Goal: Task Accomplishment & Management: Complete application form

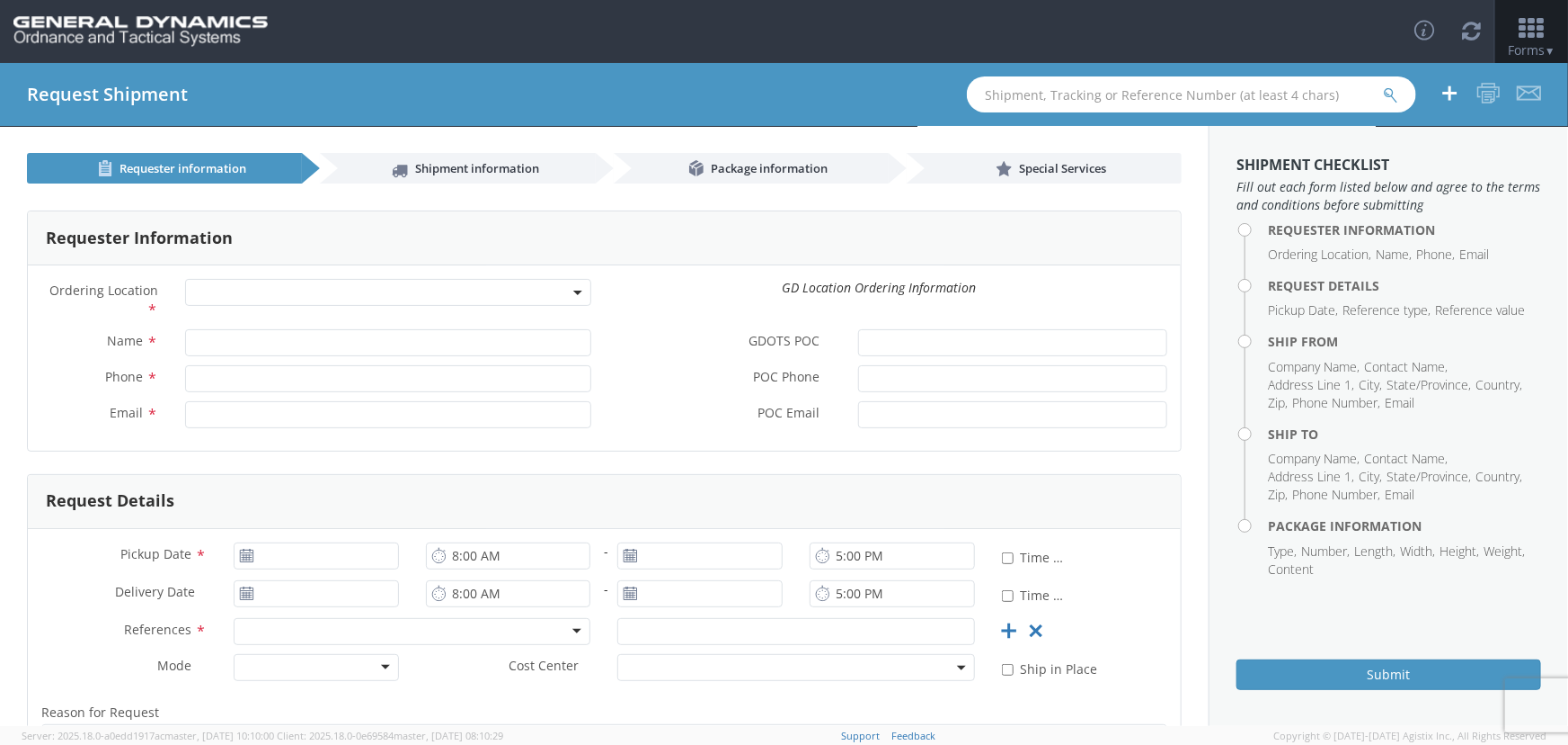
click at [1540, 48] on span "Forms ▼" at bounding box center [1532, 50] width 48 height 17
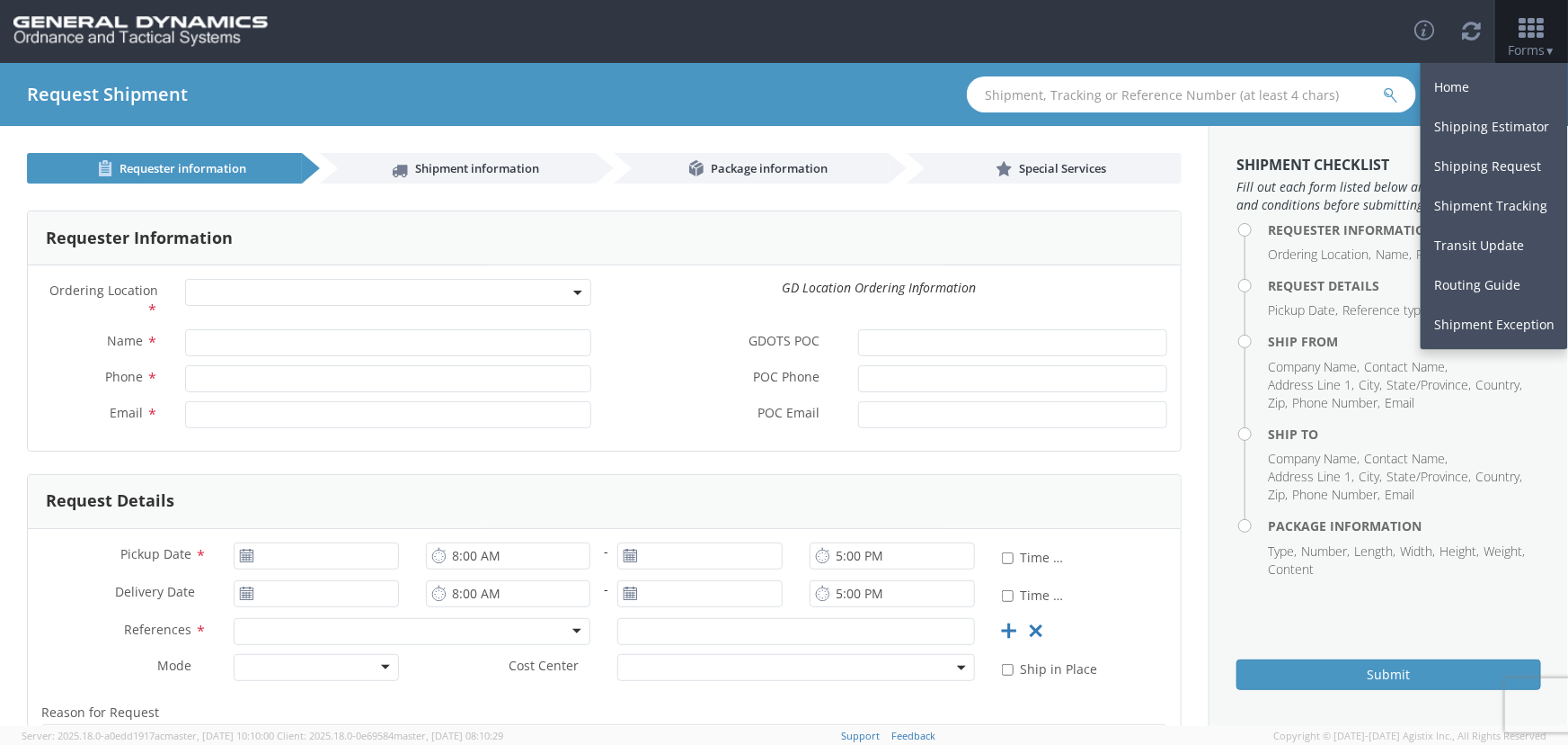
click at [233, 290] on span at bounding box center [388, 292] width 405 height 27
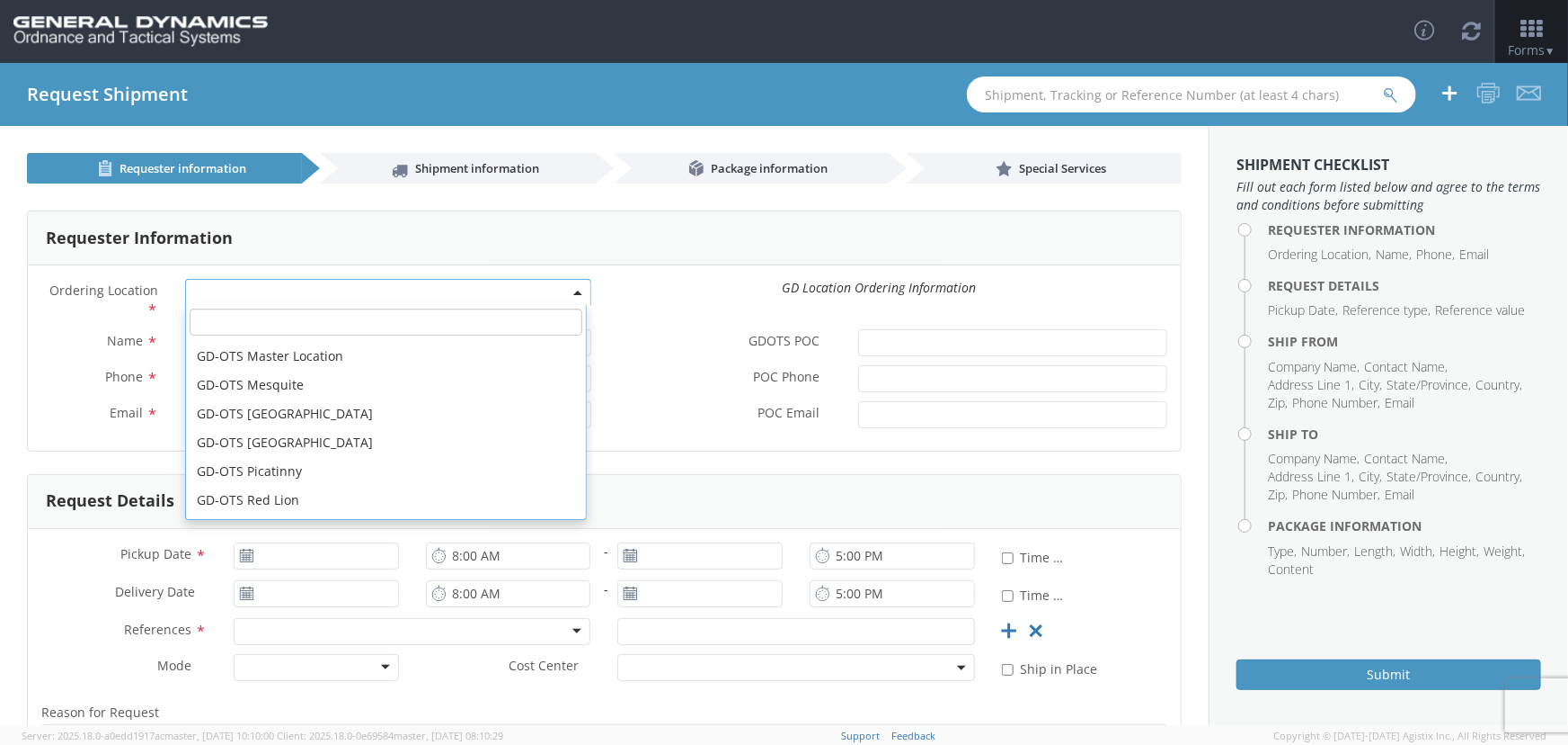
scroll to position [471, 0]
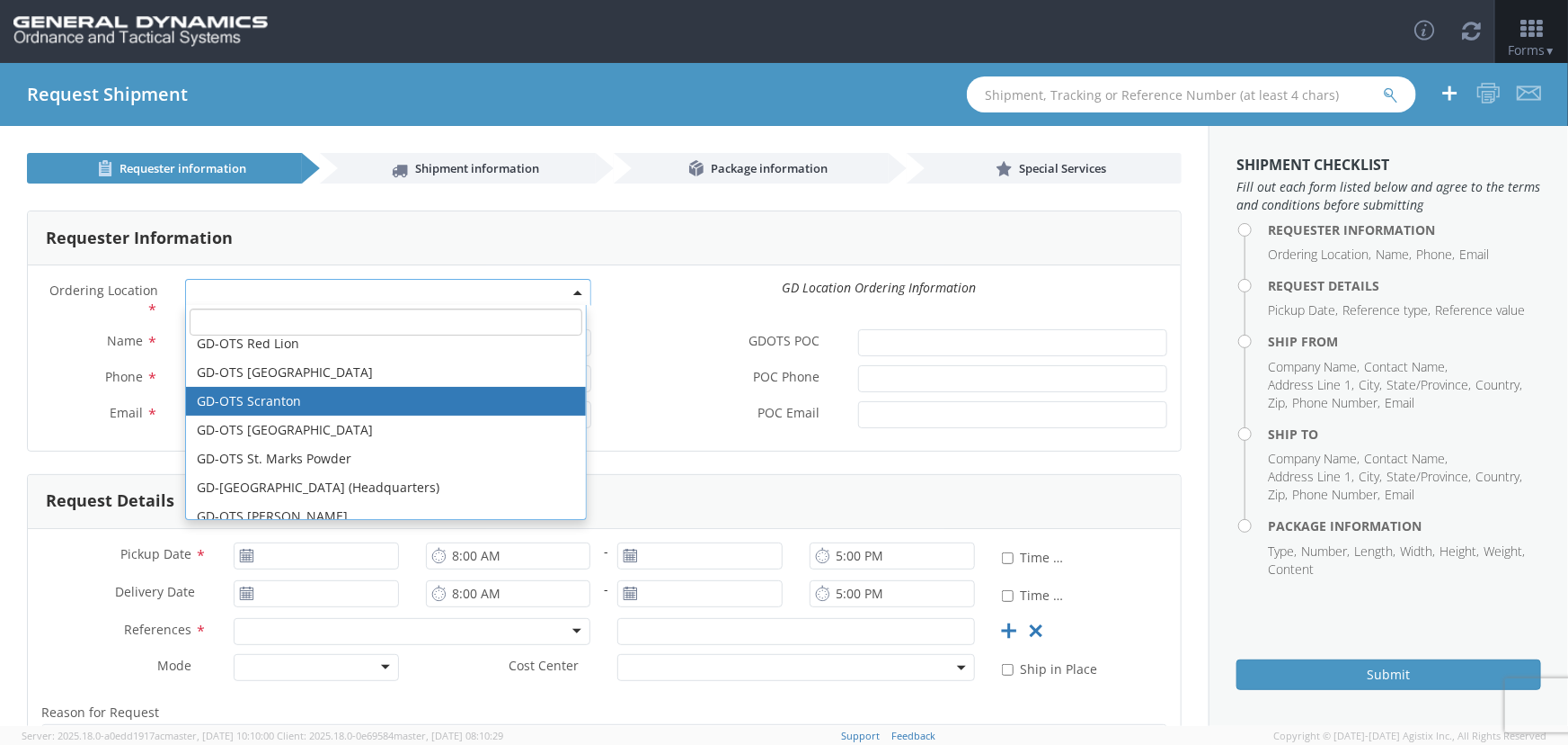
select select "309"
type input "[EMAIL_ADDRESS][DOMAIN_NAME]"
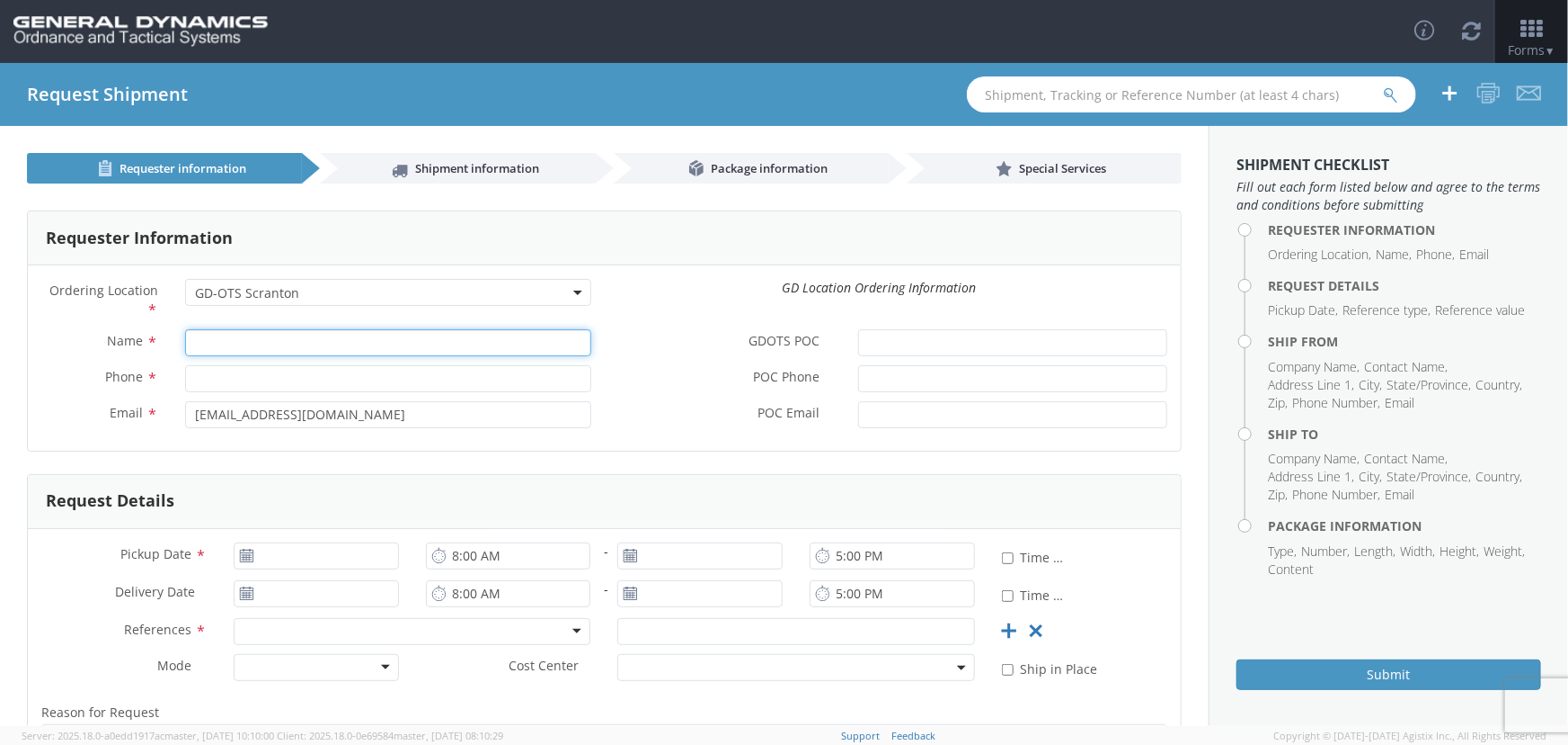
click at [332, 351] on input "Name *" at bounding box center [388, 342] width 405 height 27
click at [351, 397] on div "Phone *" at bounding box center [315, 383] width 577 height 36
click at [293, 349] on input "rya" at bounding box center [388, 342] width 405 height 27
type input "r"
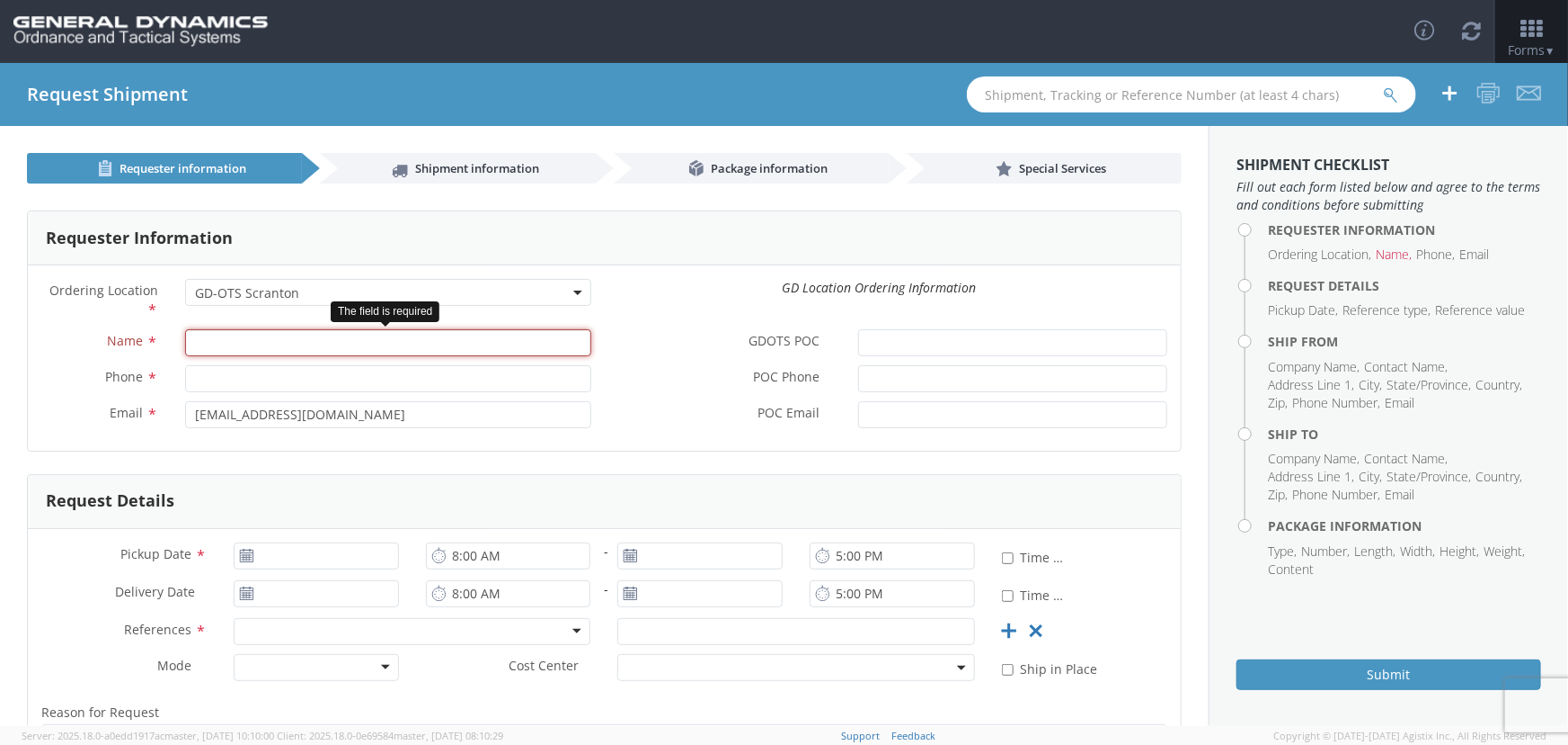
click at [229, 343] on input "Name *" at bounding box center [388, 342] width 405 height 27
paste input "[PERSON_NAME]"
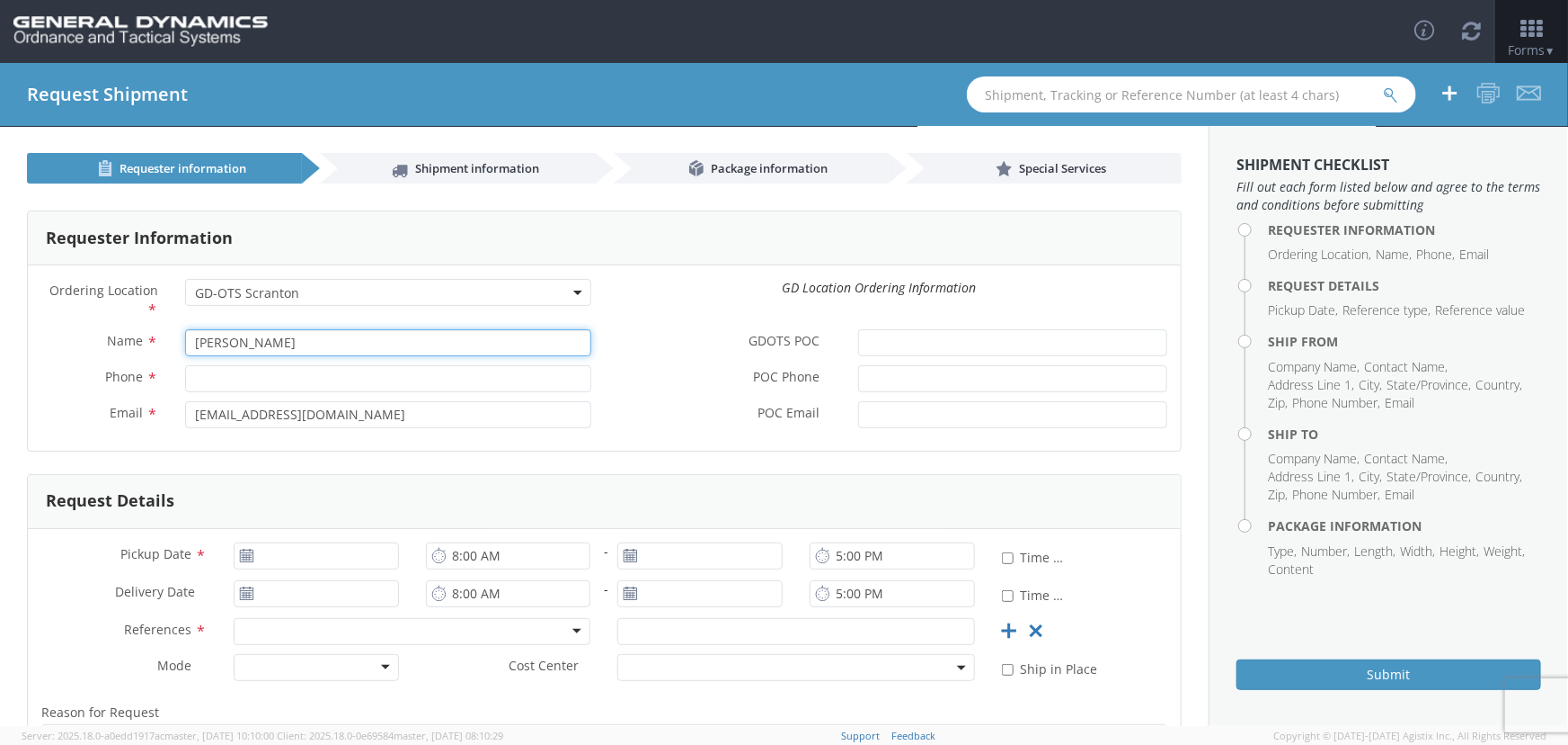
type input "[PERSON_NAME]"
click at [226, 378] on input "Phone *" at bounding box center [388, 378] width 405 height 27
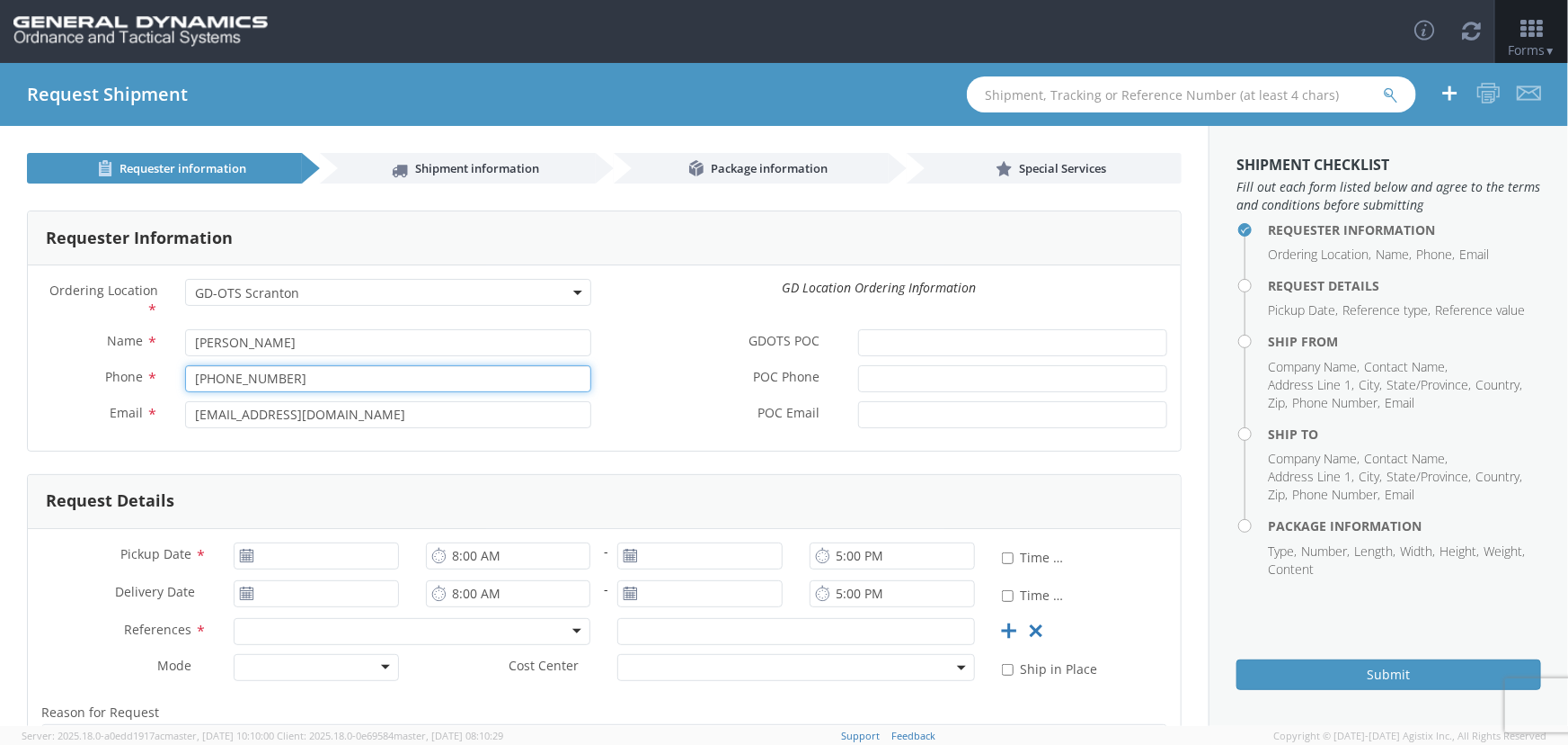
type input "[PHONE_NUMBER]"
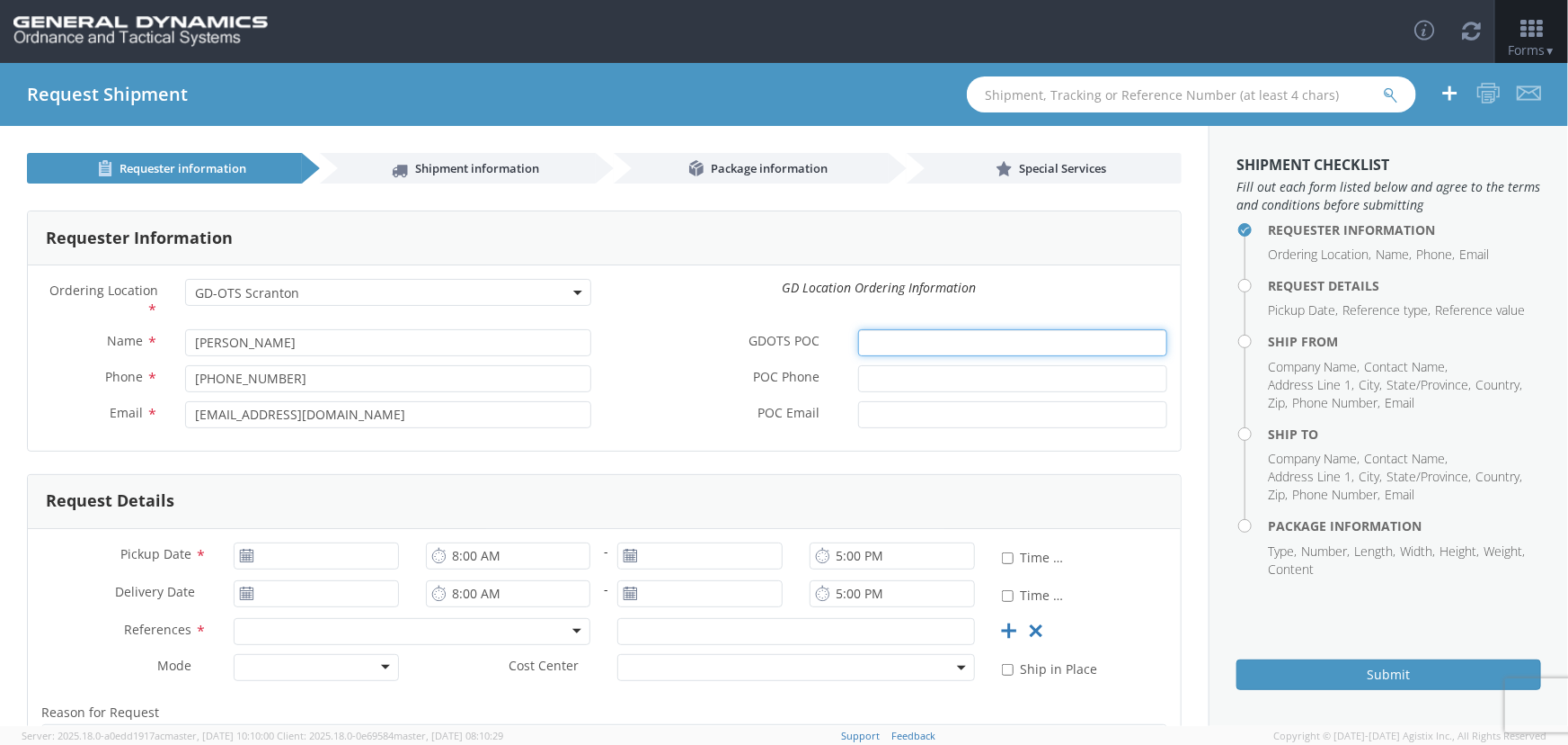
click at [898, 345] on input "GDOTS POC *" at bounding box center [1012, 342] width 309 height 27
paste input "[PERSON_NAME]"
type input "[PERSON_NAME]"
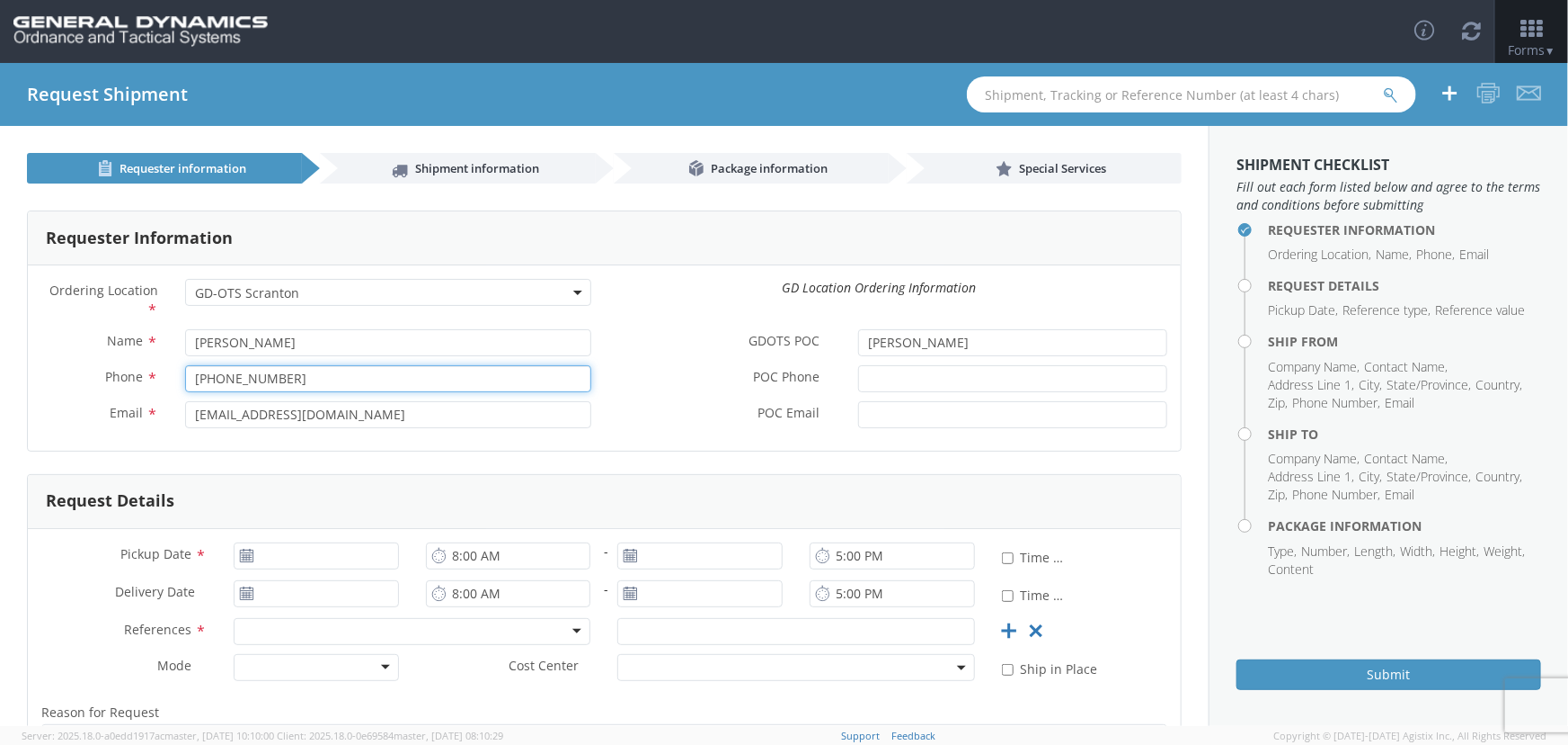
drag, startPoint x: 296, startPoint y: 370, endPoint x: 99, endPoint y: 378, distance: 197.2
click at [99, 378] on div "Phone * [PHONE_NUMBER]" at bounding box center [315, 378] width 577 height 27
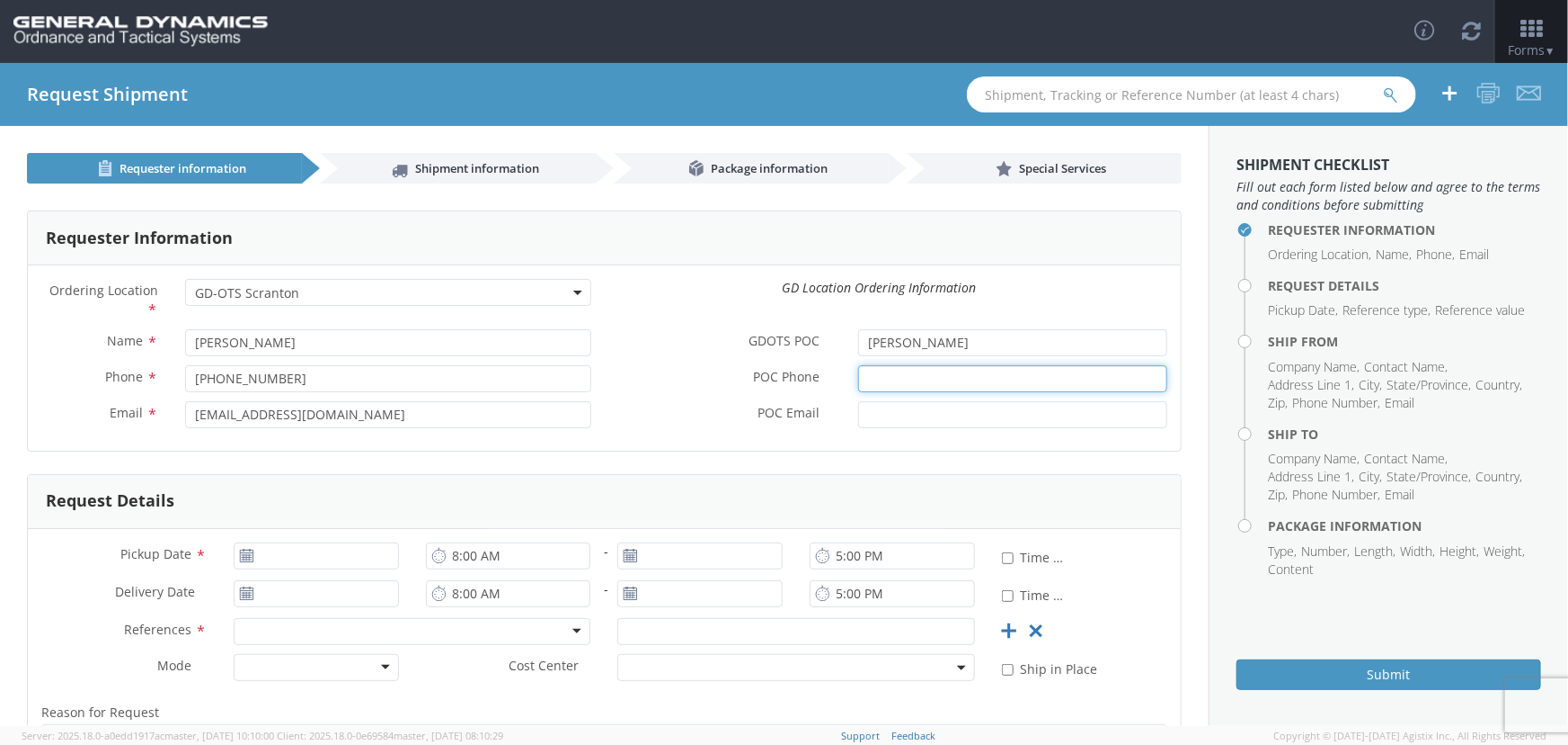
click at [928, 373] on input "POC Phone *" at bounding box center [1012, 378] width 309 height 27
paste input "[PHONE_NUMBER]"
type input "[PHONE_NUMBER]"
click at [889, 413] on input "POC Email *" at bounding box center [1012, 414] width 309 height 27
click at [898, 409] on input "POC Email *" at bounding box center [1012, 414] width 309 height 27
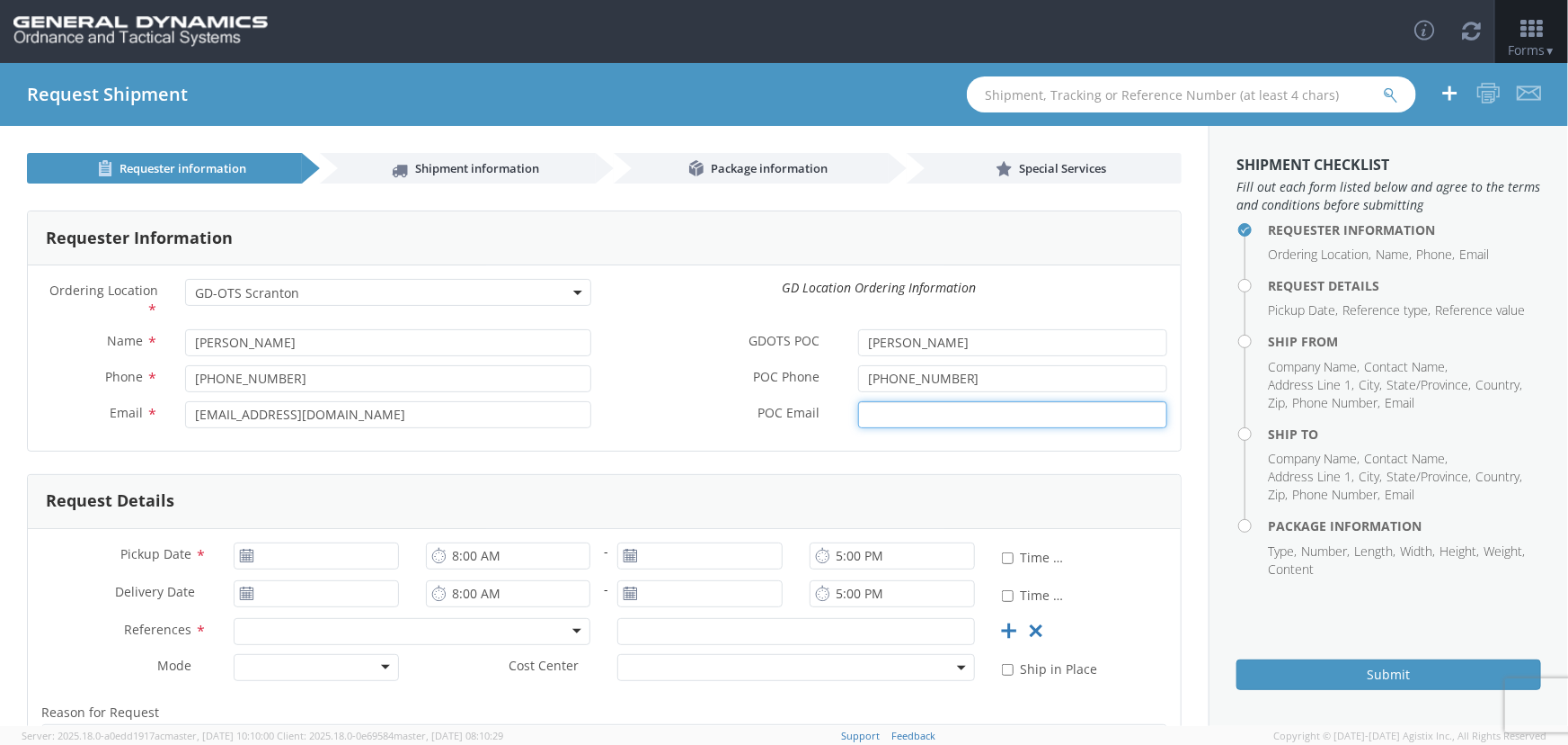
paste input "[PERSON_NAME][EMAIL_ADDRESS][DOMAIN_NAME]"
type input "[PERSON_NAME][EMAIL_ADDRESS][DOMAIN_NAME]"
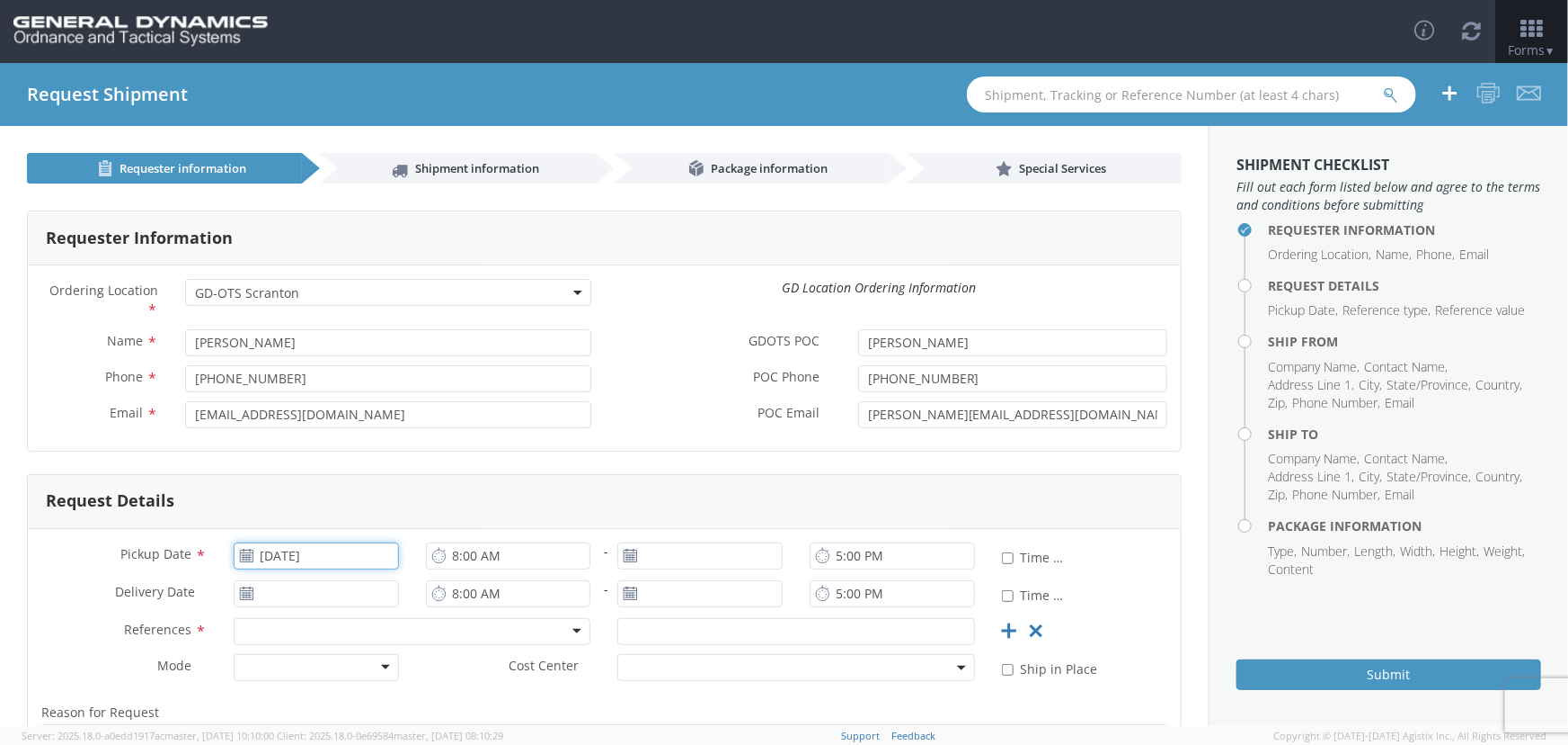
click at [318, 558] on input "[DATE]" at bounding box center [316, 555] width 165 height 27
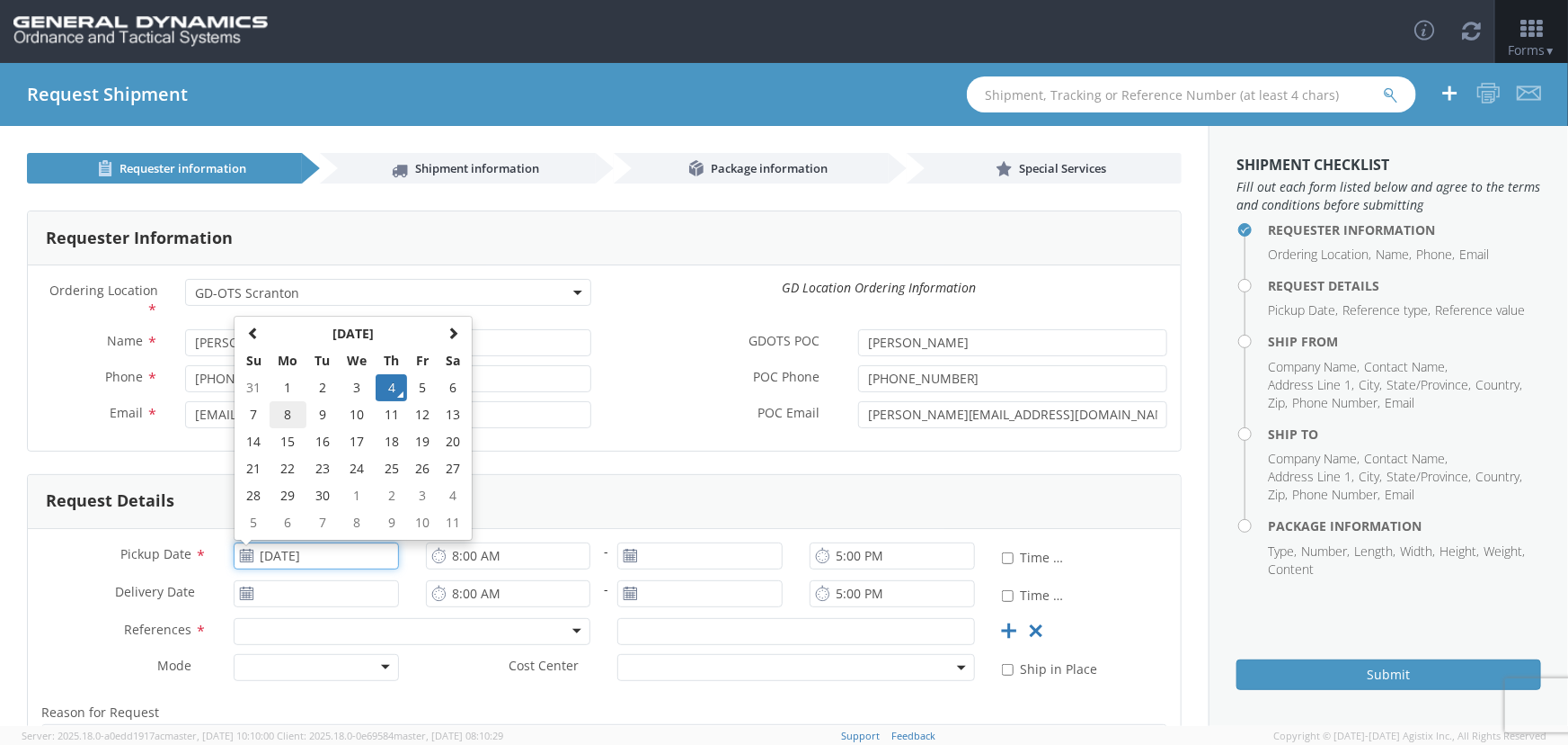
click at [288, 407] on td "8" at bounding box center [288, 414] width 38 height 27
type input "[DATE]"
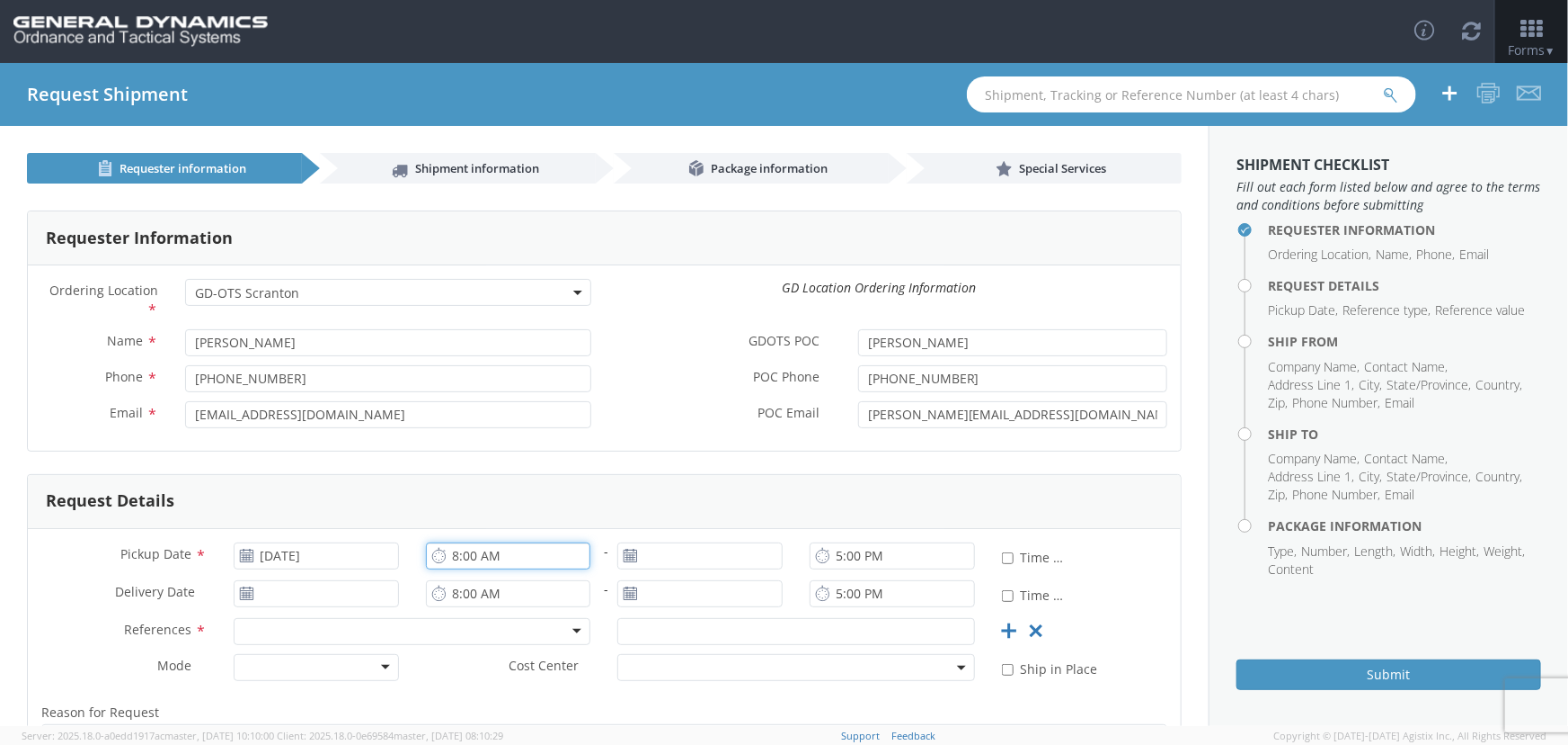
click at [452, 558] on input "8:00 AM" at bounding box center [509, 555] width 165 height 27
type input "7:00 AM"
click at [305, 602] on input "[DATE]" at bounding box center [316, 593] width 165 height 27
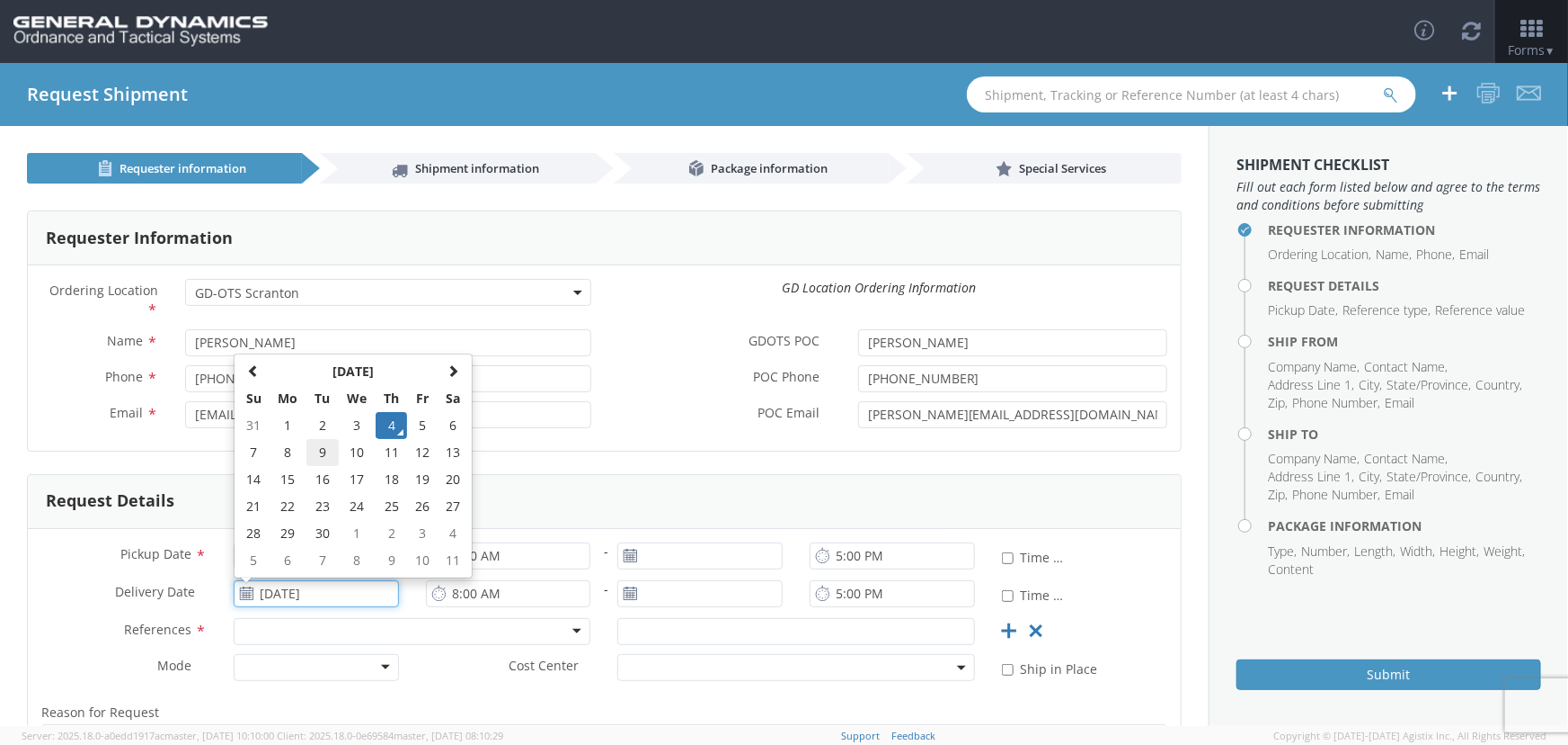
click at [320, 454] on td "9" at bounding box center [322, 451] width 31 height 27
type input "[DATE]"
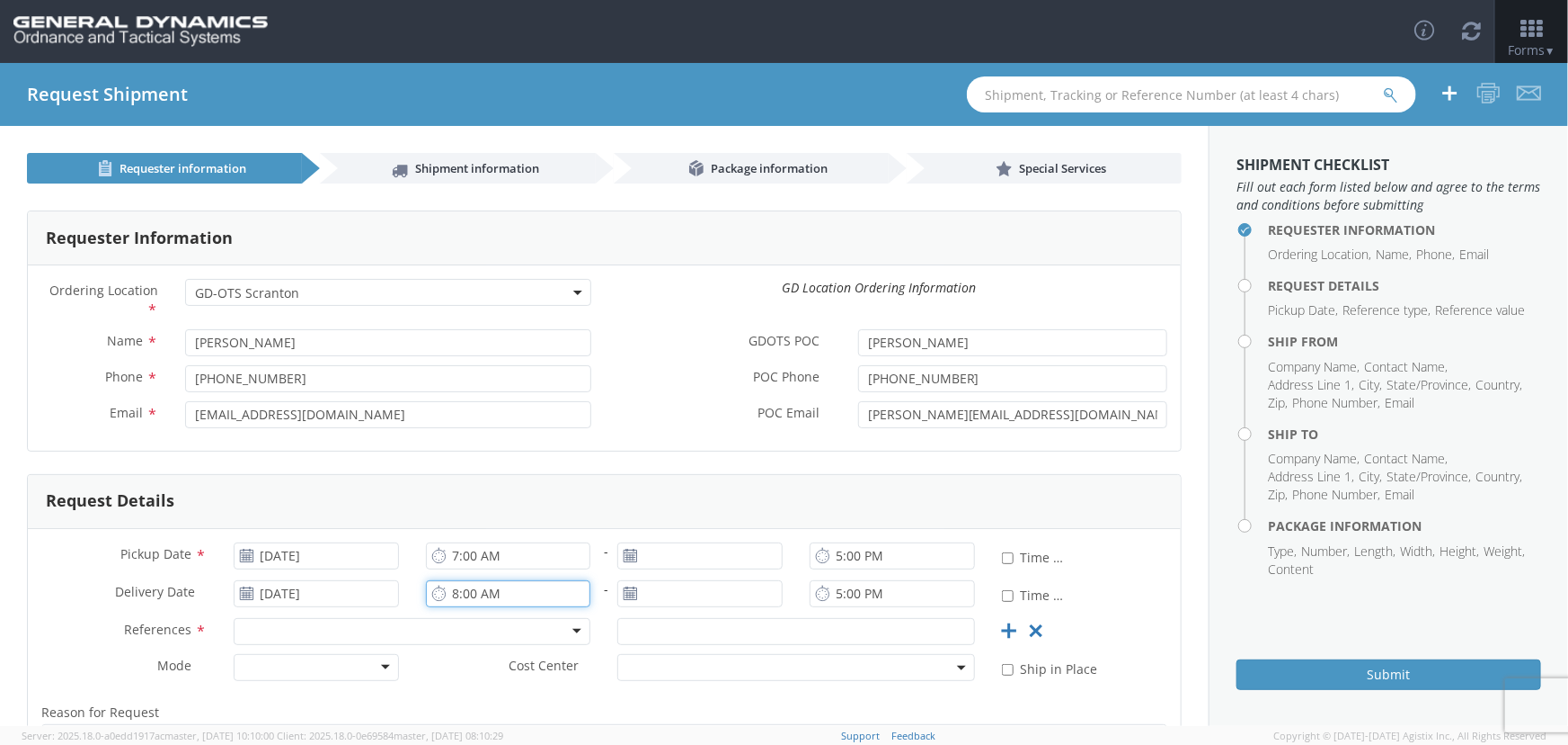
click at [449, 589] on input "8:00 AM" at bounding box center [509, 593] width 165 height 27
type input "7:00 AM"
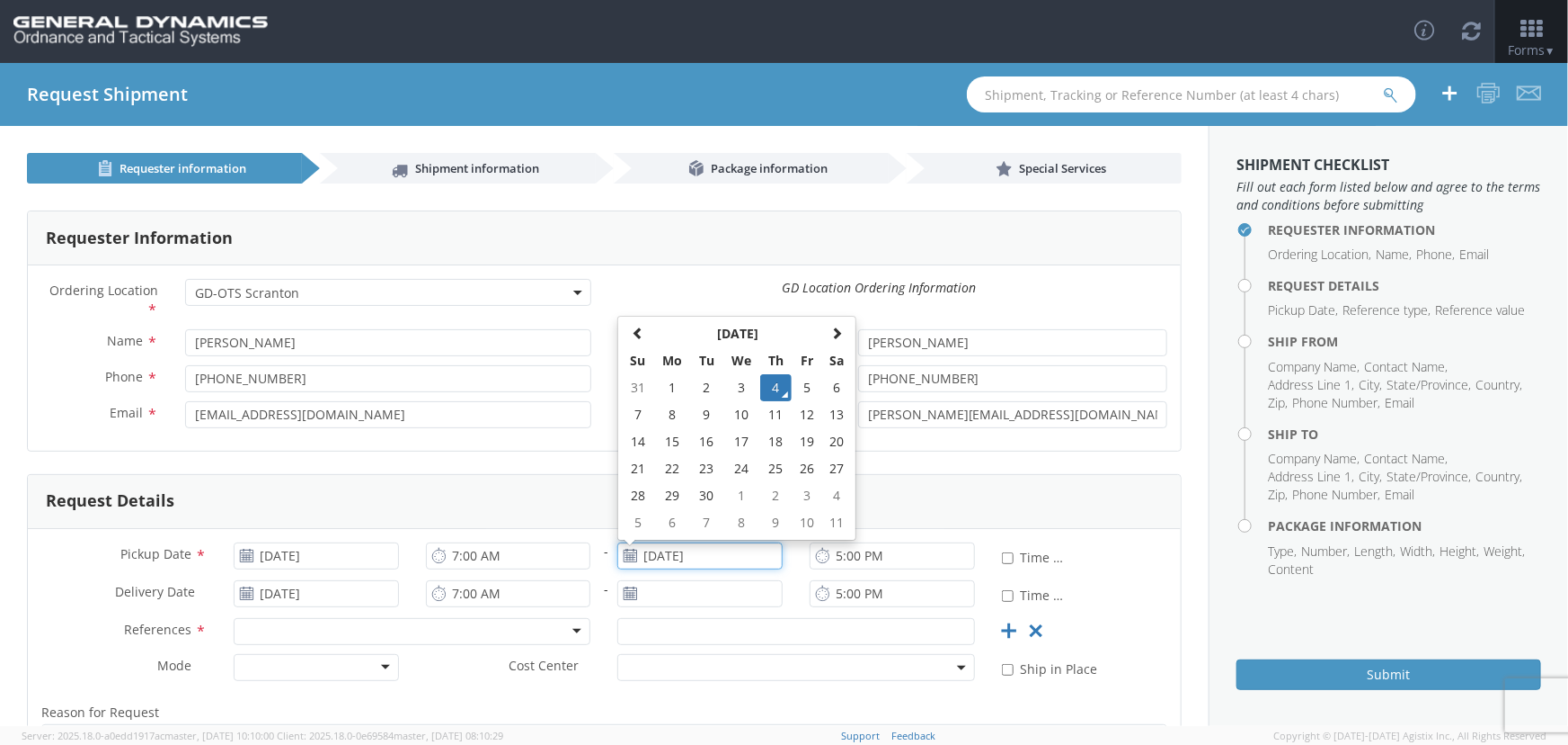
click at [703, 553] on input "[DATE]" at bounding box center [700, 555] width 165 height 27
click at [671, 421] on td "8" at bounding box center [672, 414] width 38 height 27
type input "[DATE]"
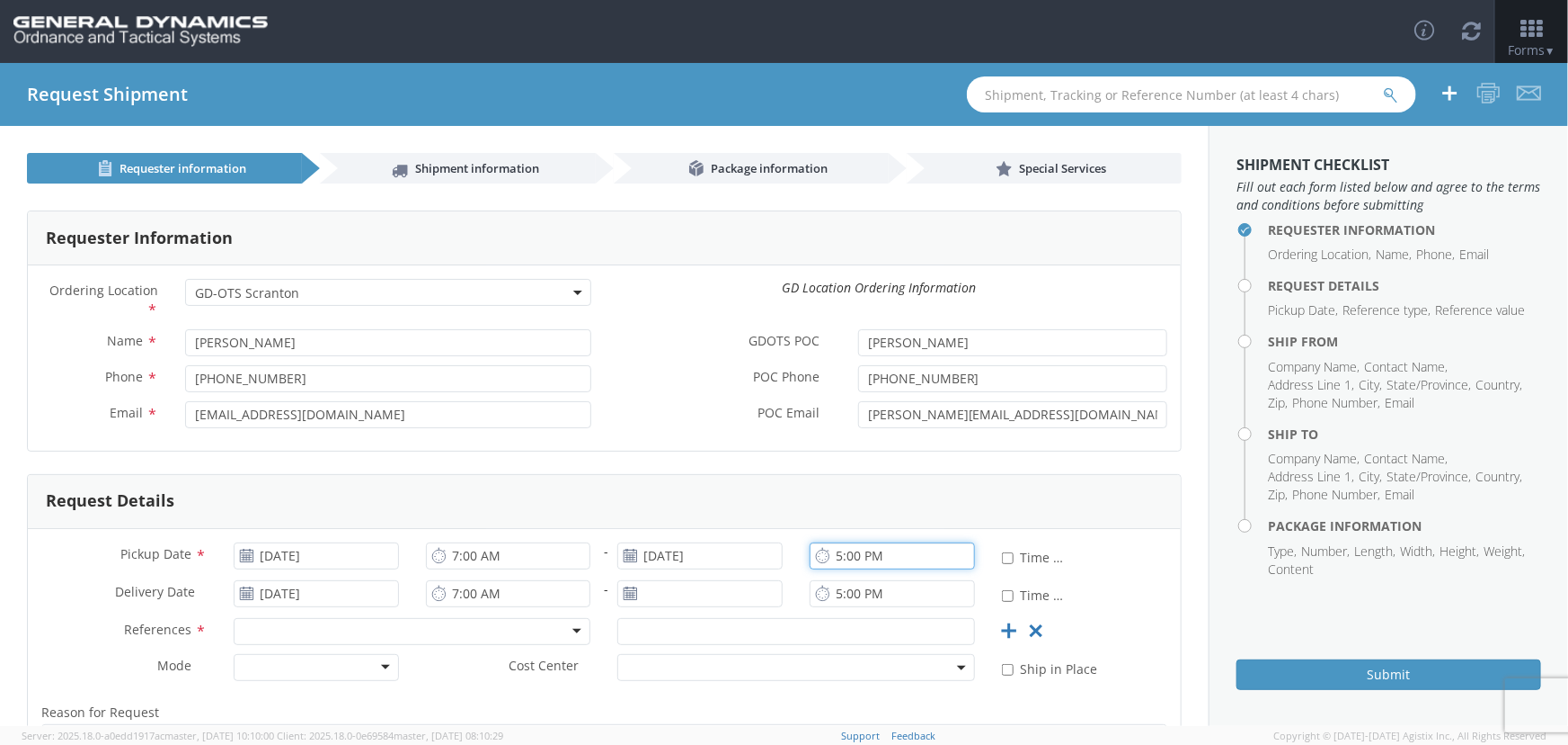
click at [834, 554] on input "5:00 PM" at bounding box center [892, 555] width 165 height 27
click at [882, 553] on input "11:00 PM" at bounding box center [892, 555] width 165 height 27
type input "11:00 AM"
click at [710, 597] on input "[DATE]" at bounding box center [700, 593] width 165 height 27
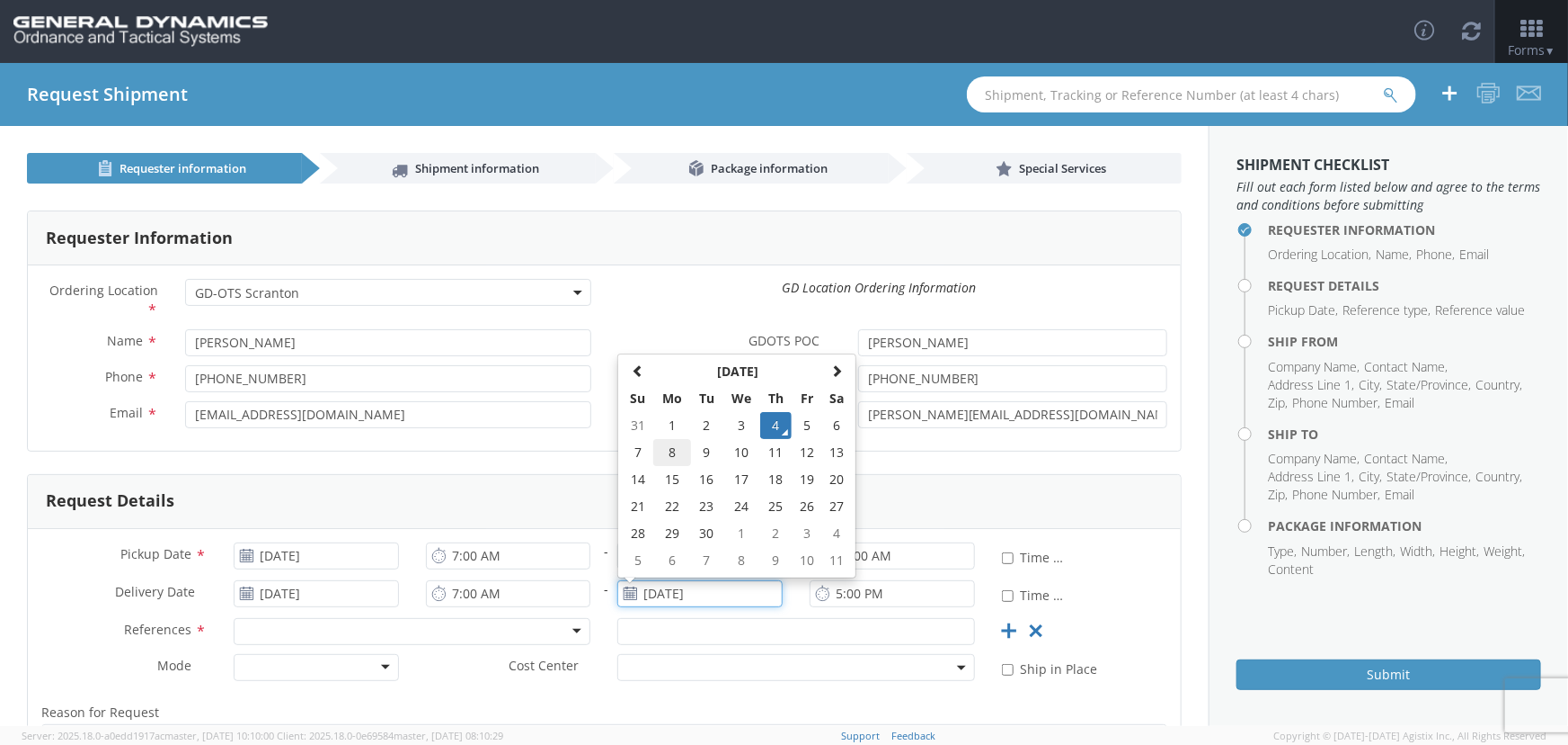
click at [671, 447] on td "8" at bounding box center [672, 451] width 38 height 27
type input "[DATE]"
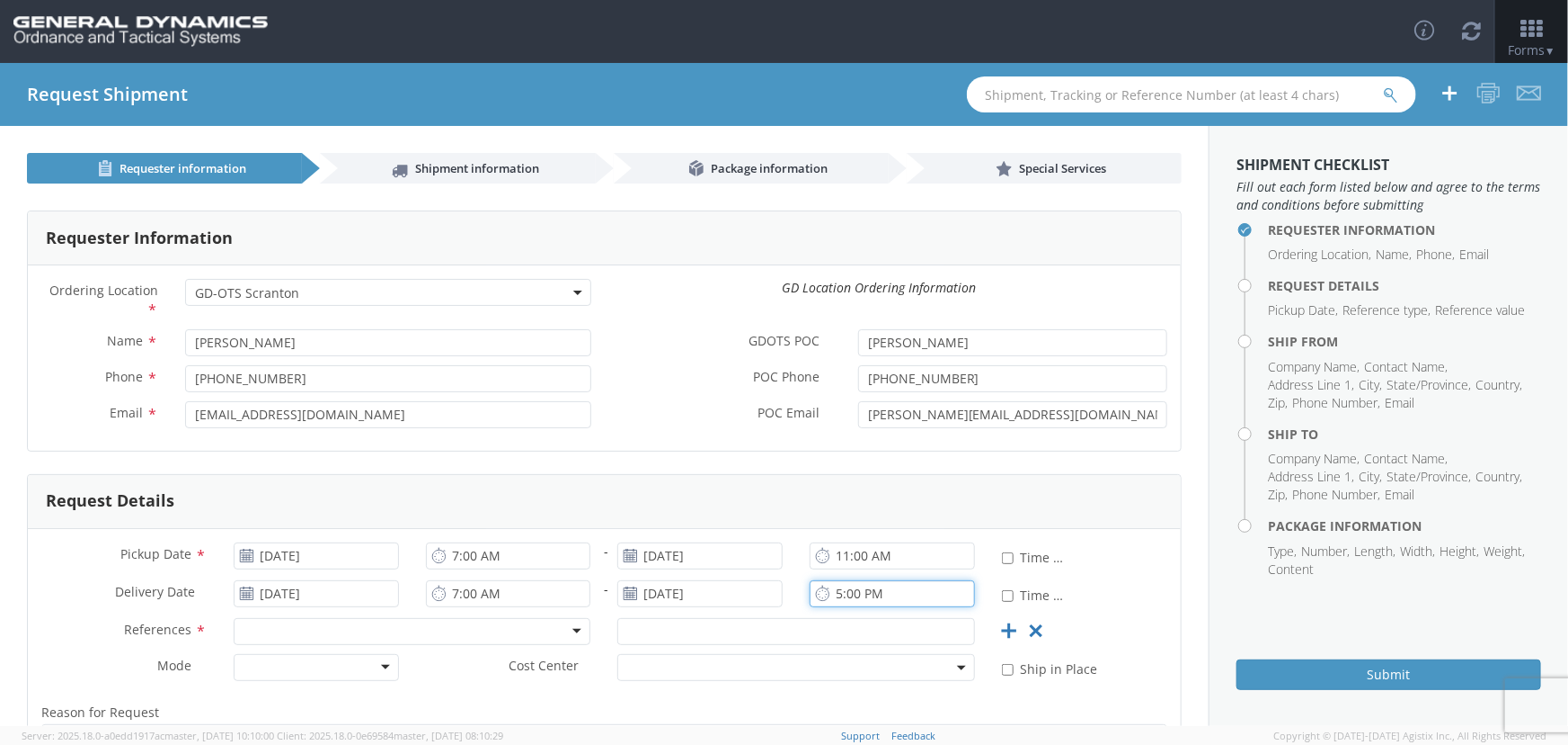
click at [833, 590] on input "5:00 PM" at bounding box center [892, 593] width 165 height 27
click at [870, 593] on input "11:00 PM" at bounding box center [892, 593] width 165 height 27
type input "11:00 AM"
click at [789, 631] on input "text" at bounding box center [796, 630] width 358 height 27
click at [669, 592] on input "[DATE]" at bounding box center [700, 593] width 165 height 27
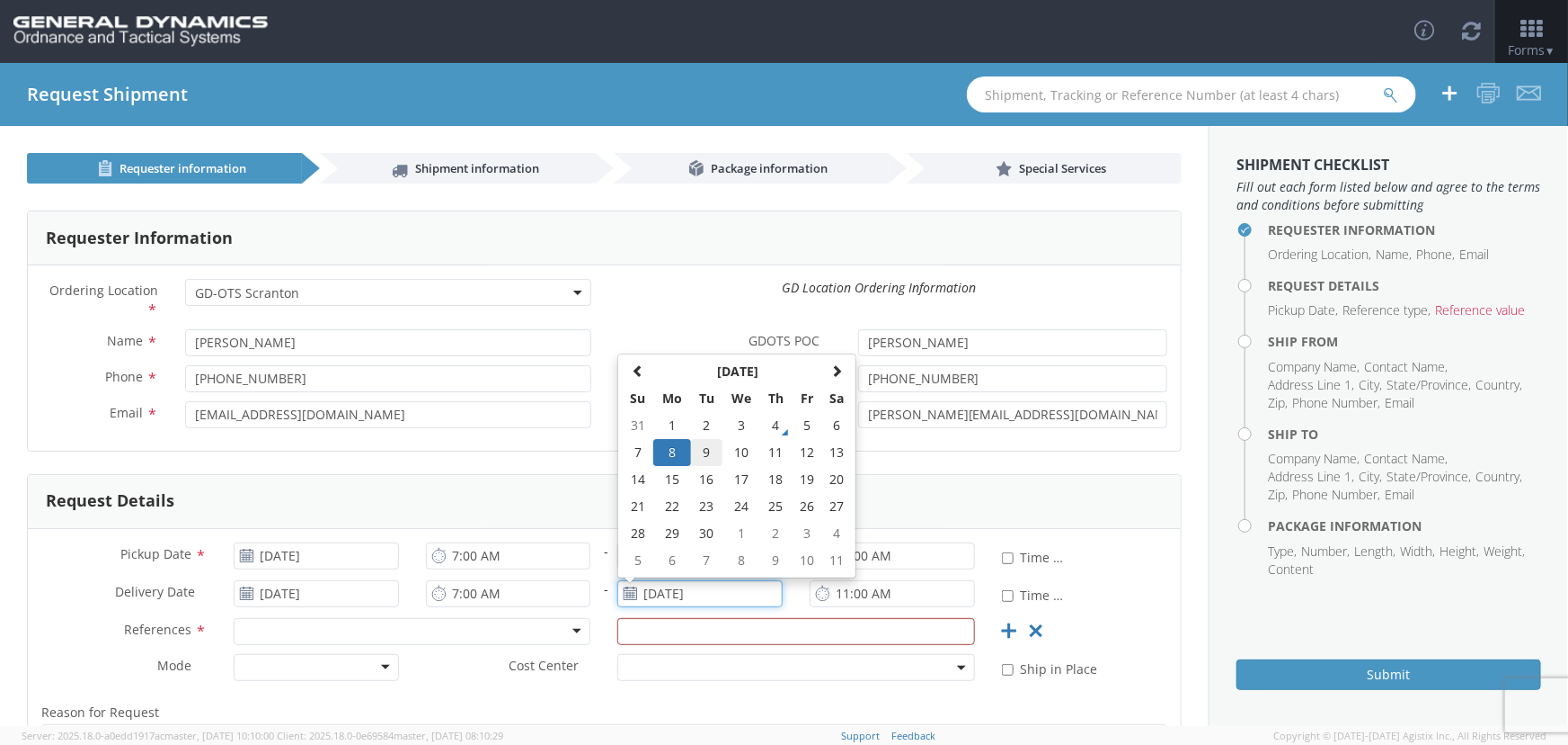
click at [696, 449] on td "9" at bounding box center [707, 451] width 31 height 27
type input "[DATE]"
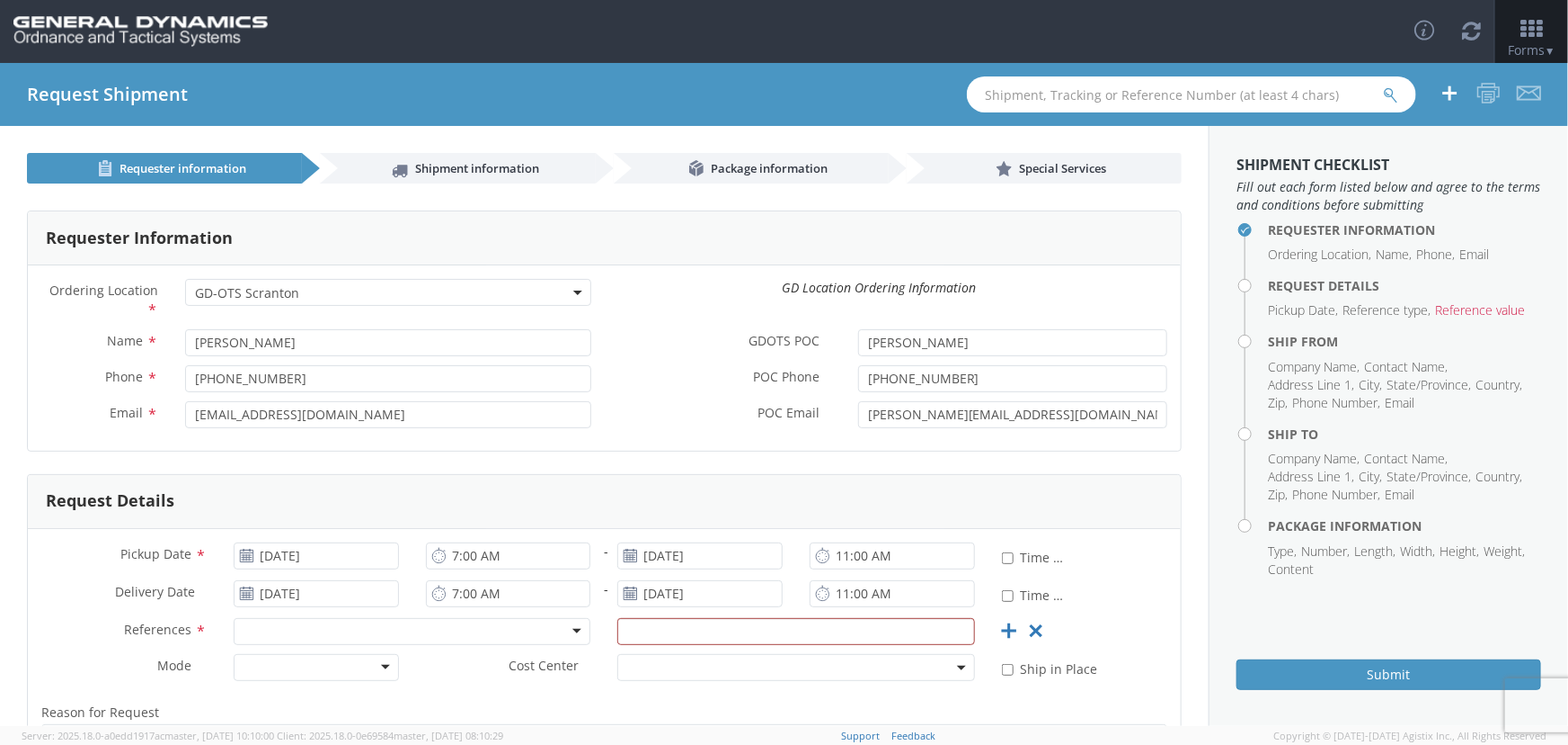
click at [564, 622] on div at bounding box center [413, 630] width 358 height 27
click at [638, 630] on input "text" at bounding box center [796, 630] width 358 height 27
click at [664, 633] on input "text" at bounding box center [796, 630] width 358 height 27
type input "90422"
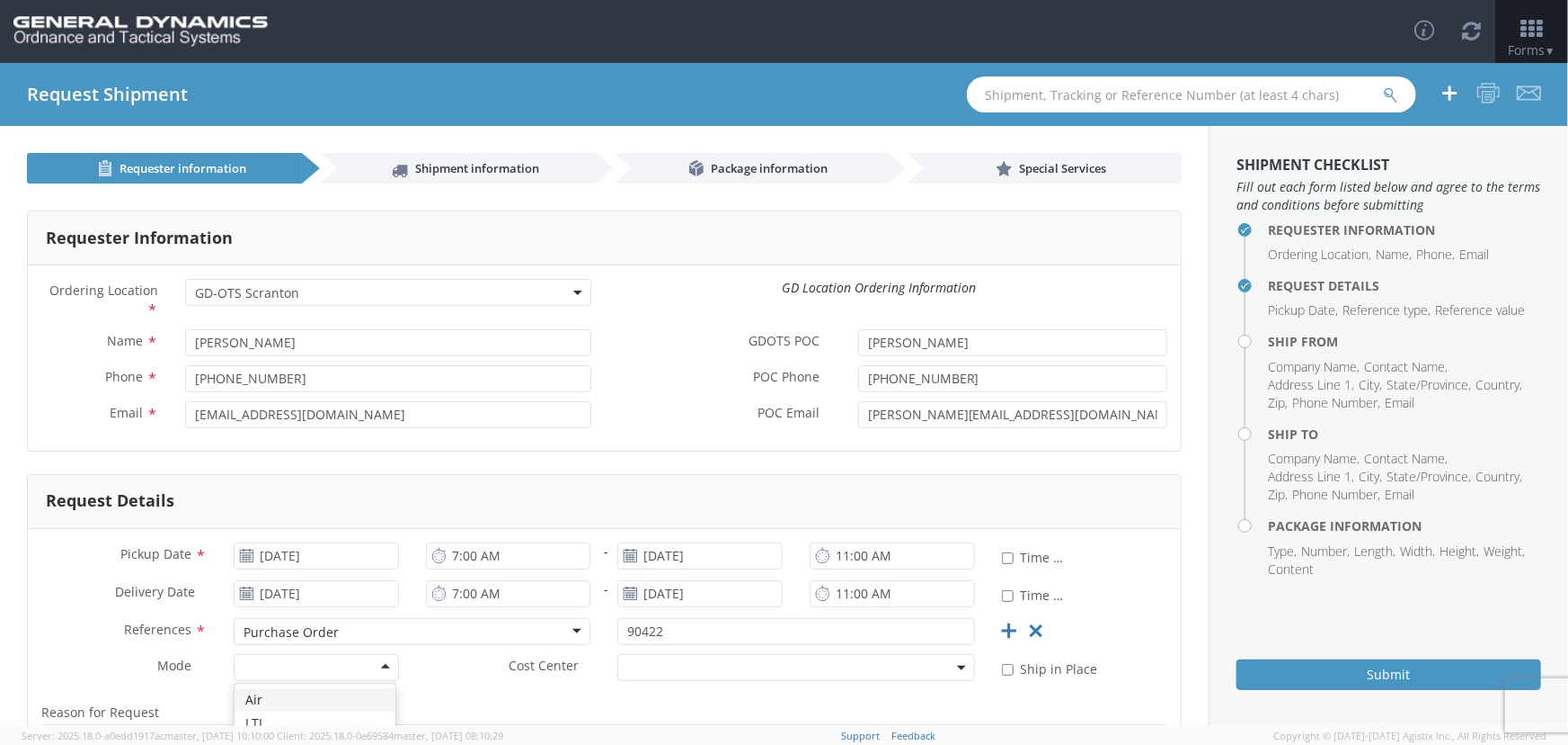
click at [385, 670] on div at bounding box center [316, 667] width 165 height 27
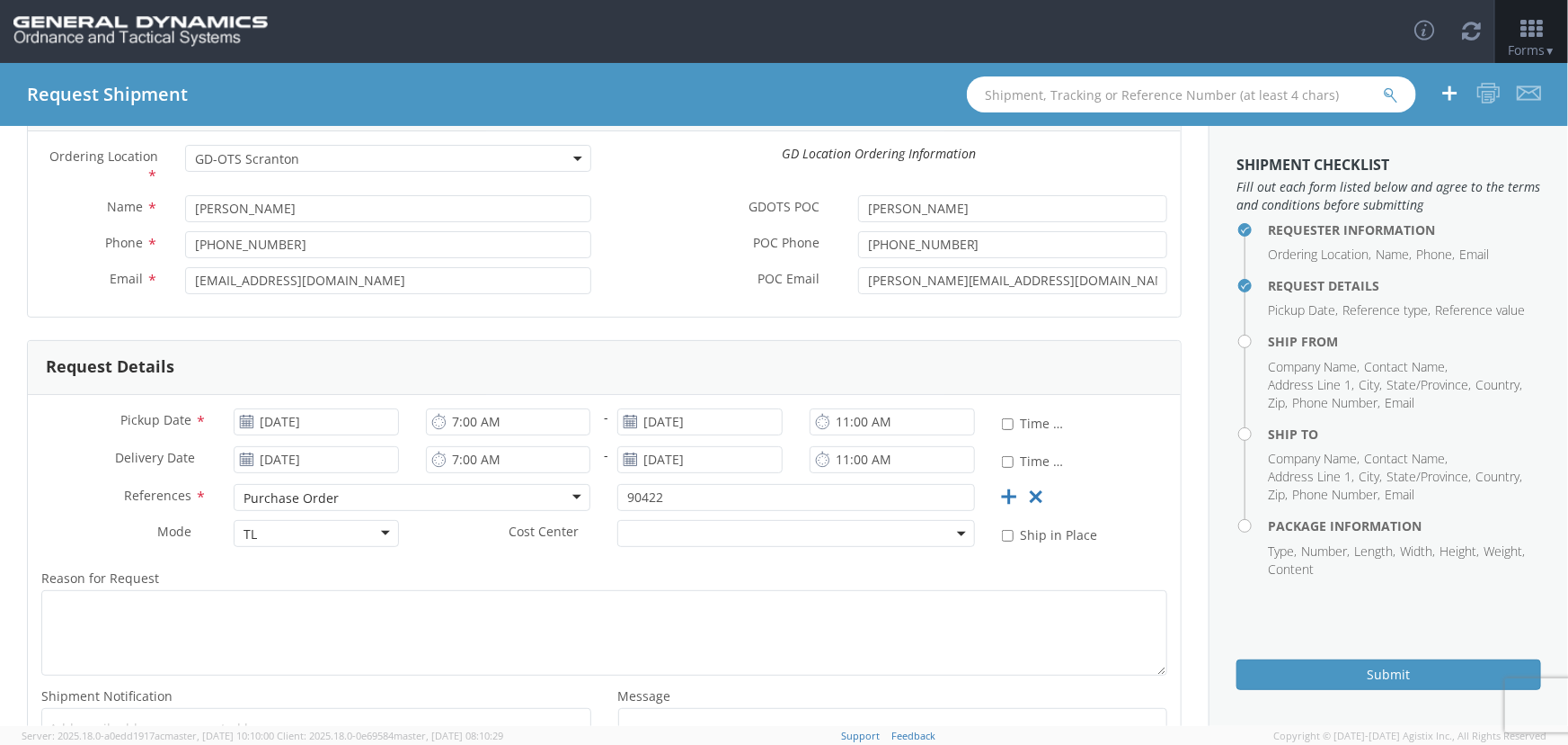
scroll to position [162, 0]
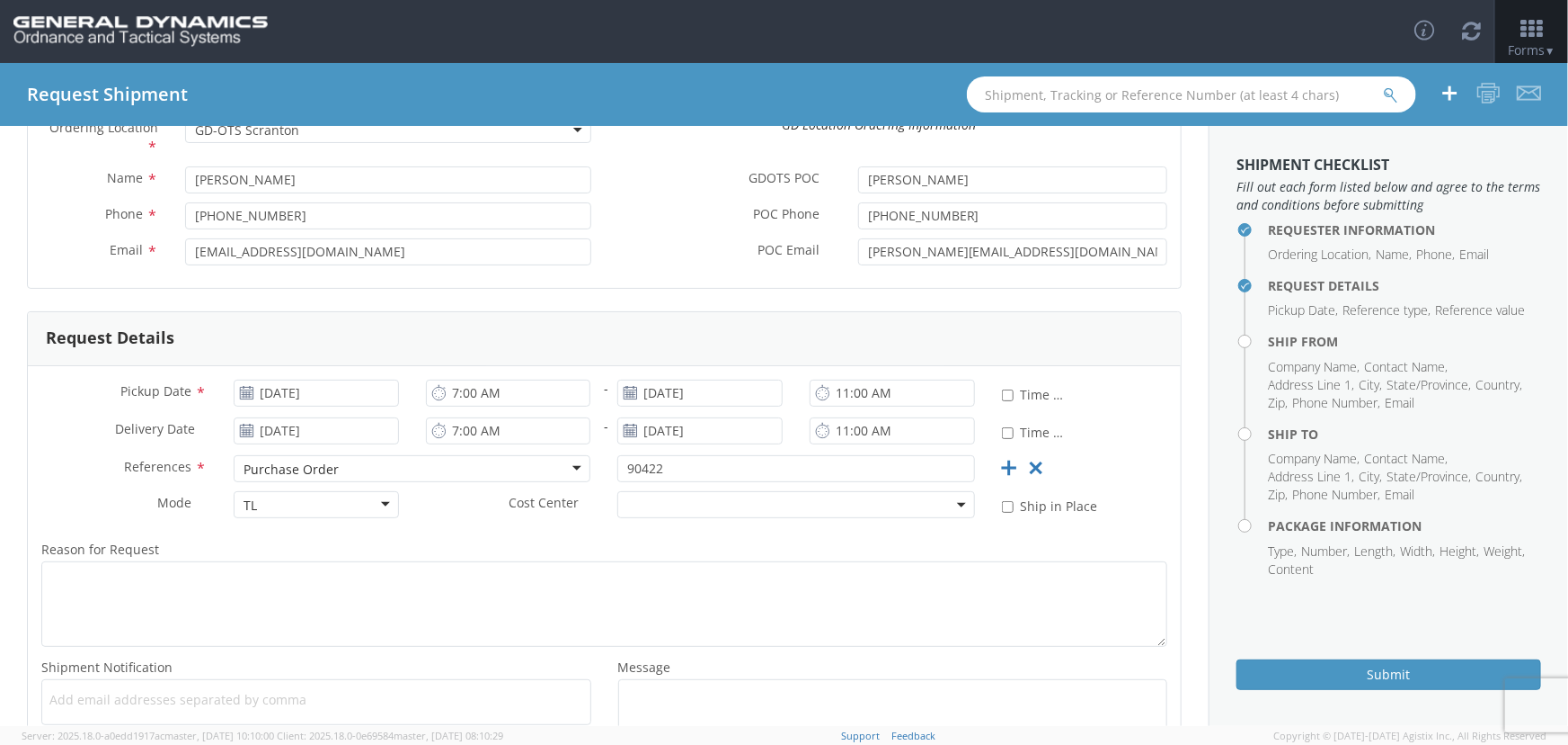
drag, startPoint x: 135, startPoint y: 557, endPoint x: 138, endPoint y: 568, distance: 11.4
click at [137, 562] on div "Reason for Request *" at bounding box center [603, 592] width 1153 height 109
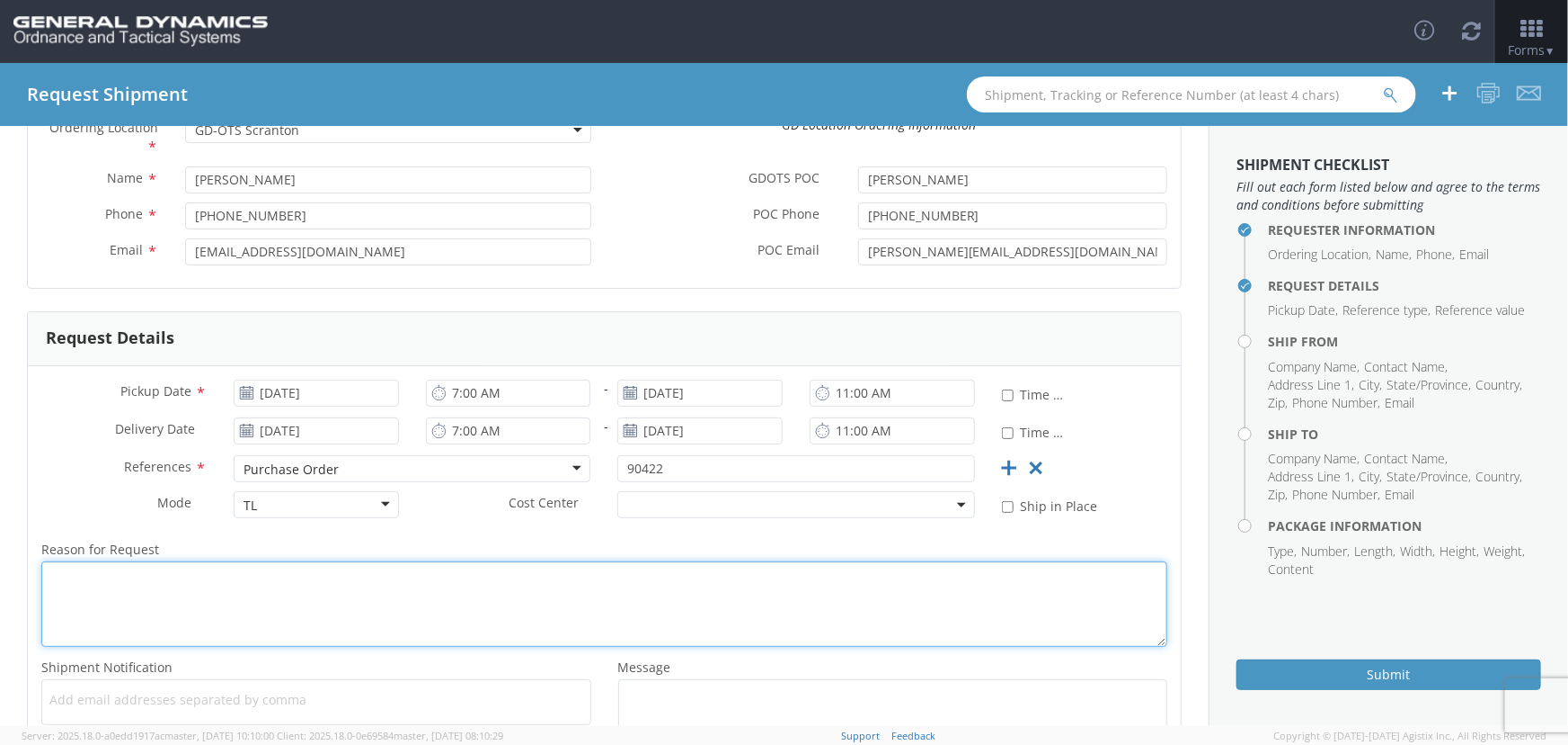
click at [143, 576] on textarea "Reason for Request *" at bounding box center [604, 604] width 1126 height 85
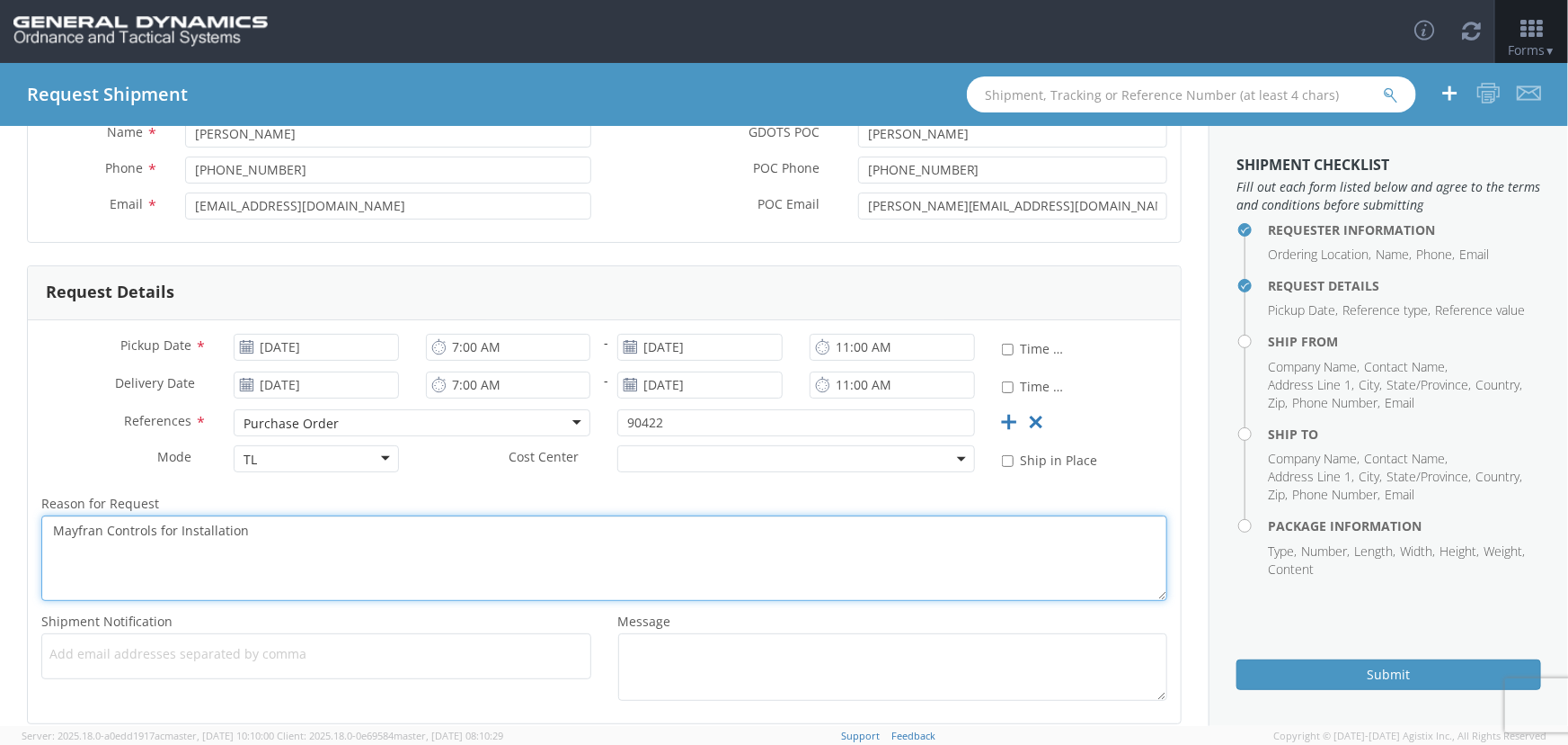
scroll to position [300, 0]
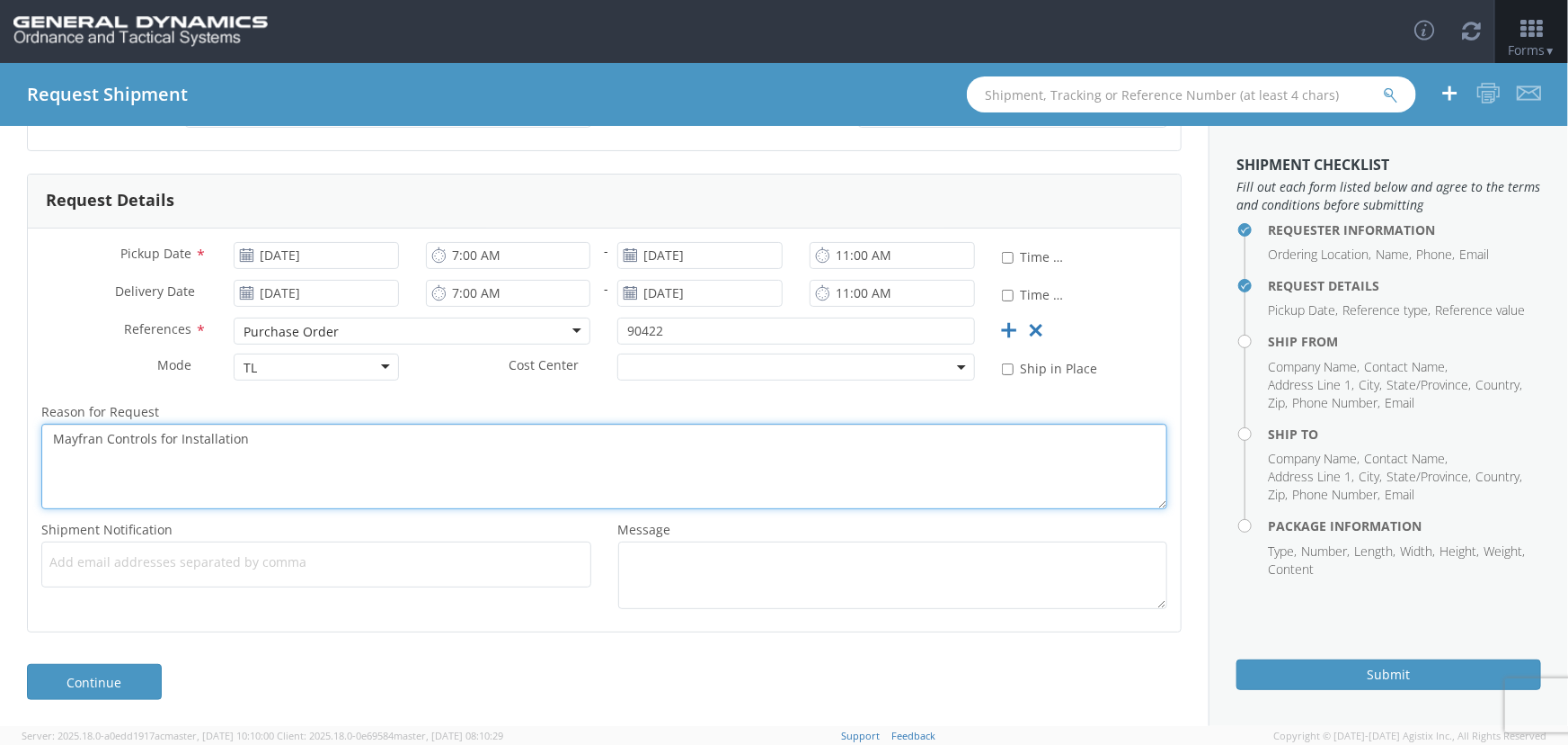
type textarea "Mayfran Controls for Installation"
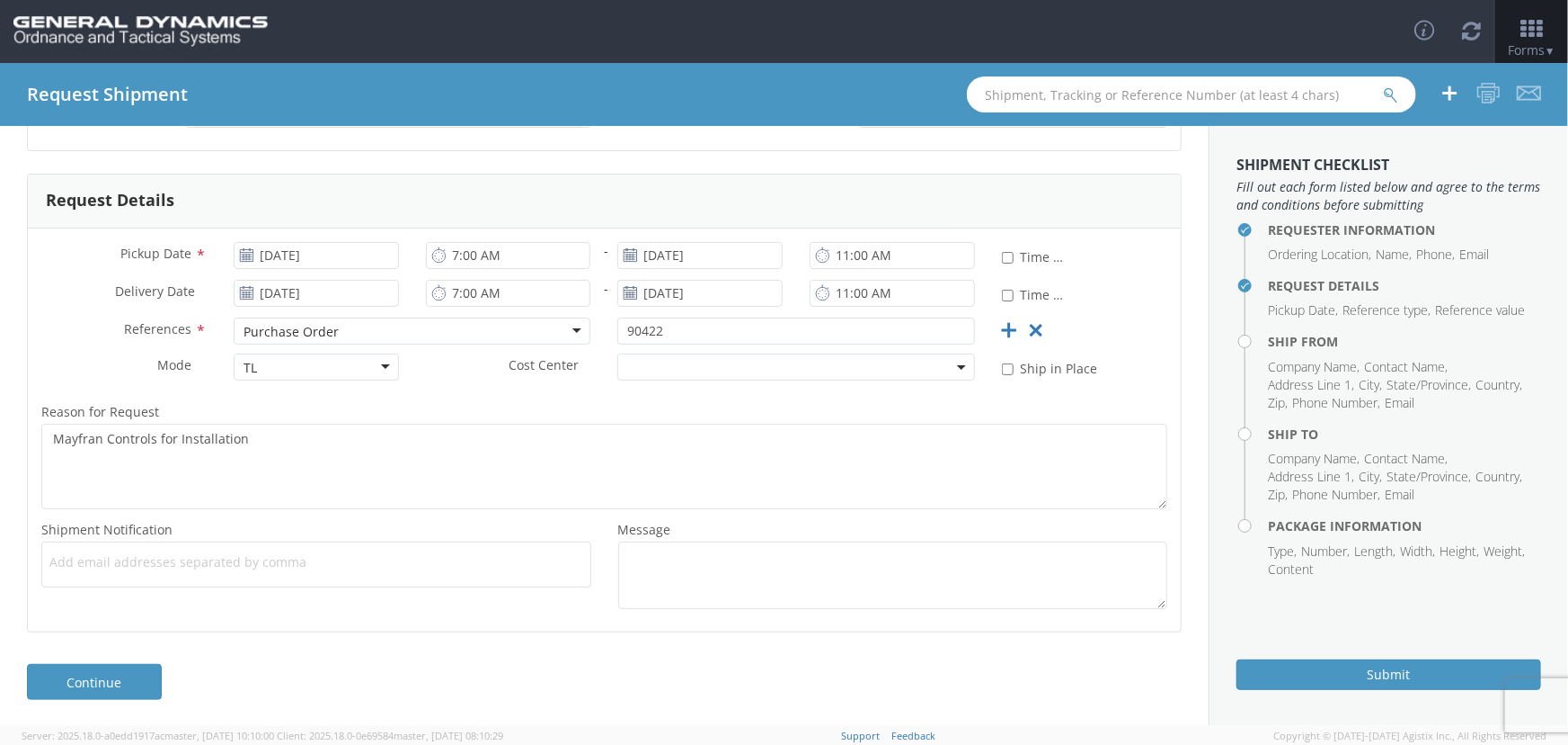
click at [116, 555] on span "Add email addresses separated by comma" at bounding box center [316, 562] width 534 height 18
type input "[EMAIL_ADDRESS][DOMAIN_NAME]"
click at [454, 578] on ul "[EMAIL_ADDRESS][DOMAIN_NAME] ×" at bounding box center [316, 564] width 534 height 30
paste input "[EMAIL_ADDRESS][DOMAIN_NAME]"
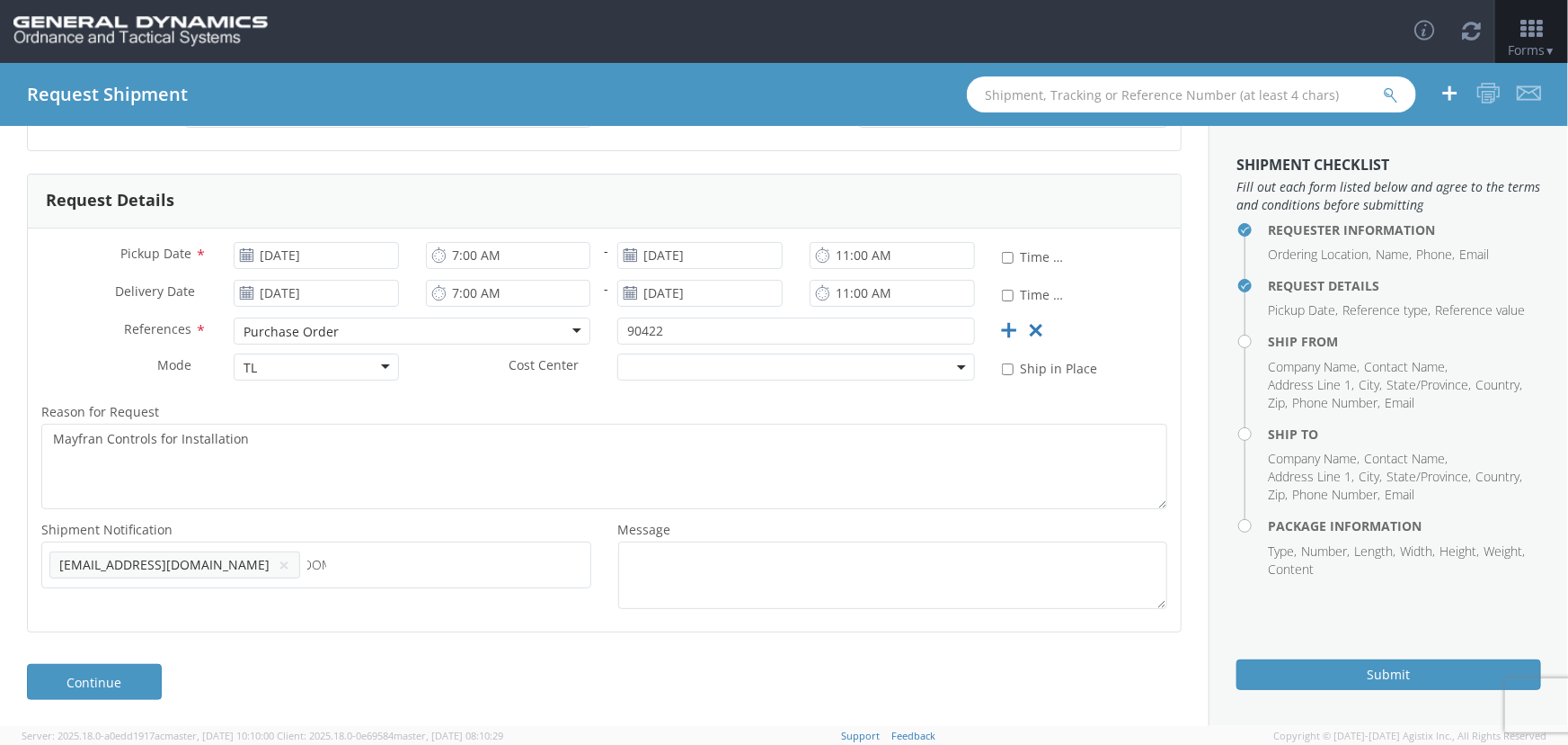
type input "[EMAIL_ADDRESS][DOMAIN_NAME]"
click at [476, 569] on span "Add email addresses separated by comma" at bounding box center [316, 562] width 534 height 18
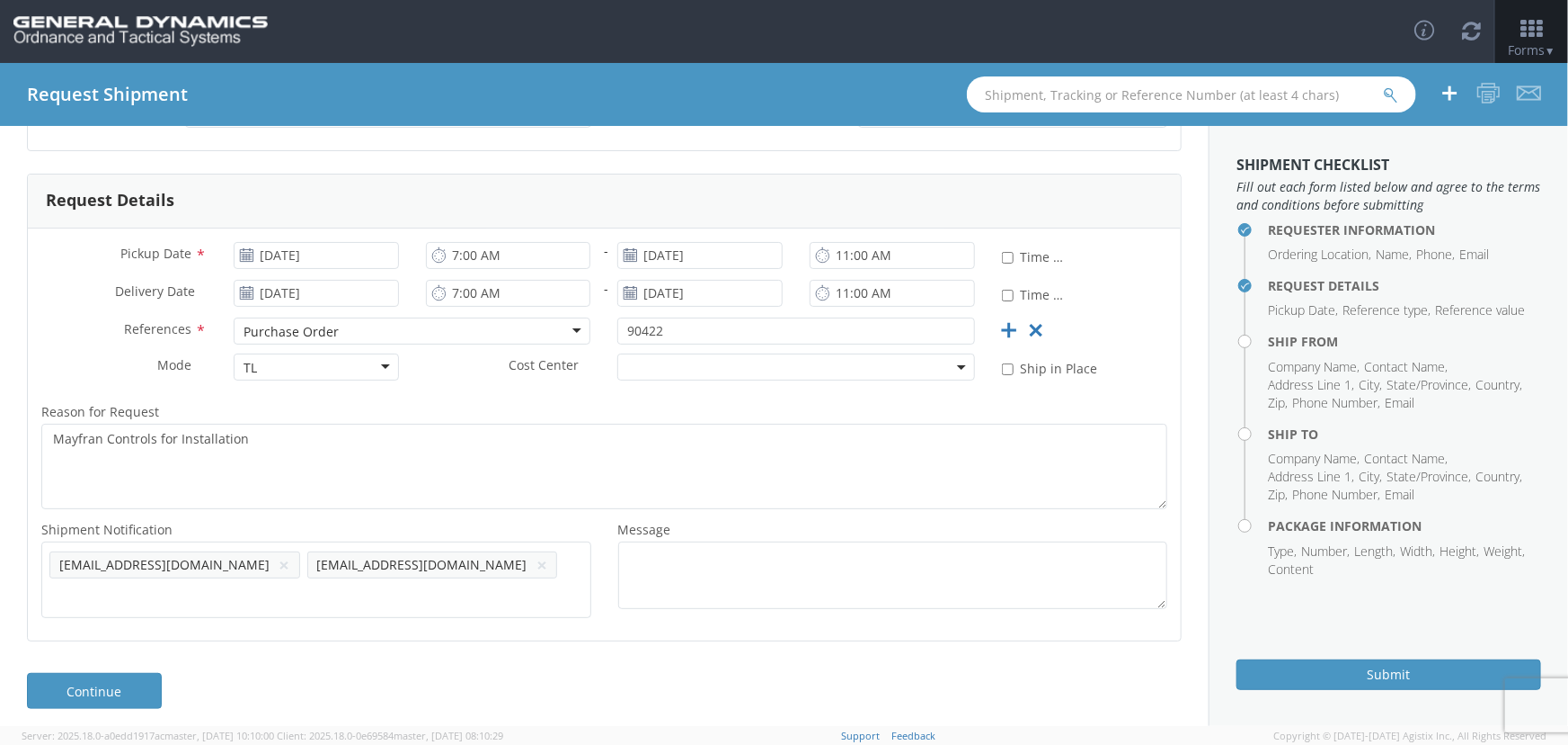
click at [530, 575] on ul "[EMAIL_ADDRESS][DOMAIN_NAME] × [EMAIL_ADDRESS][DOMAIN_NAME] ×" at bounding box center [316, 580] width 534 height 61
click at [526, 557] on span "Add email addresses separated by comma" at bounding box center [316, 562] width 534 height 18
paste input "[PERSON_NAME][EMAIL_ADDRESS][DOMAIN_NAME]"
type input "[PERSON_NAME][EMAIL_ADDRESS][DOMAIN_NAME]"
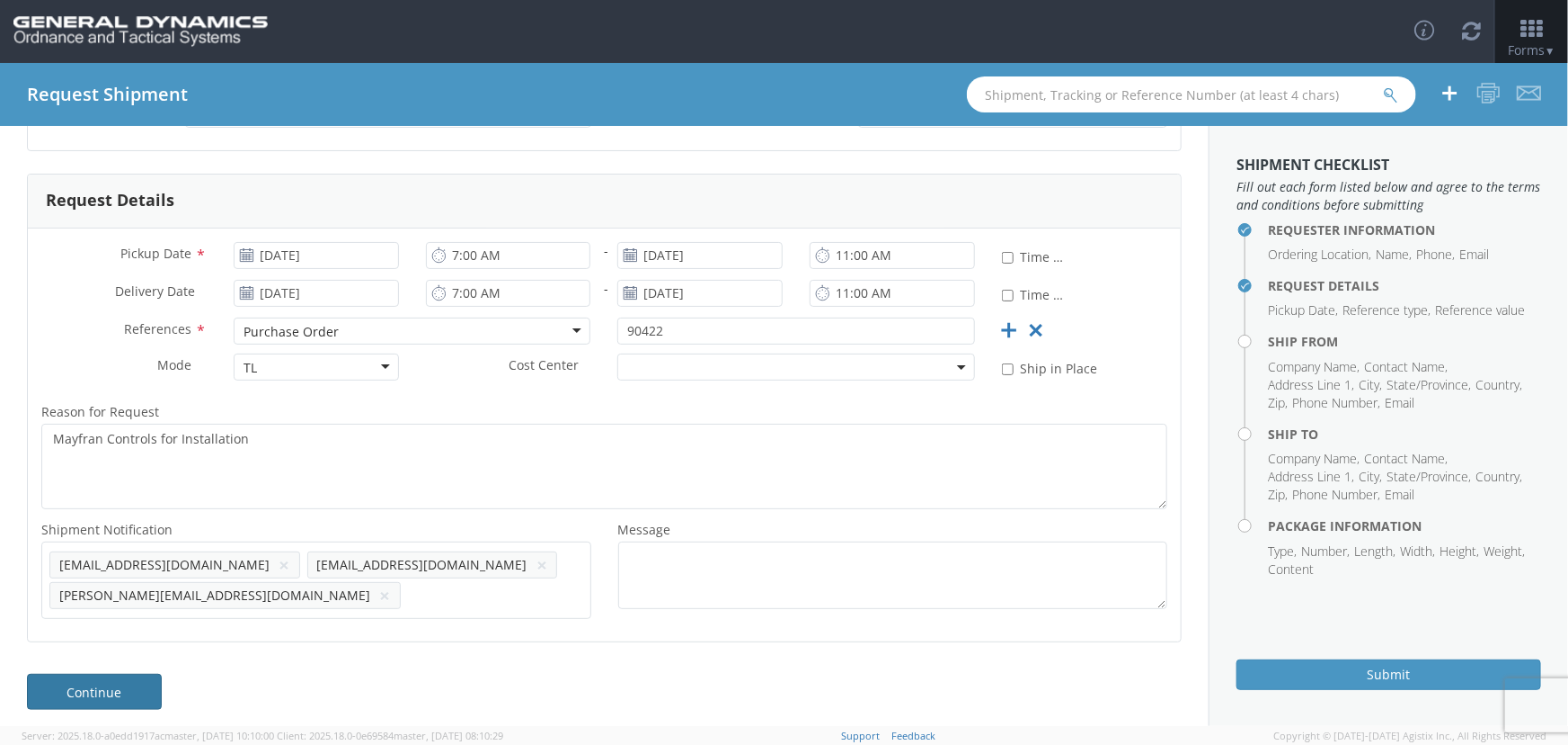
click at [113, 688] on link "Continue" at bounding box center [94, 691] width 135 height 36
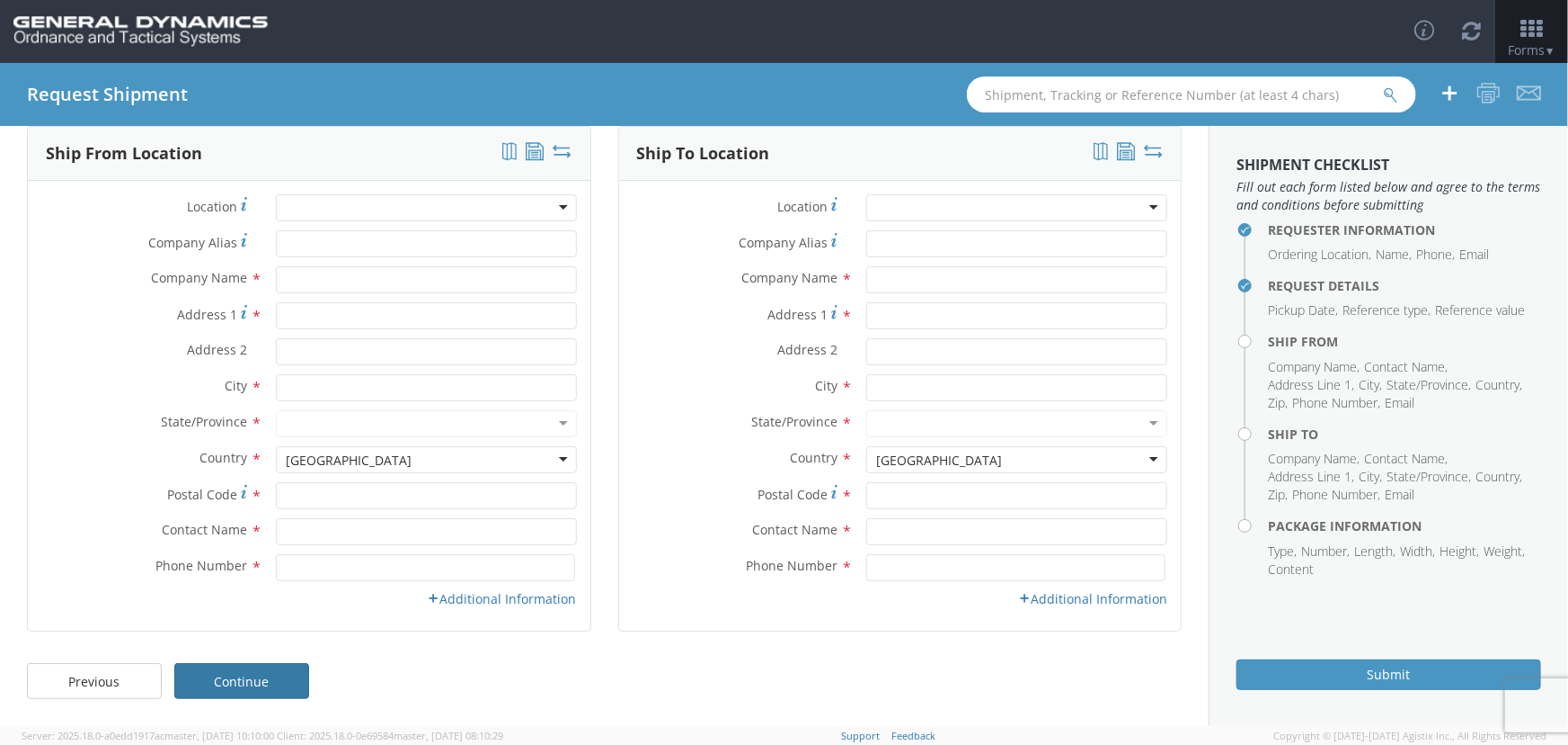
scroll to position [83, 0]
click at [355, 246] on input "Company Alias *" at bounding box center [426, 244] width 301 height 27
type input "Mayfran International"
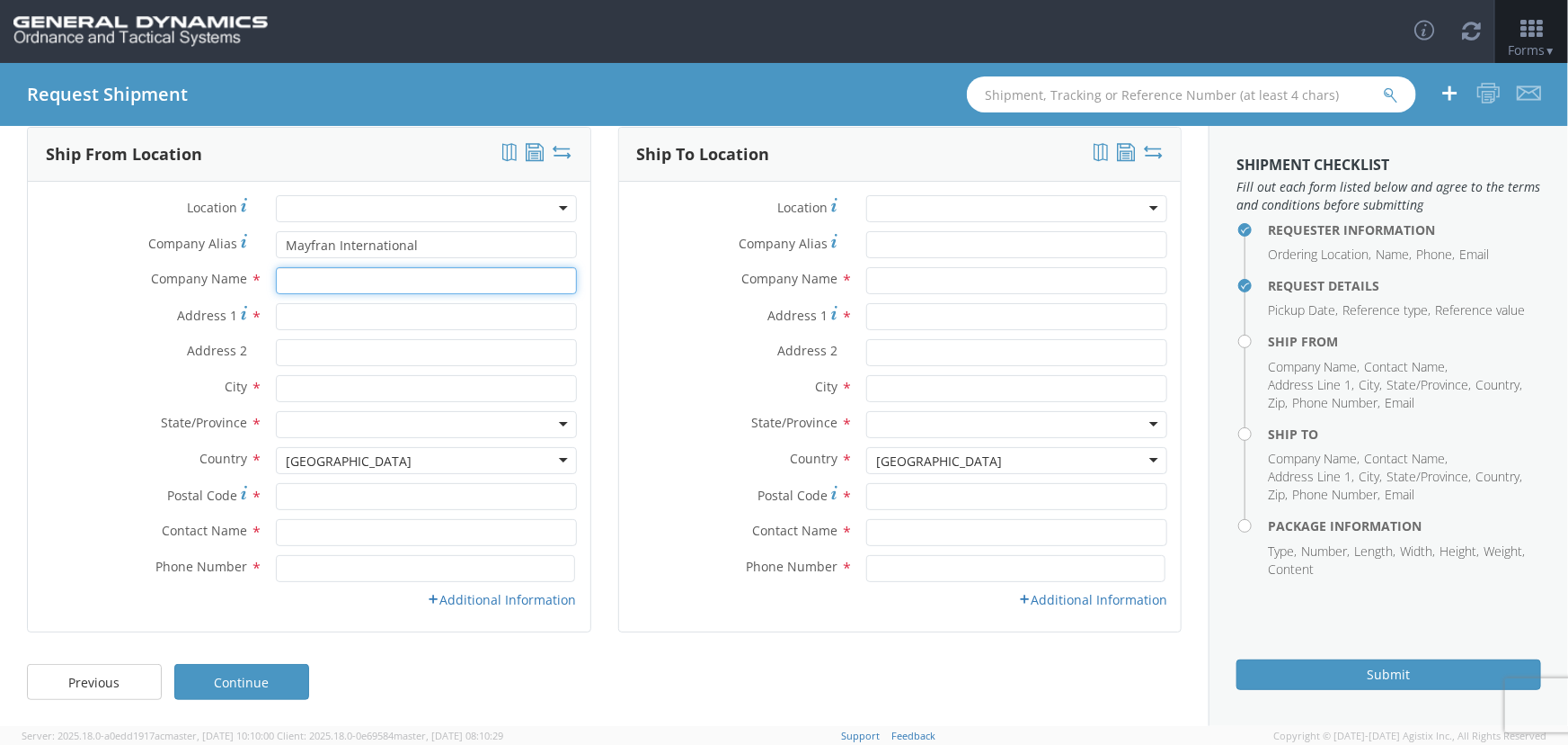
type input "Mayfran International"
type input "[STREET_ADDRESS]"
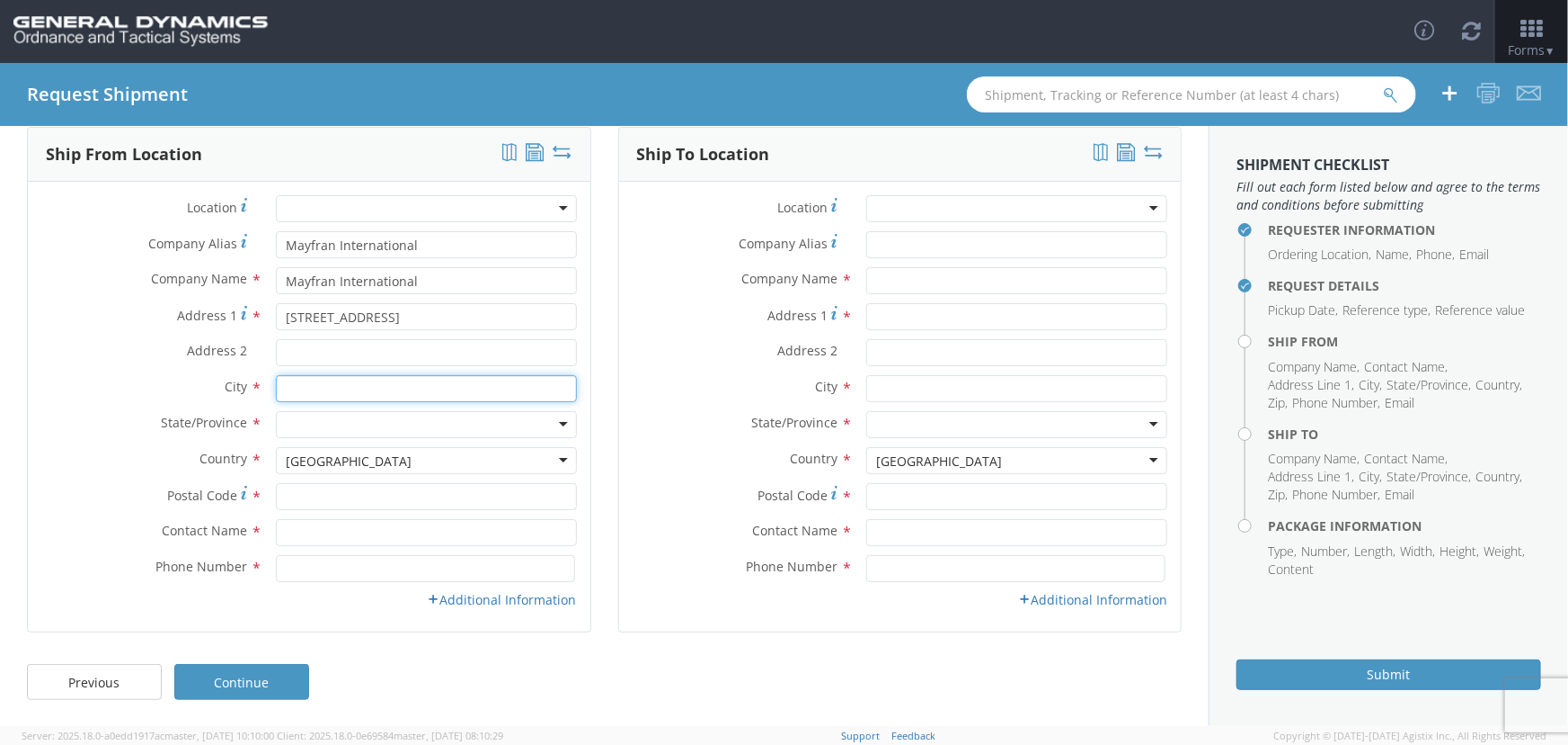
type input "[GEOGRAPHIC_DATA]"
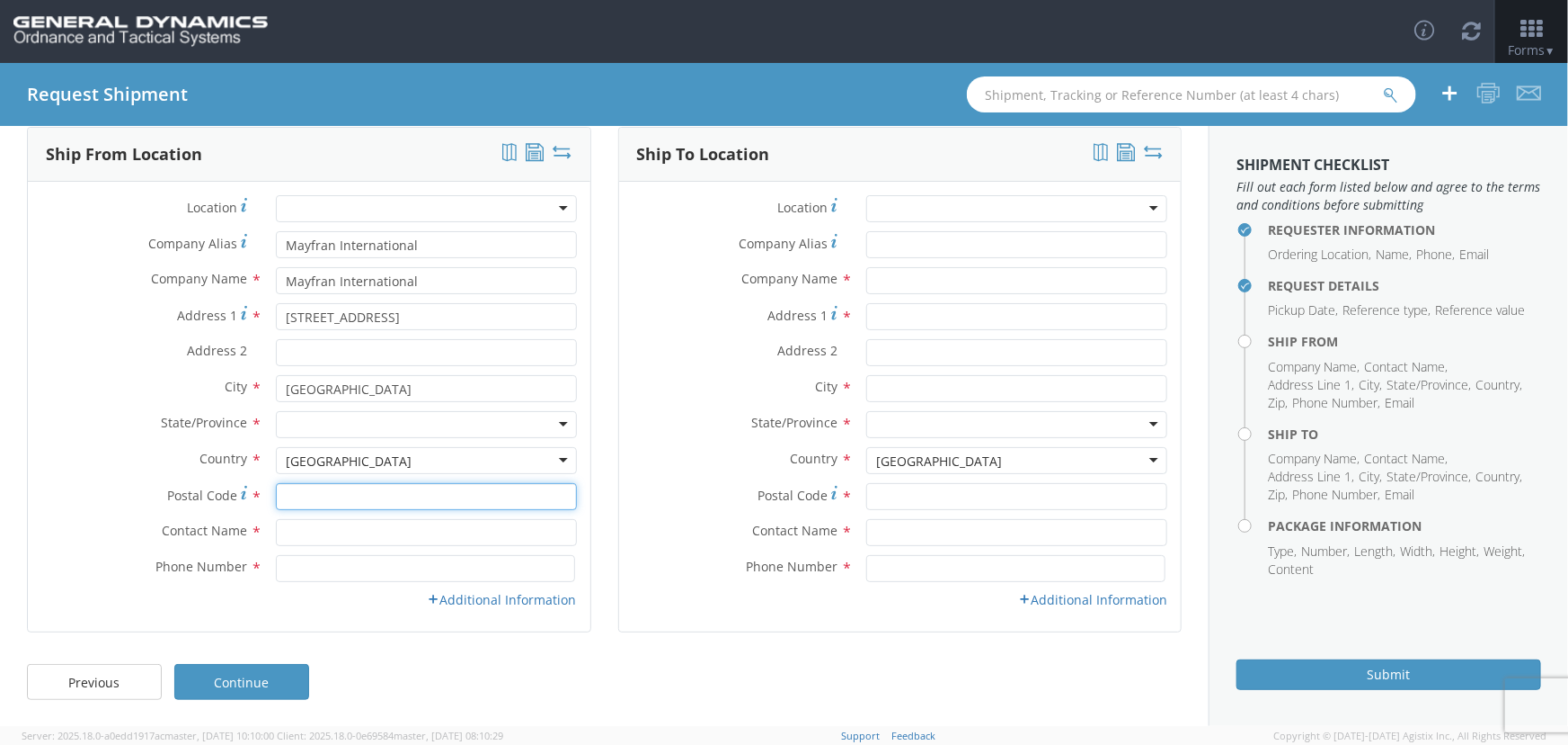
type input "44143"
type input "[PERSON_NAME]"
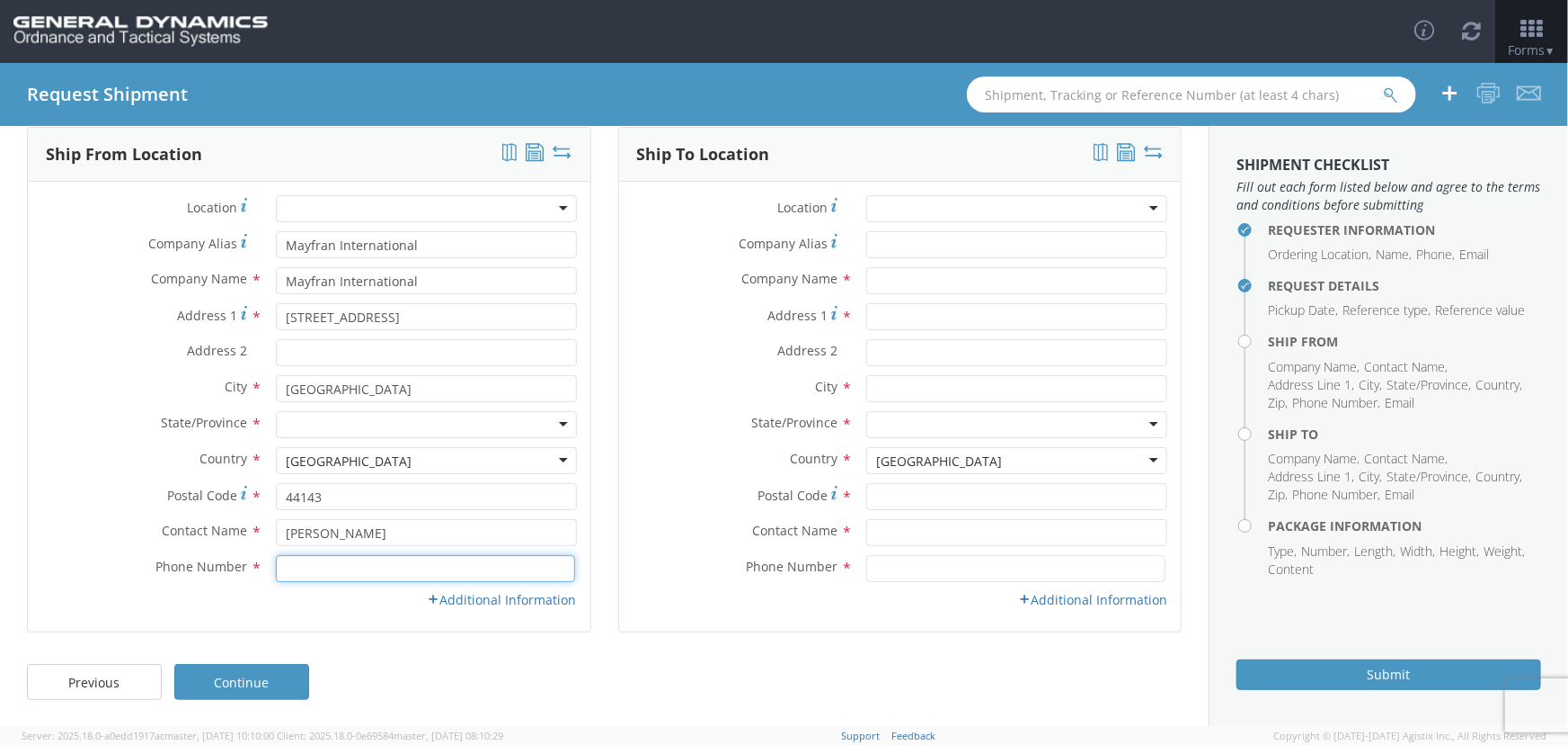
type input "4408299535"
click at [389, 537] on input "[PERSON_NAME]" at bounding box center [426, 532] width 301 height 27
drag, startPoint x: 400, startPoint y: 530, endPoint x: 262, endPoint y: 539, distance: 138.3
click at [262, 539] on div "[PERSON_NAME]" at bounding box center [426, 532] width 328 height 27
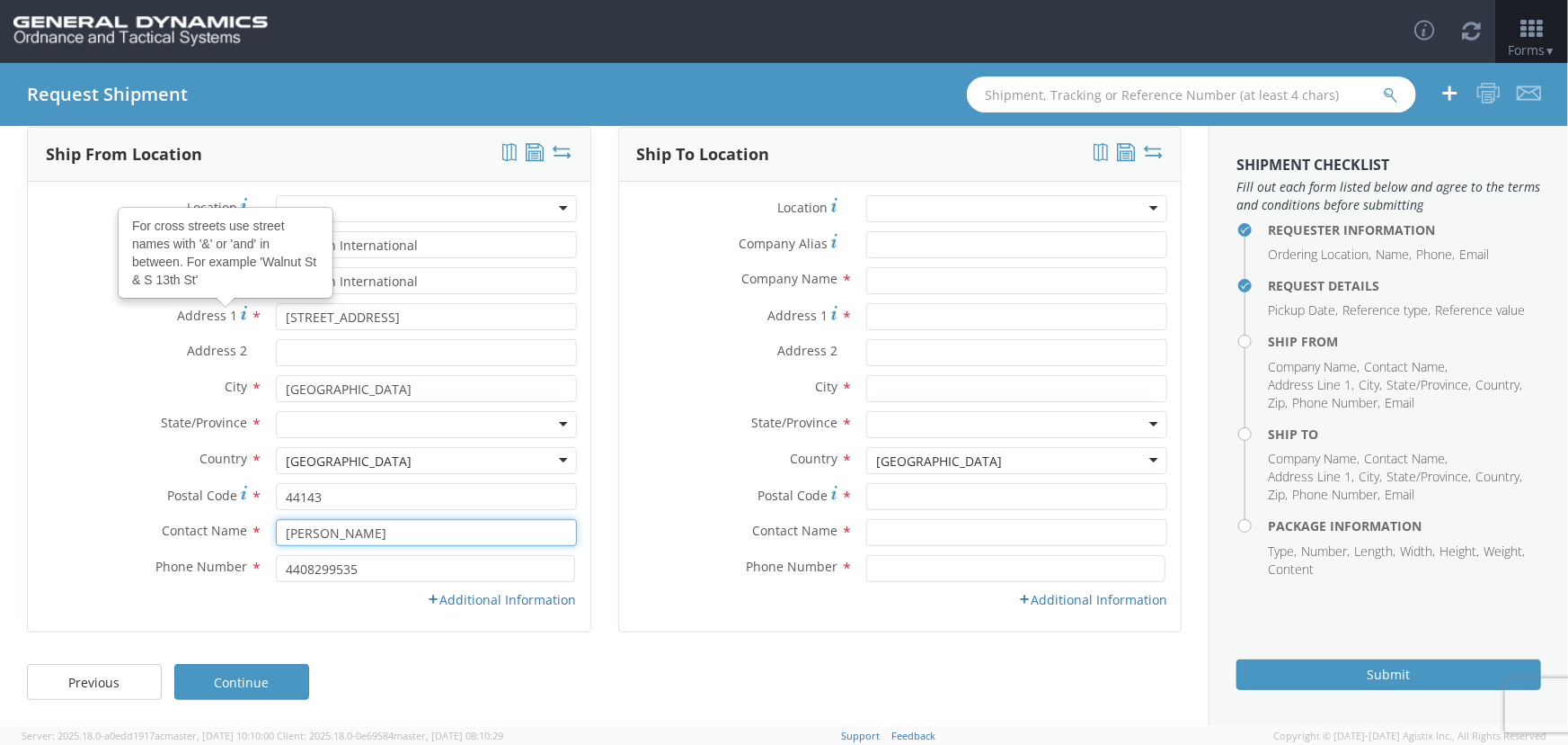
click at [373, 522] on input "[PERSON_NAME]" at bounding box center [426, 532] width 301 height 27
drag, startPoint x: 360, startPoint y: 538, endPoint x: 180, endPoint y: 525, distance: 180.5
click at [180, 525] on div "Contact Name * [PERSON_NAME]" at bounding box center [309, 532] width 563 height 27
paste input "[PERSON_NAME]"
type input "[PERSON_NAME]"
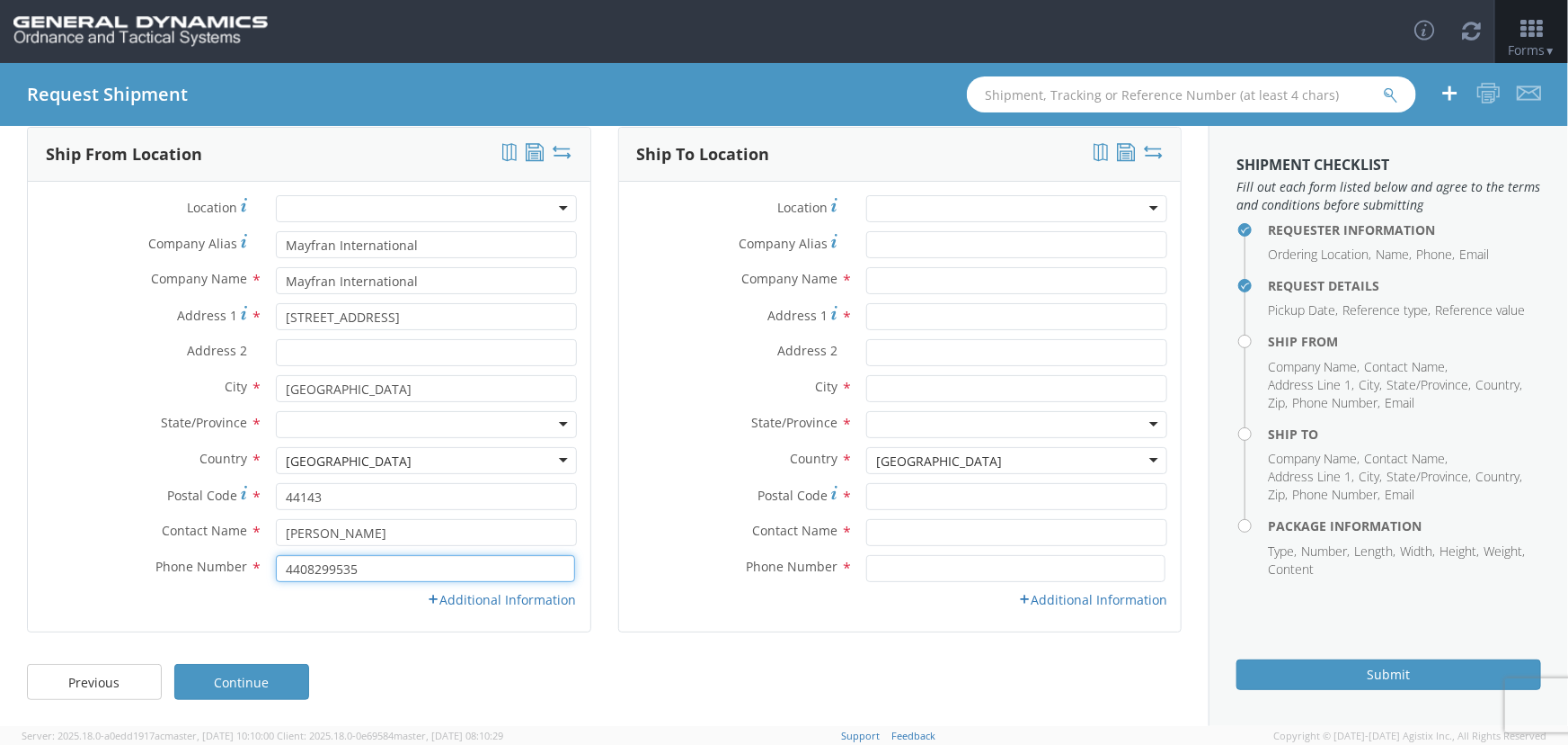
drag, startPoint x: 359, startPoint y: 565, endPoint x: 324, endPoint y: 572, distance: 35.7
click at [324, 572] on input "4408299535" at bounding box center [425, 568] width 299 height 27
click at [365, 569] on input "4408299535" at bounding box center [425, 568] width 299 height 27
type input "4402295420"
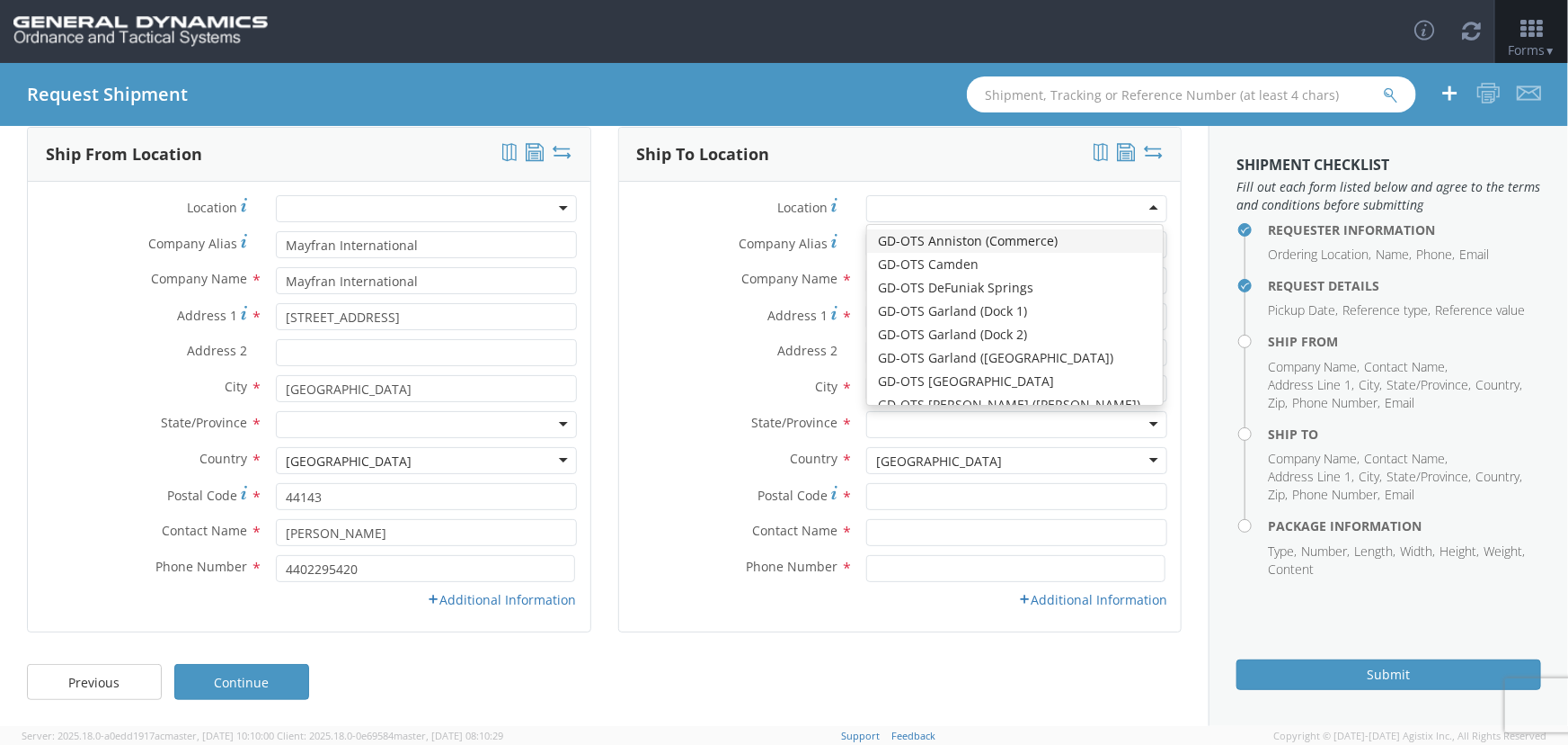
click at [952, 203] on div at bounding box center [1017, 208] width 301 height 27
type input "General Dynamics - OTS"
type input "[STREET_ADDRESS]"
type input "Scranton"
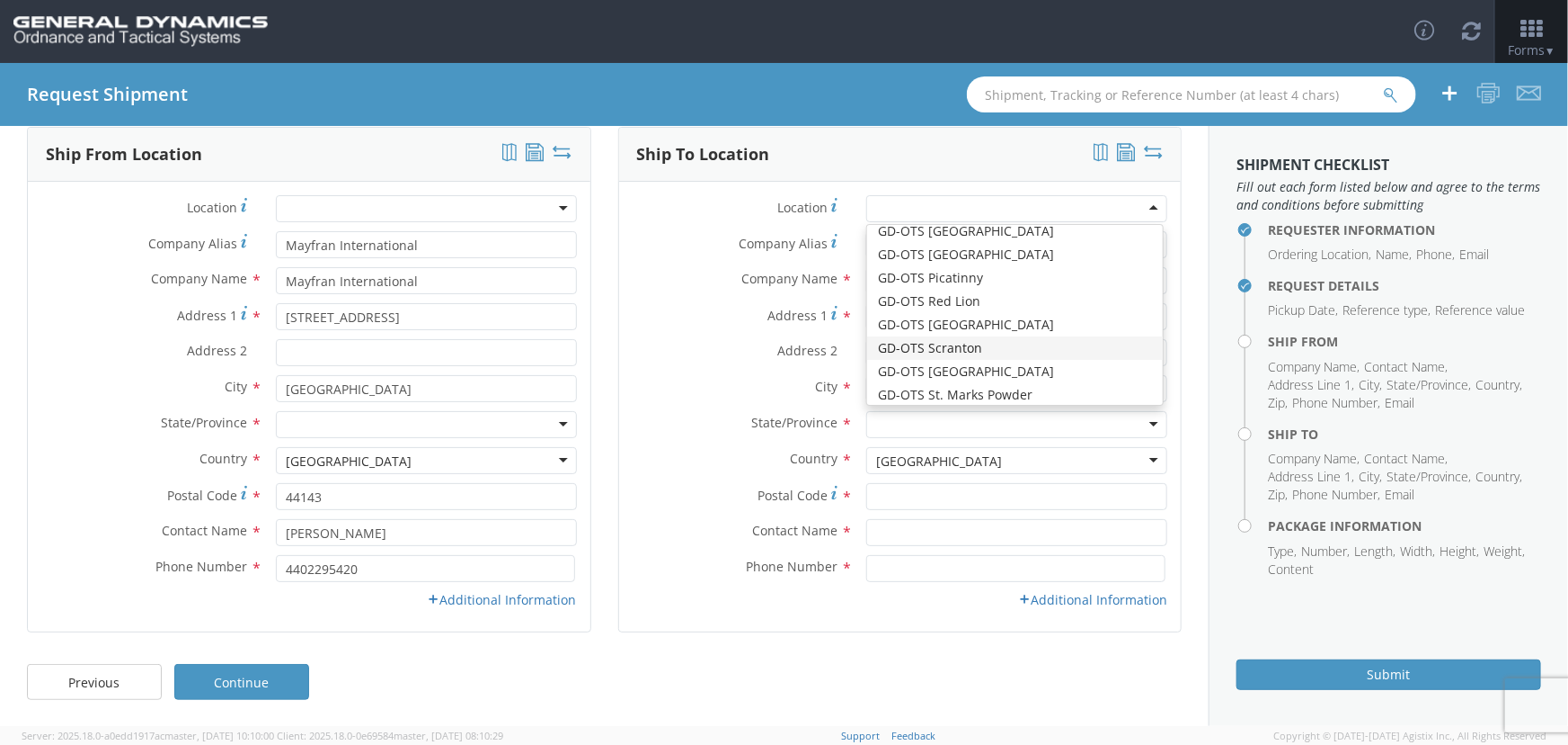
type input "18505"
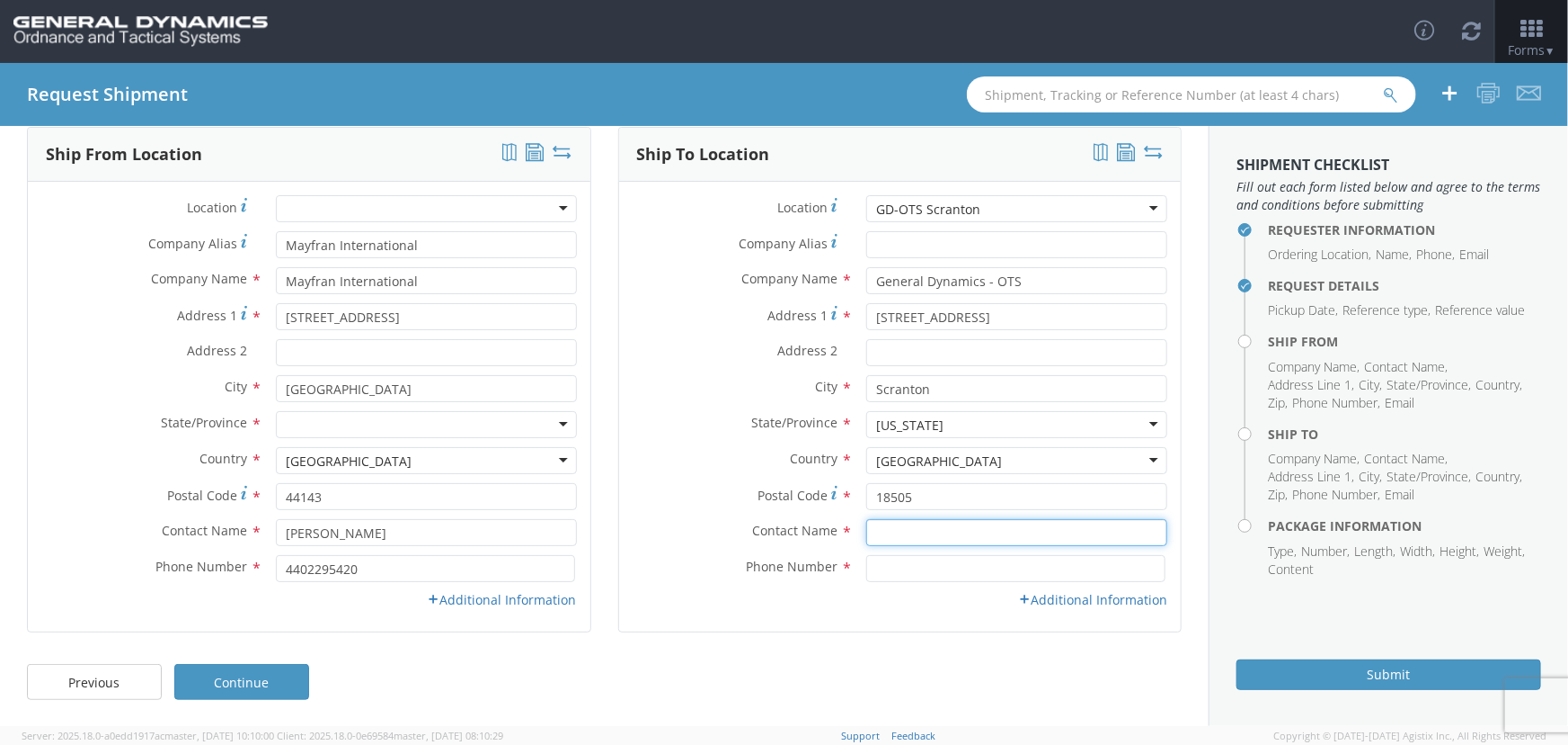
click at [960, 520] on input "text" at bounding box center [1017, 532] width 301 height 27
type input "r"
click at [933, 531] on input "text" at bounding box center [1017, 532] width 301 height 27
paste input "[PERSON_NAME]"
type input "[PERSON_NAME]"
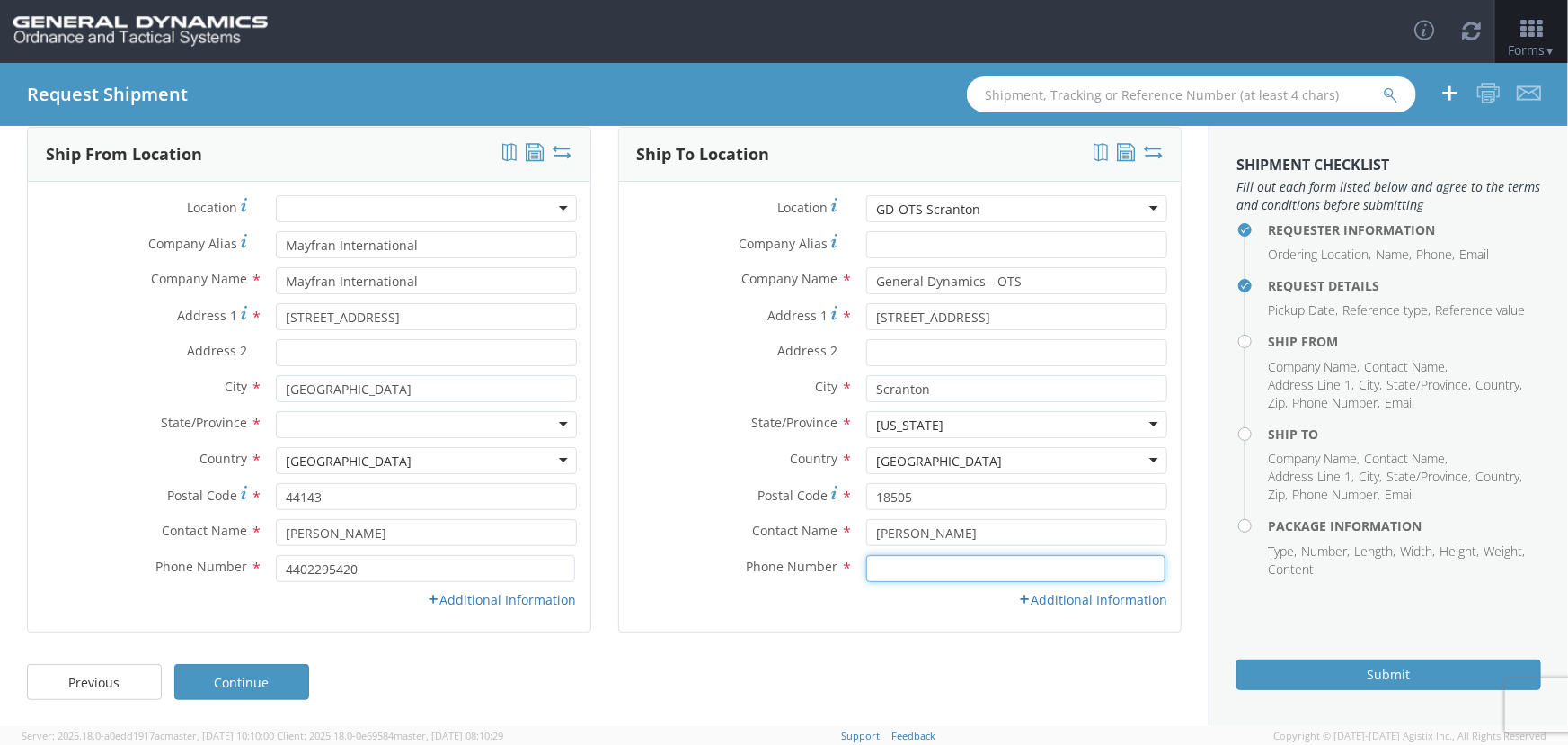
click at [889, 572] on input at bounding box center [1016, 568] width 299 height 27
click at [896, 564] on input "570-4499" at bounding box center [1016, 568] width 299 height 27
type input "[PHONE_NUMBER]"
click at [971, 656] on div "Previous Continue" at bounding box center [604, 691] width 1209 height 72
click at [1055, 602] on link "Additional Information" at bounding box center [1092, 599] width 149 height 17
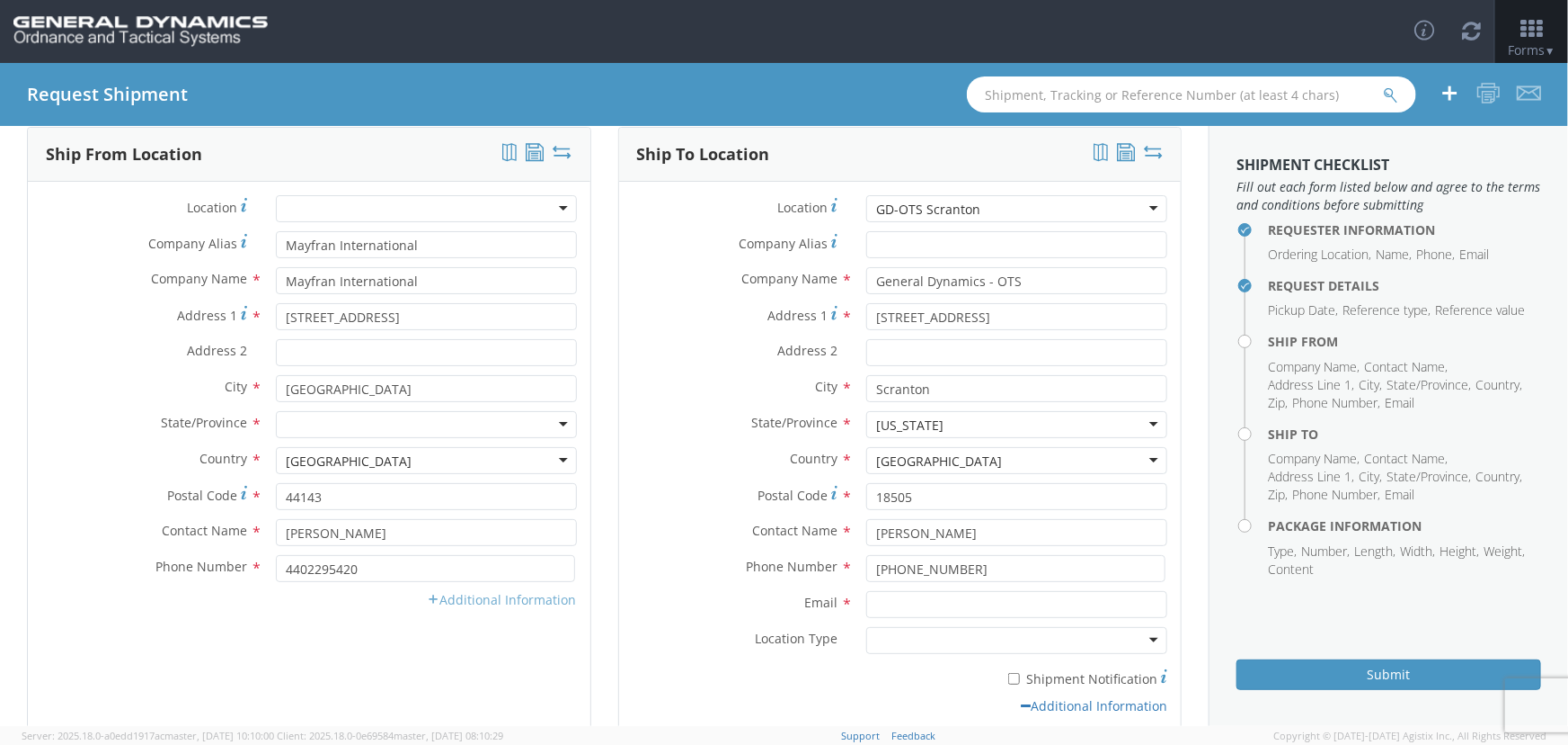
click at [502, 600] on link "Additional Information" at bounding box center [502, 599] width 149 height 17
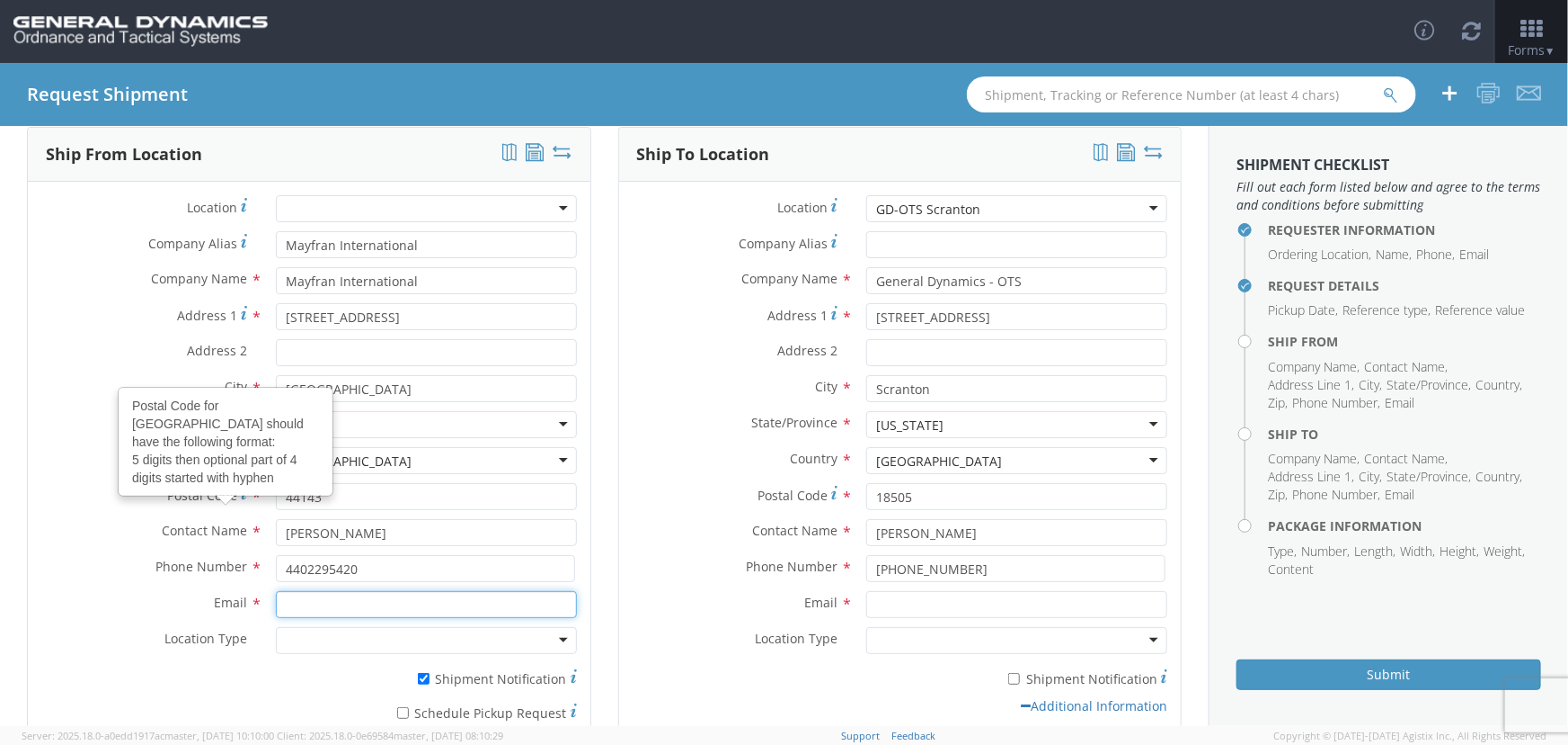
click at [343, 607] on input "Email *" at bounding box center [426, 604] width 301 height 27
paste input "[EMAIL_ADDRESS][DOMAIN_NAME]"
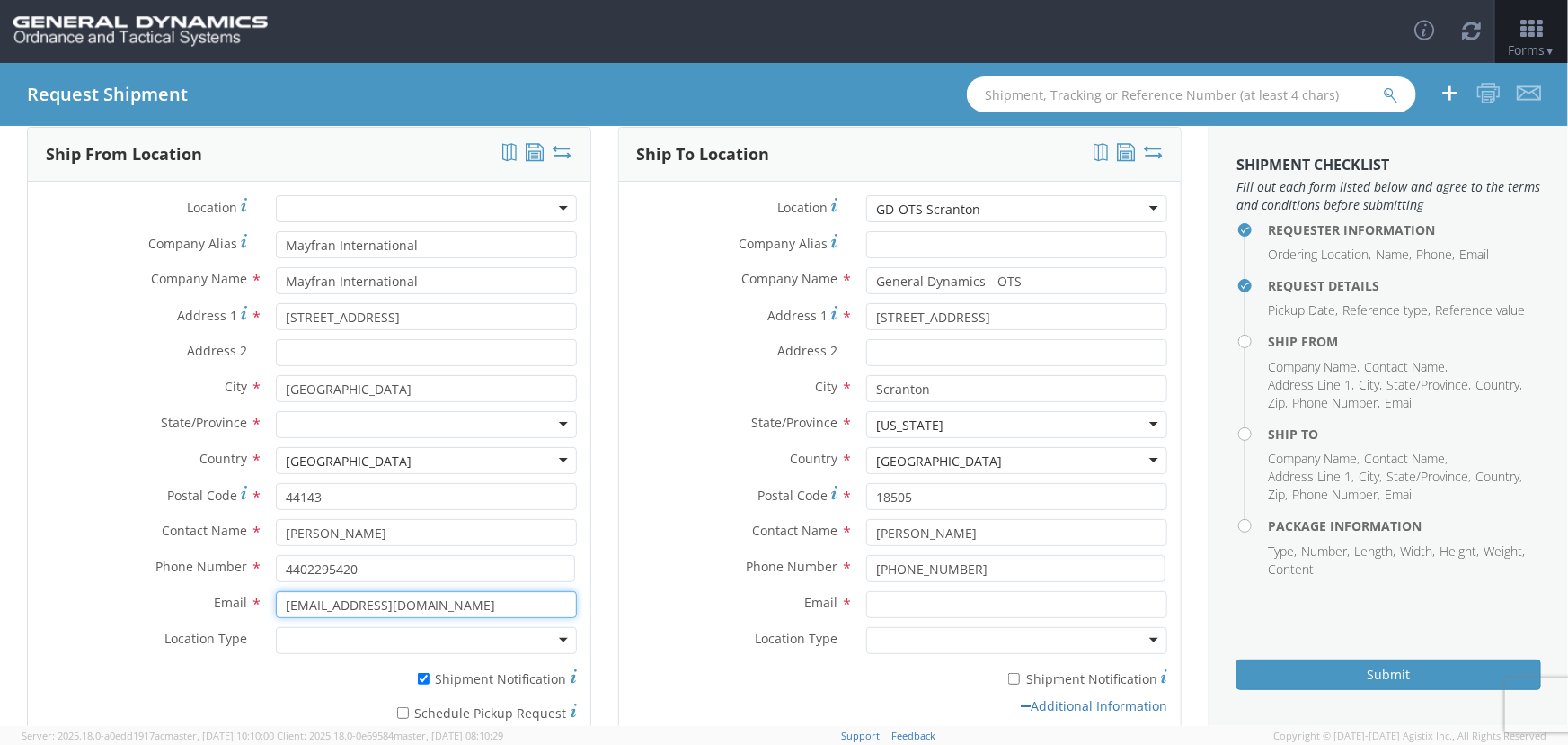
type input "[EMAIL_ADDRESS][DOMAIN_NAME]"
click at [559, 639] on div at bounding box center [426, 639] width 301 height 27
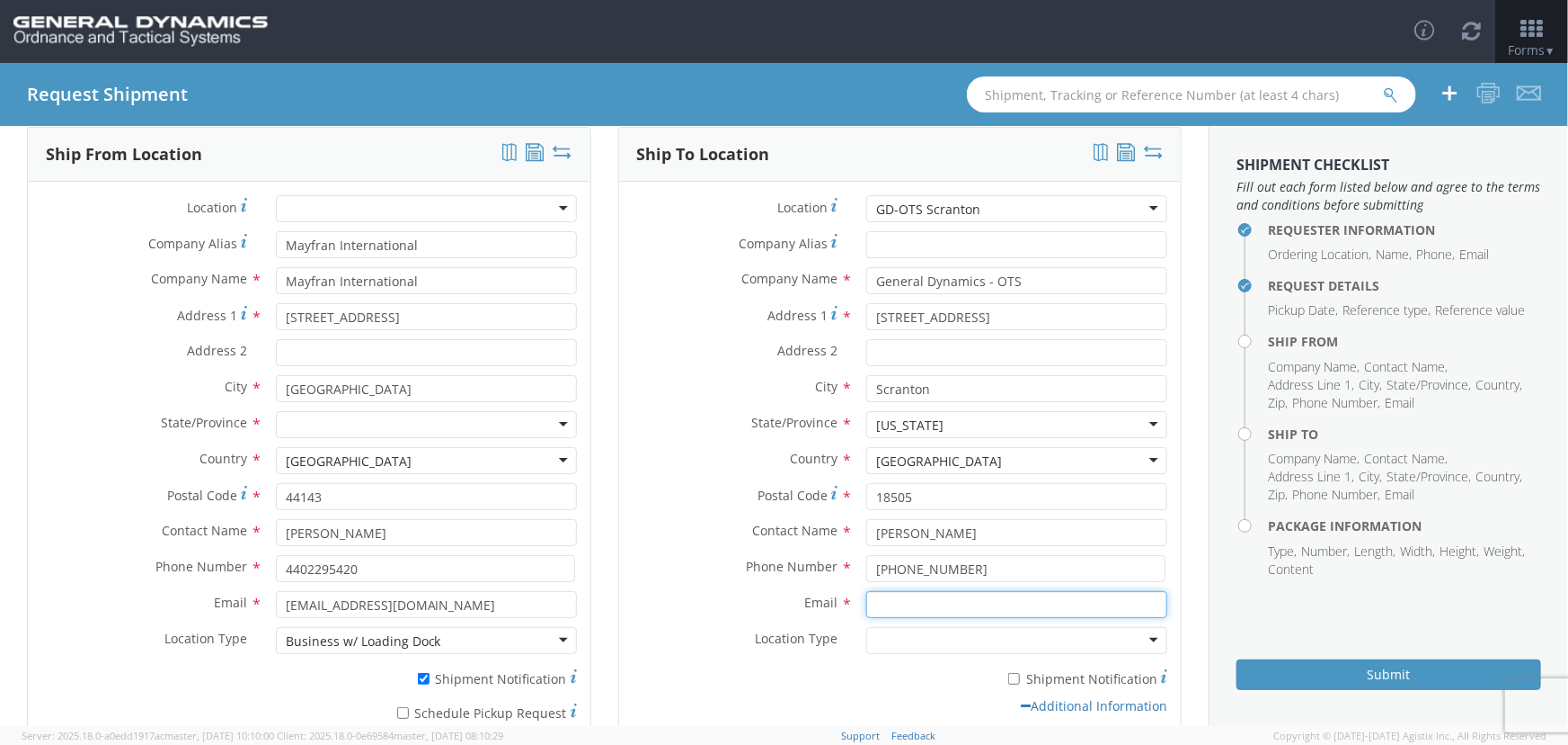
click at [925, 604] on input "Email *" at bounding box center [1017, 604] width 301 height 27
click at [898, 598] on input "Email *" at bounding box center [1017, 604] width 301 height 27
paste input "[PERSON_NAME][EMAIL_ADDRESS][DOMAIN_NAME]"
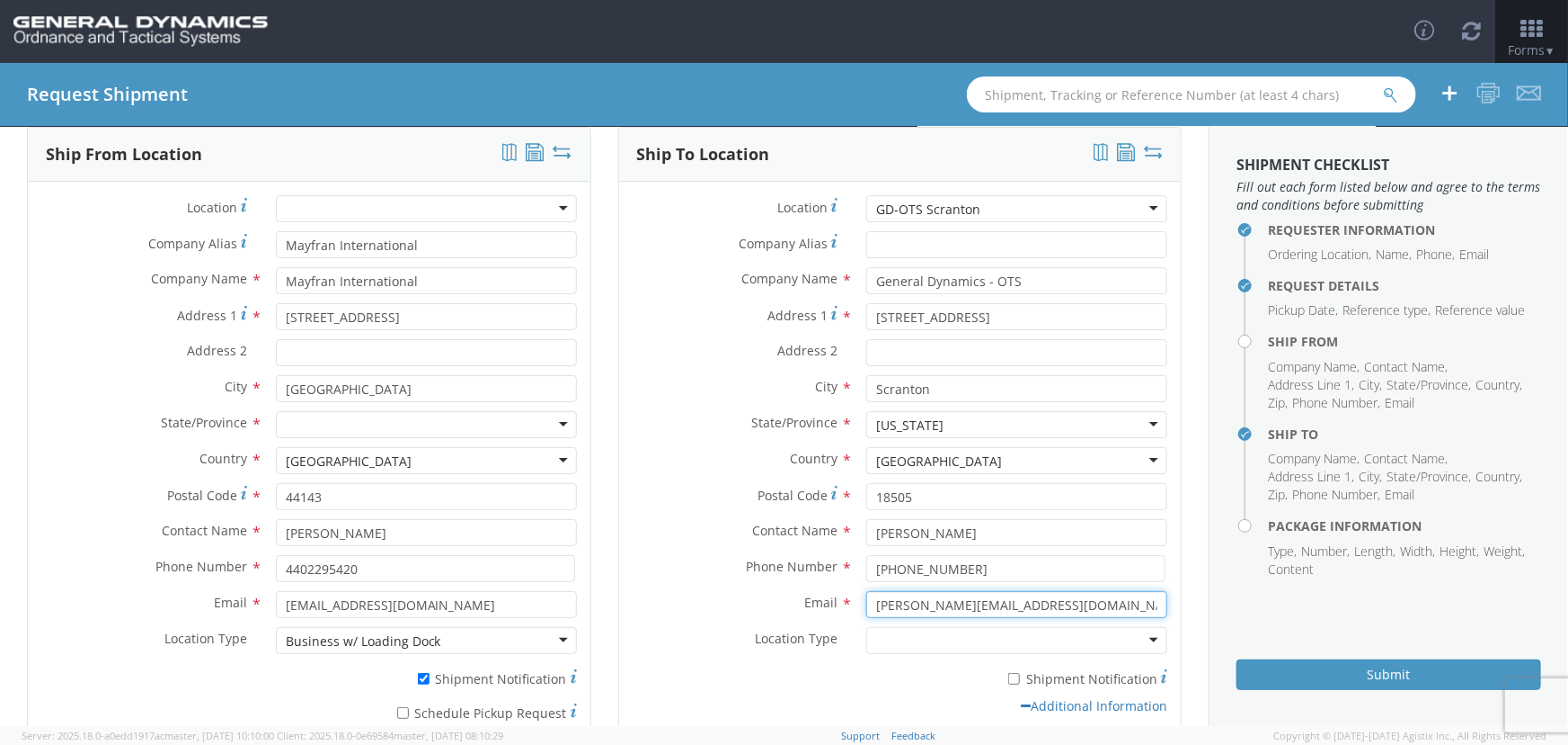
type input "[PERSON_NAME][EMAIL_ADDRESS][DOMAIN_NAME]"
click at [905, 639] on div at bounding box center [1017, 639] width 301 height 27
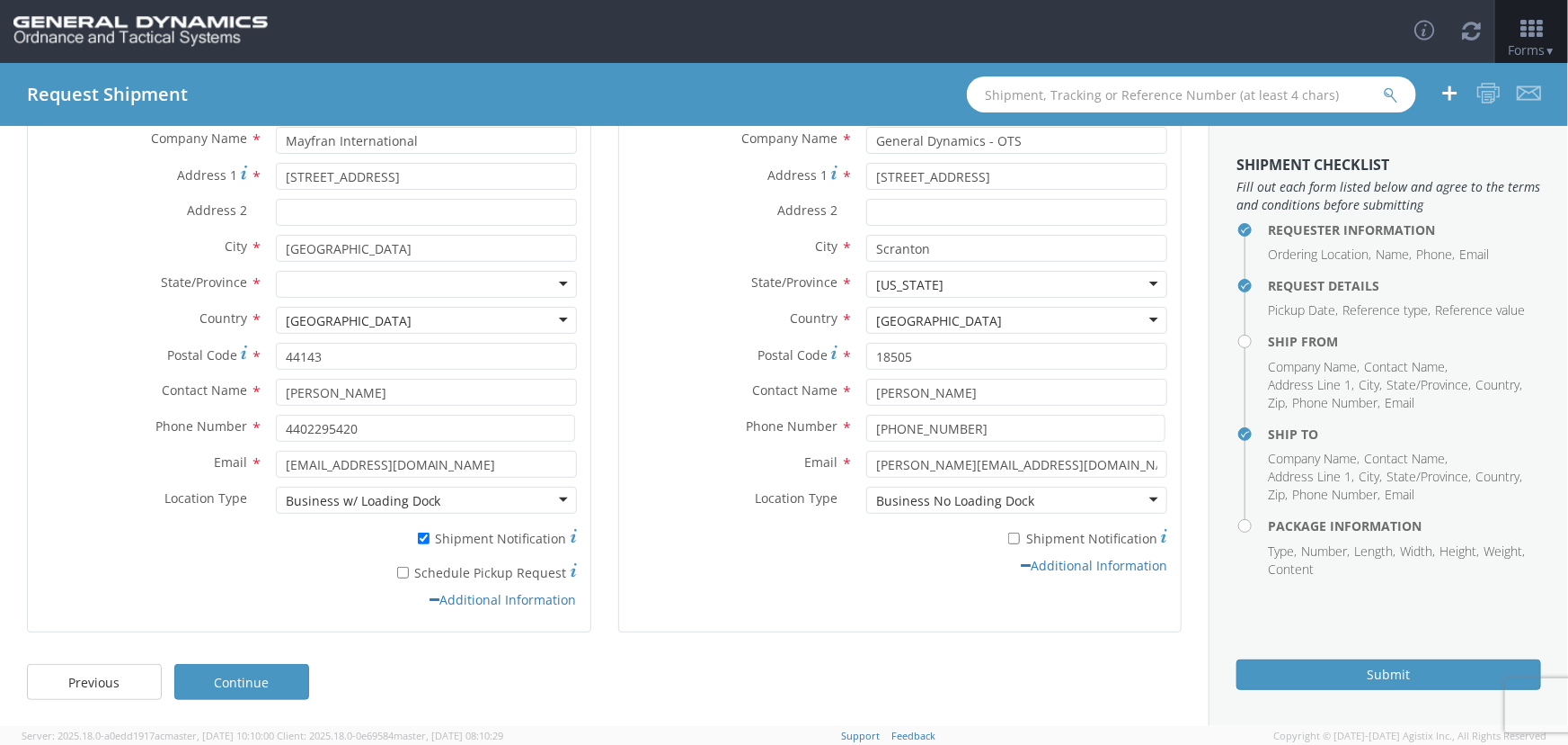
scroll to position [225, 0]
click at [263, 686] on link "Continue" at bounding box center [241, 680] width 135 height 36
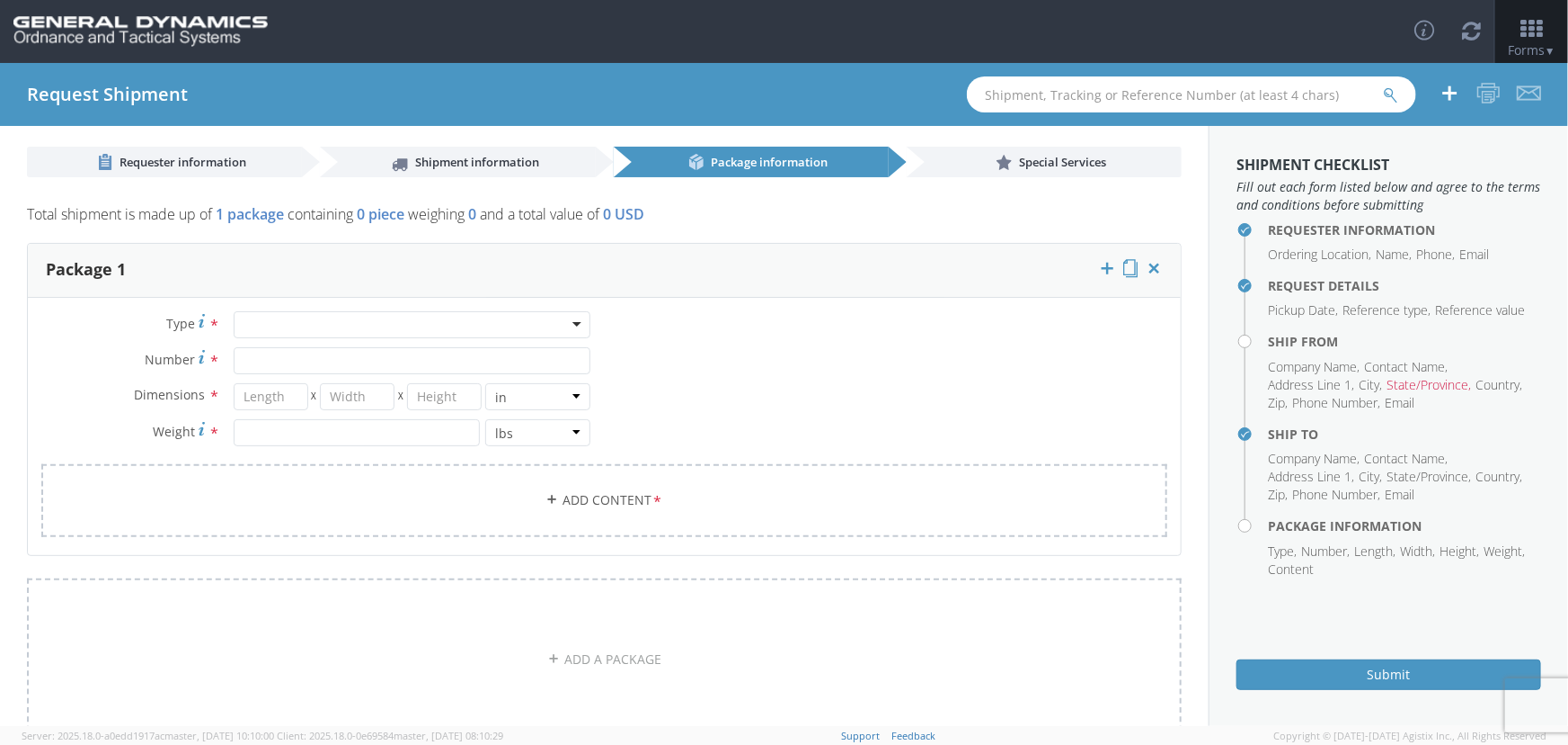
scroll to position [0, 0]
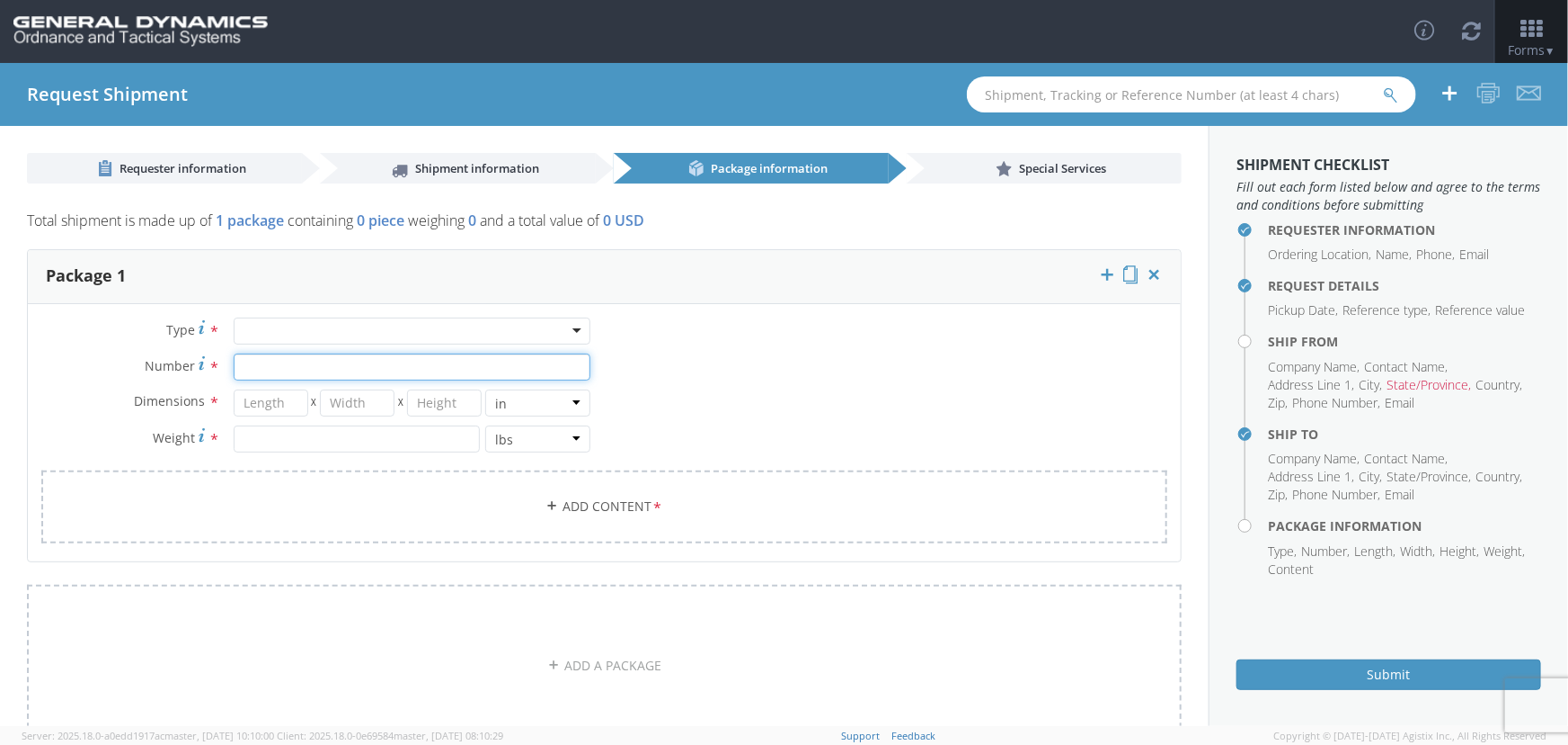
click at [324, 371] on input "Number *" at bounding box center [413, 366] width 358 height 27
type input "1"
click at [300, 396] on input "number" at bounding box center [271, 402] width 74 height 27
click at [567, 401] on select "in cm ft" at bounding box center [537, 402] width 105 height 27
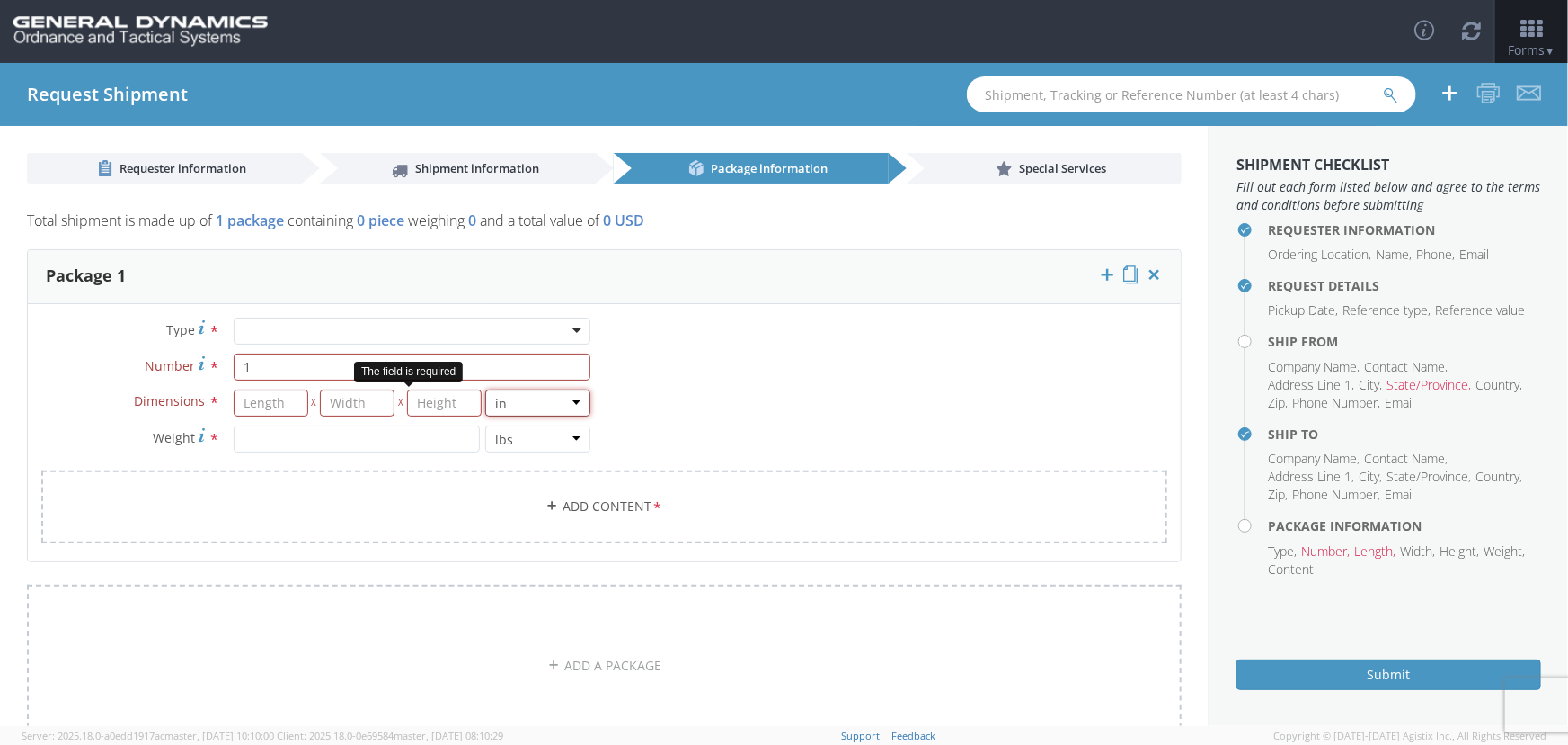
select select "FT"
click at [485, 389] on select "in cm ft" at bounding box center [537, 402] width 105 height 27
click at [271, 398] on input "number" at bounding box center [271, 402] width 74 height 27
type input "47"
click at [362, 401] on input "number" at bounding box center [357, 402] width 74 height 27
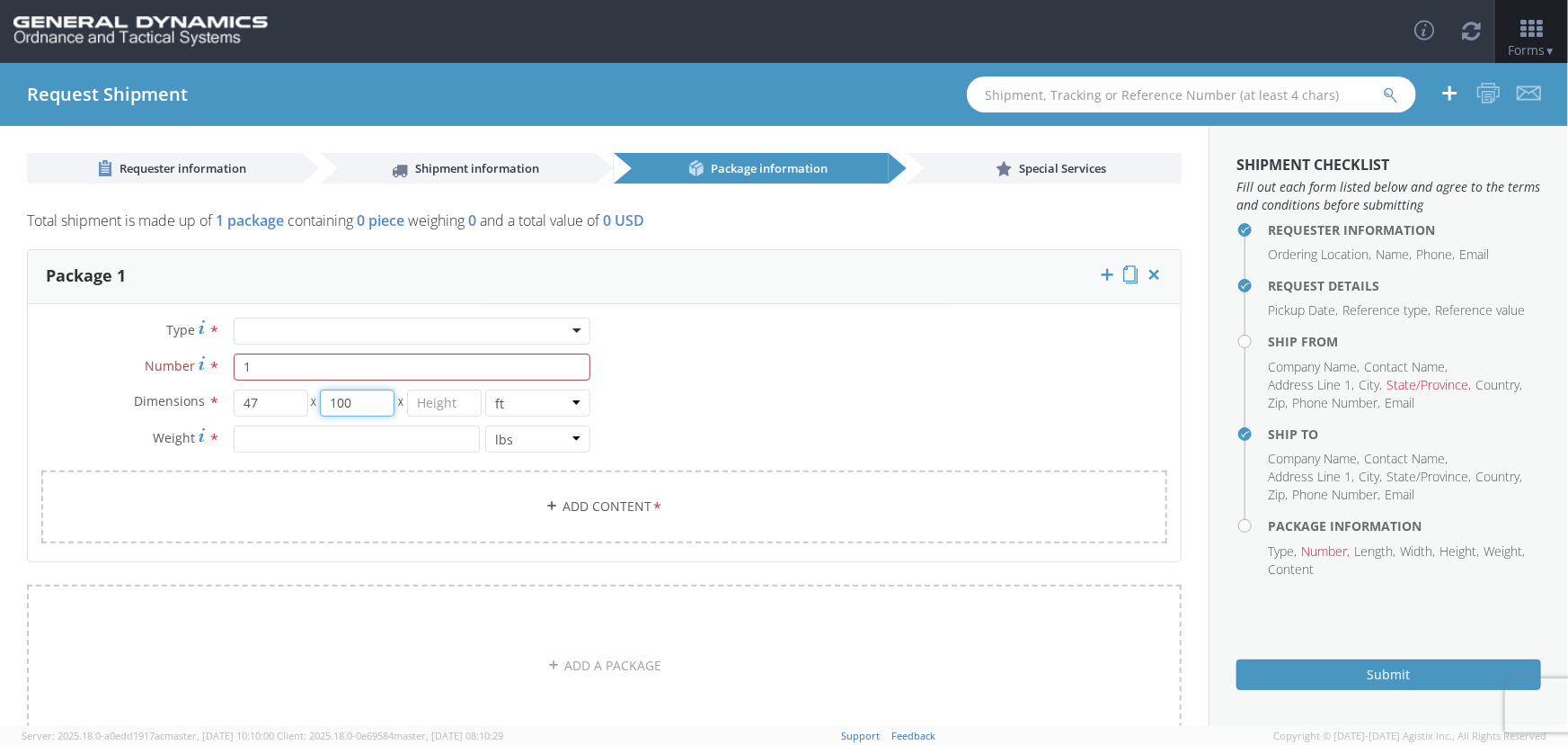
type input "100"
click at [437, 403] on input "number" at bounding box center [444, 402] width 74 height 27
click at [568, 404] on select "in cm ft" at bounding box center [537, 402] width 105 height 27
select select "IN"
click at [485, 389] on select "in cm ft" at bounding box center [537, 402] width 105 height 27
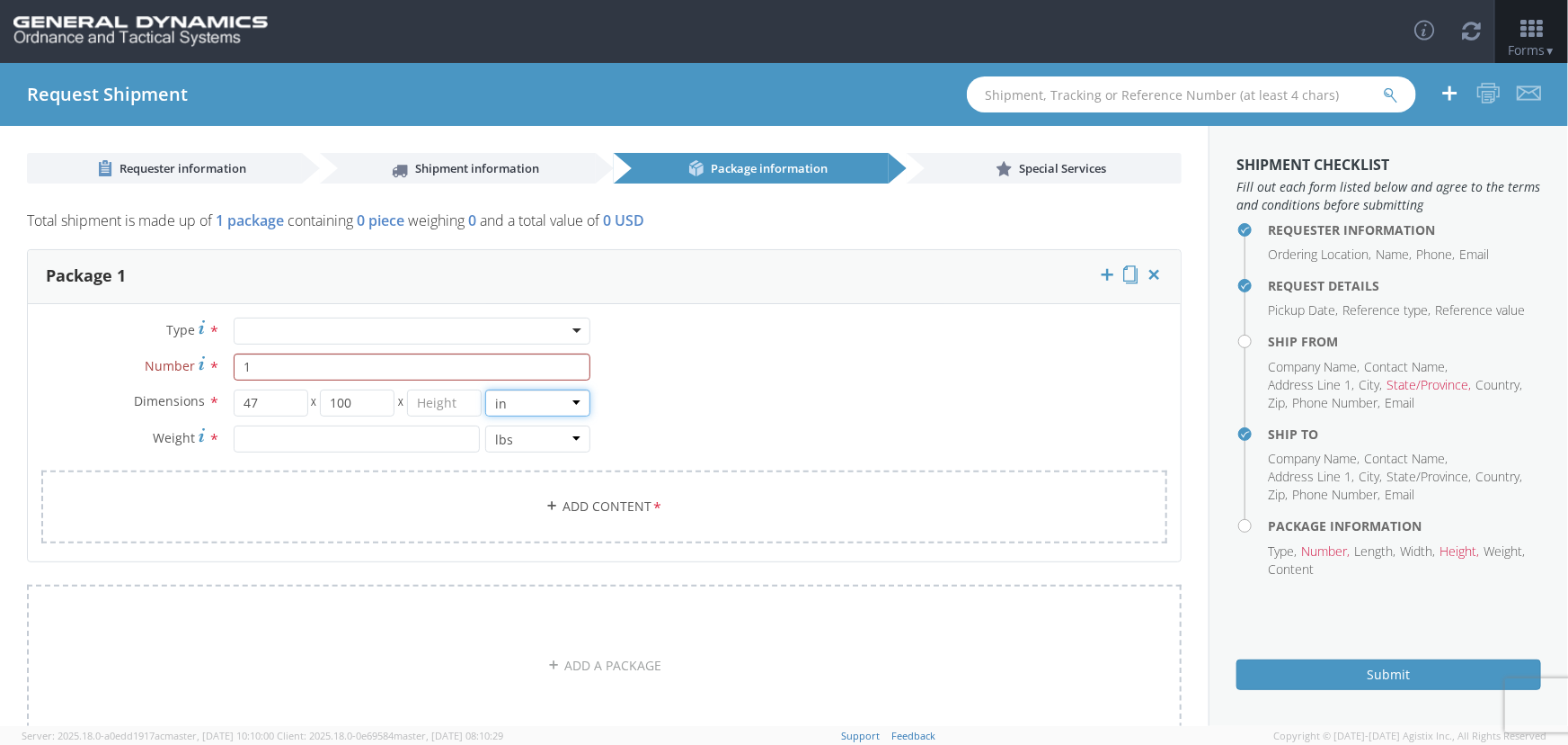
type input "564"
type input "1200"
click at [457, 406] on input "number" at bounding box center [444, 402] width 74 height 27
type input "105"
click at [403, 446] on input "number" at bounding box center [357, 439] width 247 height 27
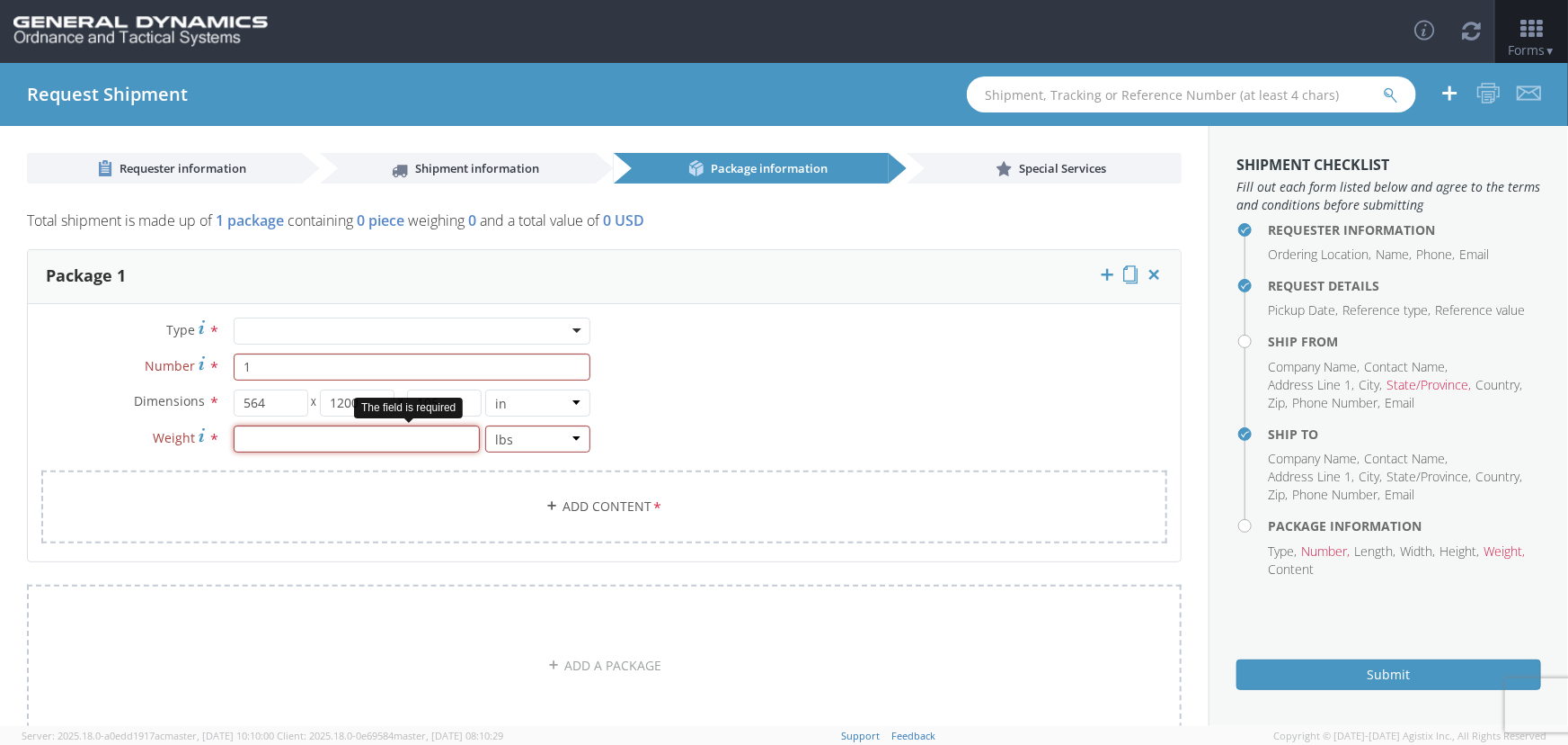
click at [439, 441] on input "number" at bounding box center [357, 439] width 247 height 27
type input "15000"
click at [459, 508] on link "Add Content *" at bounding box center [604, 506] width 1126 height 72
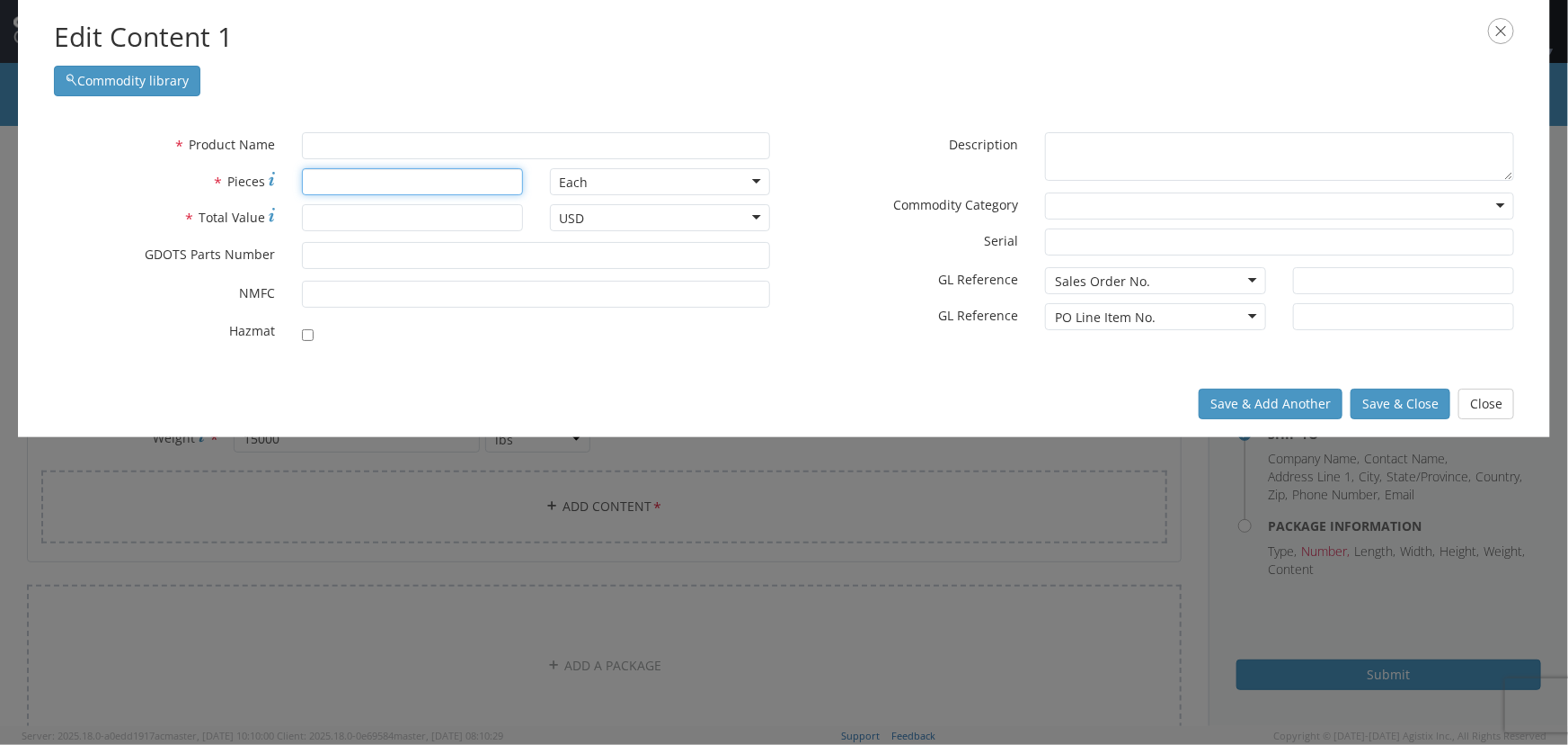
click at [337, 174] on input "* Pieces" at bounding box center [412, 181] width 221 height 27
click at [351, 216] on input "* Total Value" at bounding box center [412, 217] width 221 height 27
type input "622360"
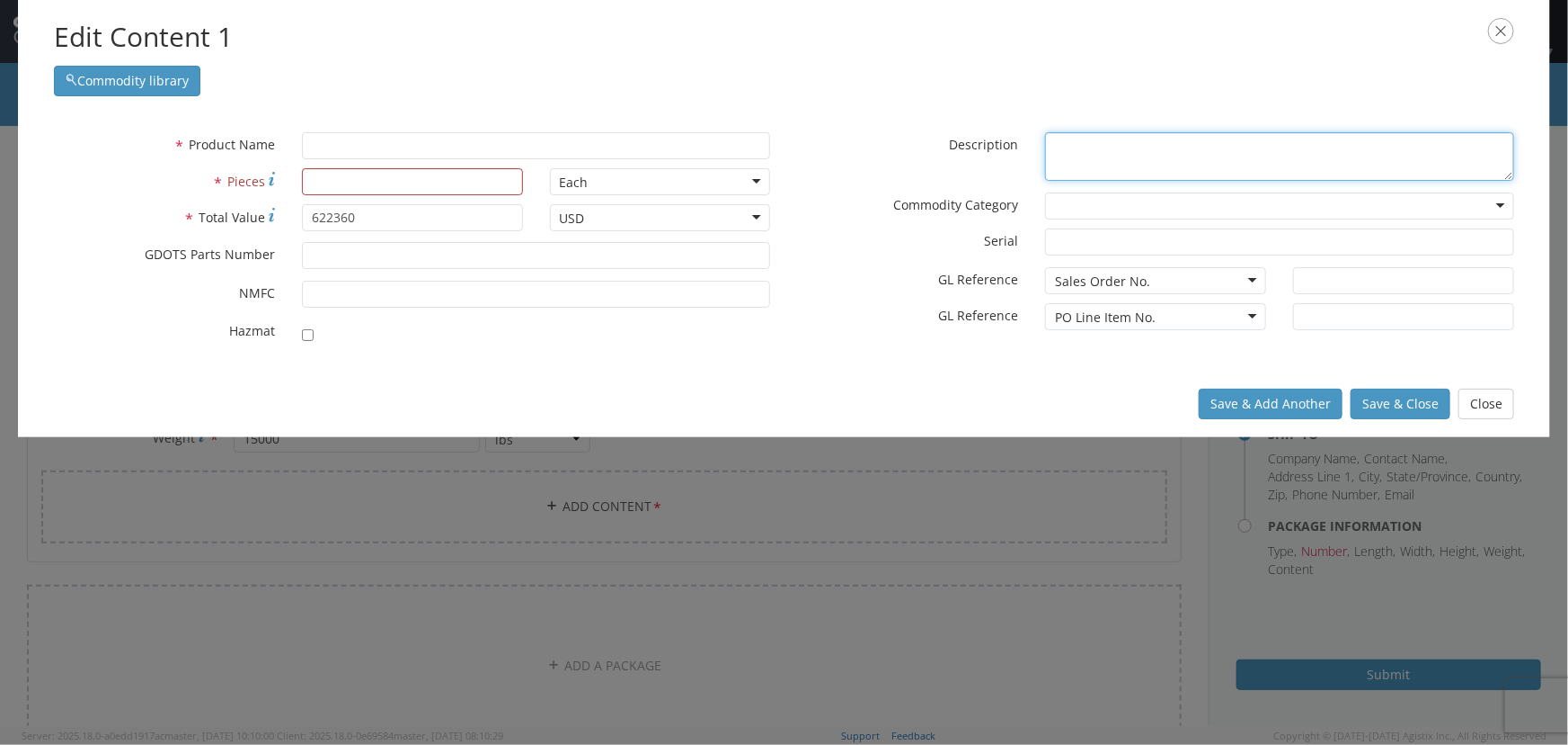
click at [1087, 147] on textarea "* Description" at bounding box center [1280, 157] width 469 height 50
type textarea "Mayfran Control Components for filtration system"
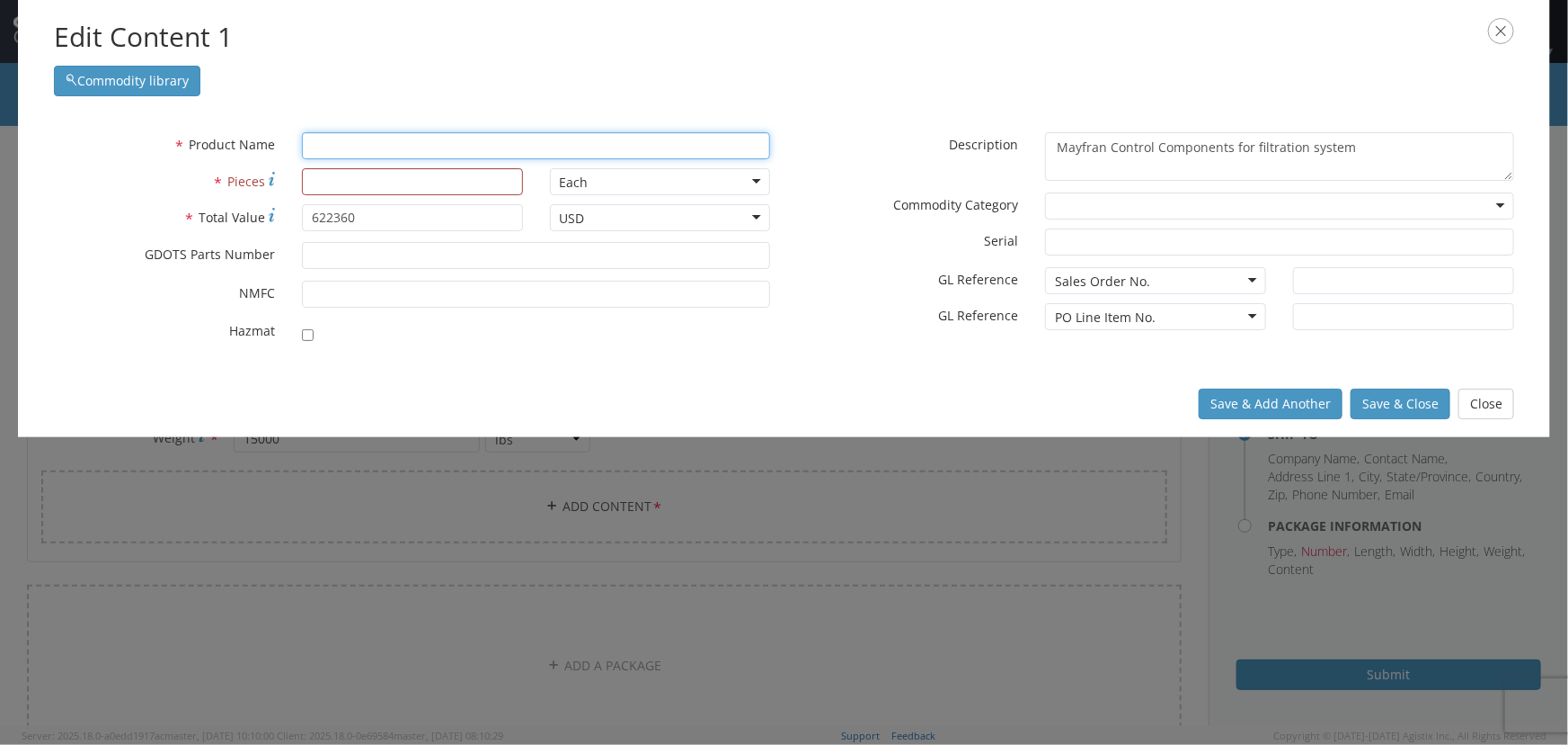
click at [462, 144] on input "text" at bounding box center [536, 145] width 469 height 27
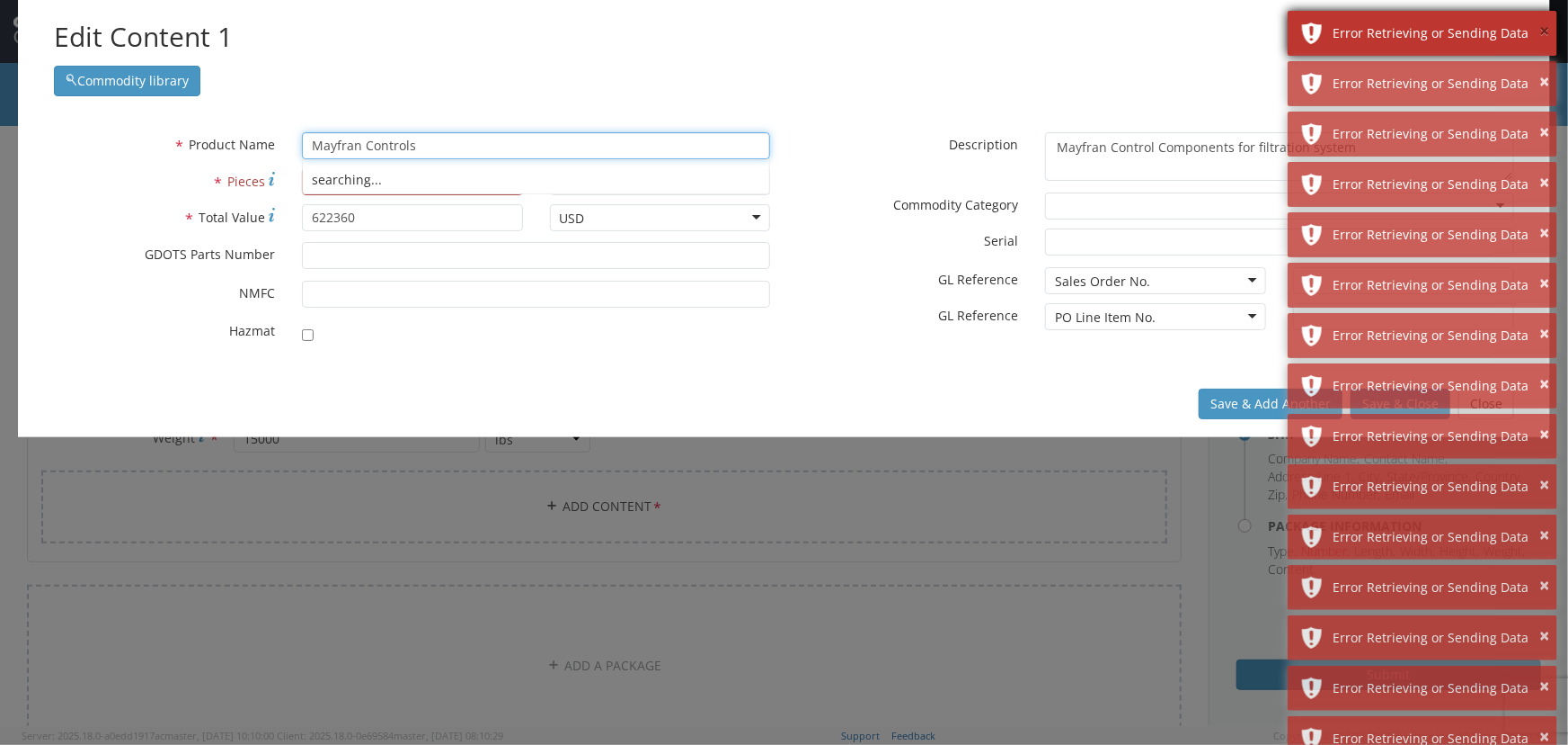
type input "Mayfran Controls"
click at [1540, 34] on button "×" at bounding box center [1544, 32] width 10 height 26
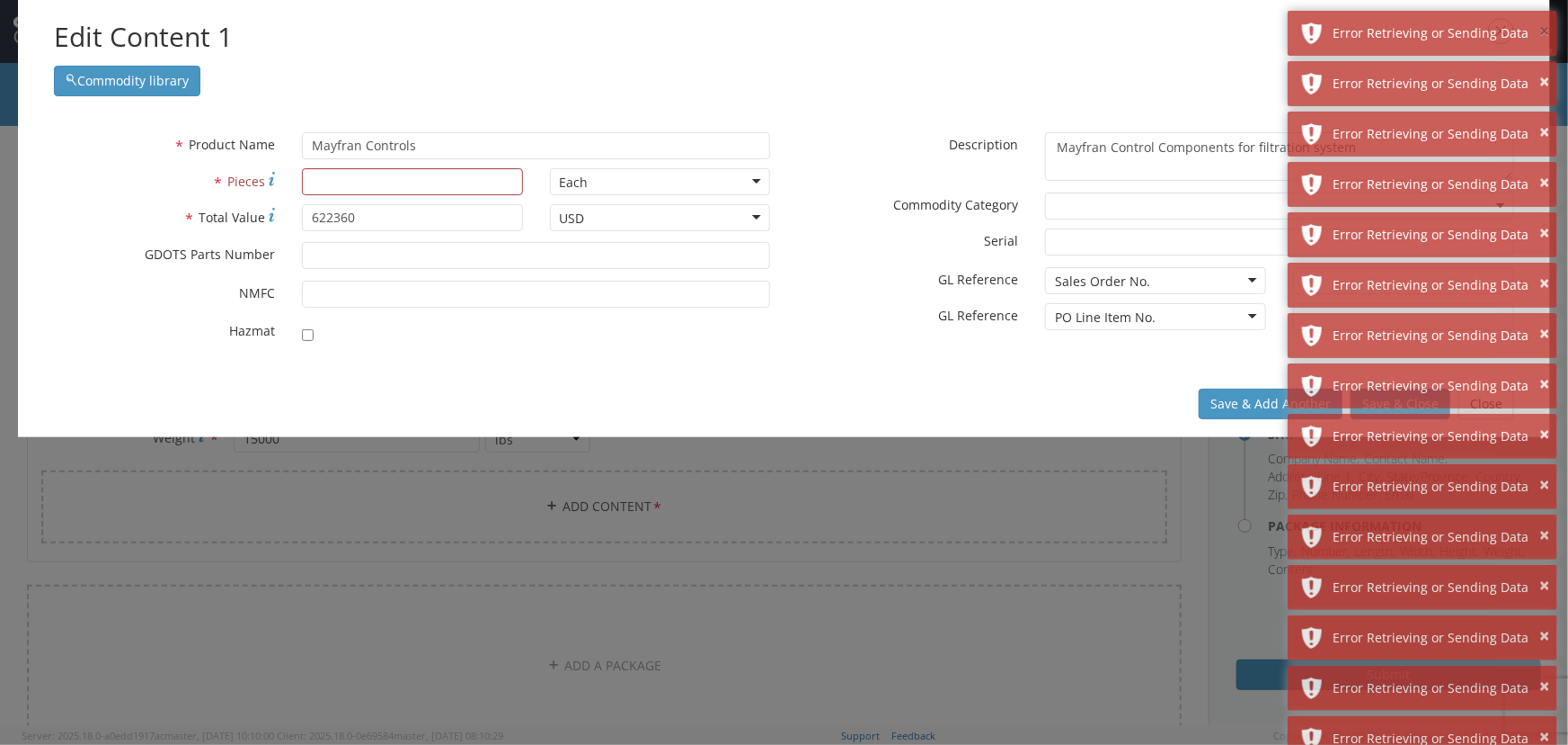
click at [1540, 34] on button "×" at bounding box center [1544, 32] width 10 height 26
click at [1540, 69] on button "×" at bounding box center [1544, 82] width 10 height 26
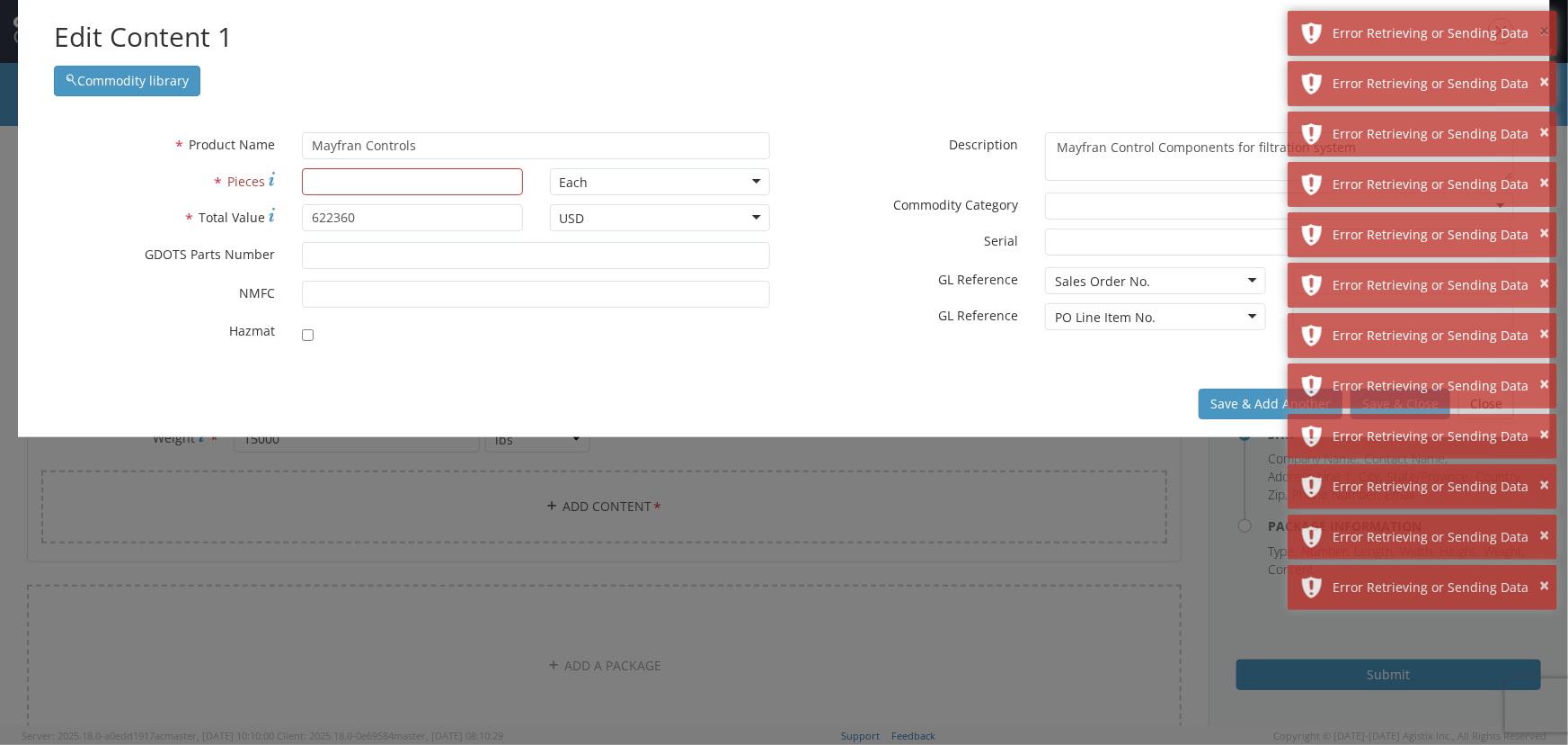
click at [1540, 34] on button "×" at bounding box center [1544, 32] width 10 height 26
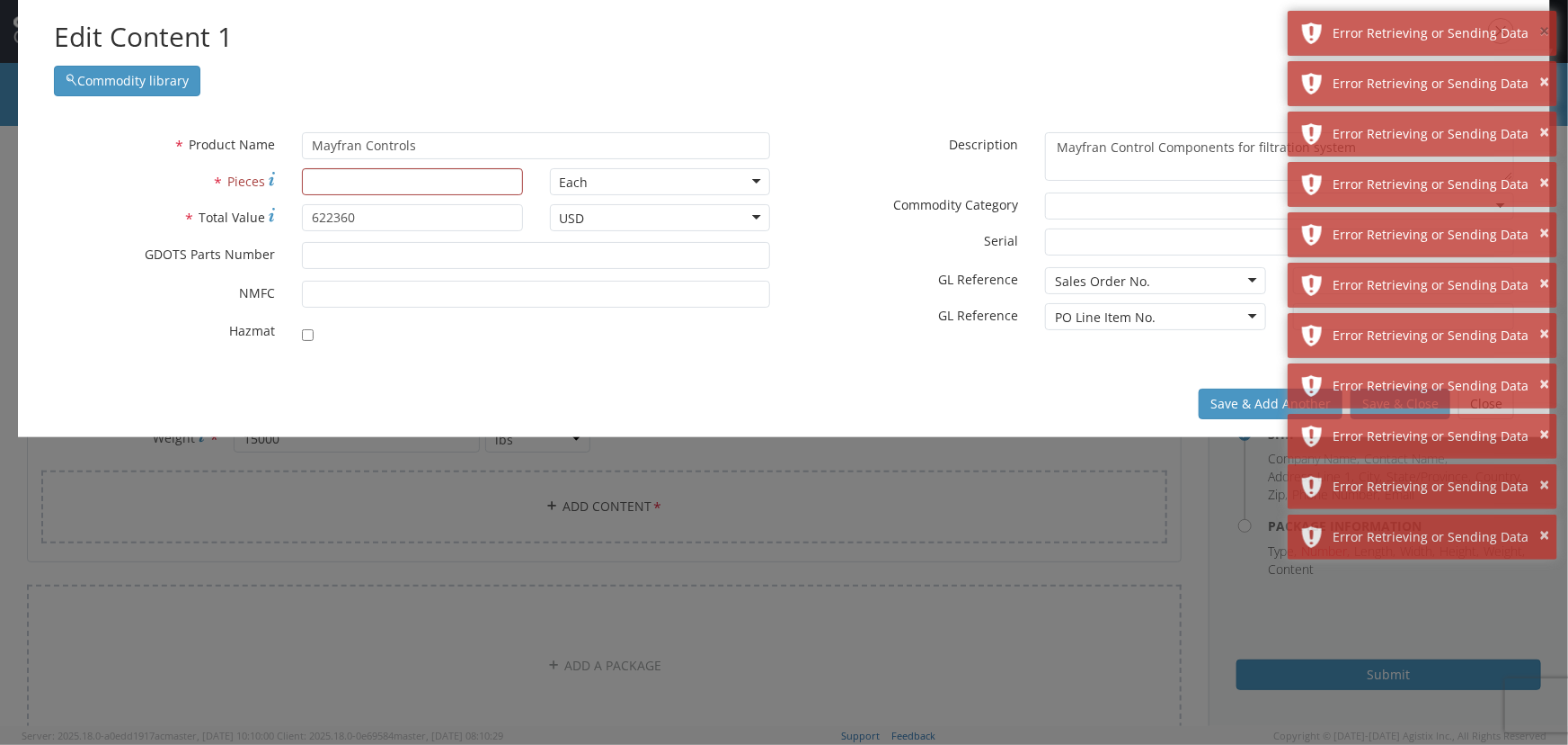
click at [1540, 34] on button "×" at bounding box center [1544, 32] width 10 height 26
click at [1540, 69] on button "×" at bounding box center [1544, 82] width 10 height 26
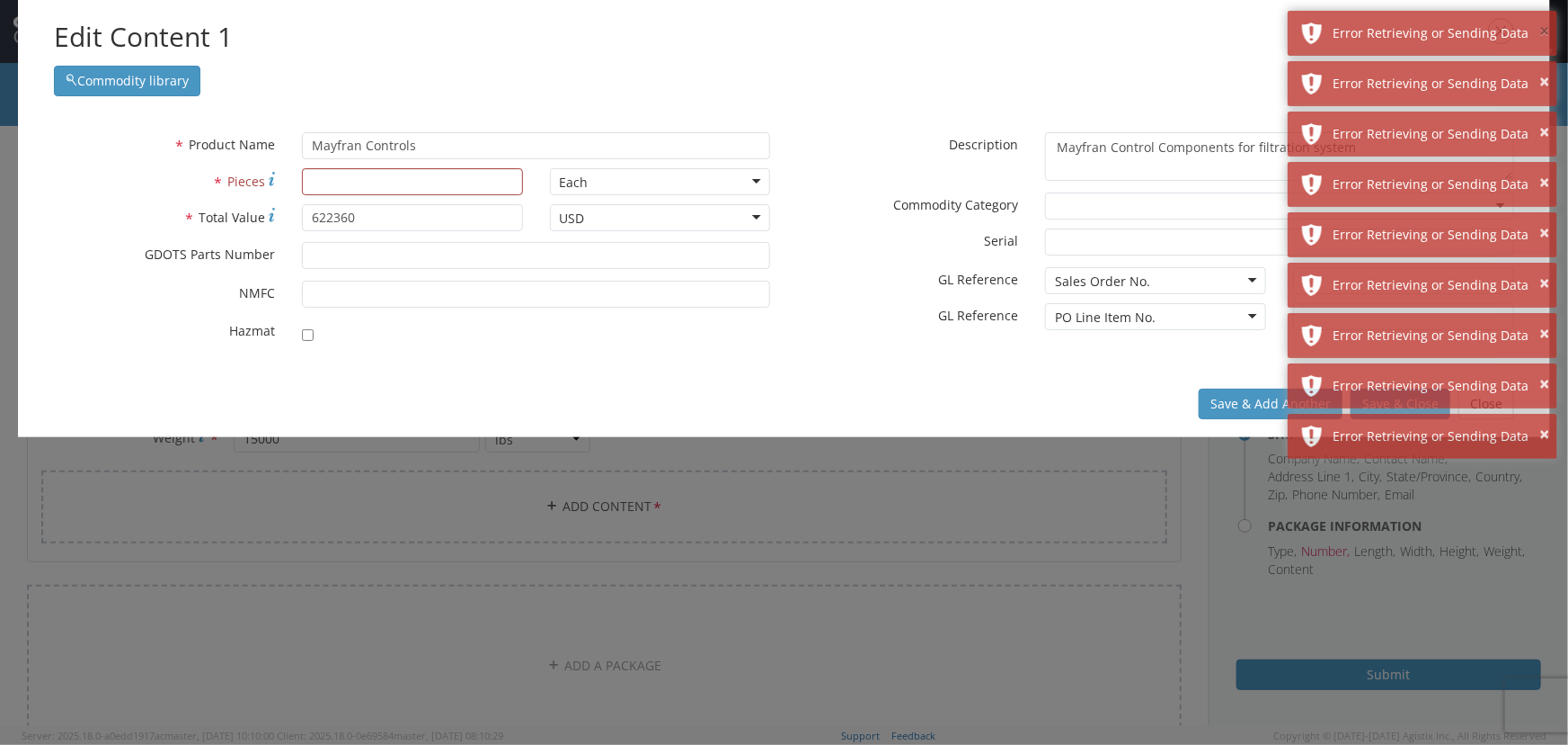
click at [1540, 34] on button "×" at bounding box center [1544, 32] width 10 height 26
click at [1540, 69] on button "×" at bounding box center [1544, 82] width 10 height 26
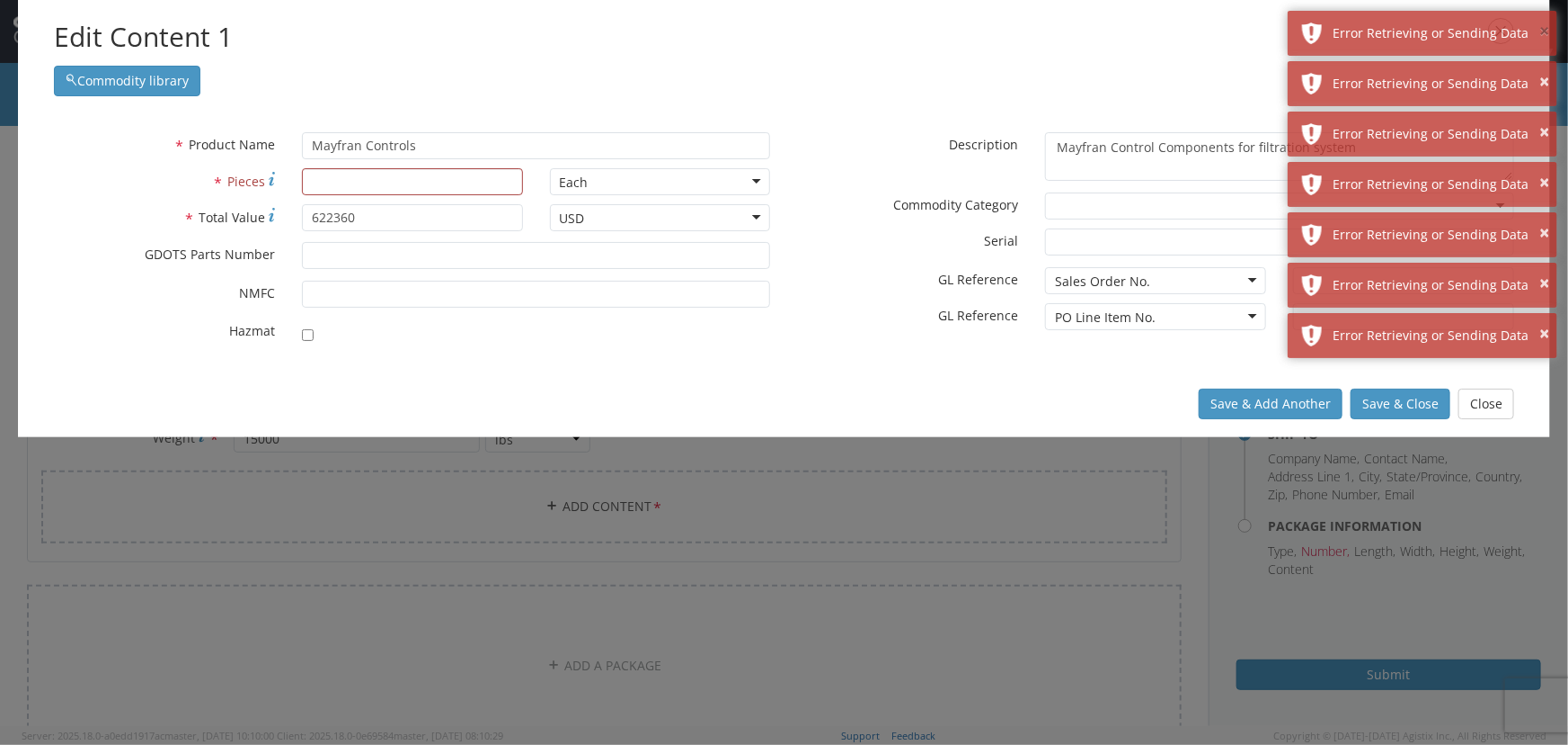
click at [1540, 34] on button "×" at bounding box center [1544, 32] width 10 height 26
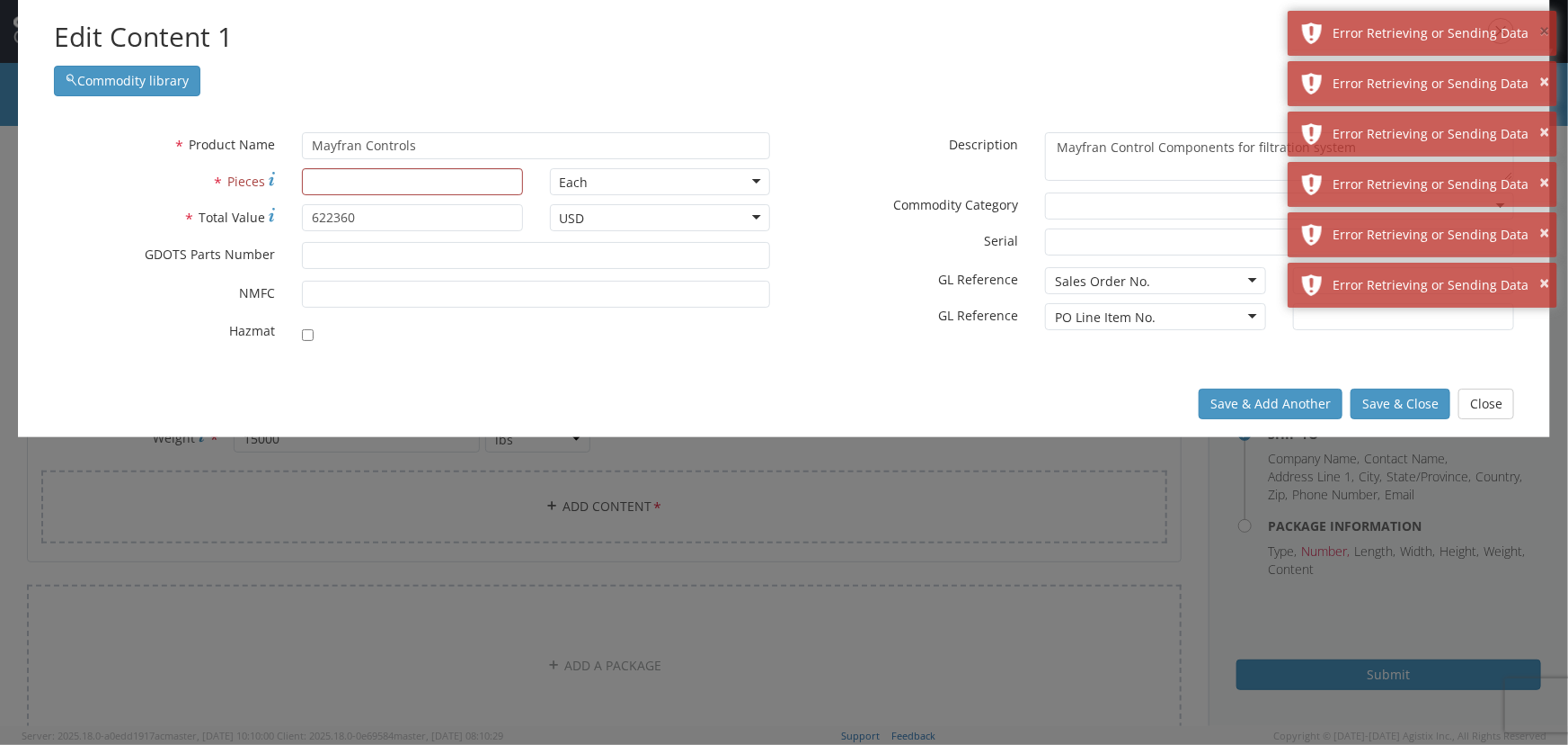
click at [1540, 34] on button "×" at bounding box center [1544, 32] width 10 height 26
click at [1540, 69] on button "×" at bounding box center [1544, 82] width 10 height 26
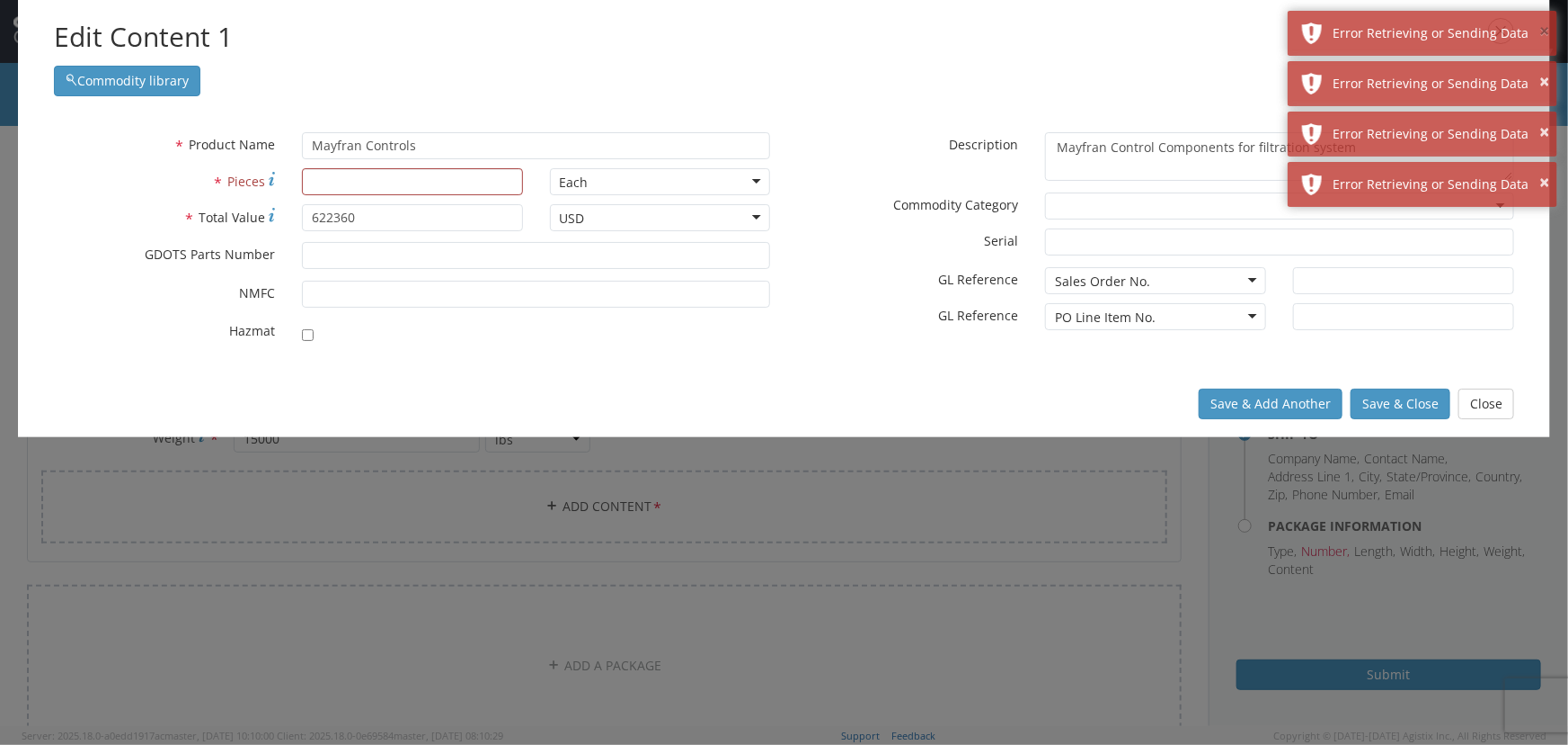
click at [1540, 34] on button "×" at bounding box center [1544, 32] width 10 height 26
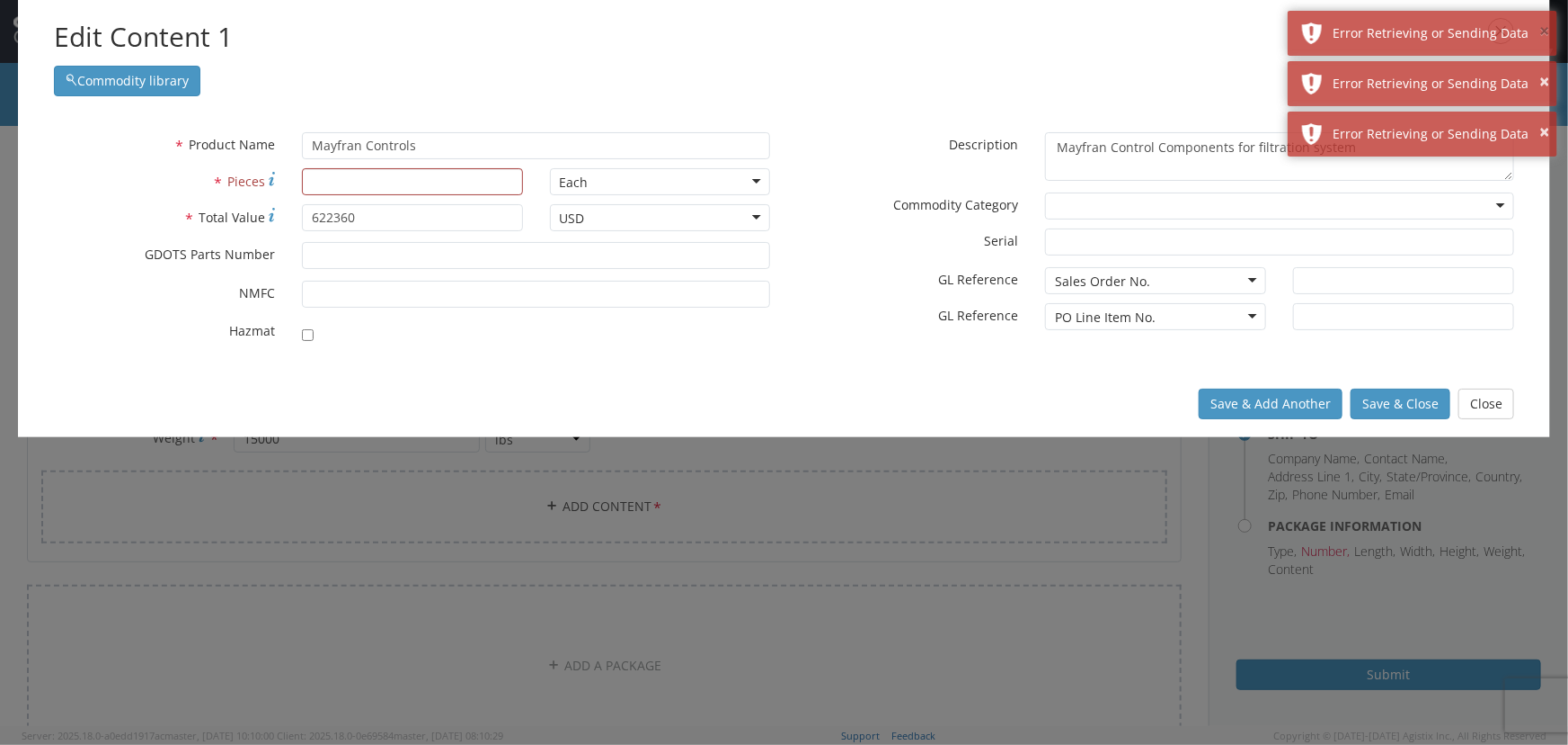
click at [1540, 34] on button "×" at bounding box center [1544, 32] width 10 height 26
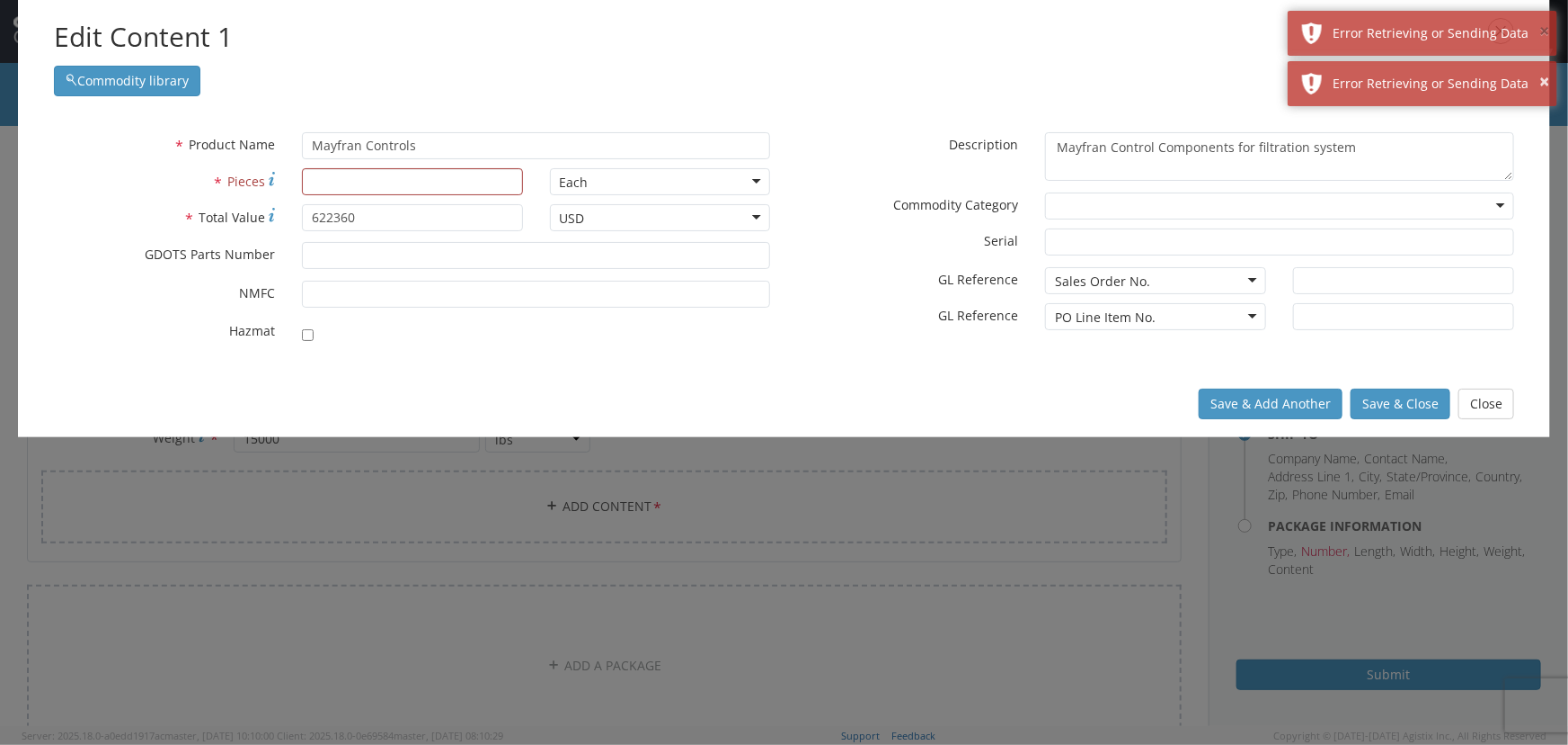
click at [1540, 34] on button "×" at bounding box center [1544, 32] width 10 height 26
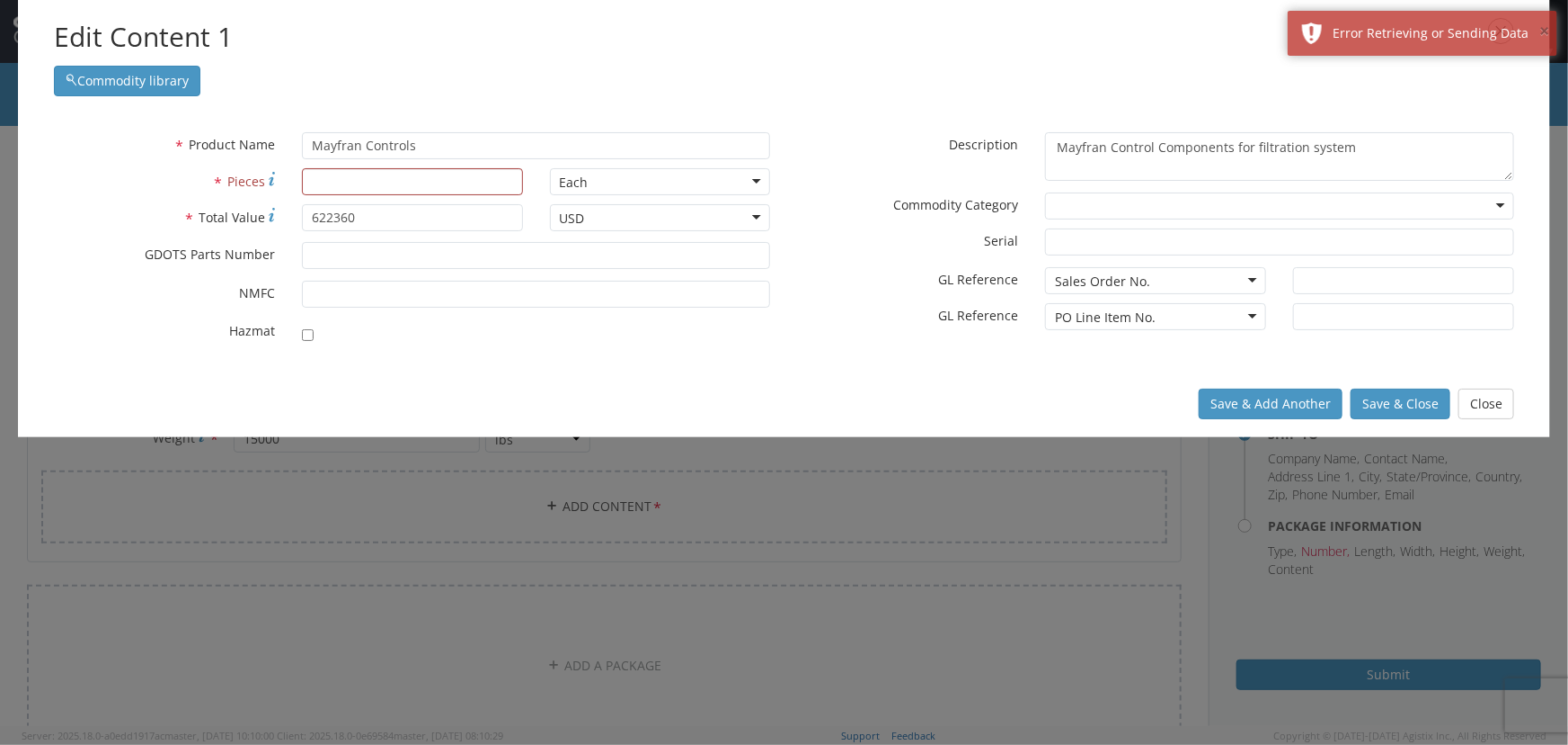
click at [1540, 34] on button "×" at bounding box center [1544, 32] width 10 height 26
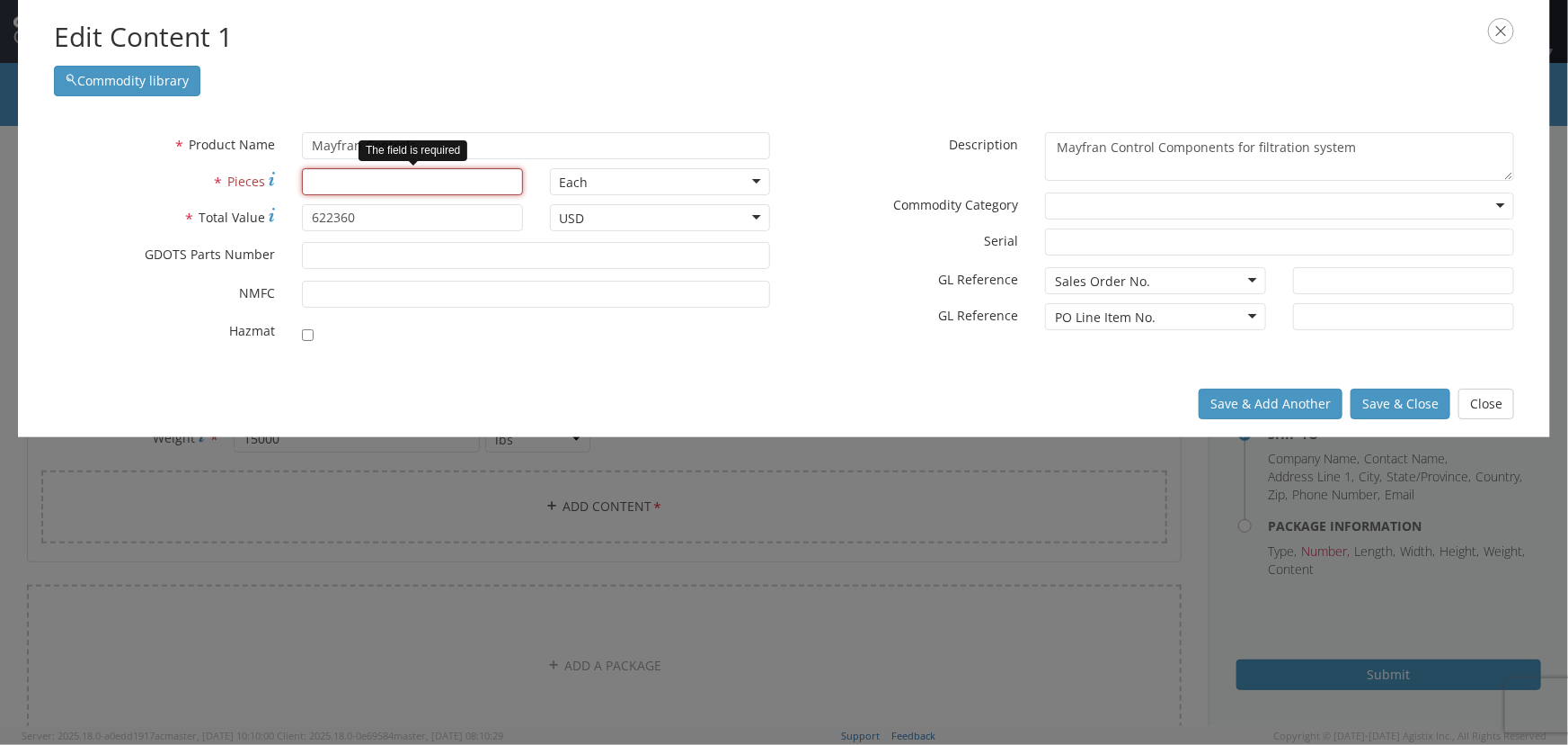
click at [452, 181] on input "* Pieces" at bounding box center [412, 181] width 221 height 27
click at [649, 178] on div "Each" at bounding box center [660, 181] width 221 height 27
click at [822, 291] on div "* GL Reference Sales Order No. Sales Order No. Bin Delivery No. Expenditure GL …" at bounding box center [1032, 280] width 496 height 27
click at [394, 183] on input "* Pieces" at bounding box center [412, 181] width 221 height 27
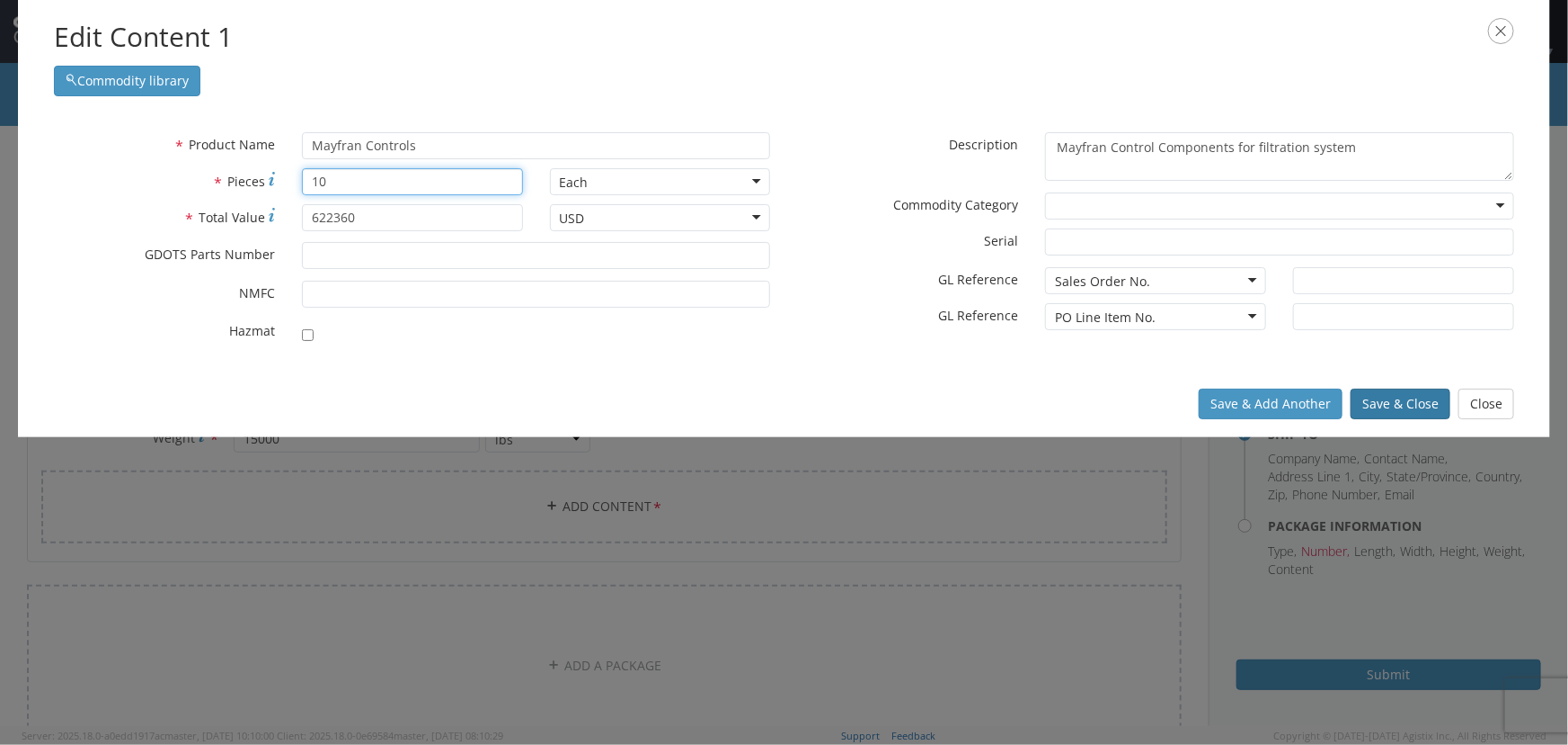
type input "10"
click at [1378, 398] on button "Save & Close" at bounding box center [1400, 403] width 100 height 30
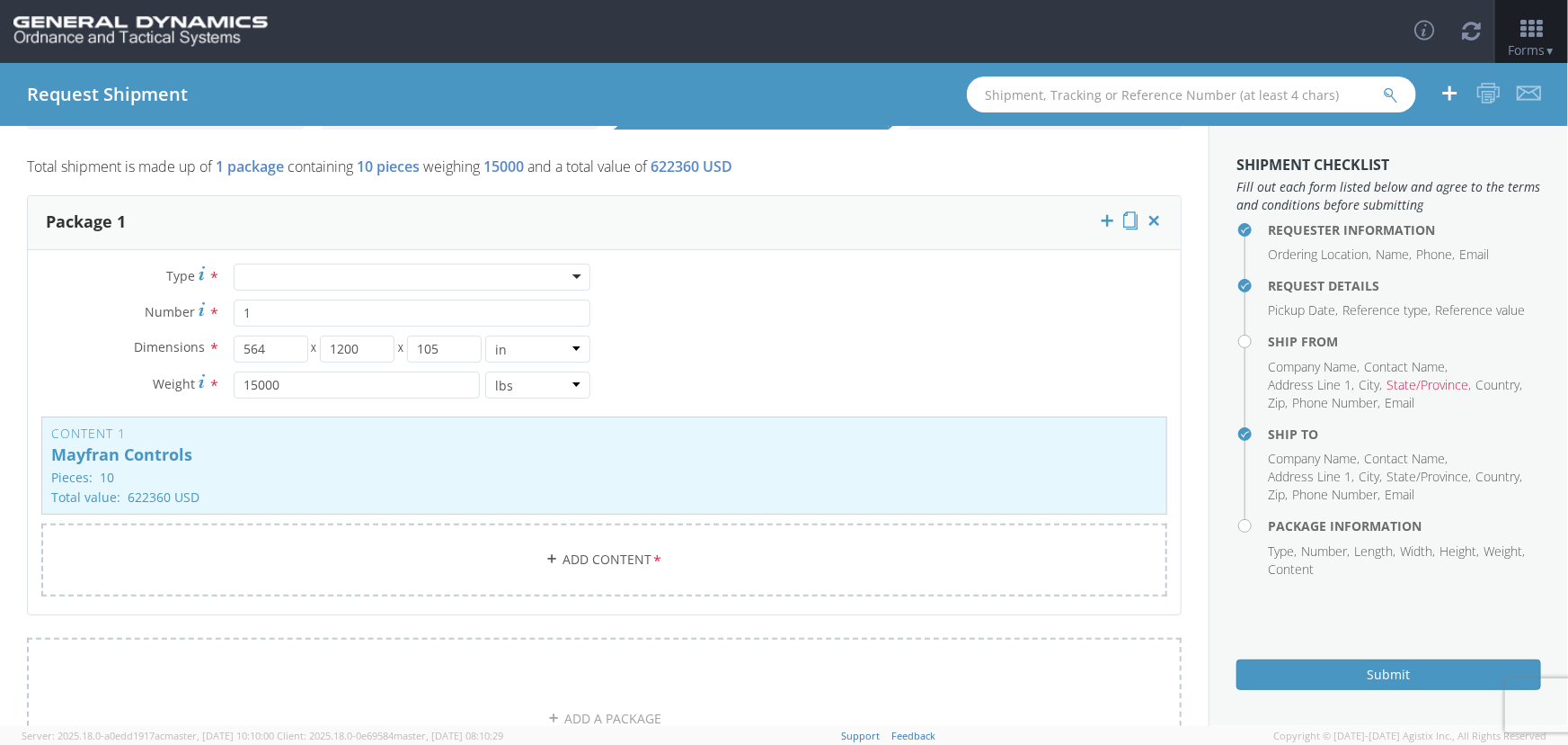
scroll to position [0, 0]
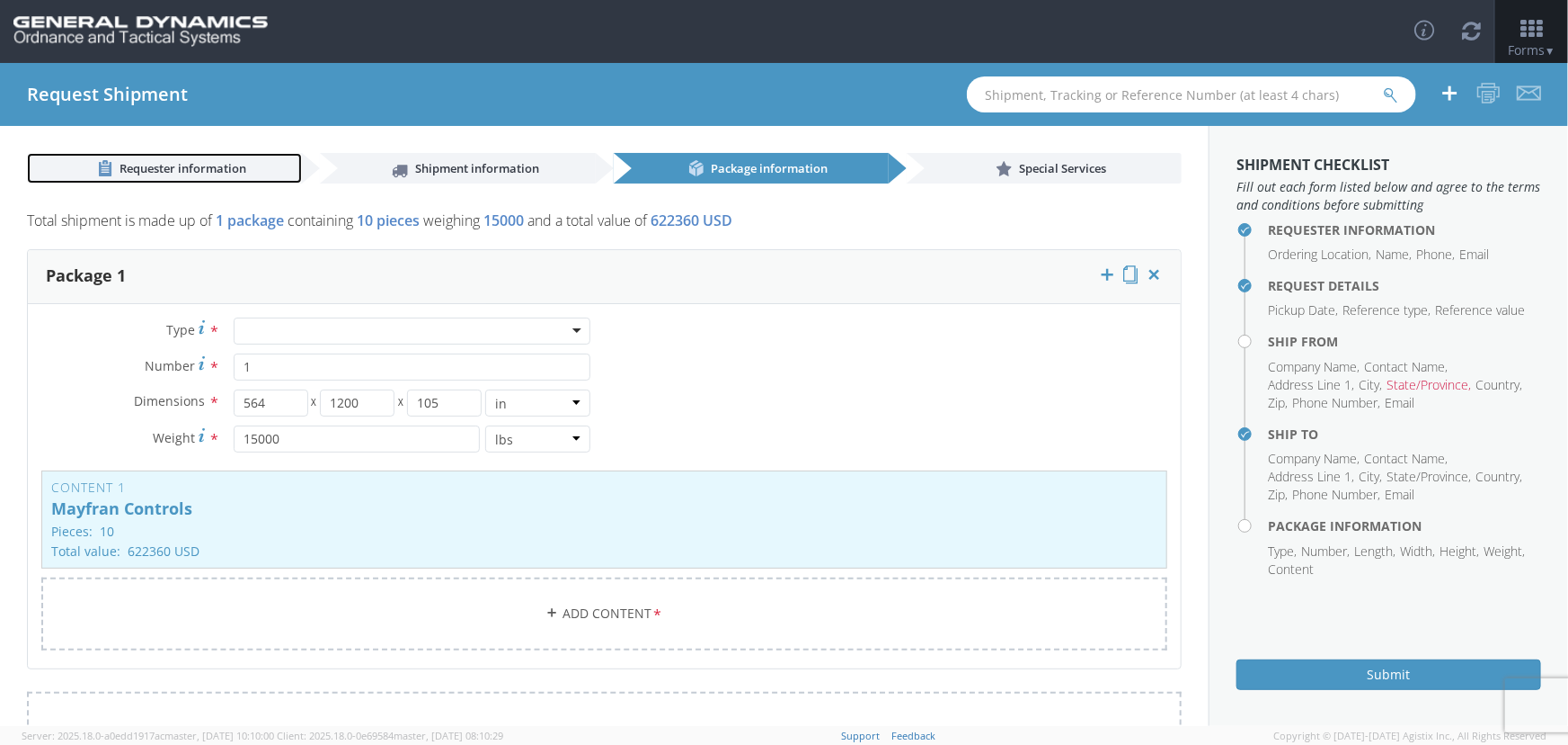
click at [185, 170] on span "Requester information" at bounding box center [182, 168] width 127 height 17
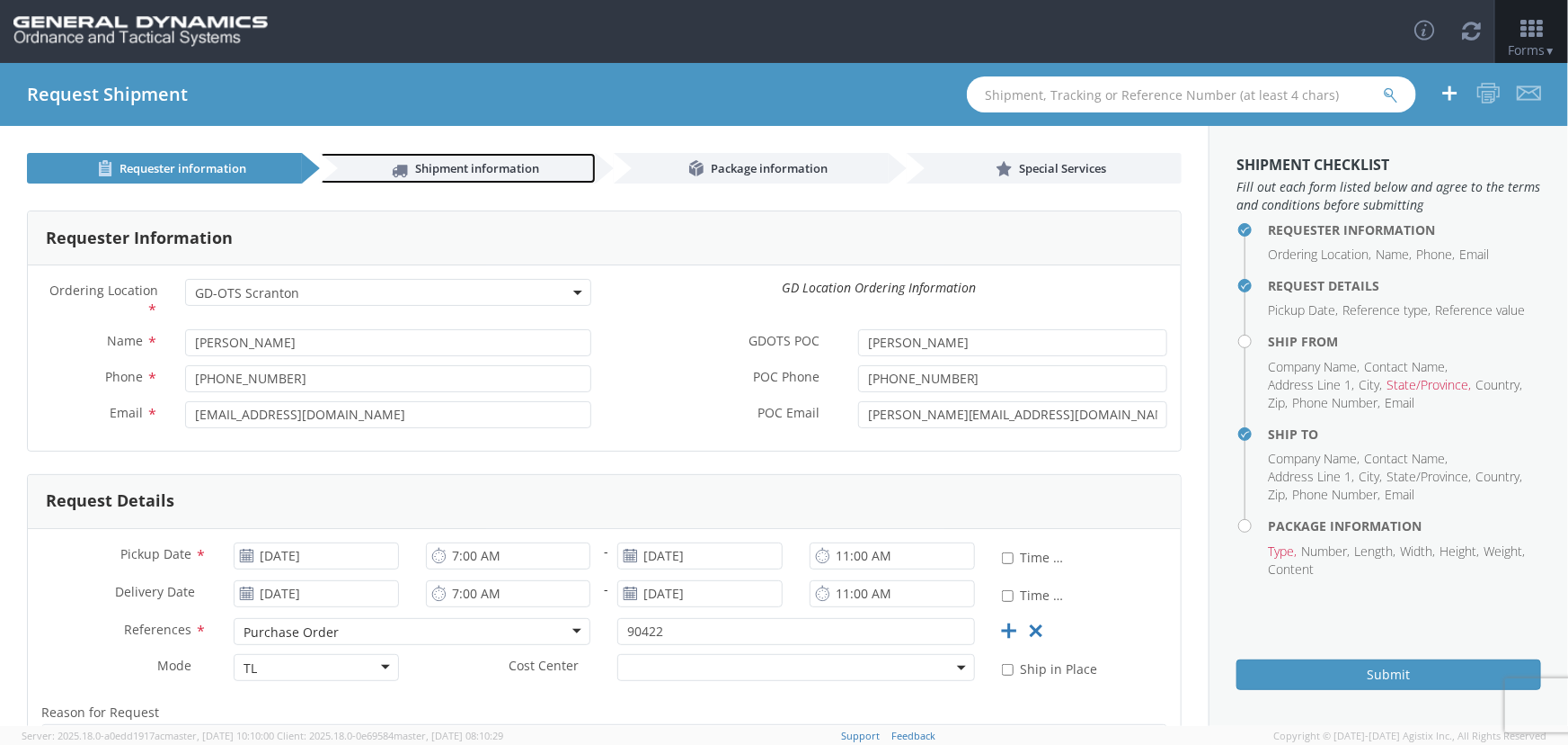
click at [422, 169] on span "Shipment information" at bounding box center [477, 168] width 124 height 17
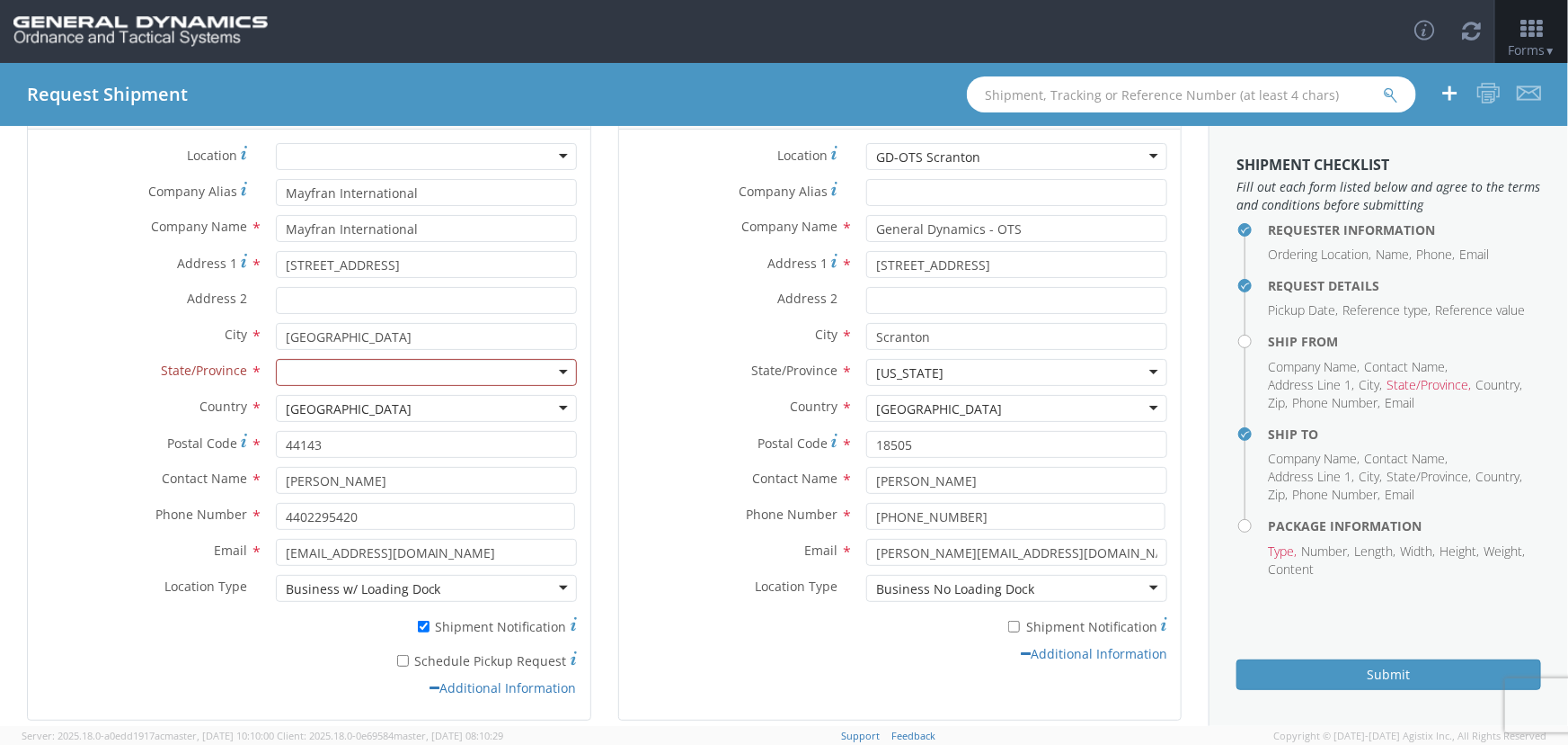
scroll to position [225, 0]
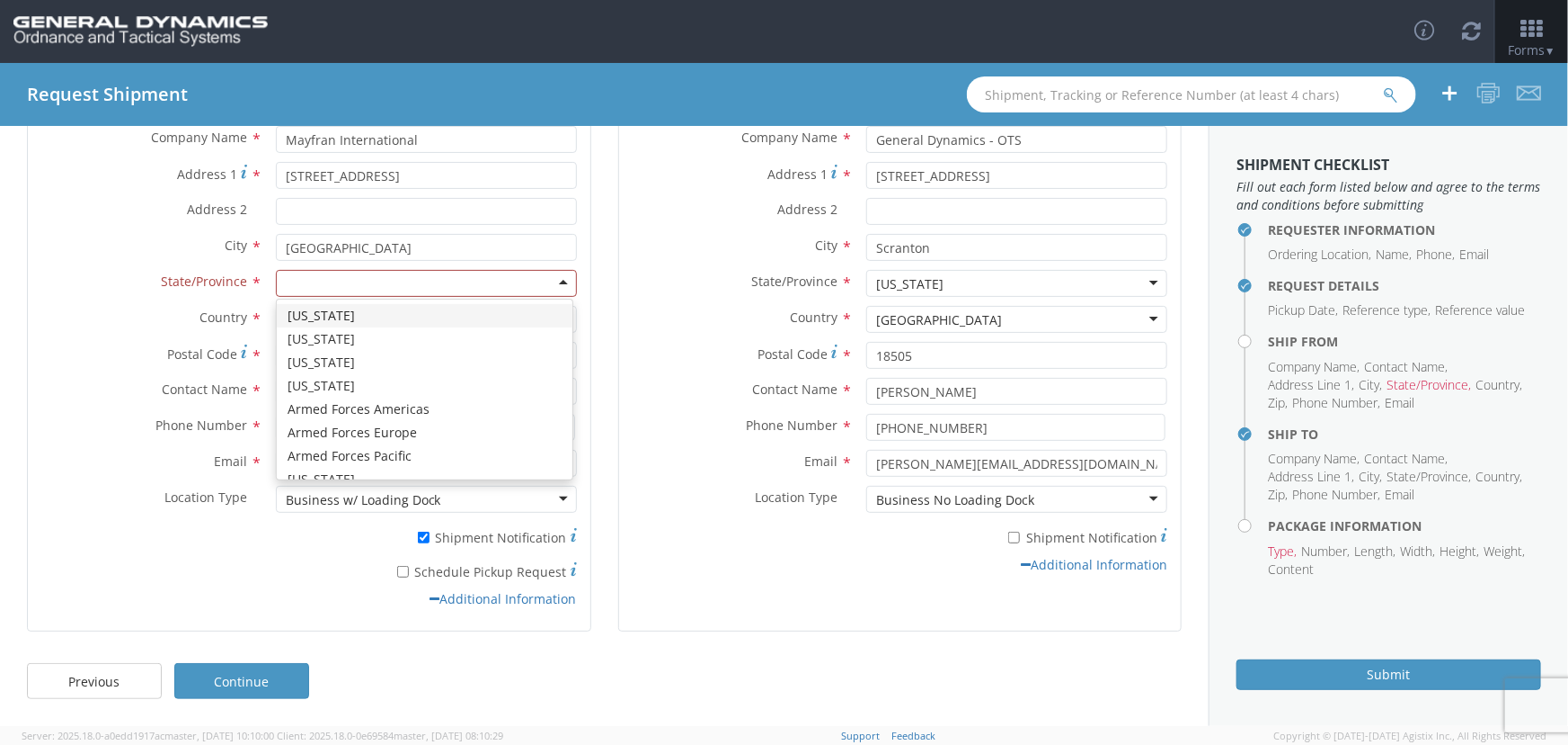
click at [519, 282] on div at bounding box center [426, 283] width 301 height 27
type input "oh"
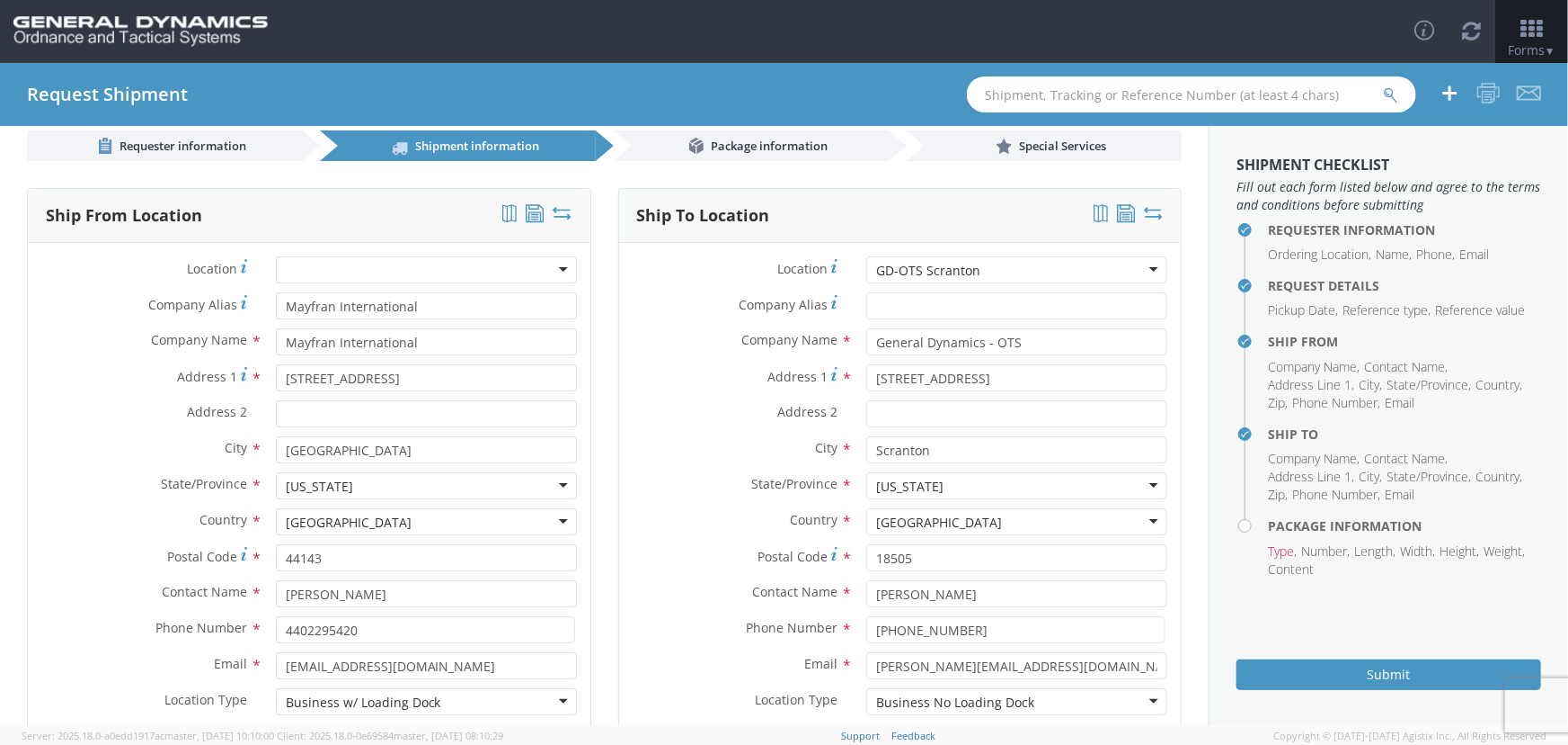
scroll to position [0, 0]
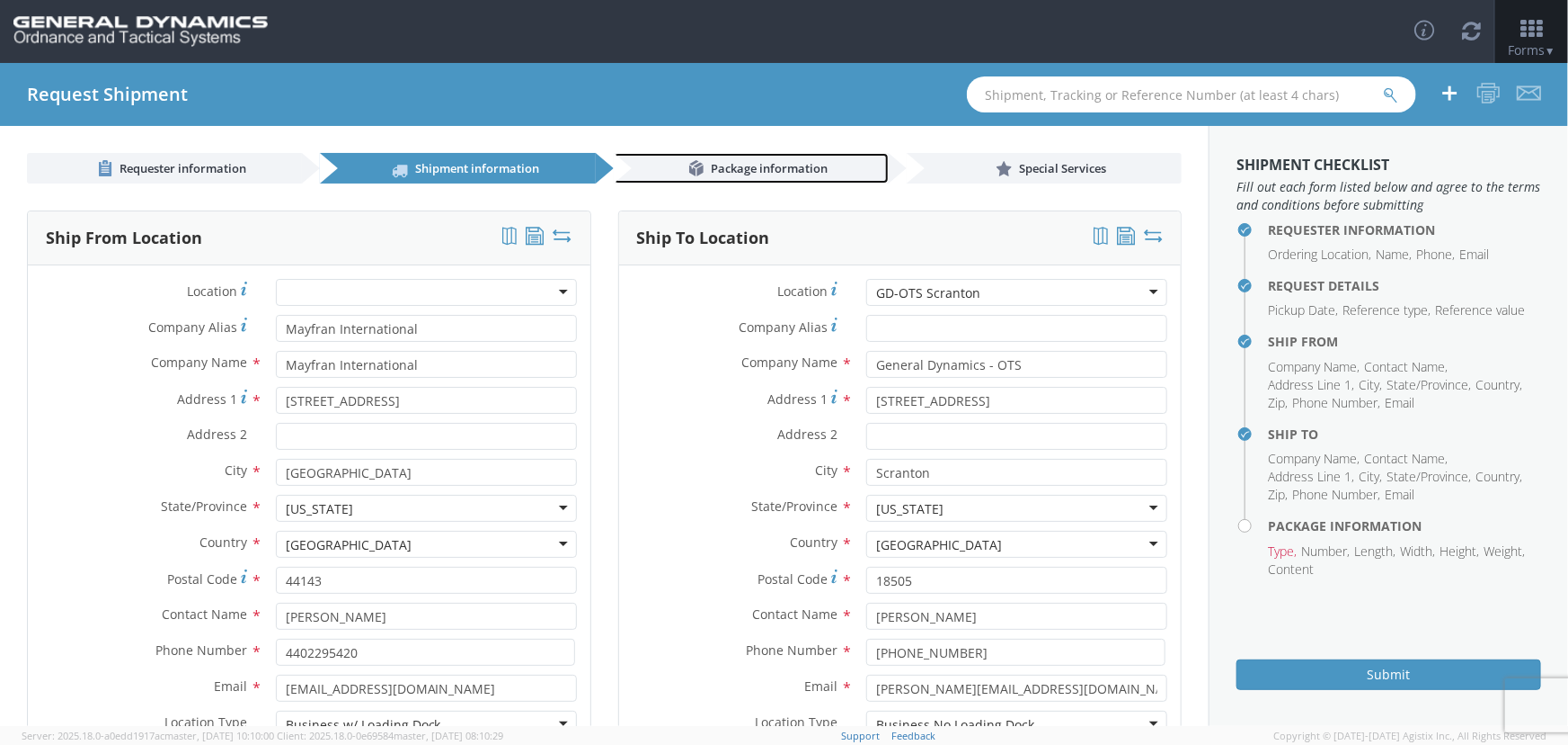
click at [767, 158] on link "Package information" at bounding box center [751, 168] width 275 height 30
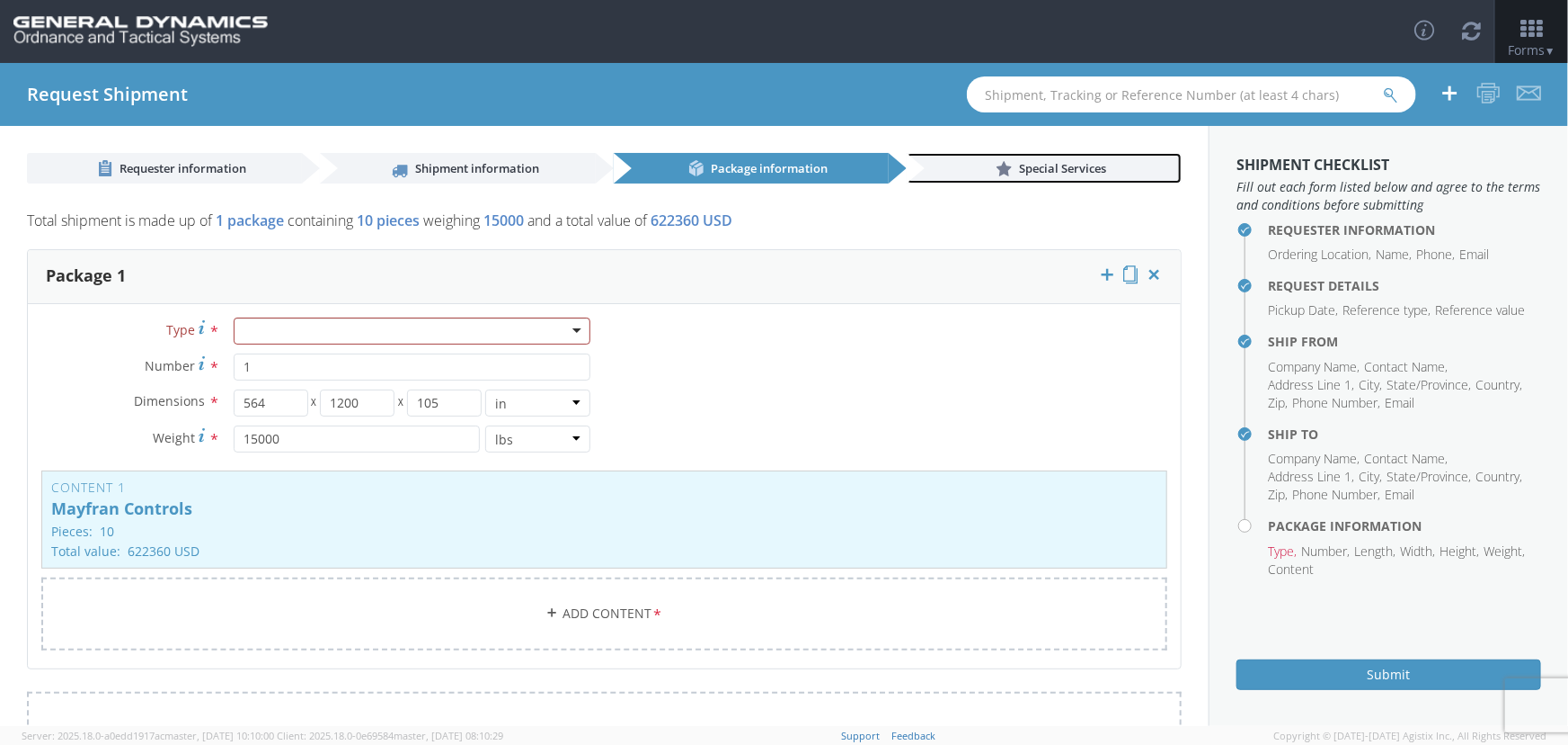
click at [1005, 170] on link "Special Services" at bounding box center [1044, 168] width 275 height 30
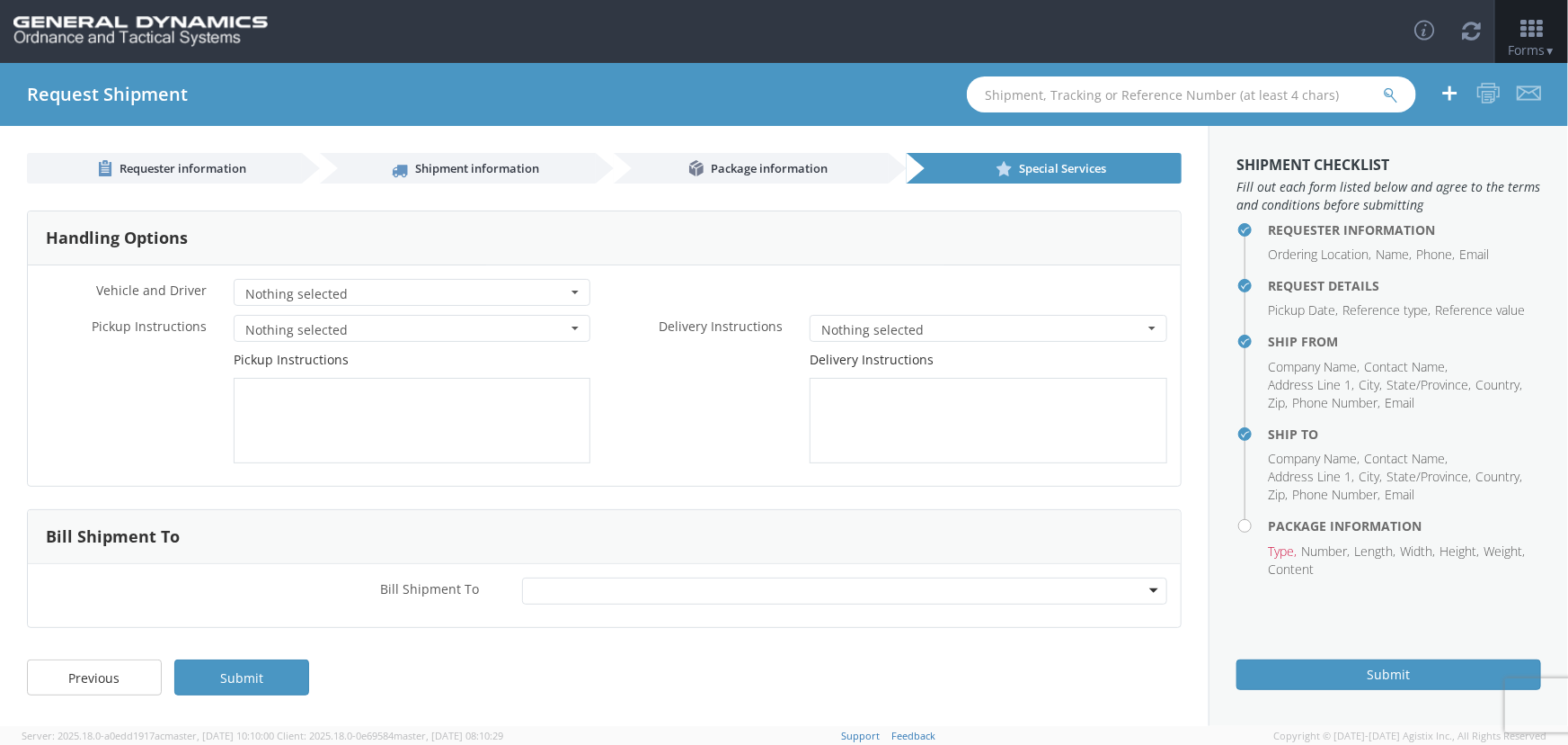
click at [449, 287] on span "Nothing selected" at bounding box center [407, 295] width 323 height 18
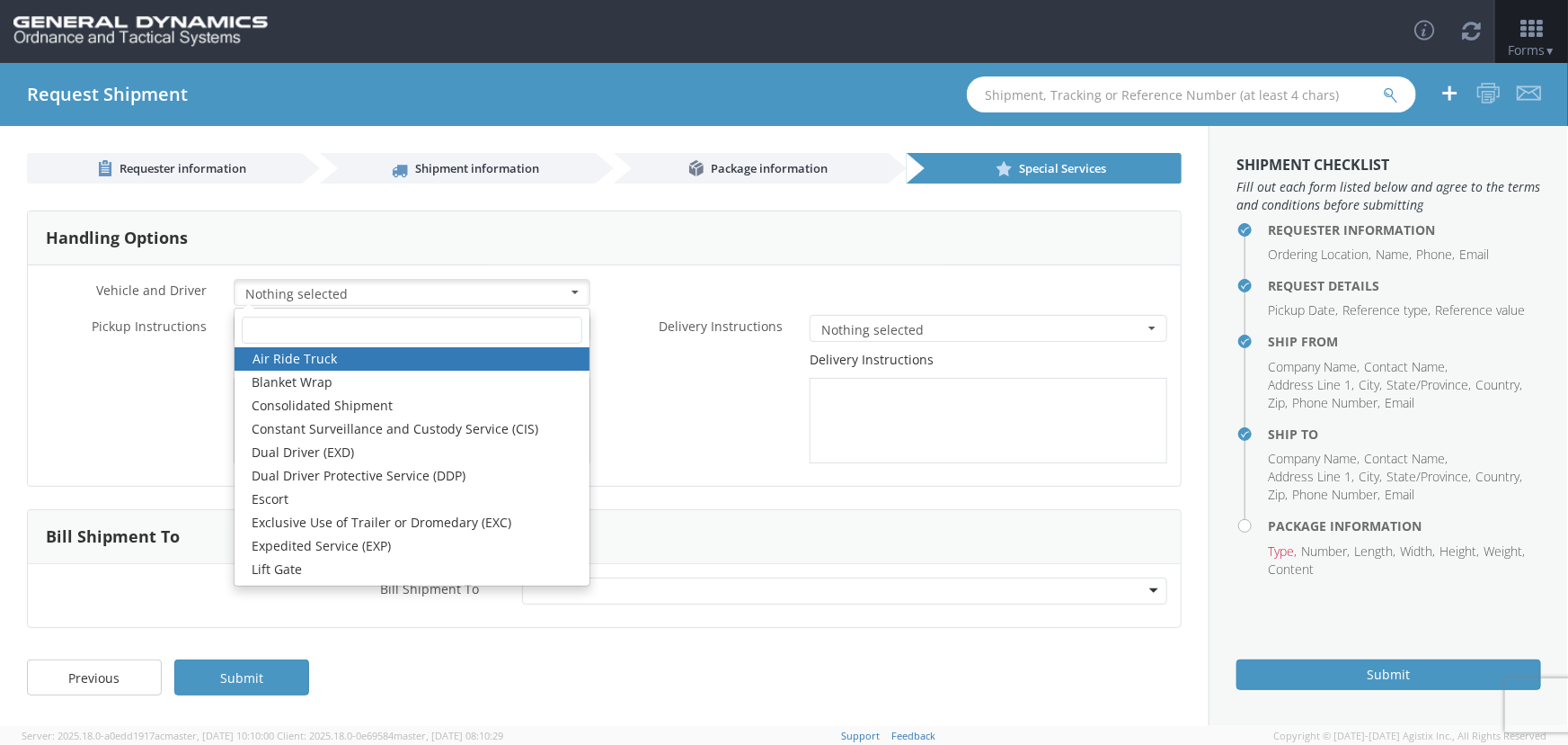
click at [564, 293] on span "Nothing selected" at bounding box center [407, 295] width 323 height 18
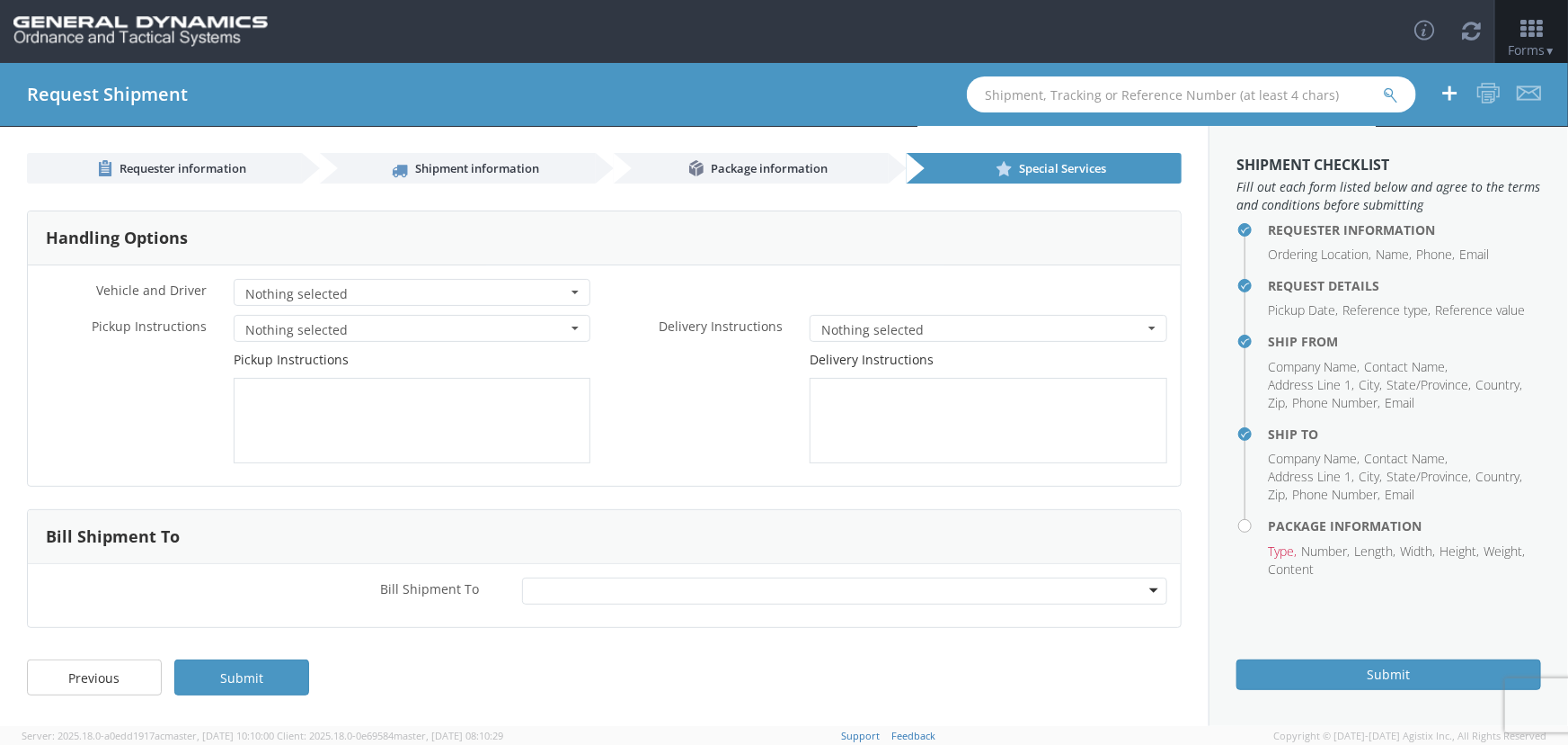
click at [564, 294] on span "Nothing selected" at bounding box center [407, 295] width 323 height 18
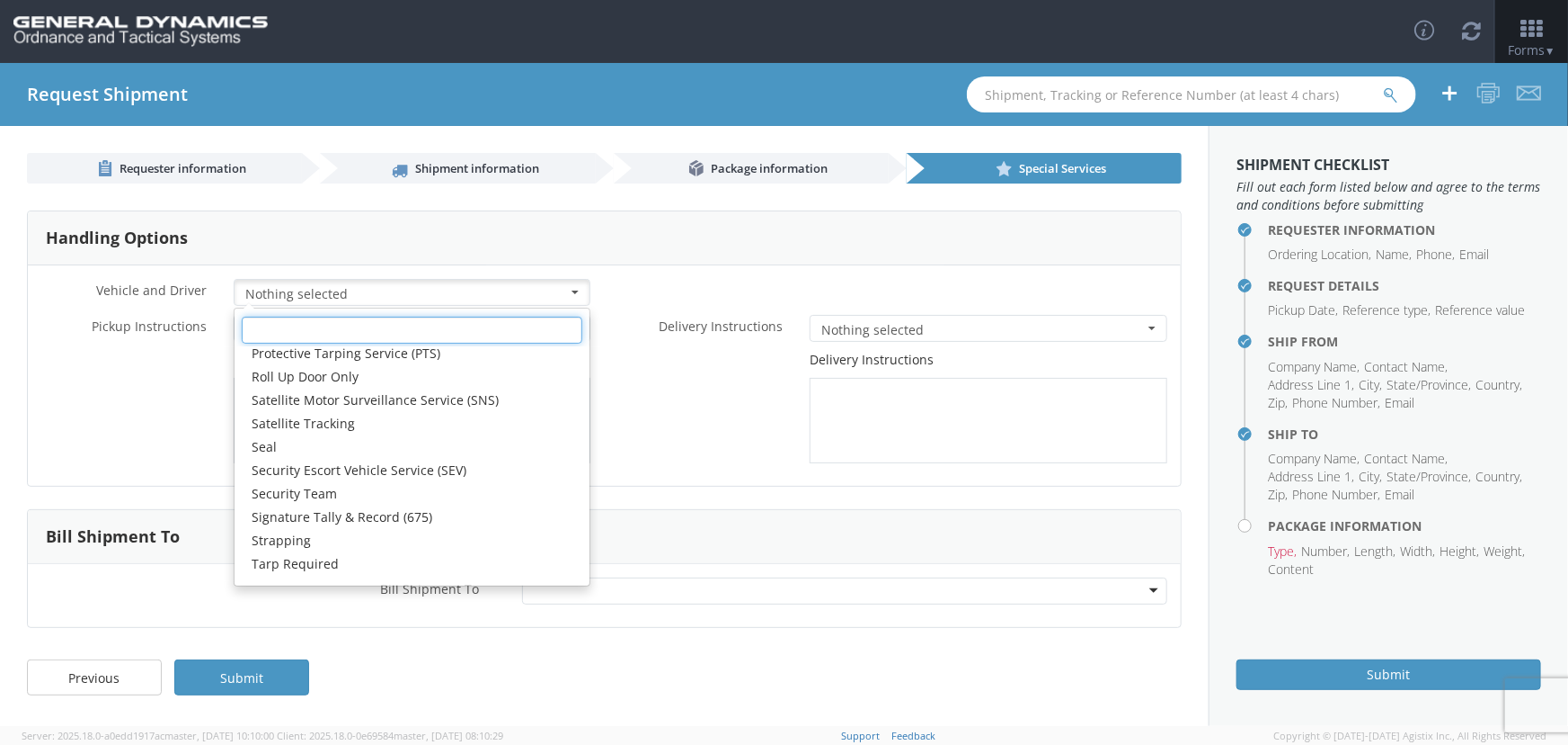
scroll to position [304, 0]
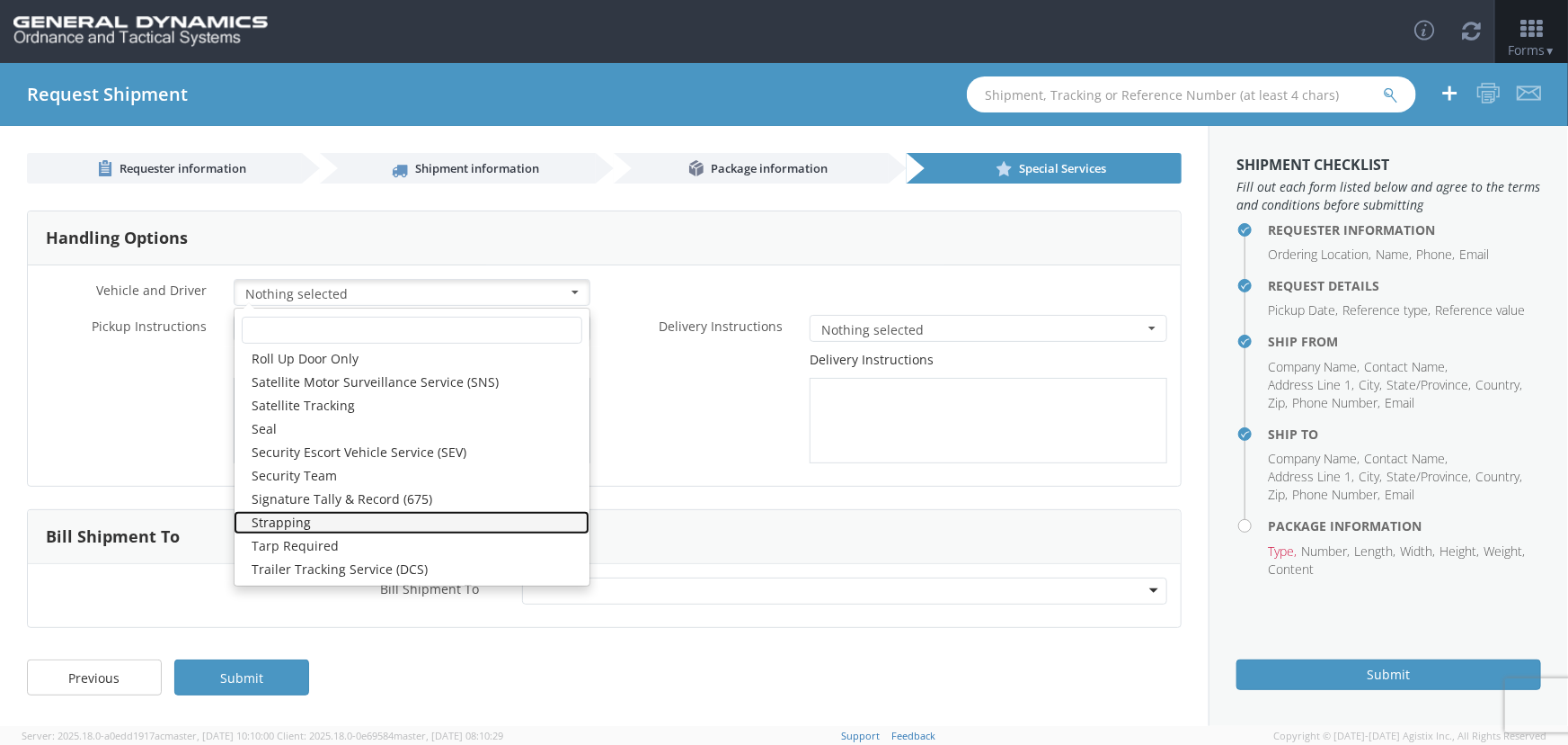
click at [277, 516] on link "Strapping" at bounding box center [412, 522] width 357 height 23
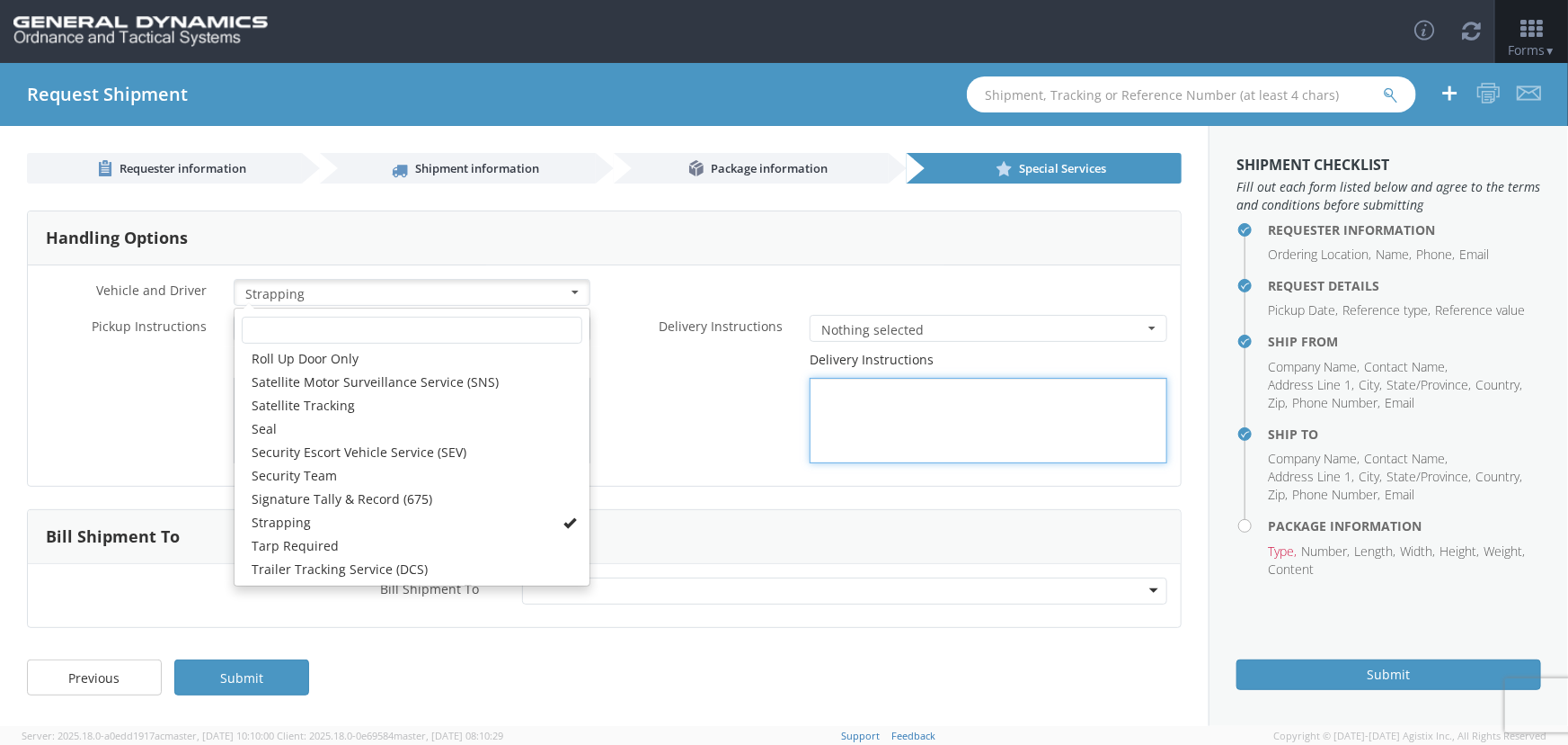
click at [644, 451] on div "Delivery Instructions" at bounding box center [893, 406] width 577 height 113
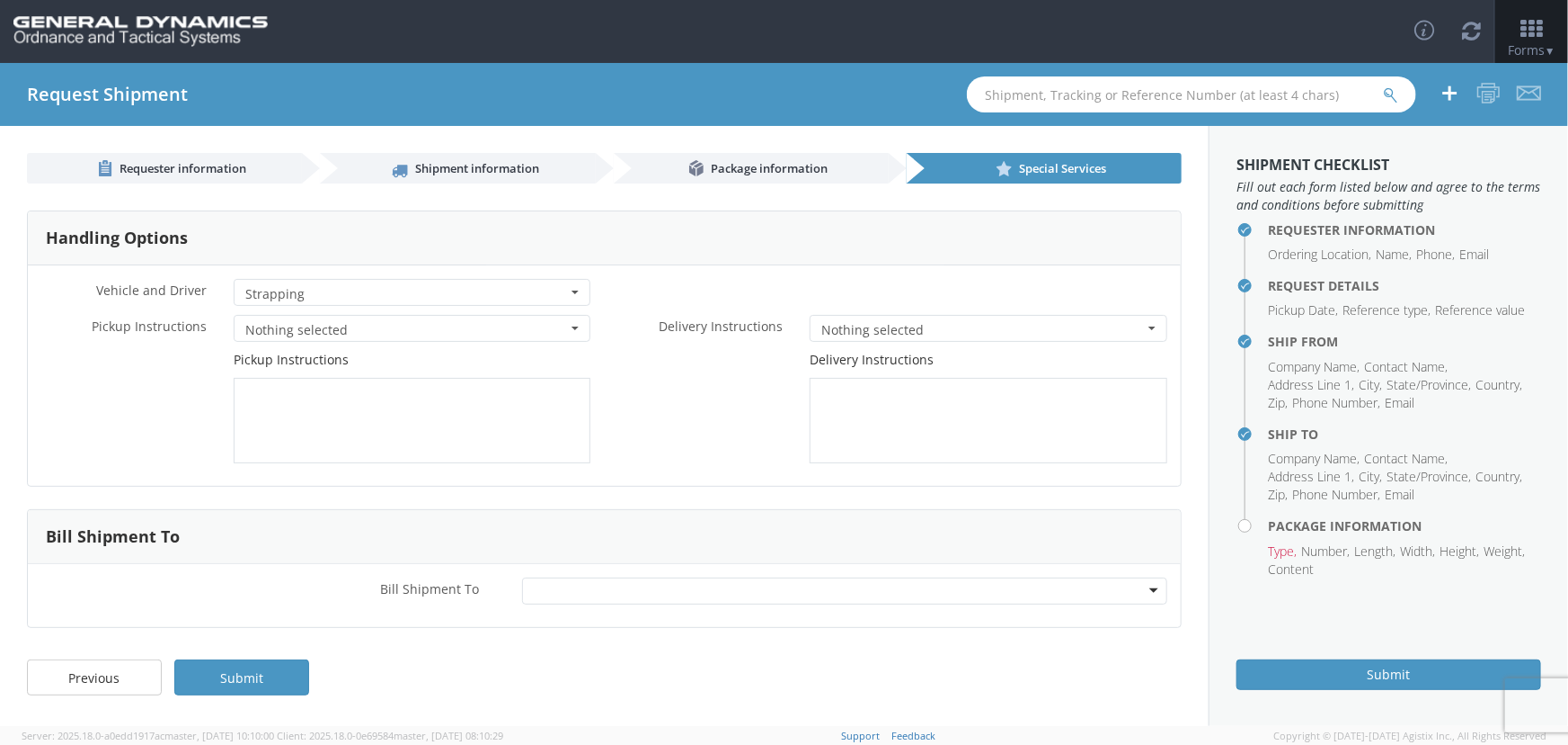
click at [477, 324] on span "Nothing selected" at bounding box center [407, 330] width 323 height 18
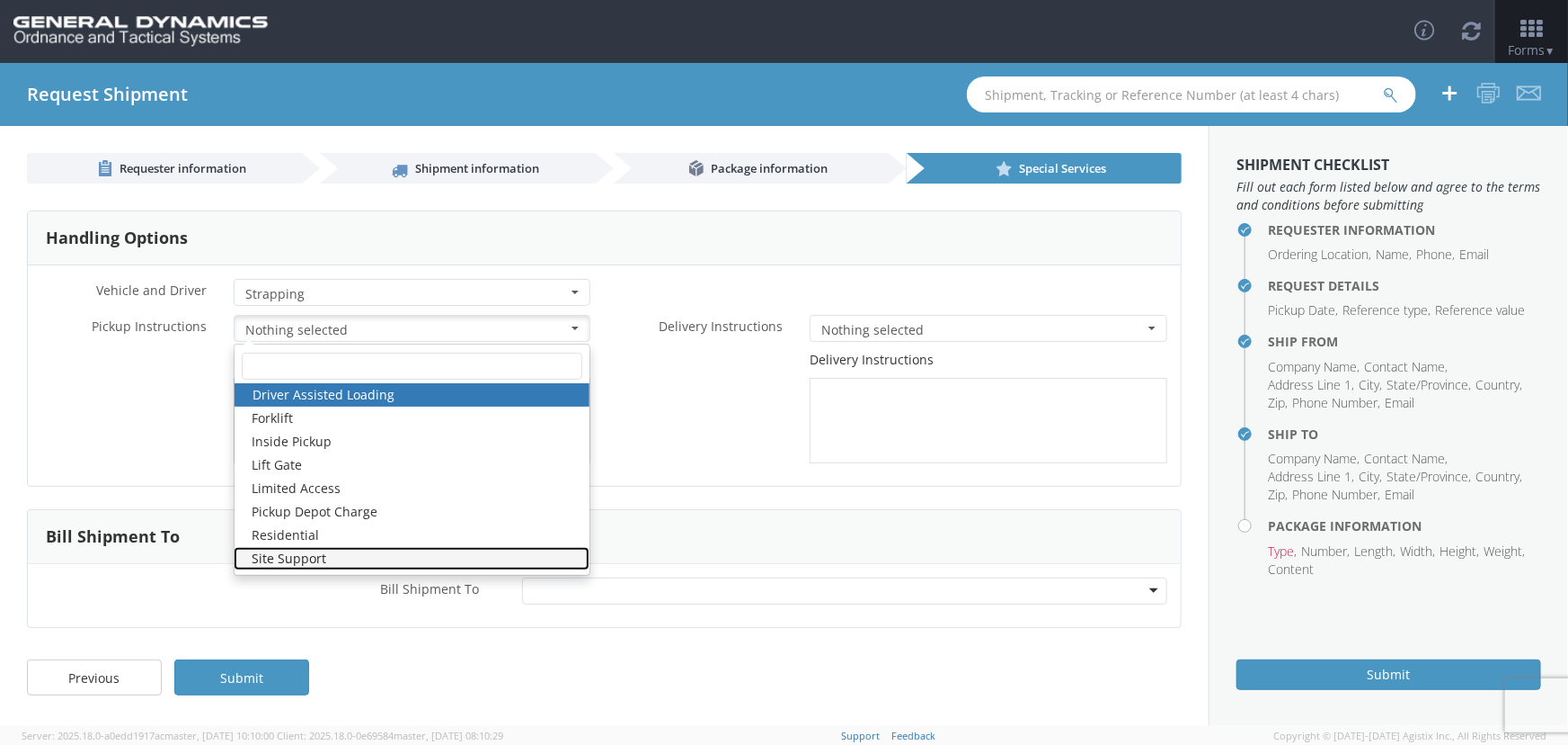
click at [420, 556] on link "Site Support" at bounding box center [412, 558] width 357 height 23
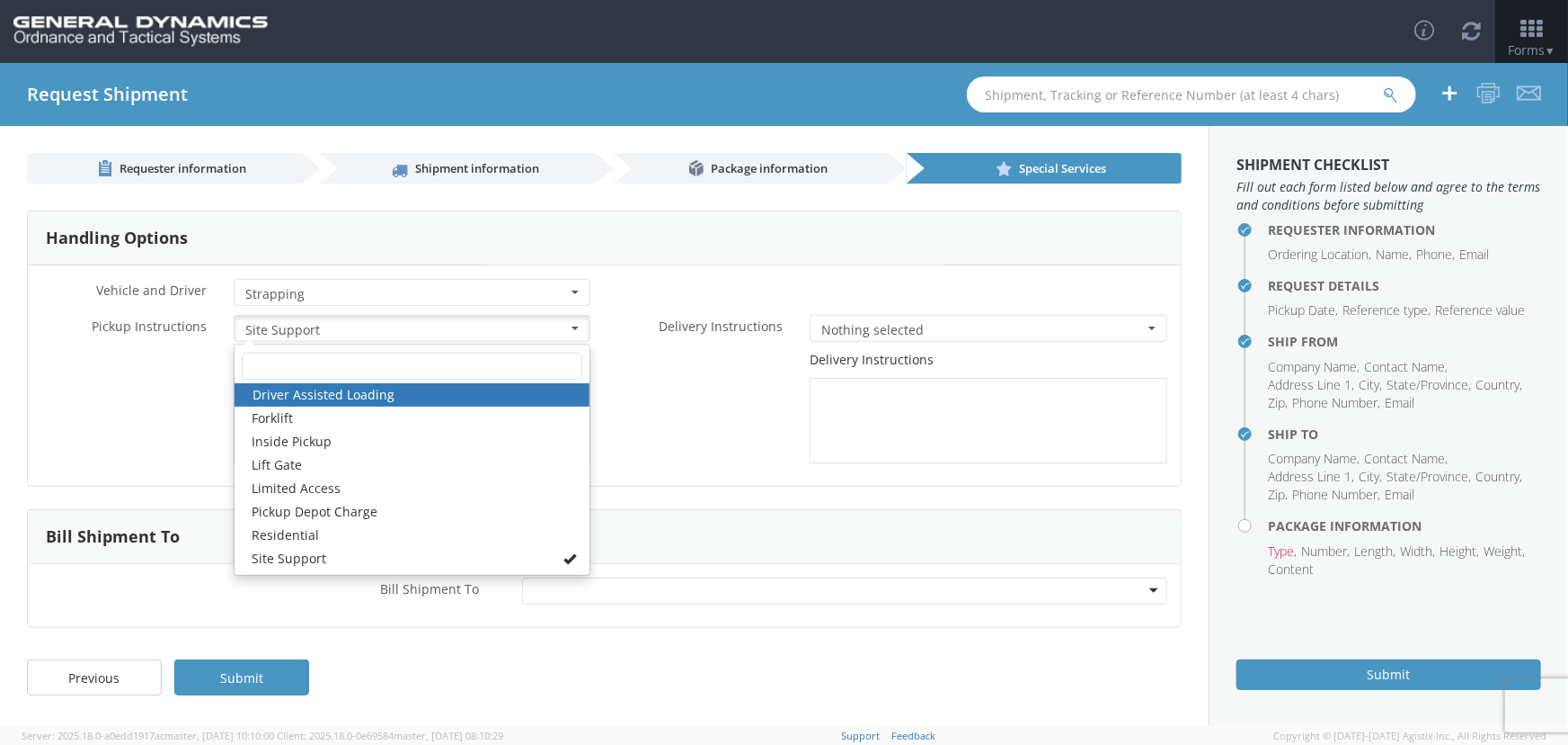
click at [951, 324] on span "Nothing selected" at bounding box center [983, 330] width 323 height 18
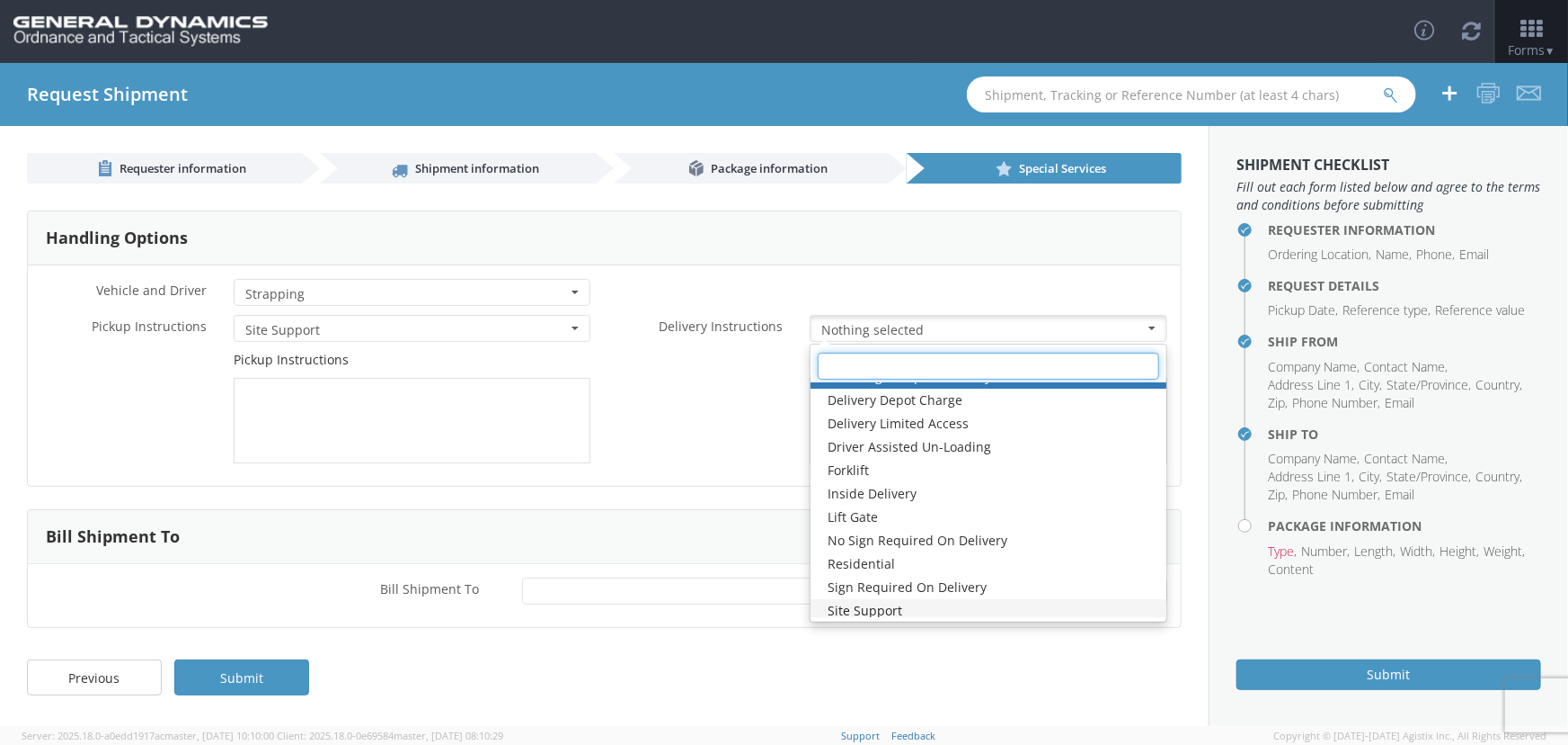
scroll to position [23, 0]
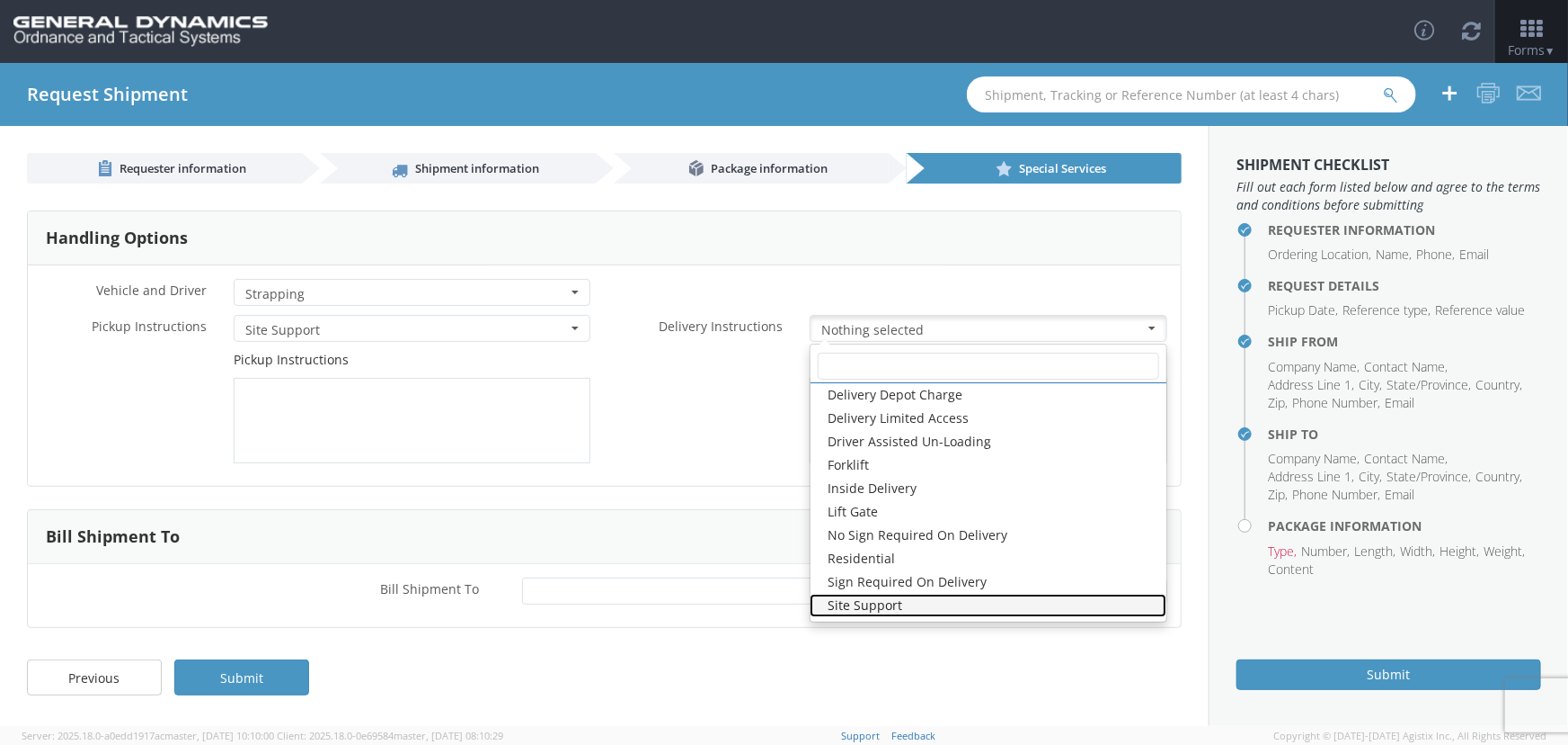
click at [939, 597] on link "Site Support" at bounding box center [988, 605] width 357 height 23
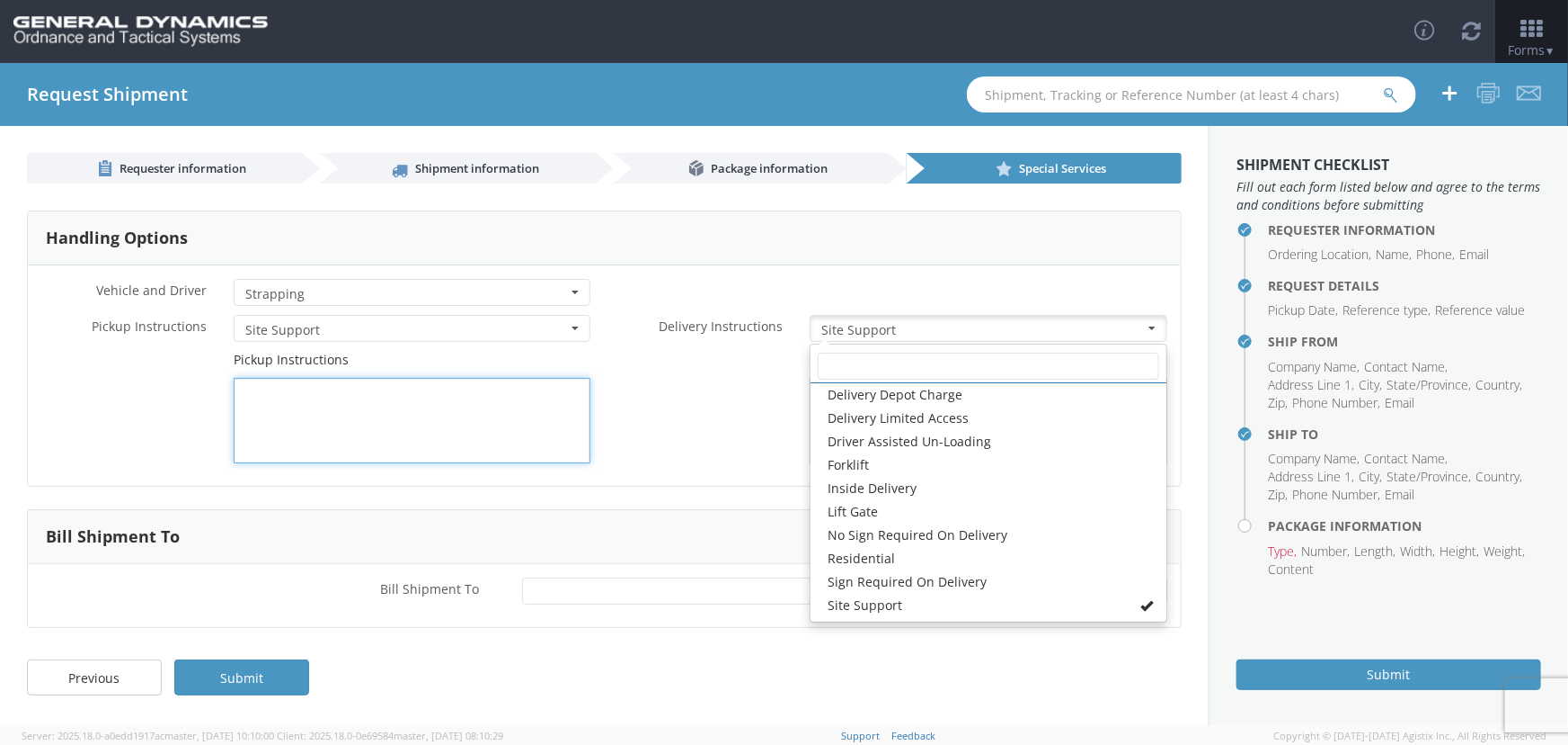
click at [436, 422] on textarea at bounding box center [413, 420] width 358 height 85
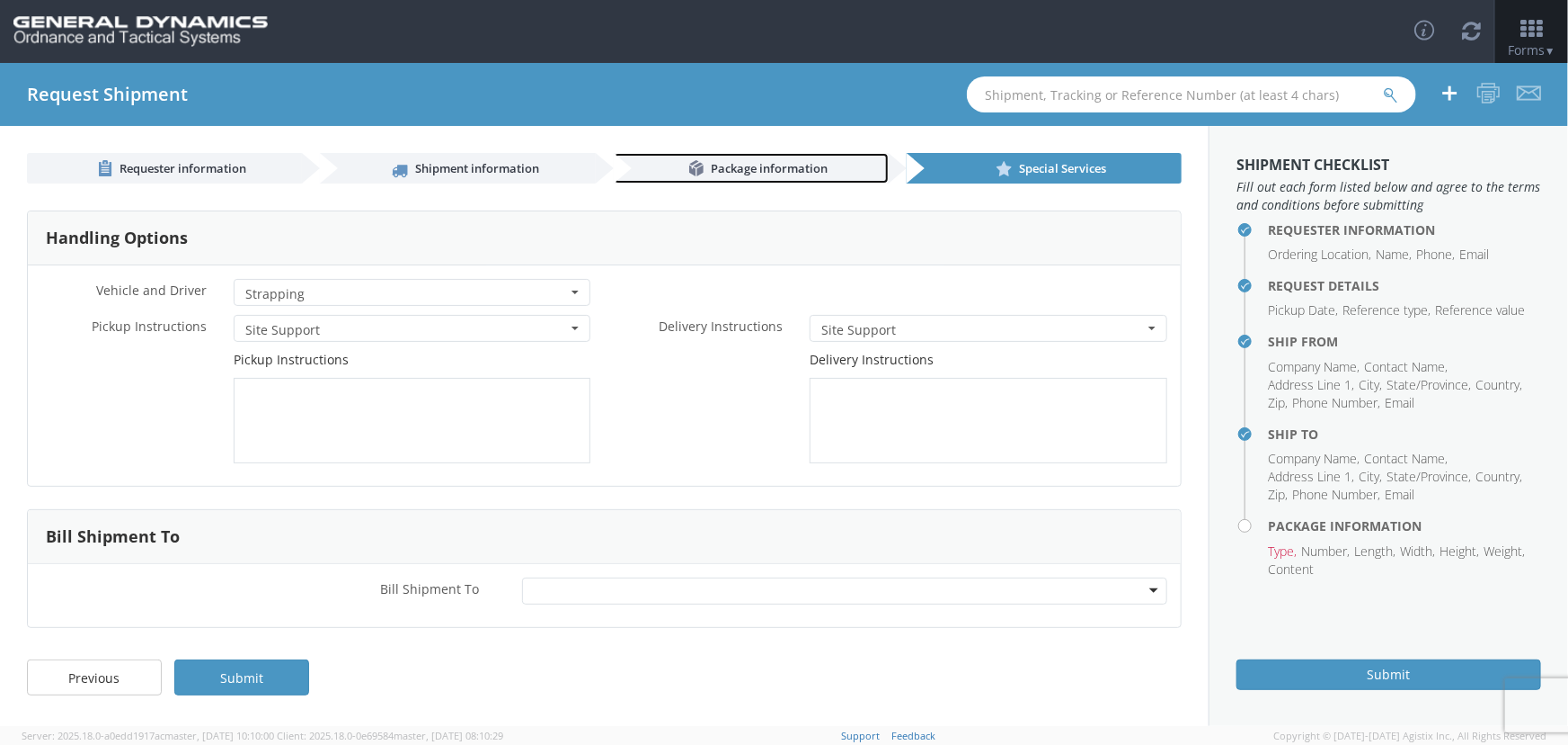
click at [721, 165] on span "Package information" at bounding box center [768, 168] width 116 height 17
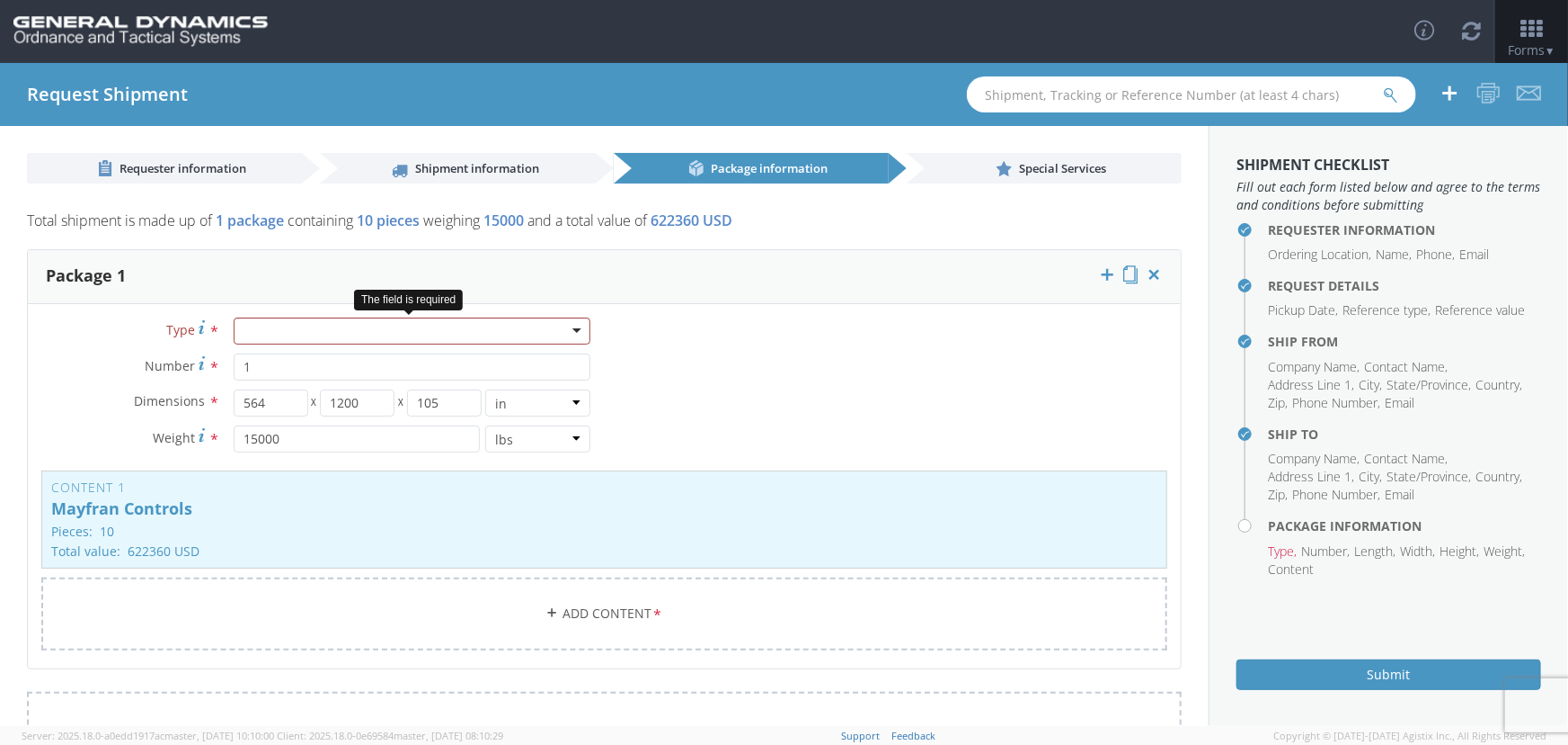
click at [497, 328] on div at bounding box center [413, 330] width 358 height 27
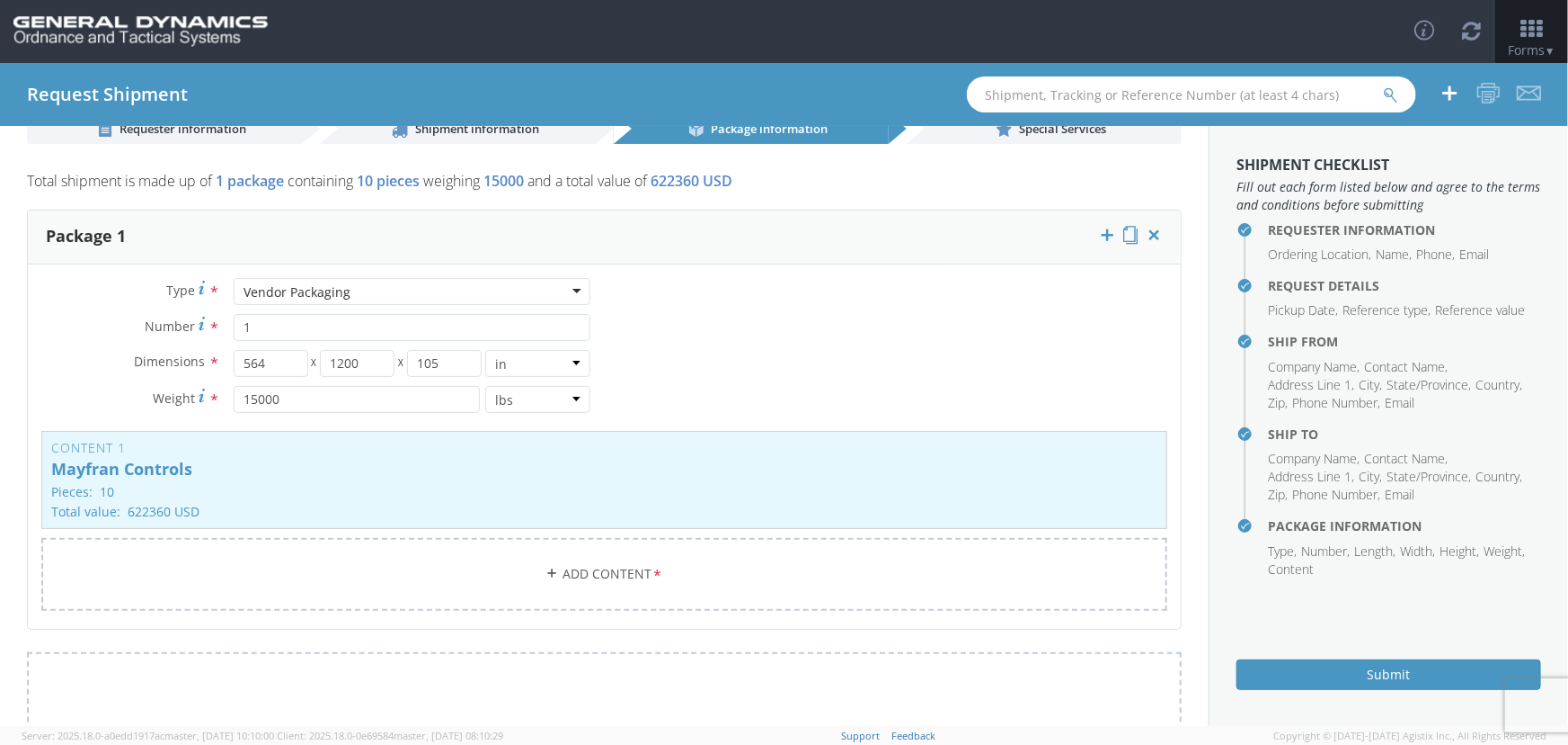
scroll to position [0, 0]
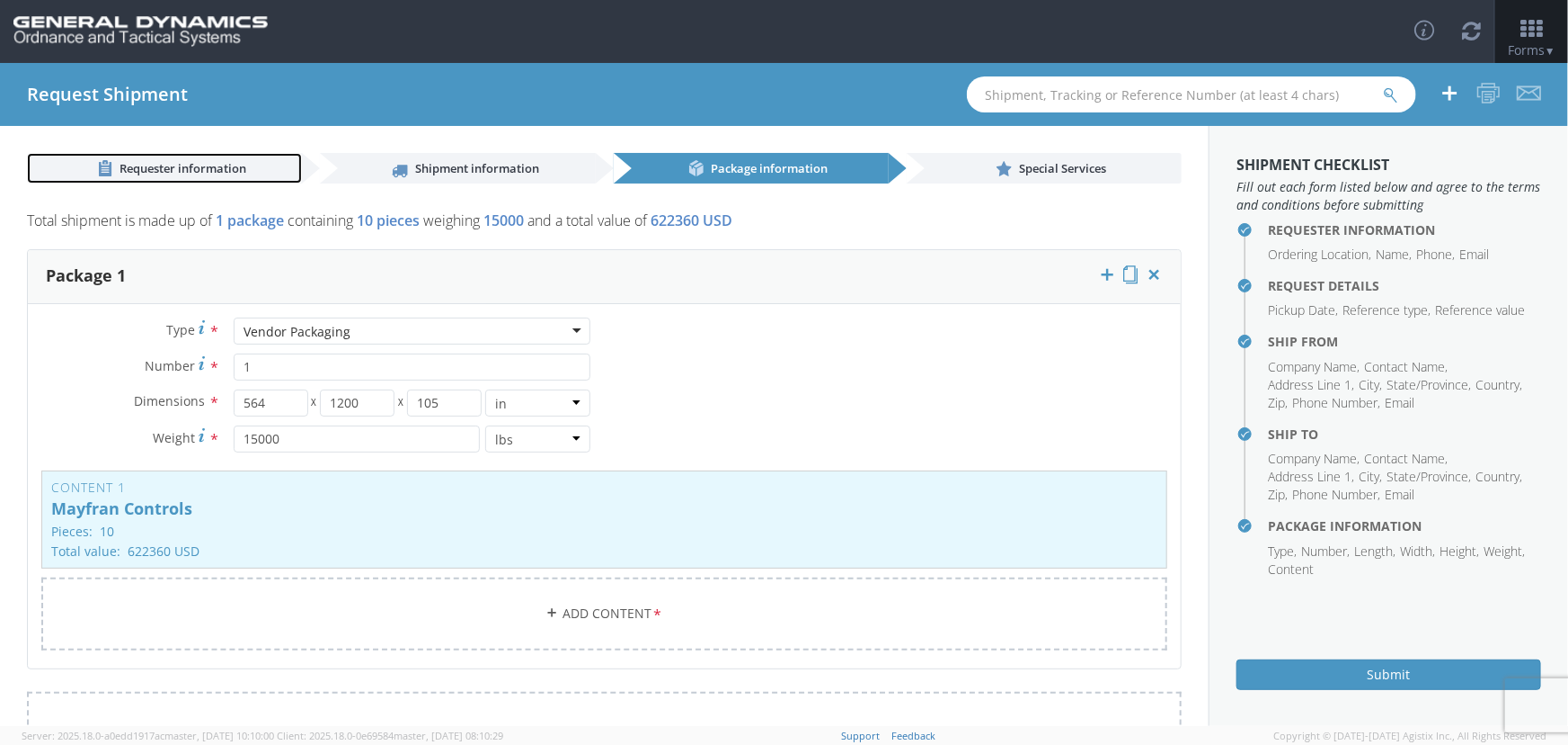
click at [204, 171] on span "Requester information" at bounding box center [182, 168] width 127 height 17
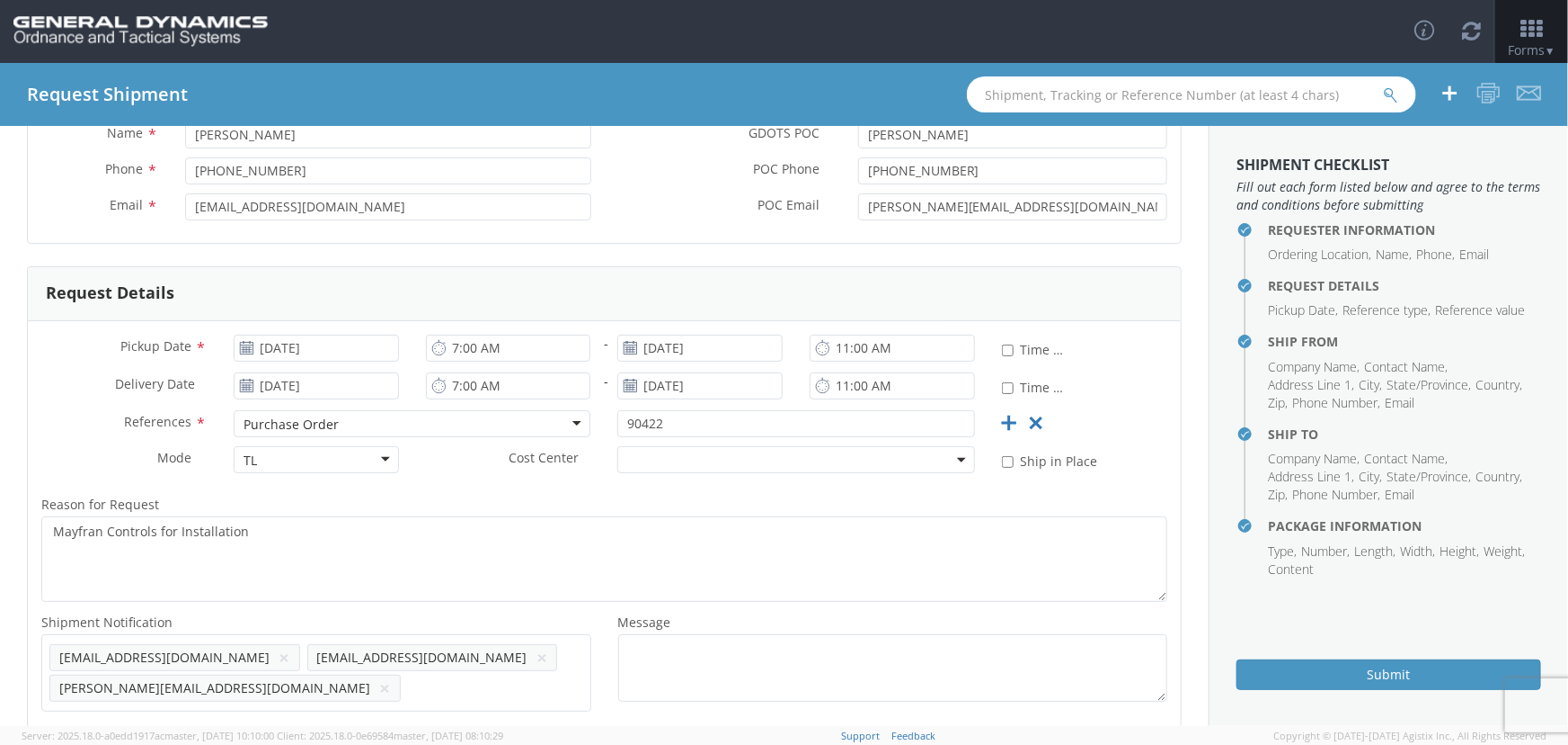
scroll to position [310, 0]
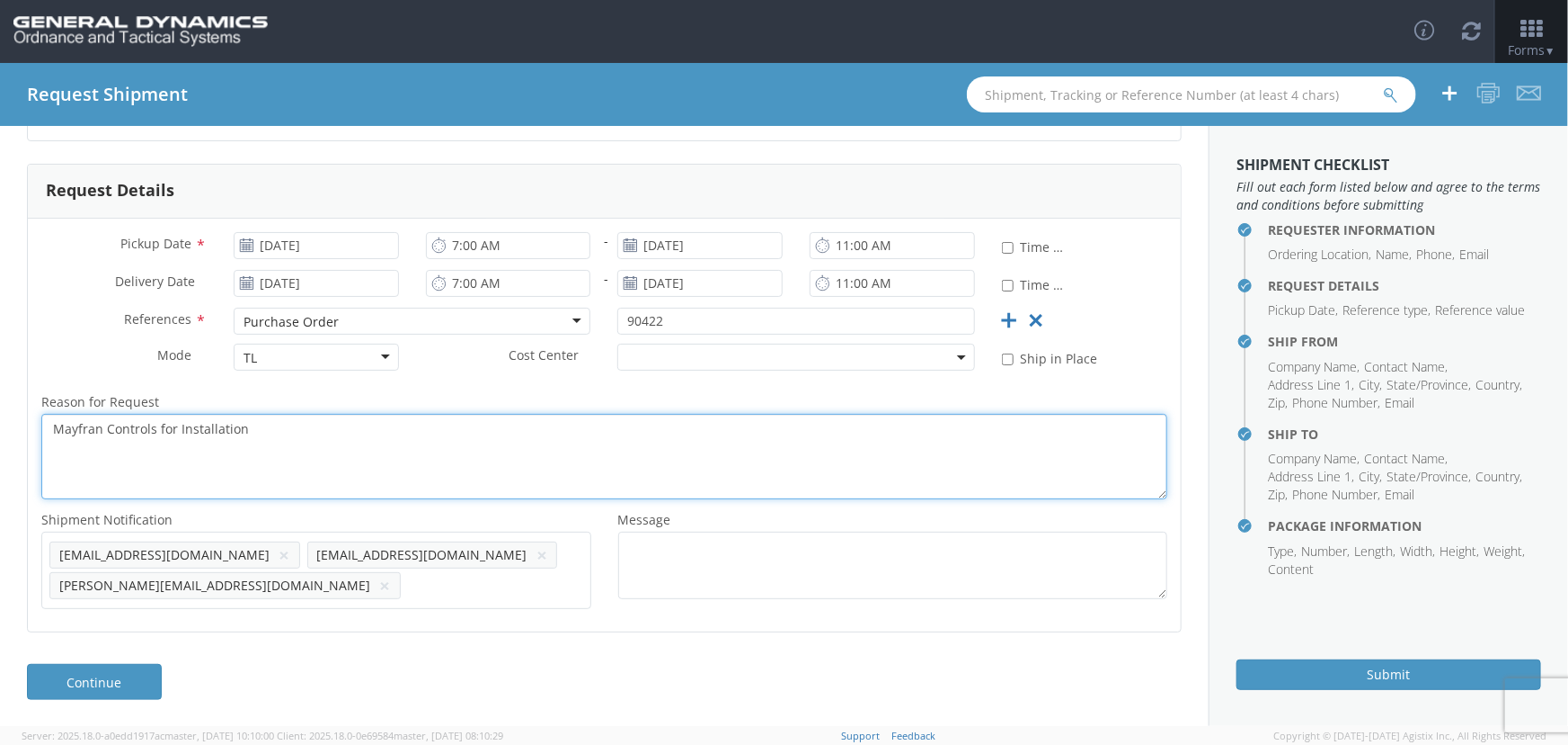
click at [286, 430] on textarea "Mayfran Controls for Installation" at bounding box center [604, 456] width 1126 height 85
type textarea "Mayfran Controls for Installation - 48ft step deck Conestoga with straps"
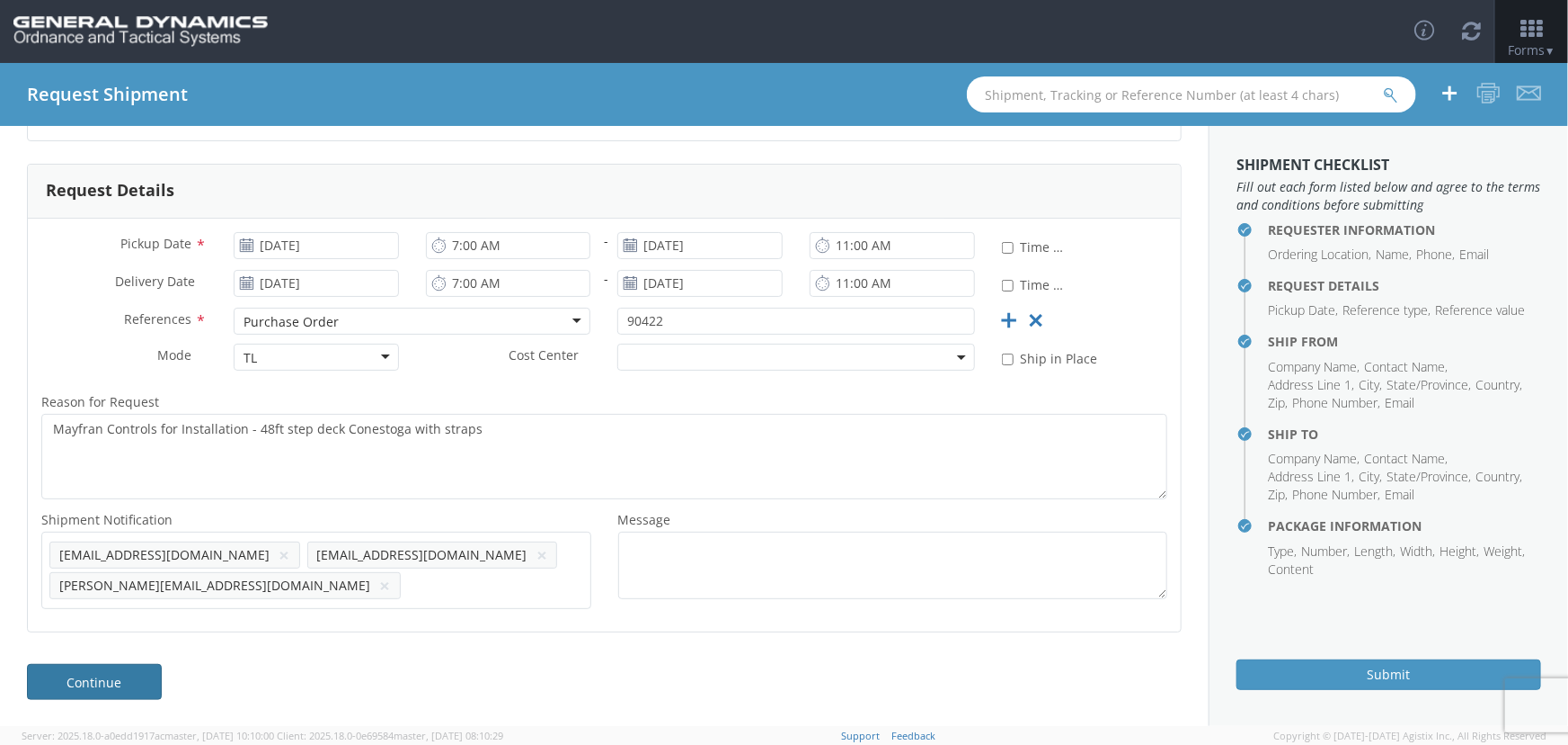
click at [127, 684] on link "Continue" at bounding box center [94, 681] width 135 height 36
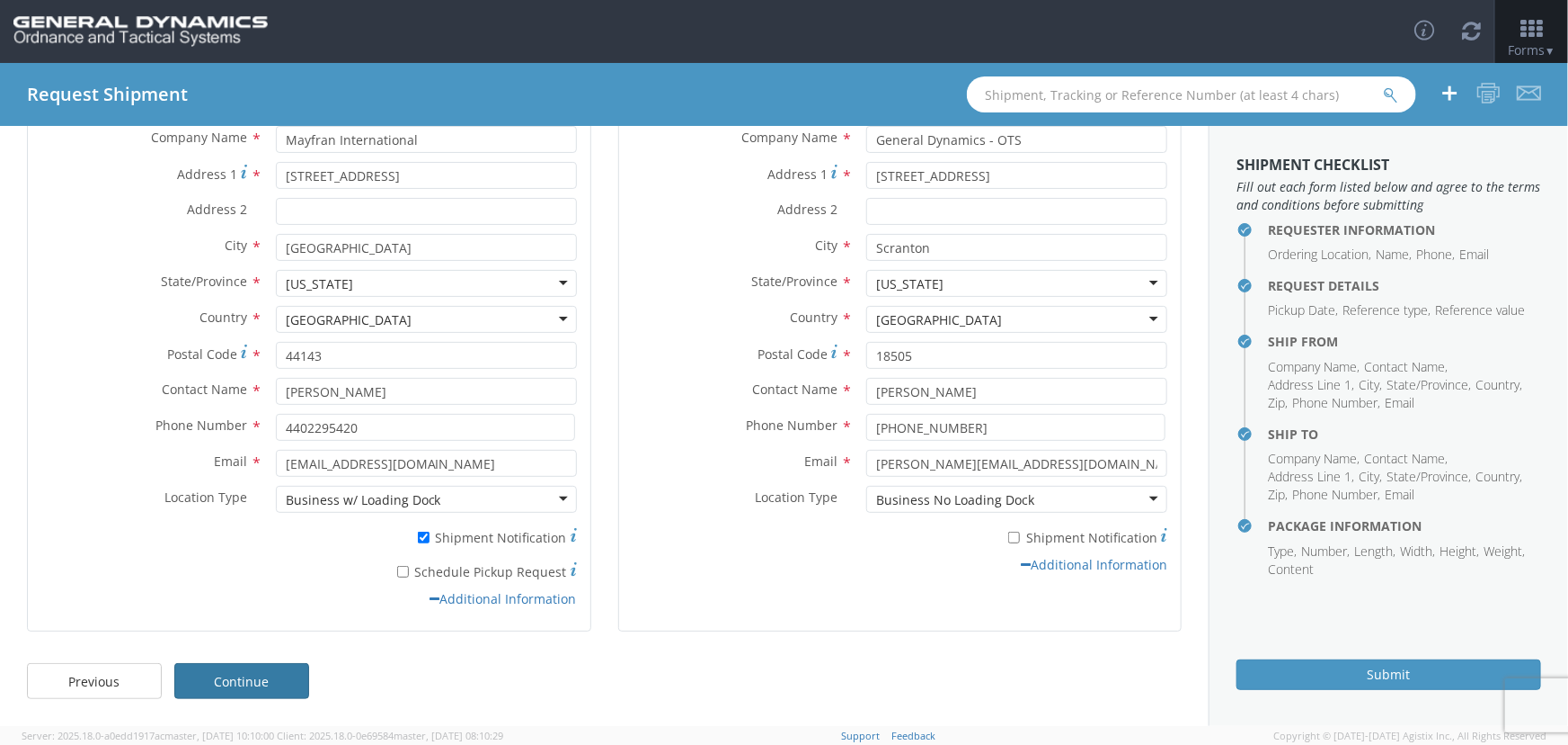
scroll to position [225, 0]
click at [267, 684] on link "Continue" at bounding box center [241, 680] width 135 height 36
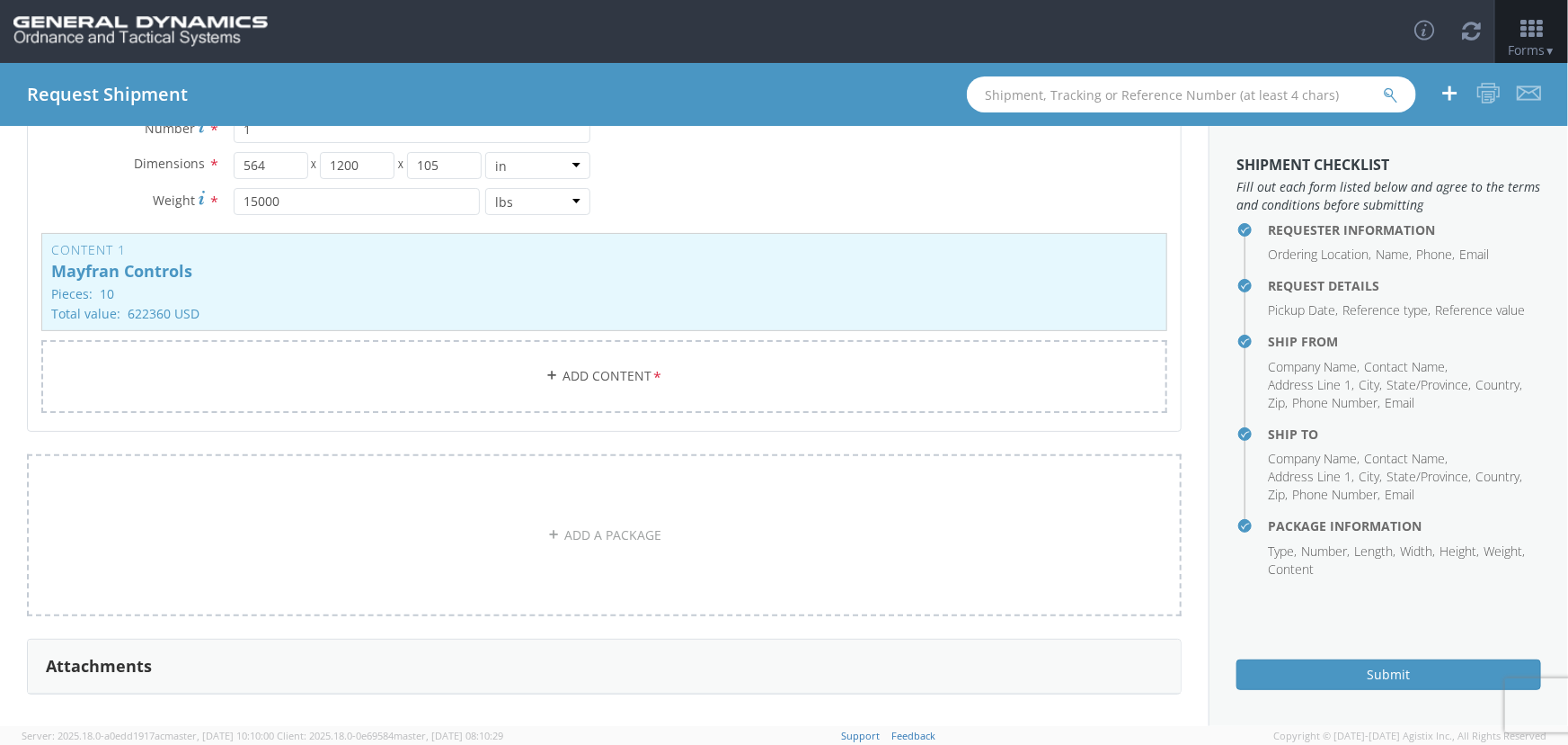
scroll to position [298, 0]
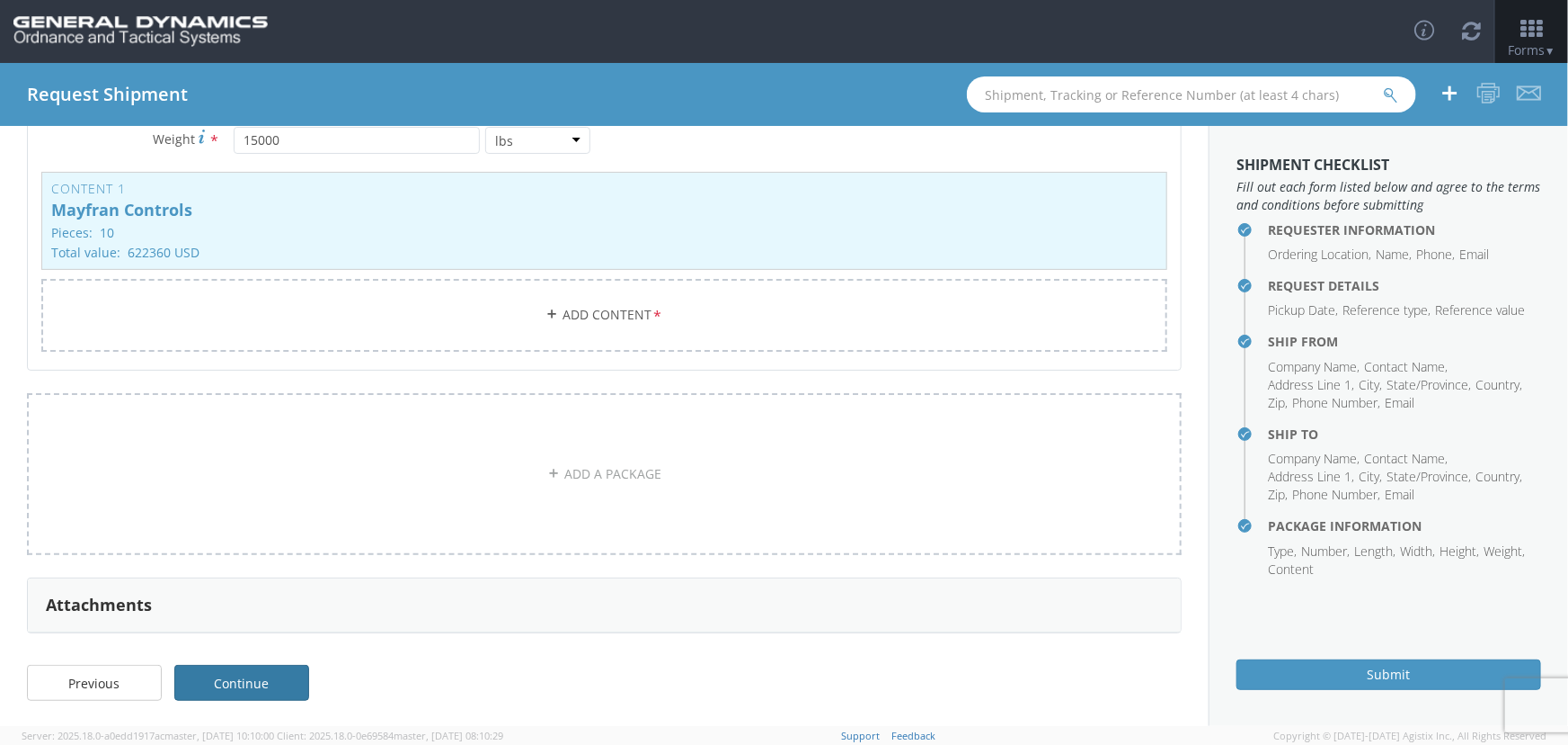
click at [268, 679] on link "Continue" at bounding box center [241, 682] width 135 height 36
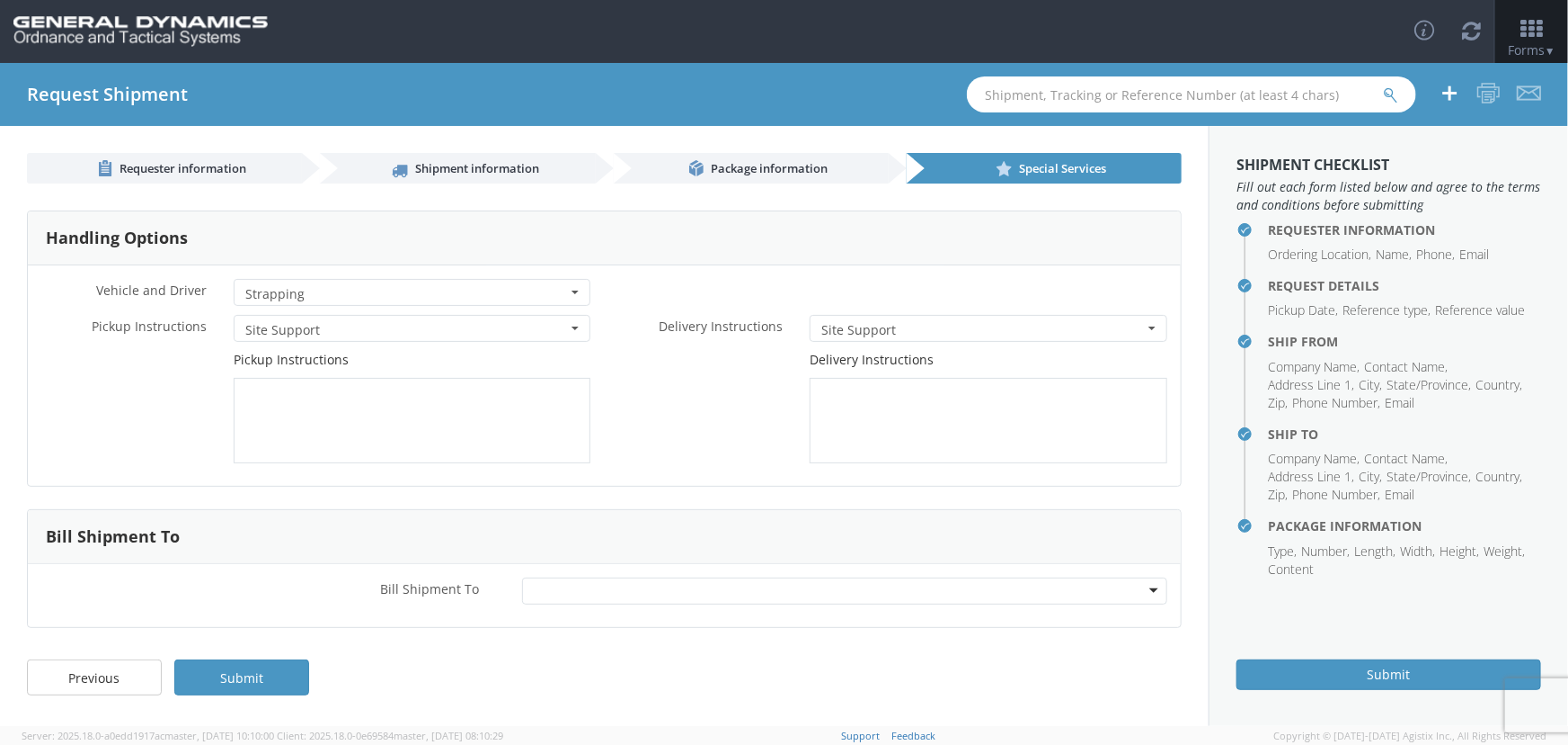
scroll to position [0, 0]
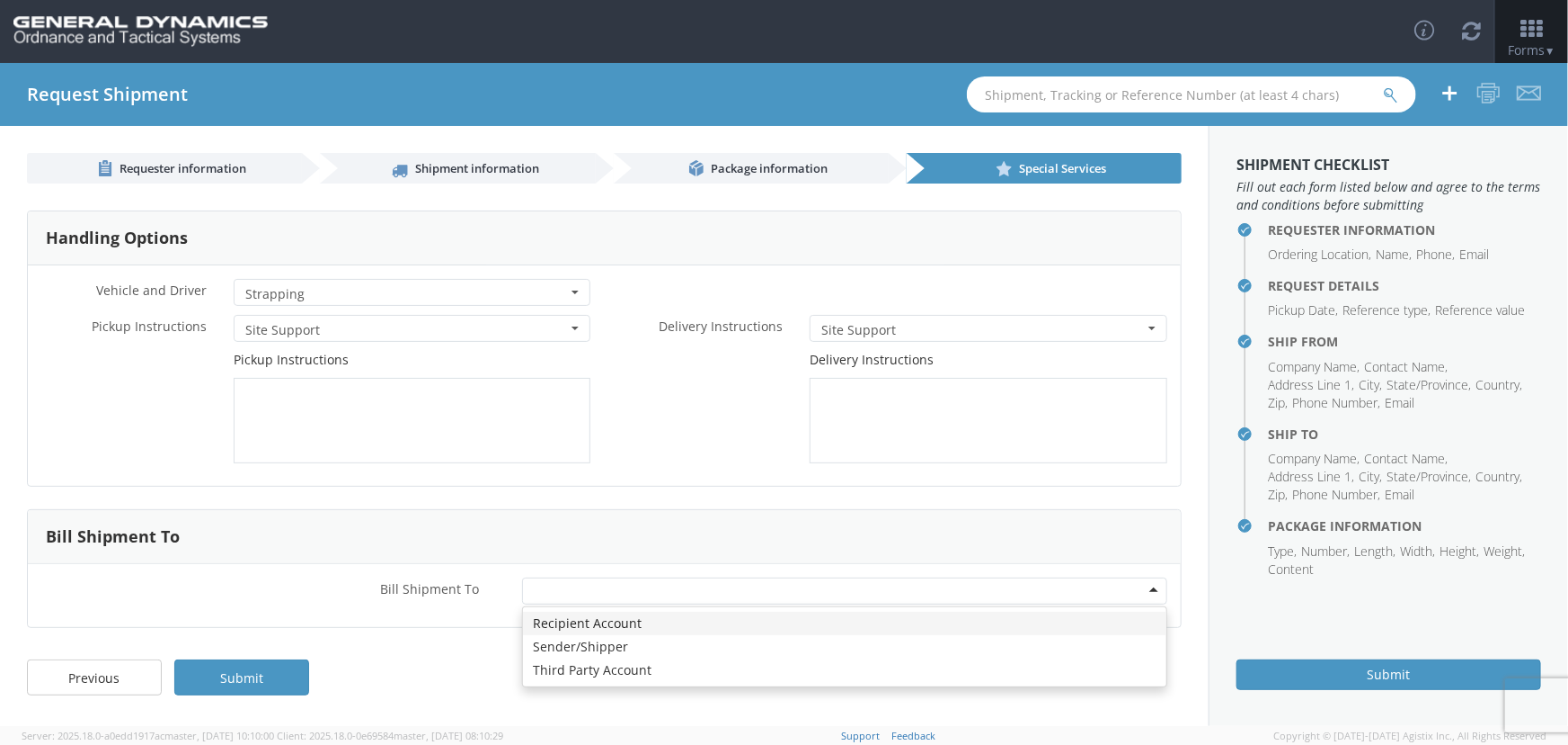
click at [729, 591] on div at bounding box center [845, 590] width 646 height 27
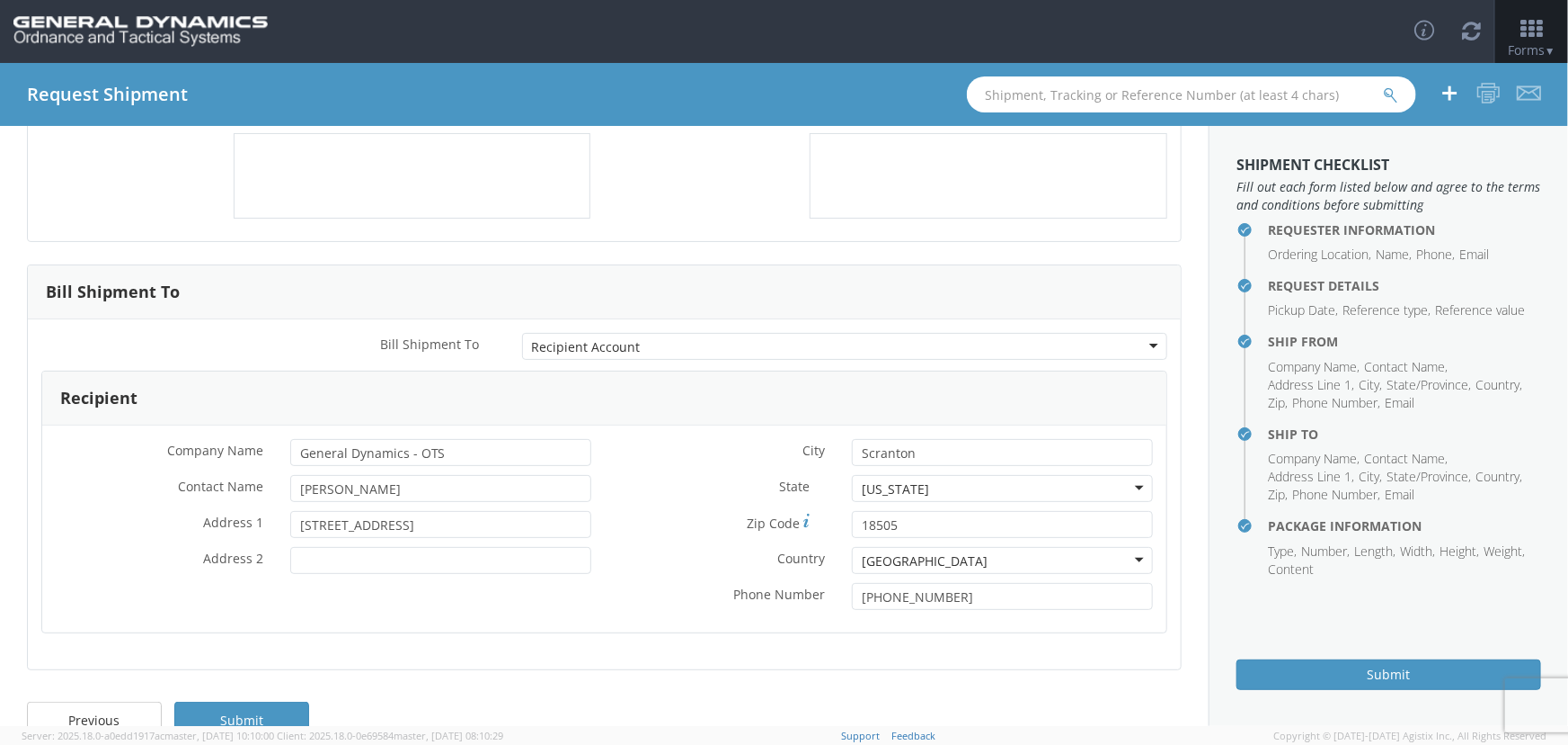
scroll to position [283, 0]
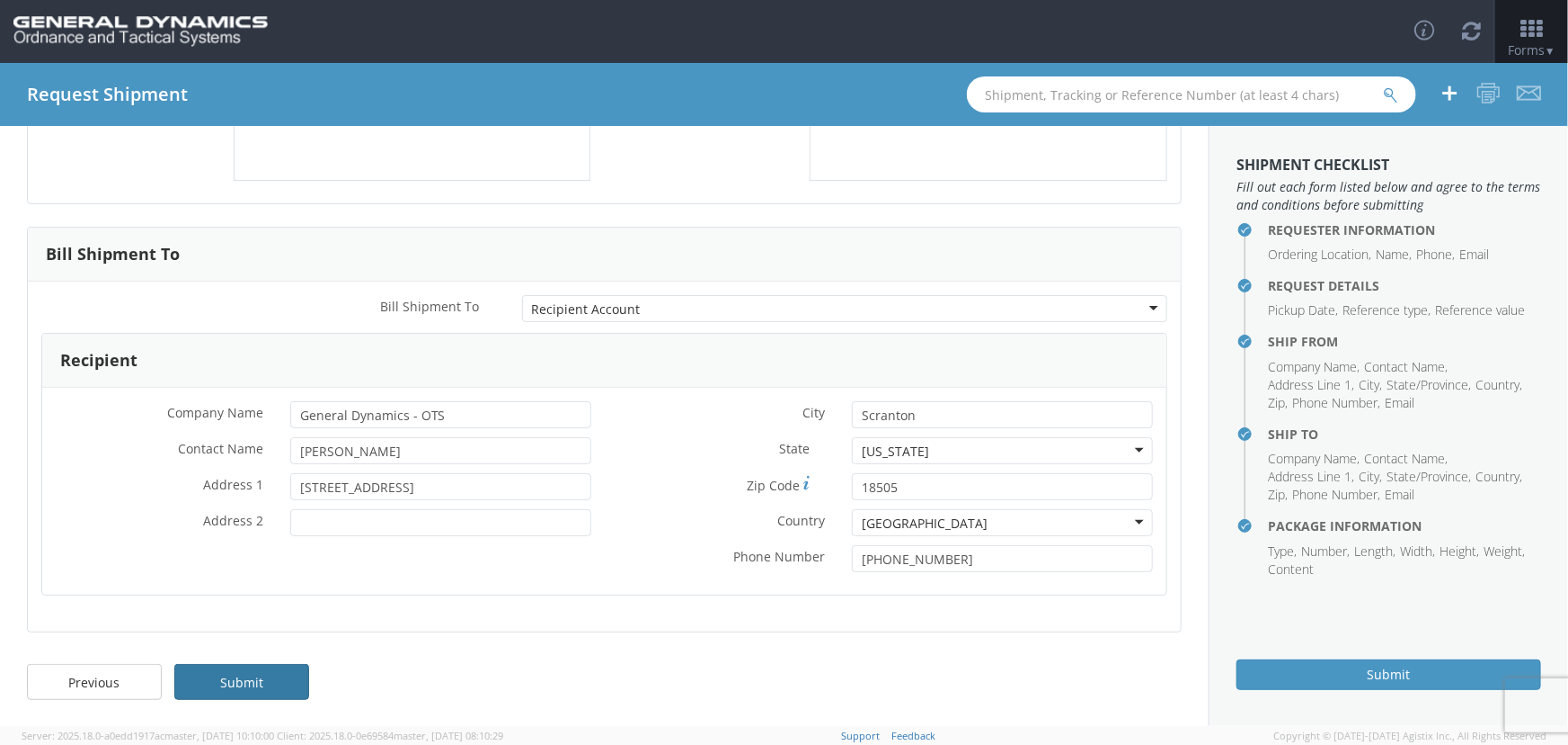
click at [262, 682] on link "Submit" at bounding box center [241, 681] width 135 height 36
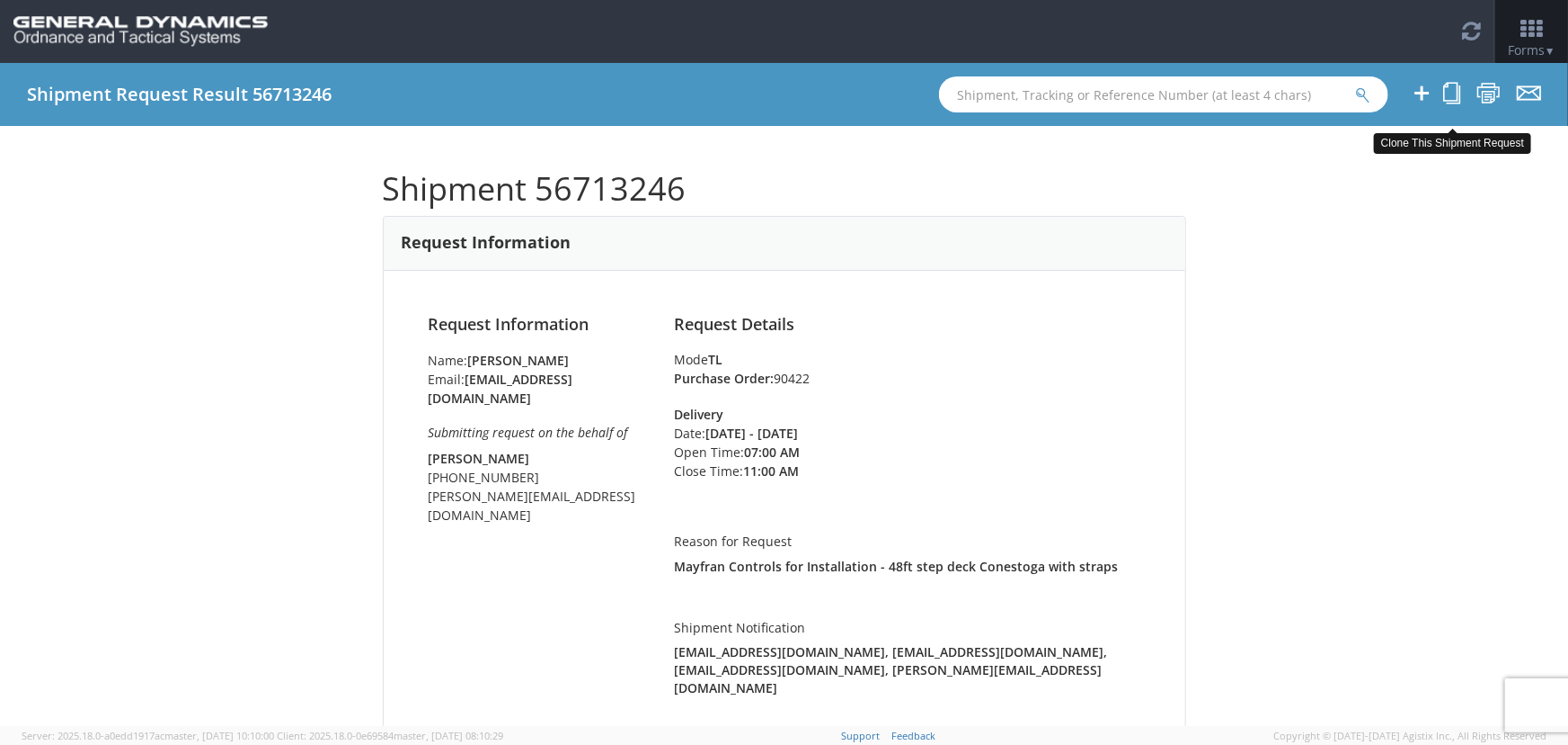
click at [1452, 94] on icon at bounding box center [1452, 93] width 17 height 23
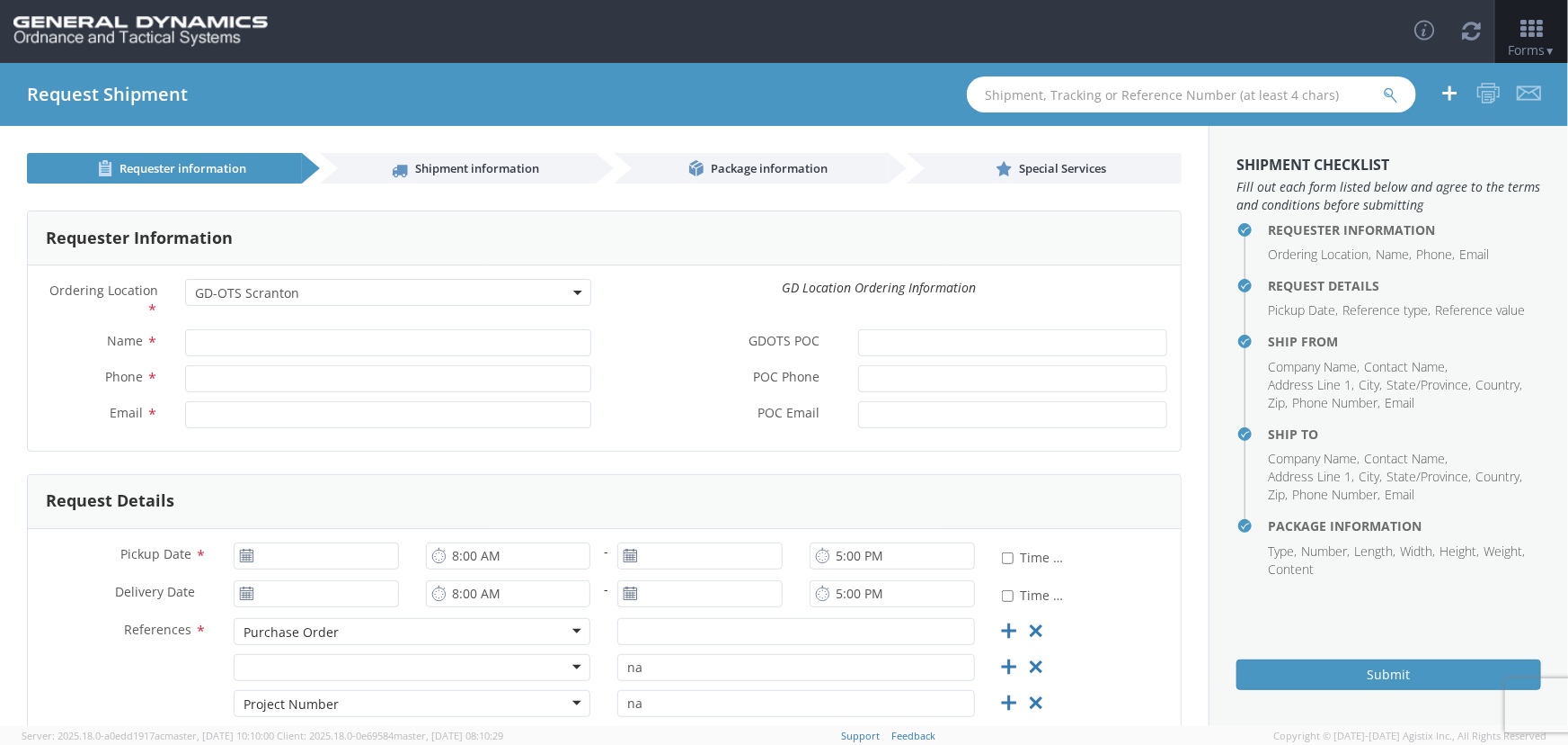
select select "309"
type input "[PERSON_NAME]"
type input "[PHONE_NUMBER]"
type input "[EMAIL_ADDRESS][DOMAIN_NAME]"
type input "[PERSON_NAME]"
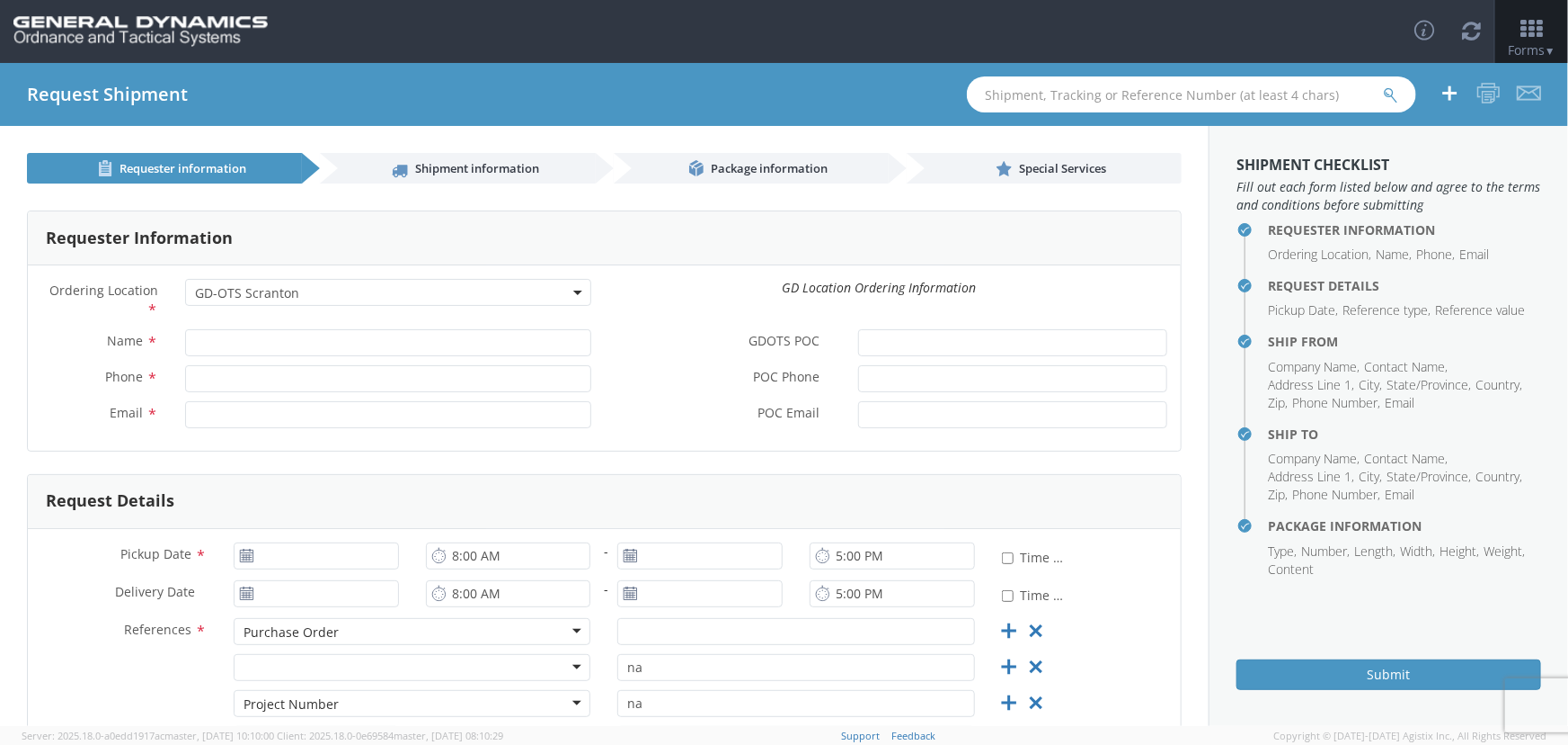
type input "[PHONE_NUMBER]"
type input "[PERSON_NAME][EMAIL_ADDRESS][DOMAIN_NAME]"
type input "[DATE]"
type input "7:00 AM"
type input "[DATE]"
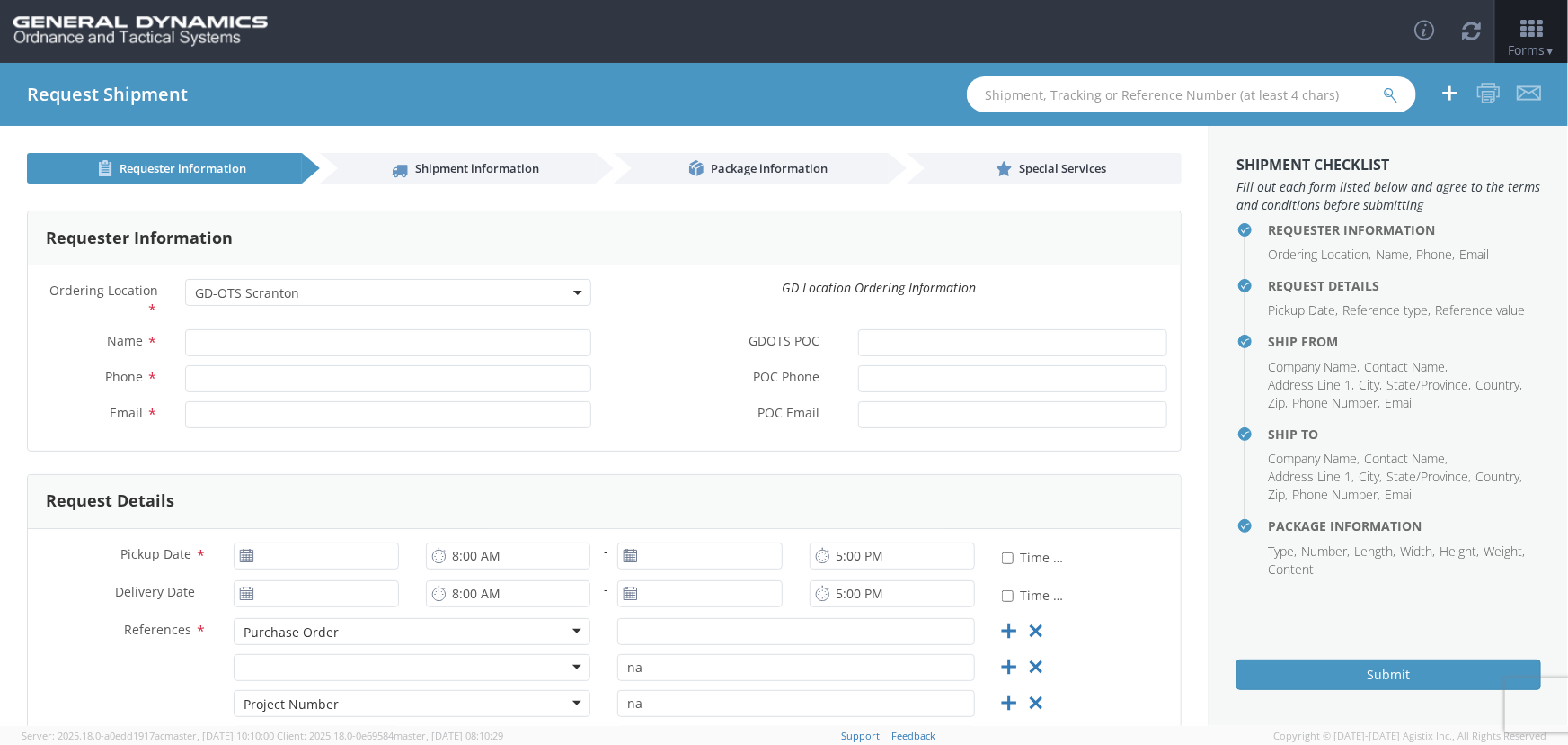
type input "11:00 AM"
type input "[DATE]"
type input "7:00 AM"
type input "[DATE]"
type input "11:00 AM"
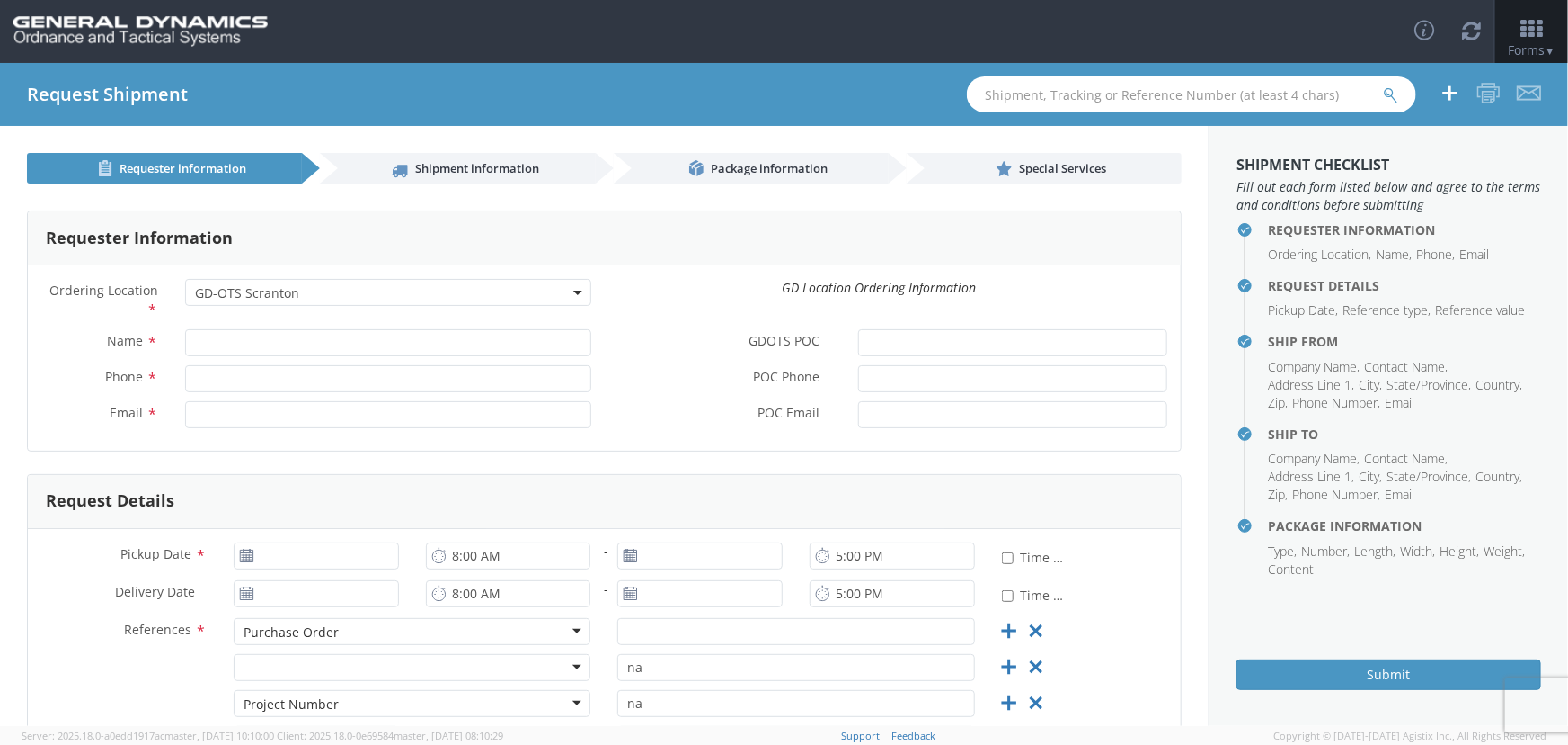
type input "90422"
type textarea "Mayfran Controls for Installation - 48ft step deck Conestoga with straps"
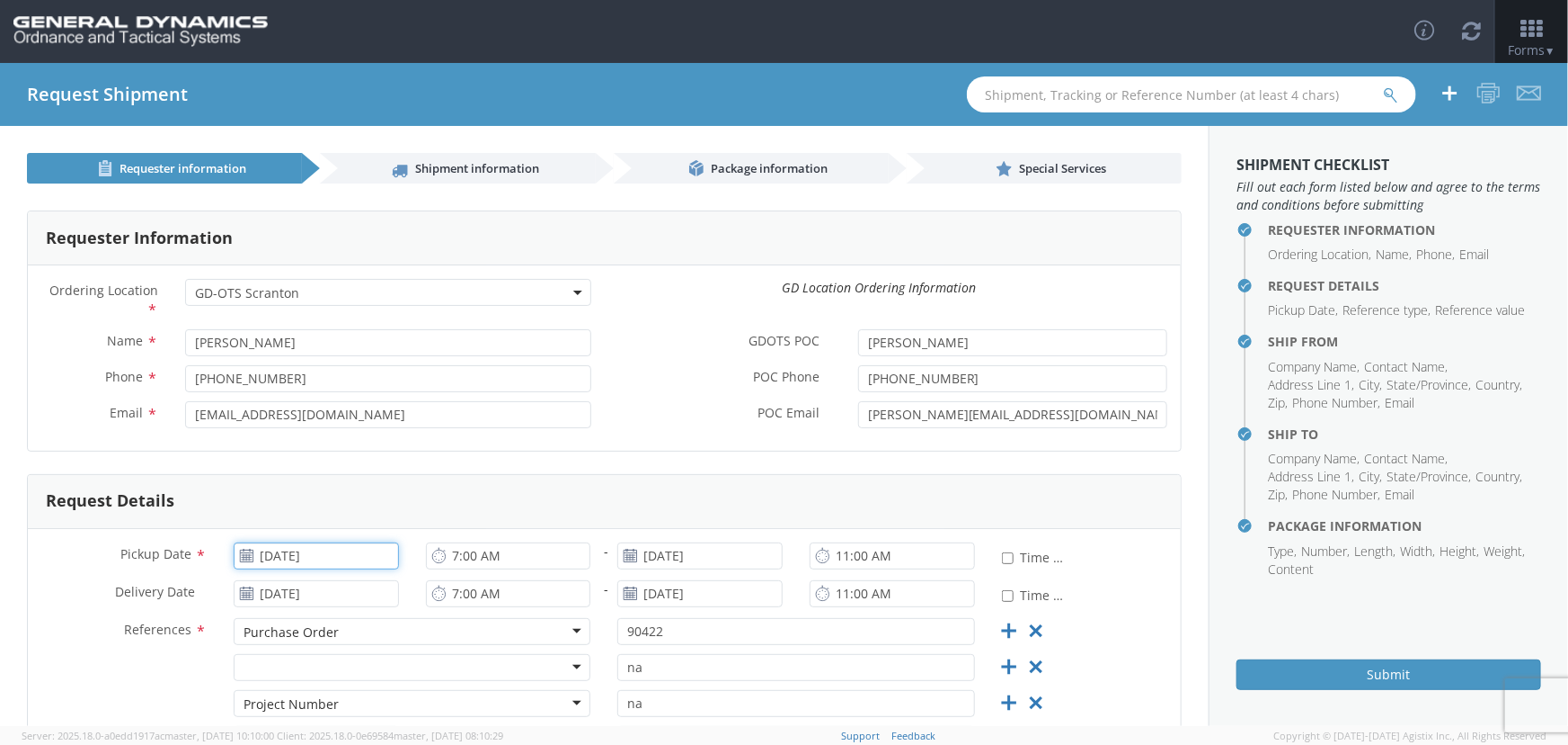
click at [294, 550] on input "[DATE]" at bounding box center [316, 555] width 165 height 27
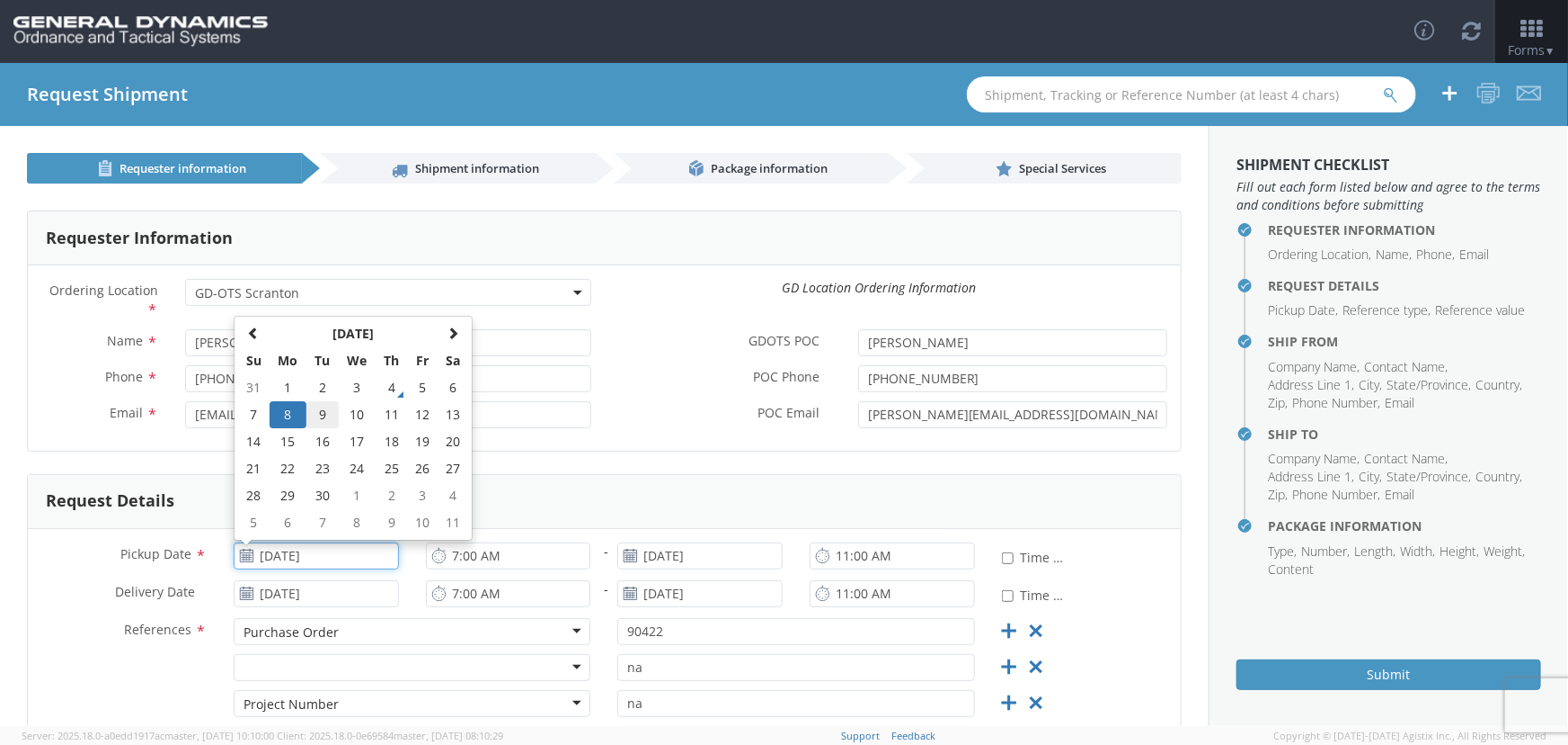
click at [323, 417] on td "9" at bounding box center [322, 414] width 31 height 27
type input "[DATE]"
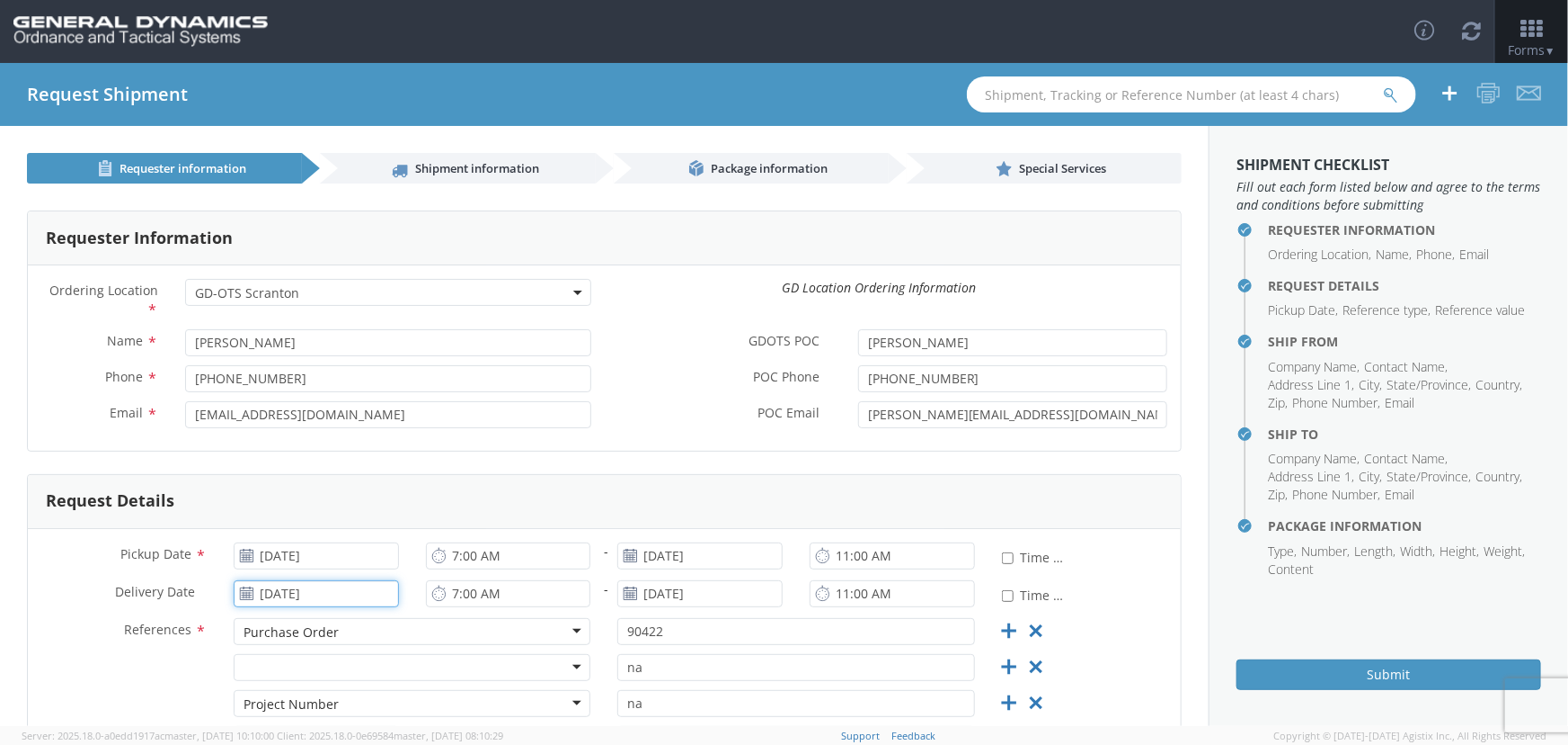
click at [293, 593] on input "[DATE]" at bounding box center [316, 593] width 165 height 27
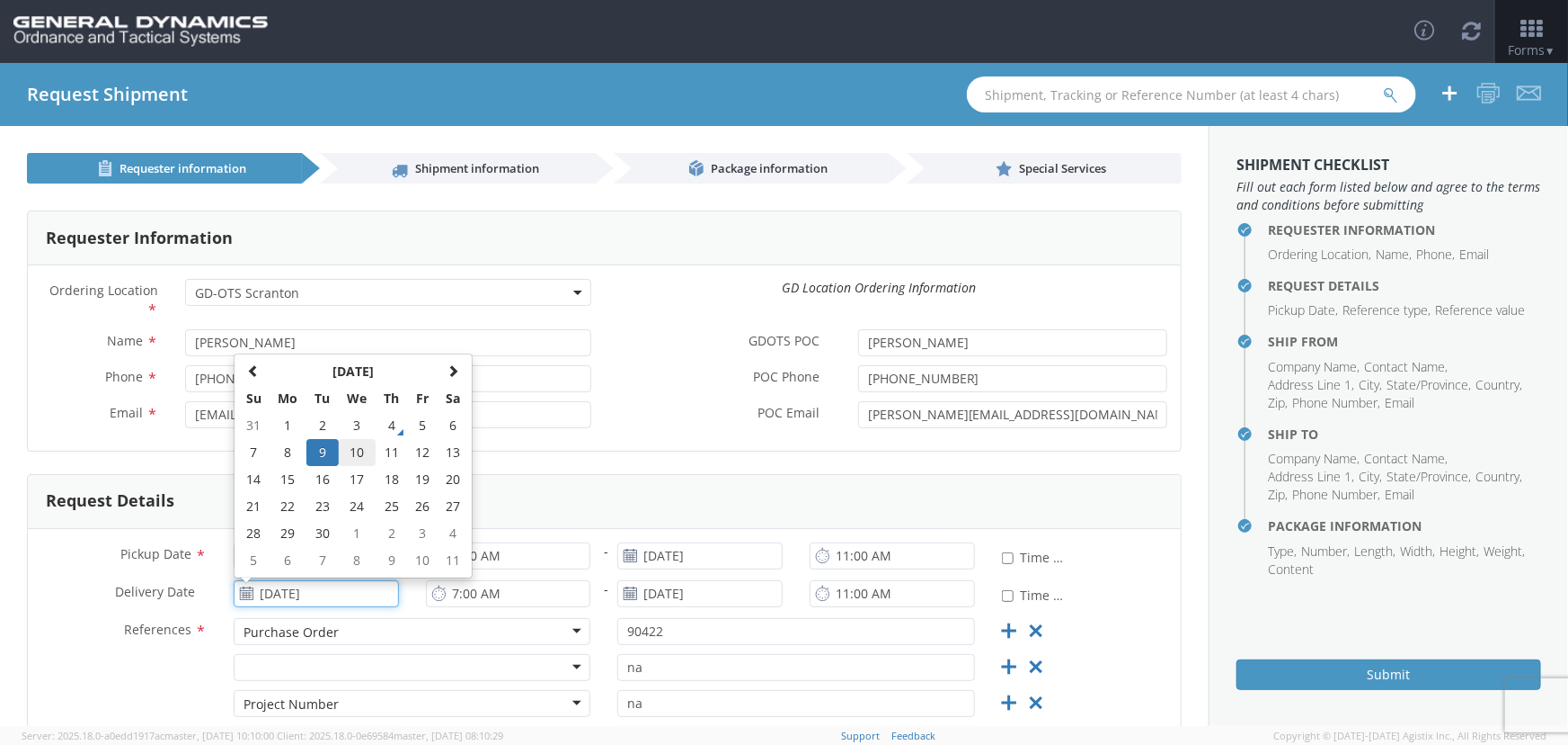
click at [359, 449] on td "10" at bounding box center [357, 451] width 38 height 27
type input "[DATE]"
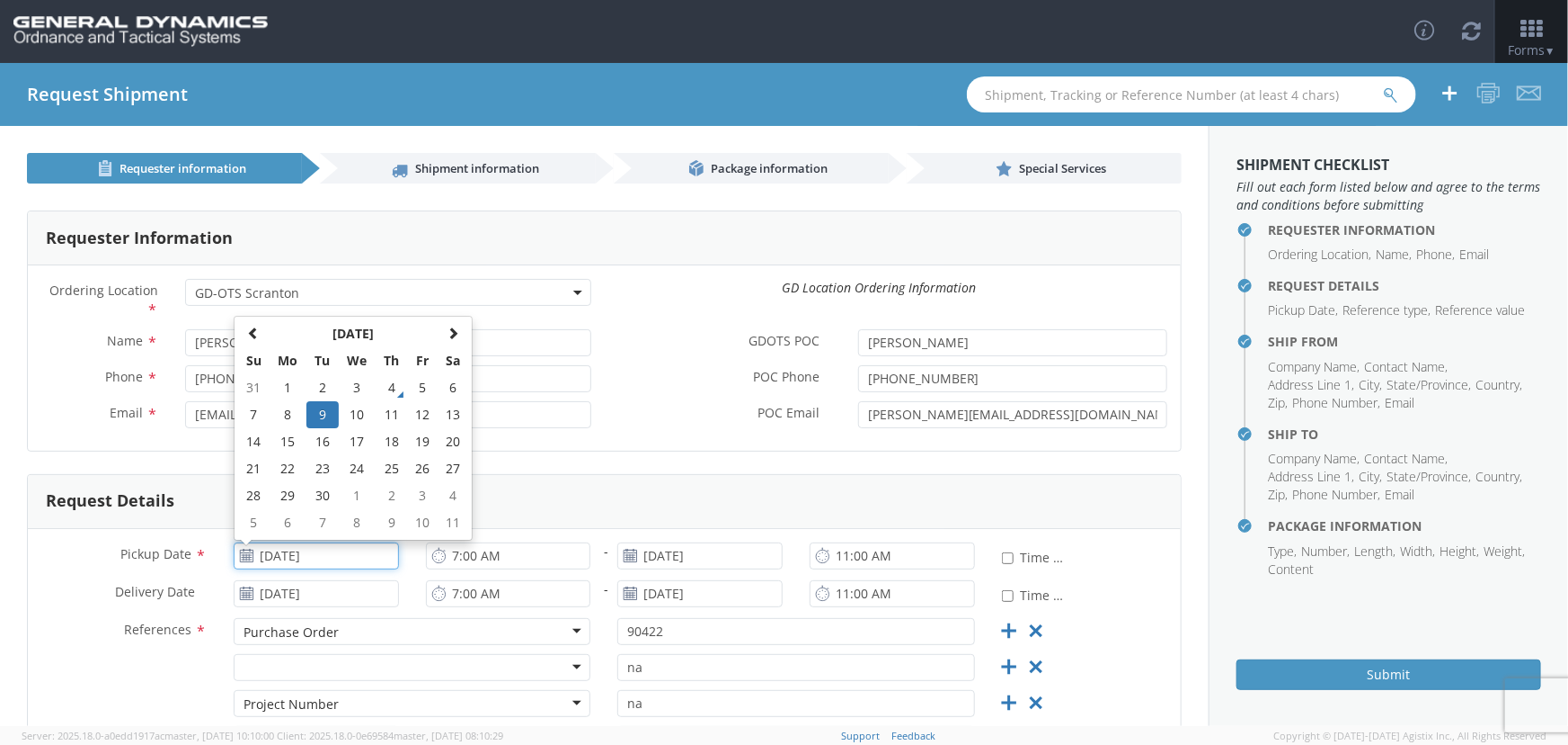
click at [288, 550] on input "[DATE]" at bounding box center [316, 555] width 165 height 27
click at [289, 414] on td "8" at bounding box center [288, 414] width 38 height 27
type input "[DATE]"
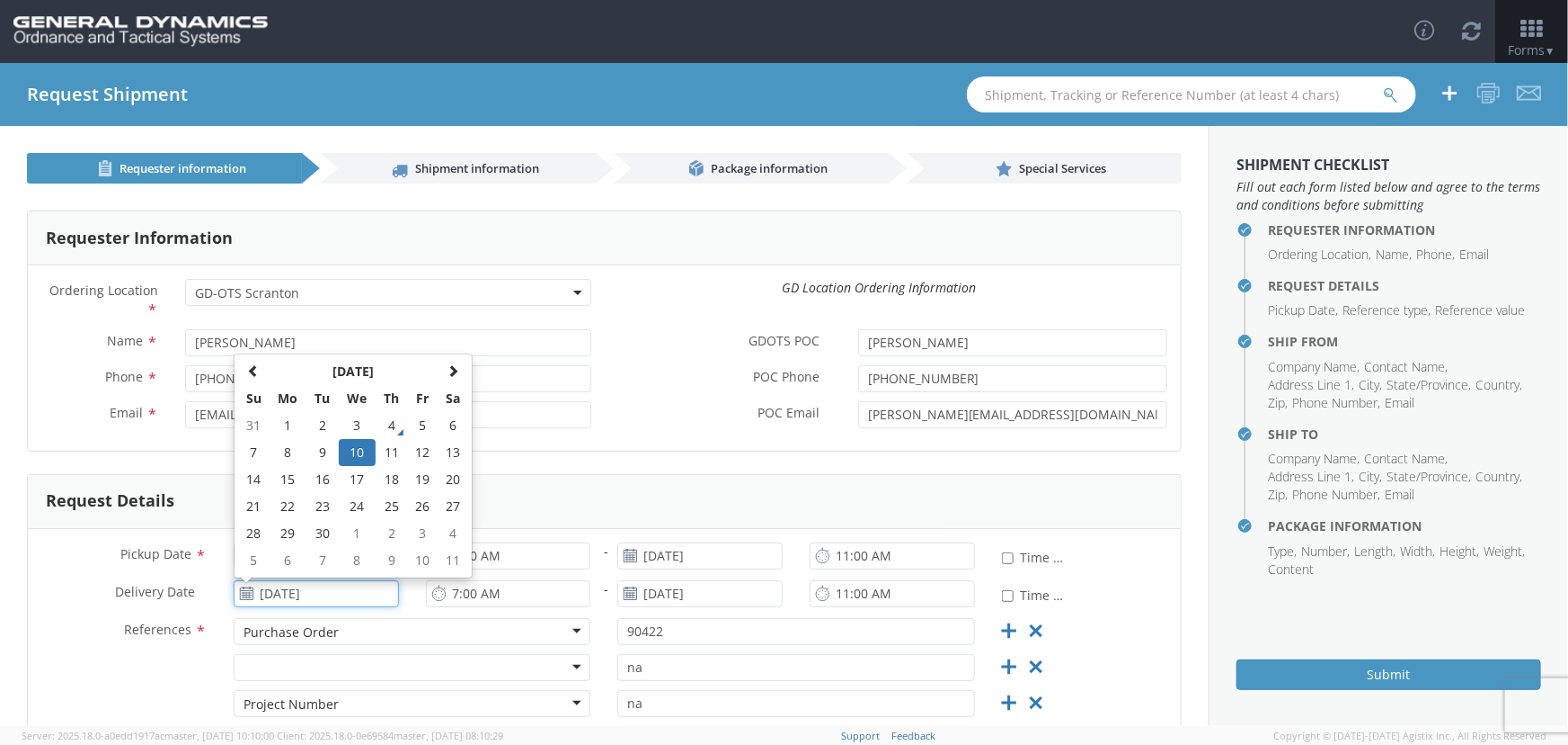
click at [293, 597] on input "[DATE]" at bounding box center [316, 593] width 165 height 27
click at [319, 449] on td "9" at bounding box center [322, 451] width 31 height 27
type input "[DATE]"
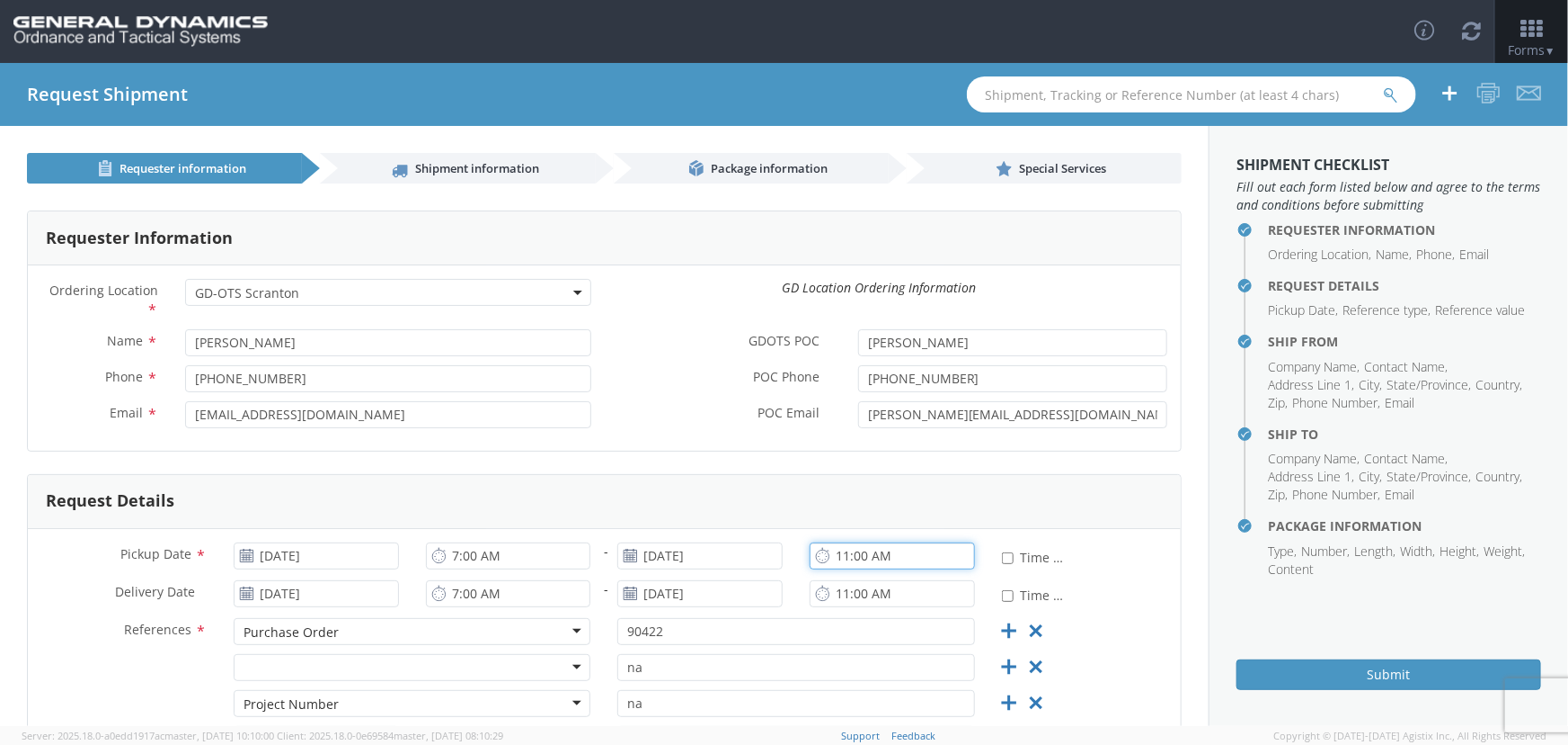
click at [840, 558] on input "11:00 AM" at bounding box center [892, 555] width 165 height 27
click at [870, 558] on input "1:00 AM" at bounding box center [892, 555] width 165 height 27
click at [862, 555] on input "1:00 AM" at bounding box center [892, 555] width 165 height 27
click at [862, 562] on input "1:00 AM" at bounding box center [892, 555] width 165 height 27
type input "1:00 PM"
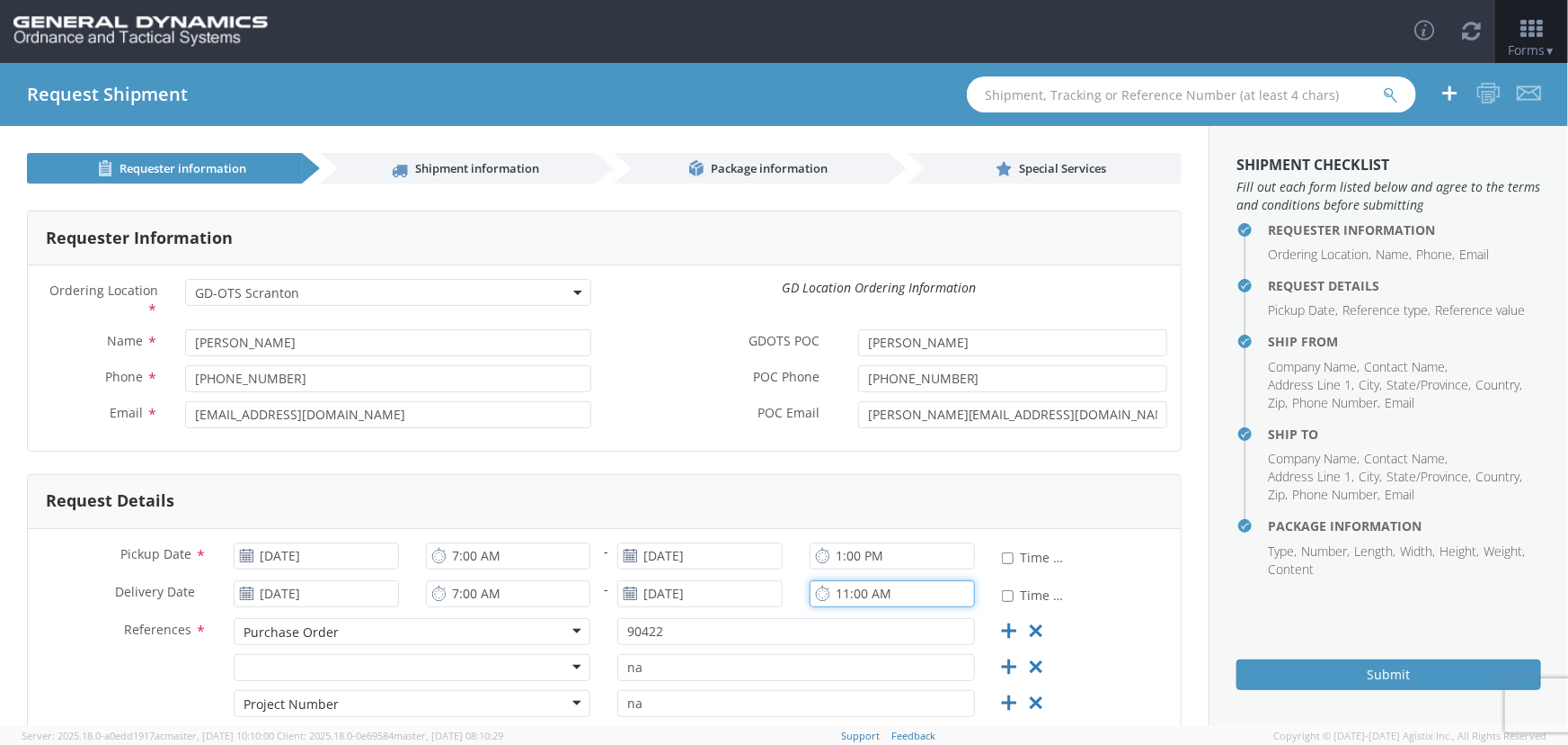
click at [835, 593] on input "11:00 AM" at bounding box center [892, 593] width 165 height 27
type input "3:00 PM"
click at [535, 665] on div at bounding box center [413, 667] width 358 height 27
click at [166, 684] on div "Bill Of Lading Customer Ref Delivery Number General Lot Number Project Number P…" at bounding box center [603, 672] width 1153 height 36
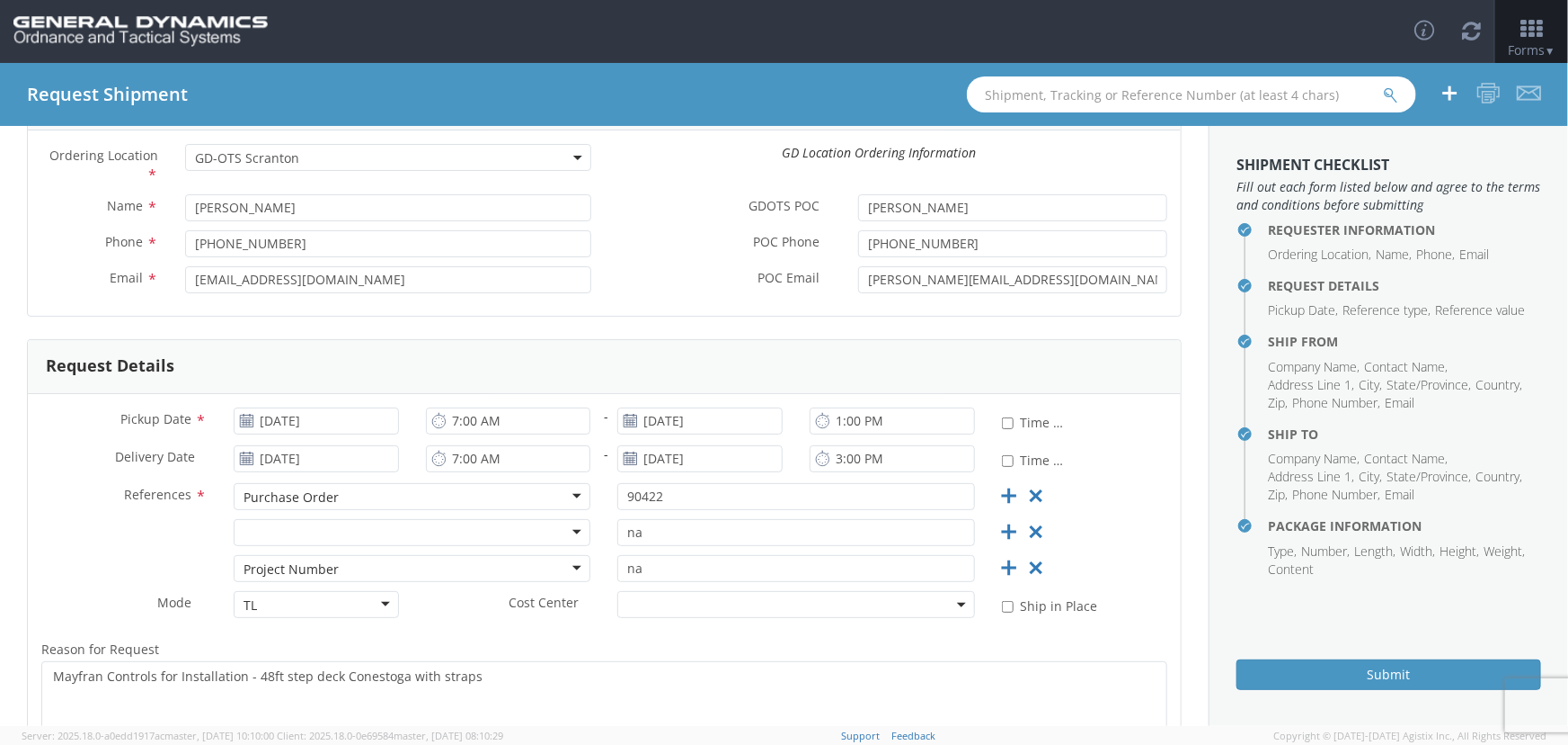
scroll to position [245, 0]
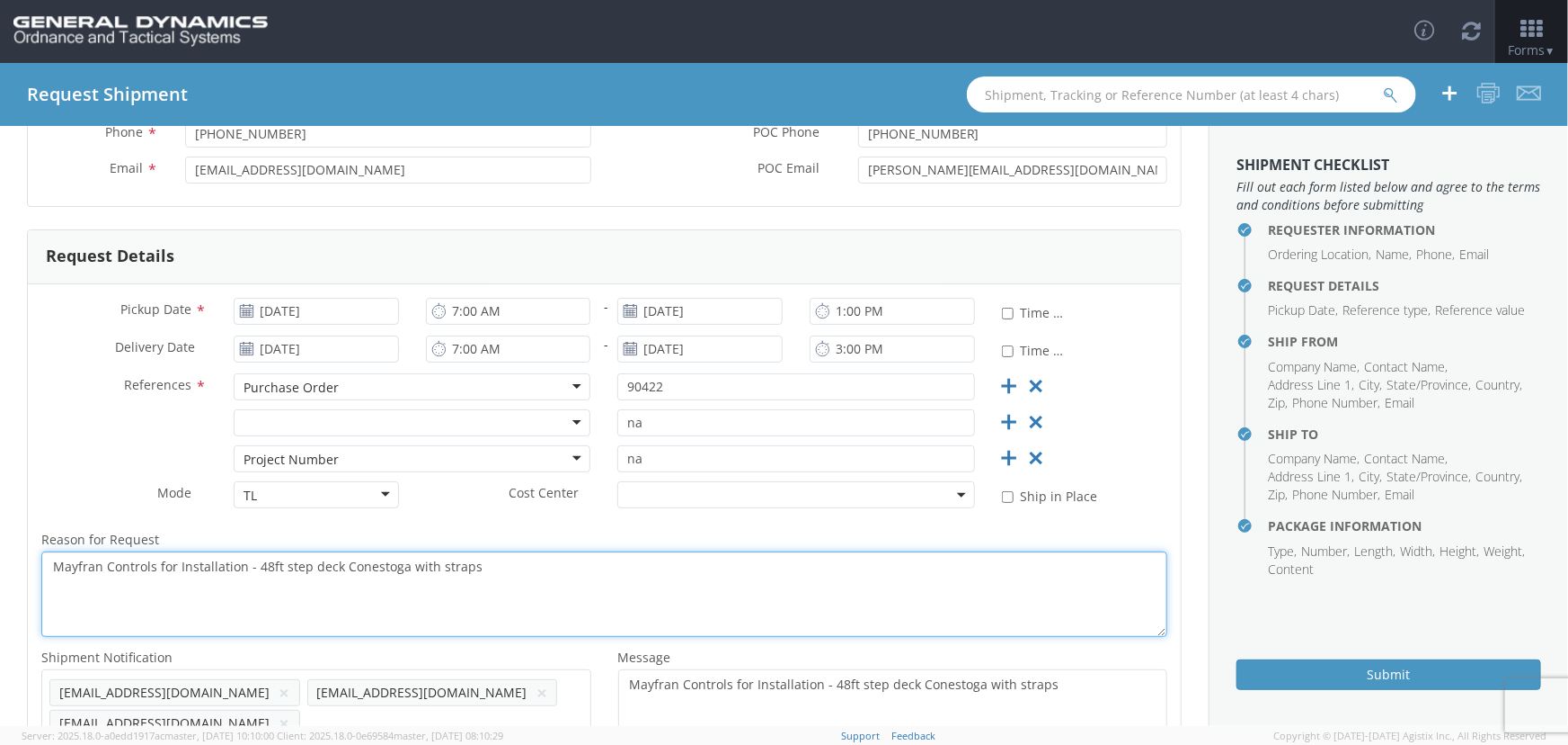
drag, startPoint x: 279, startPoint y: 566, endPoint x: 330, endPoint y: 562, distance: 51.2
click at [330, 562] on textarea "Mayfran Controls for Installation - 48ft step deck Conestoga with straps" at bounding box center [604, 594] width 1126 height 85
click at [418, 558] on textarea "Mayfran Controls for Installation - 48ft Conestoga with straps" at bounding box center [604, 594] width 1126 height 85
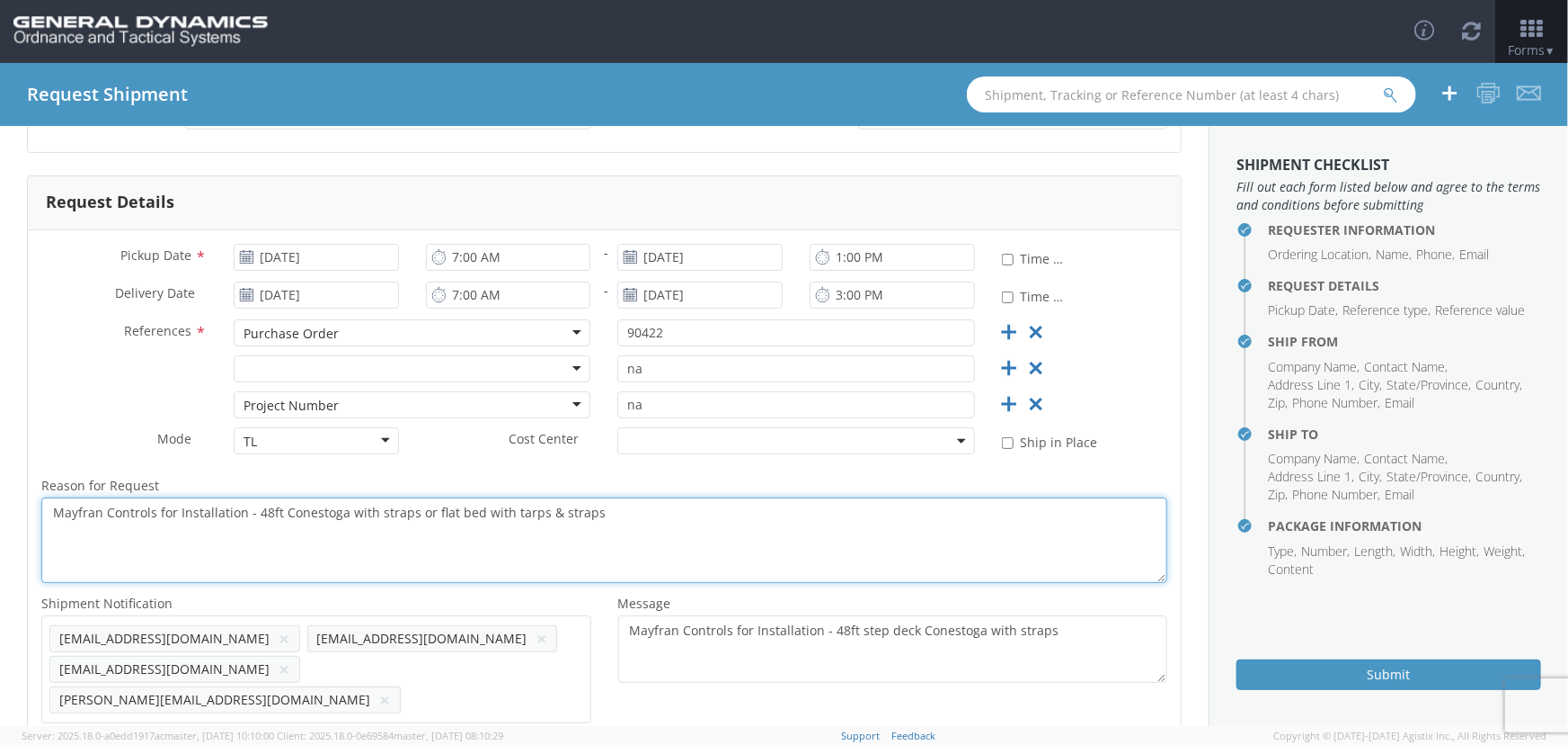
scroll to position [327, 0]
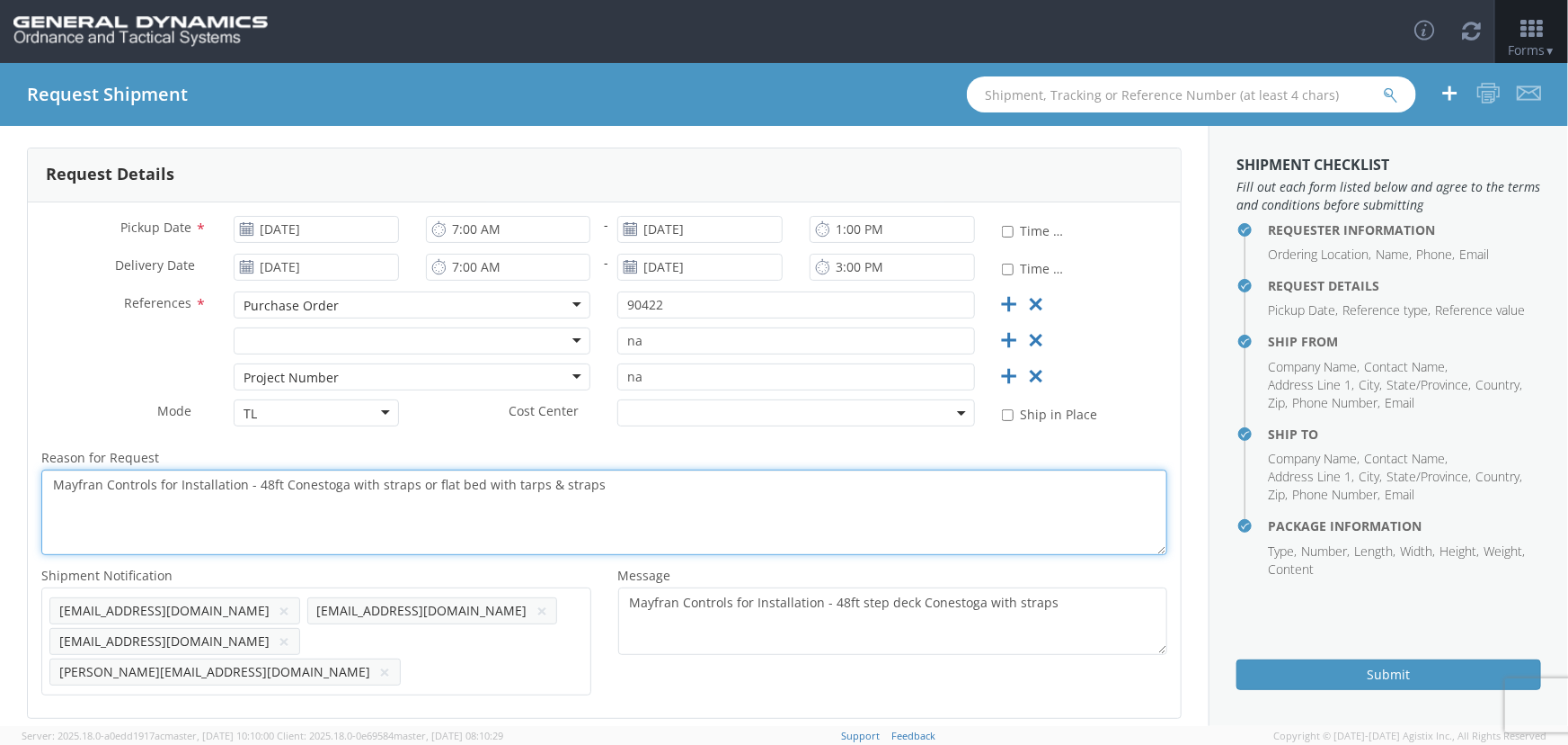
type textarea "Mayfran Controls for Installation - 48ft Conestoga with straps or flat bed with…"
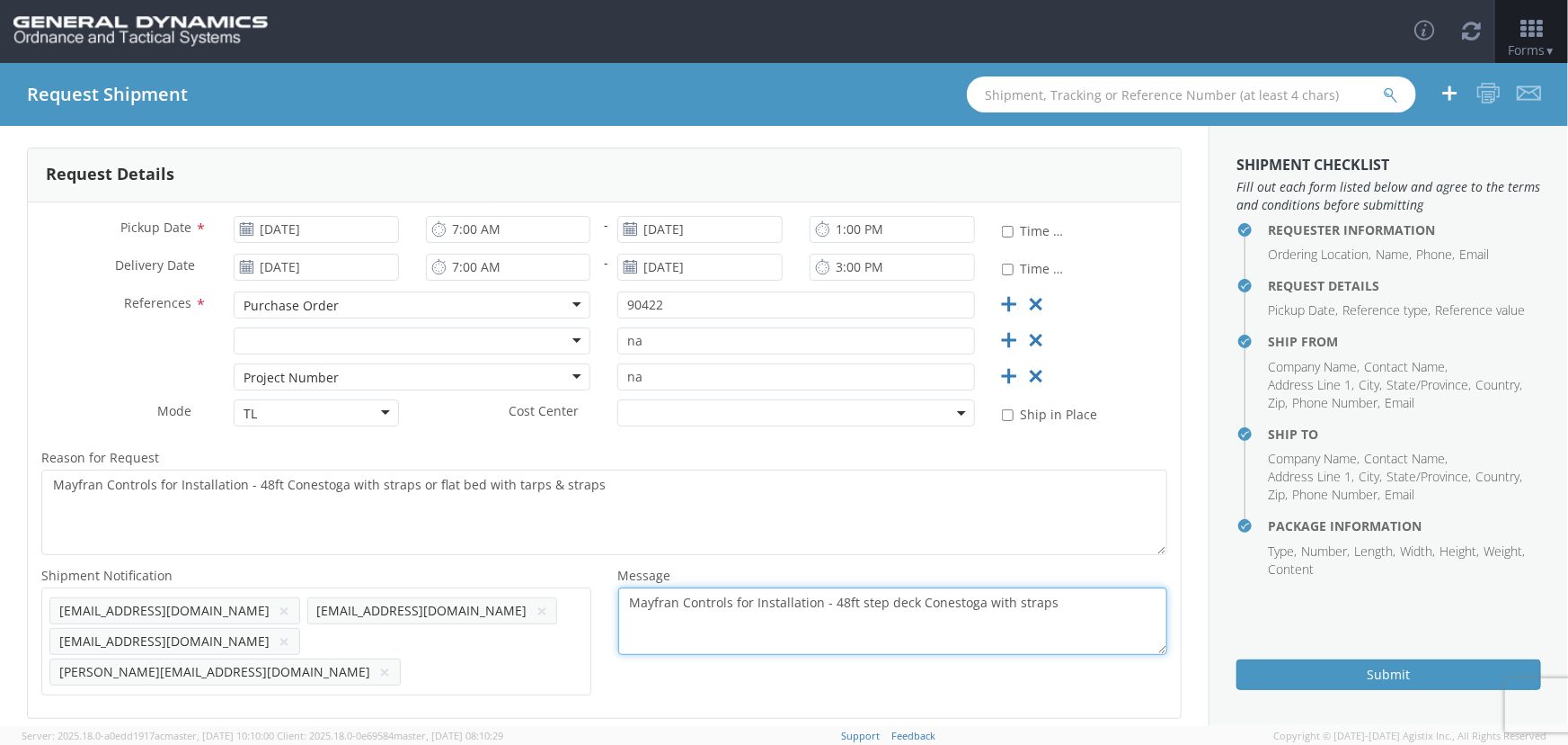
click at [682, 603] on textarea "Mayfran Controls for Installation - 48ft step deck Conestoga with straps" at bounding box center [893, 621] width 550 height 68
type textarea "Mayfran Conveyorsation - 48ft step deck Conestoga with straps"
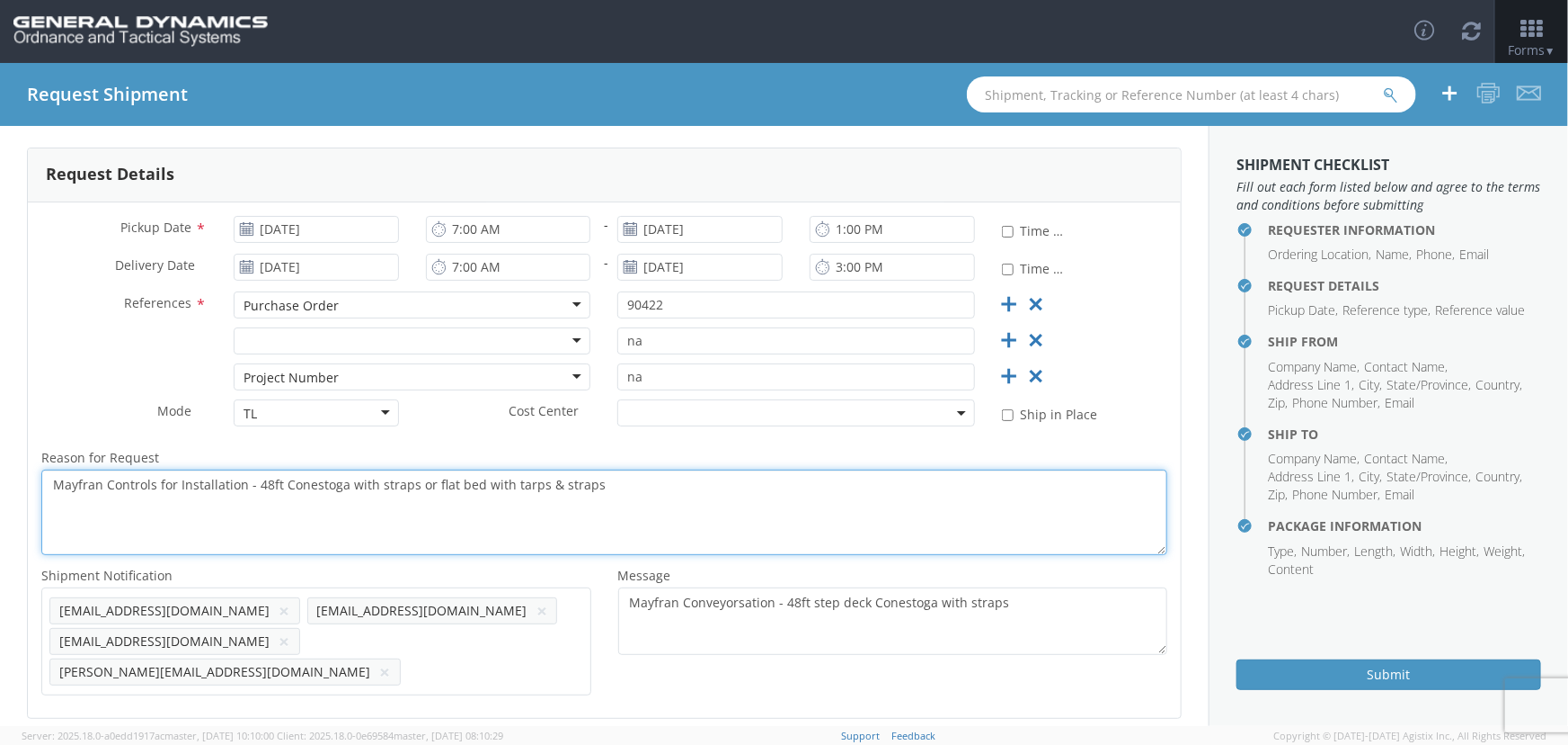
click at [112, 488] on textarea "Mayfran Controls for Installation - 48ft Conestoga with straps or flat bed with…" at bounding box center [604, 512] width 1126 height 85
drag, startPoint x: 631, startPoint y: 473, endPoint x: -79, endPoint y: 478, distance: 710.0
click at [0, 478] on html "annexa Batch Shipping Guide Created with Sketch. calendar Created with Sketch." at bounding box center [784, 372] width 1568 height 745
type textarea "Mayfran Conveyors for Installation - 48ft Conestoga with straps or flat bed wit…"
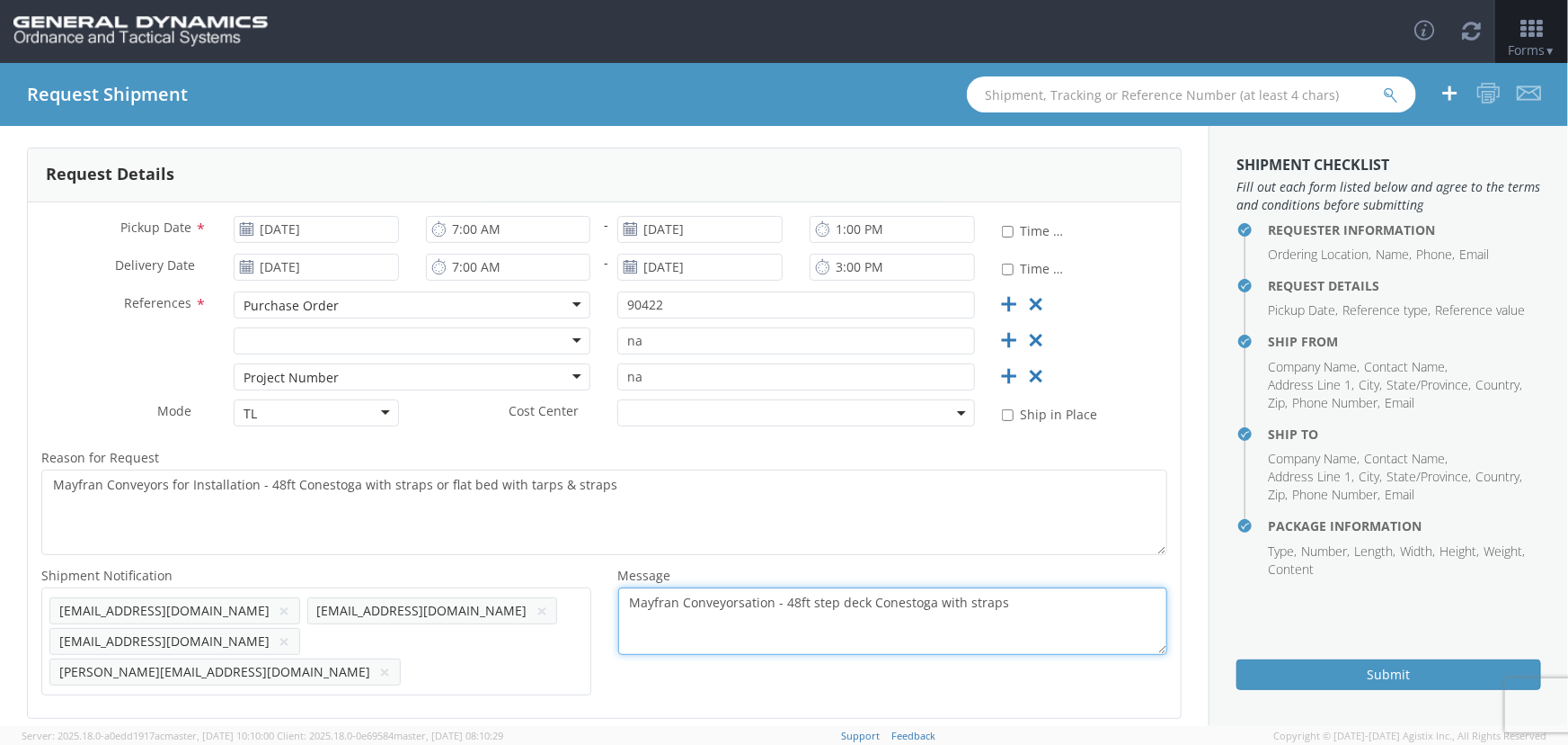
click at [1016, 606] on textarea "Mayfran Conveyorsation - 48ft step deck Conestoga with straps" at bounding box center [893, 621] width 550 height 68
drag, startPoint x: 610, startPoint y: 620, endPoint x: 483, endPoint y: 617, distance: 127.0
click at [483, 617] on div "Shipment Notification * Add email addresses separated by comma [EMAIL_ADDRESS][…" at bounding box center [603, 634] width 1153 height 140
paste textarea "for Installation - 48ft Conestoga with straps or flat bed with tarps &"
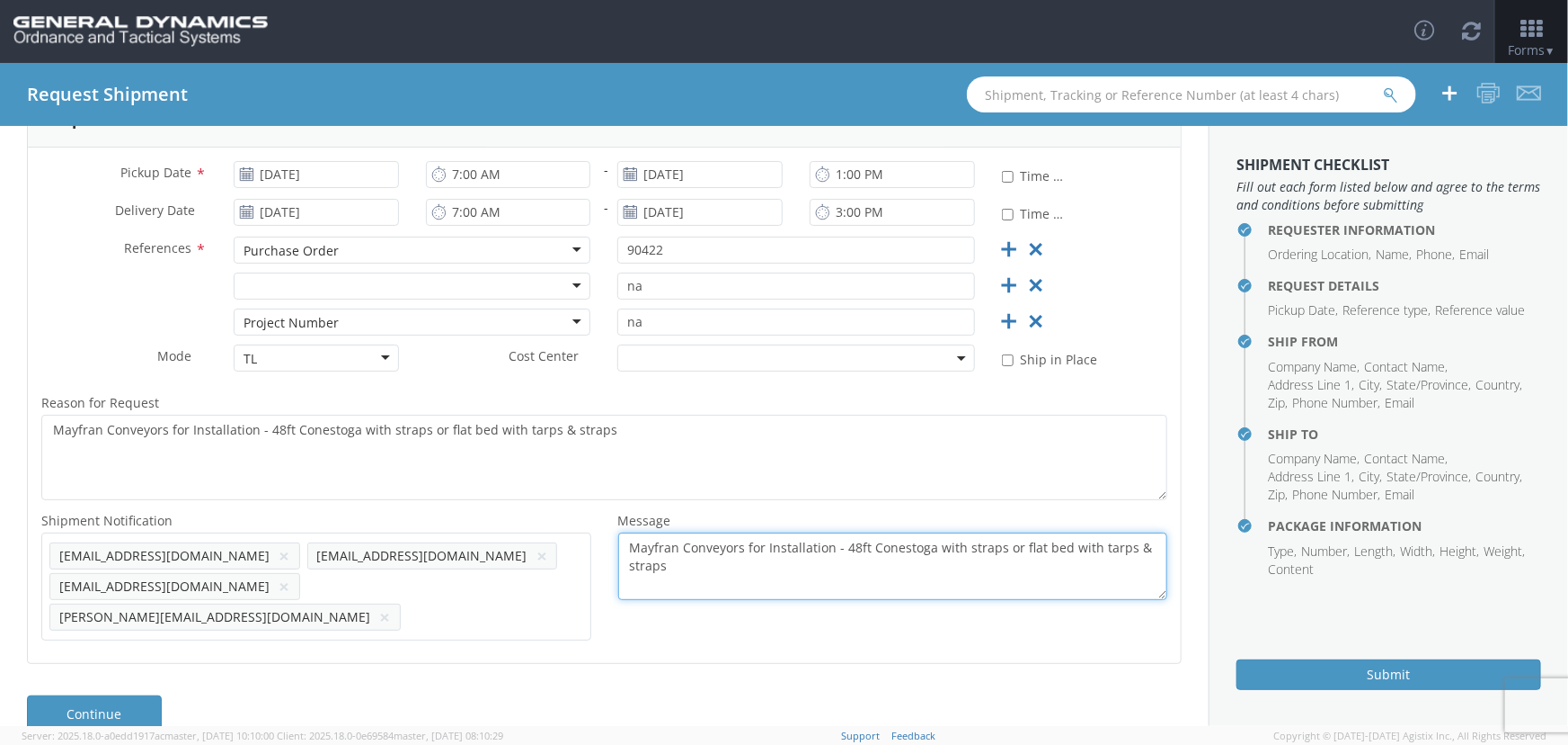
scroll to position [383, 0]
type textarea "Mayfran Conveyors for Installation - 48ft Conestoga with straps or flat bed wit…"
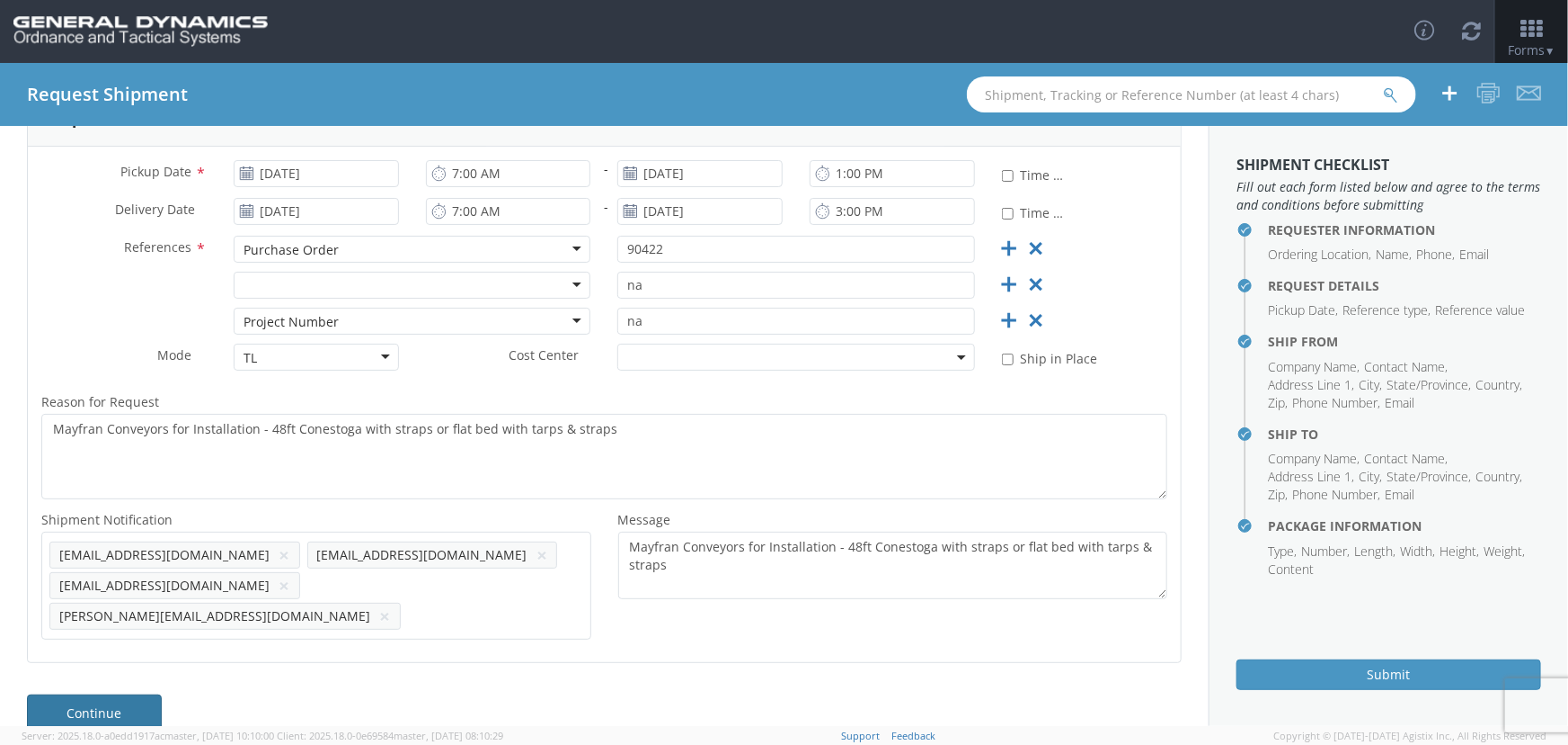
click at [50, 695] on link "Continue" at bounding box center [94, 712] width 135 height 36
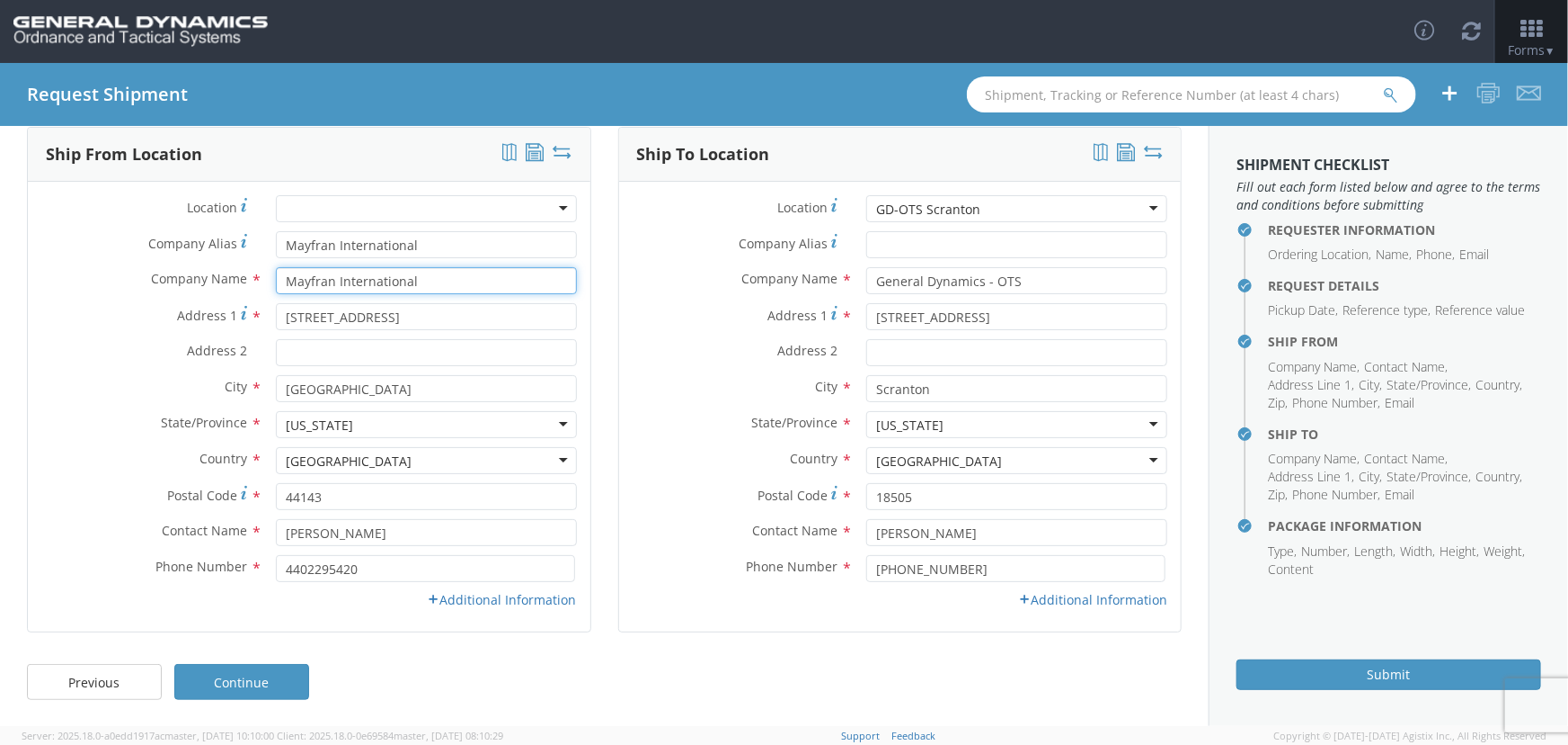
drag, startPoint x: 444, startPoint y: 279, endPoint x: 271, endPoint y: 271, distance: 173.2
click at [271, 271] on div "Mayfran International" at bounding box center [426, 280] width 328 height 27
type input "[GEOGRAPHIC_DATA]"
click at [396, 289] on input "[GEOGRAPHIC_DATA]" at bounding box center [426, 280] width 301 height 27
drag, startPoint x: 395, startPoint y: 313, endPoint x: 260, endPoint y: 312, distance: 135.0
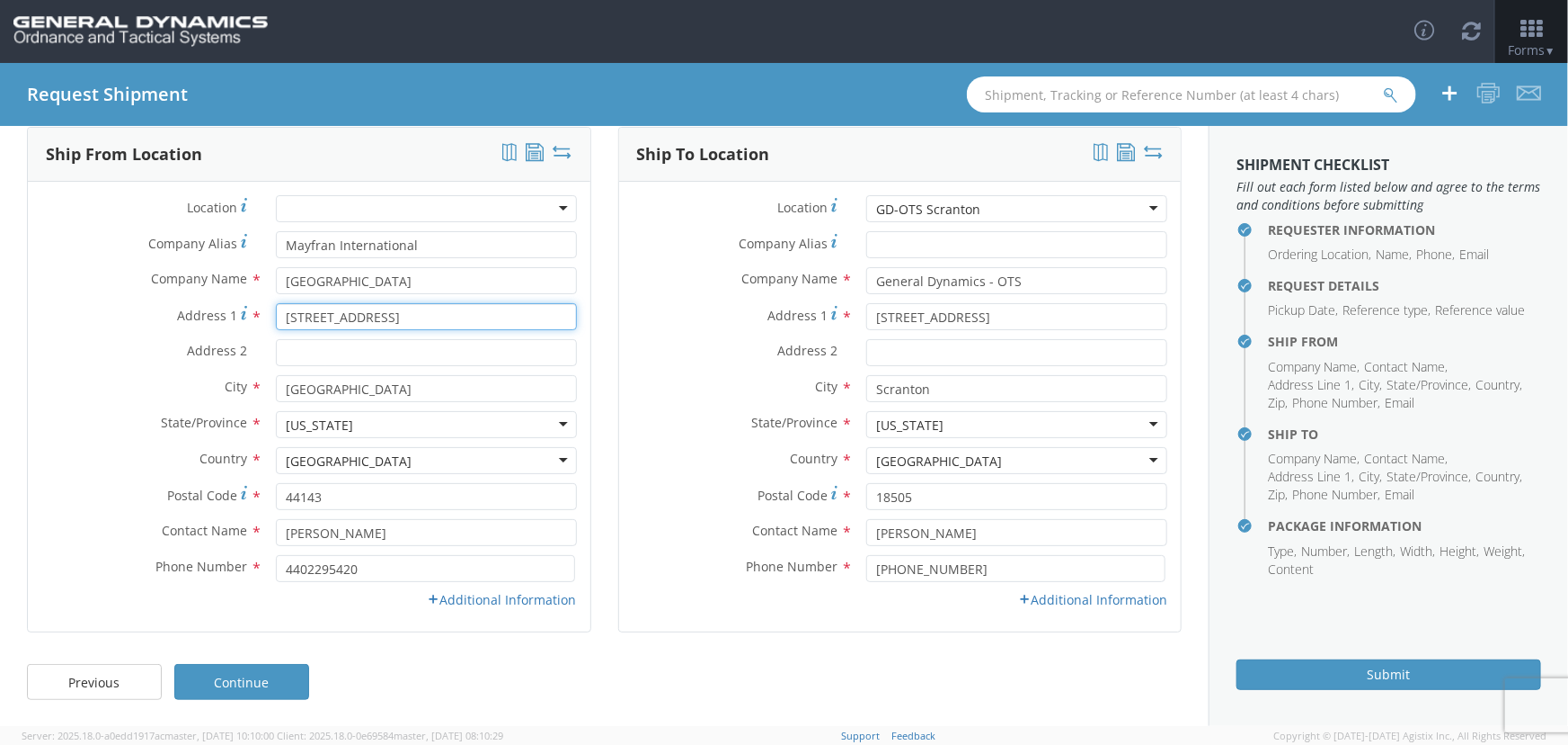
click at [262, 312] on div "[STREET_ADDRESS]" at bounding box center [426, 316] width 328 height 27
paste input "[STREET_ADDRESS]"
type input "[STREET_ADDRESS]"
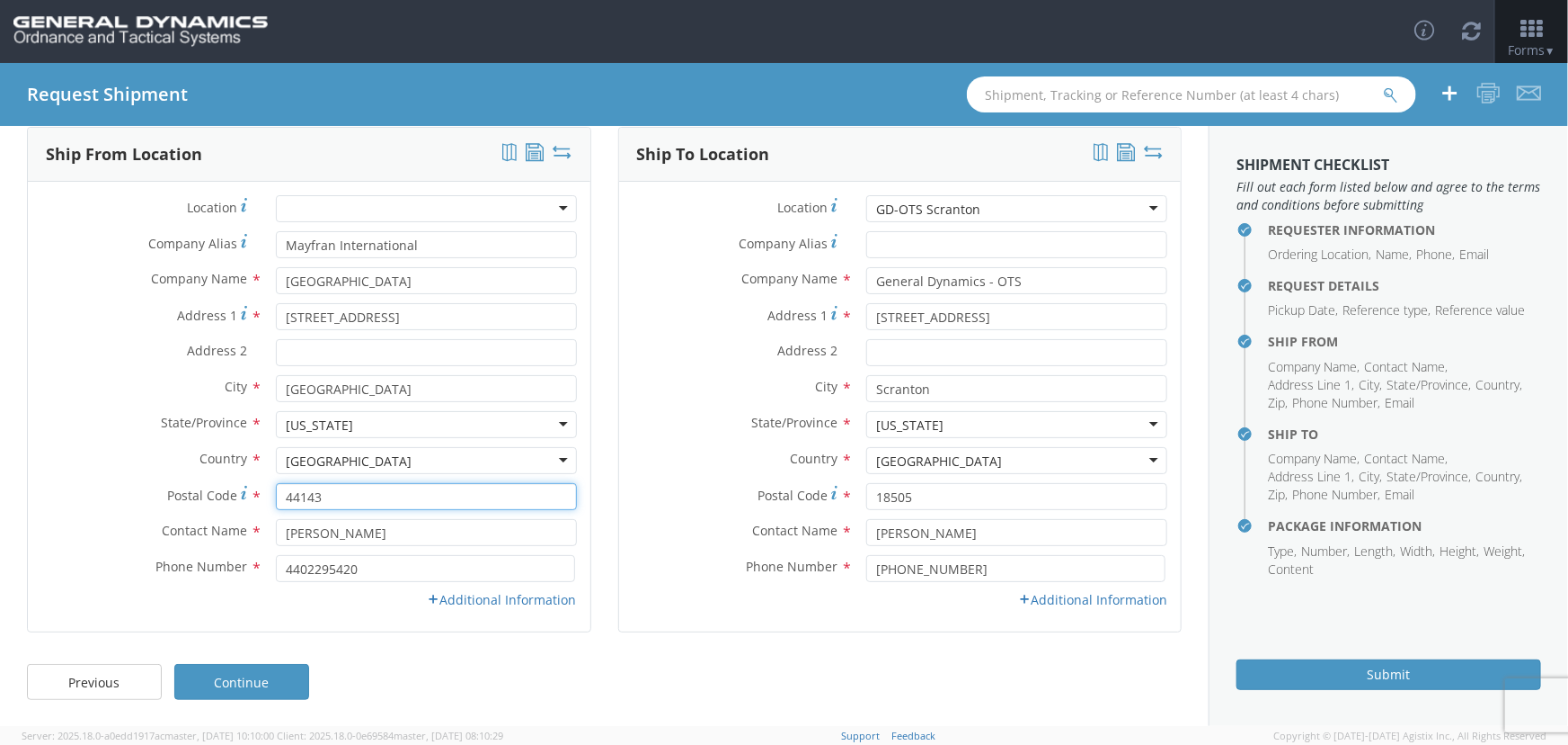
click at [347, 490] on input "44143" at bounding box center [426, 495] width 301 height 27
type input "44114"
click at [518, 601] on link "Additional Information" at bounding box center [502, 599] width 149 height 17
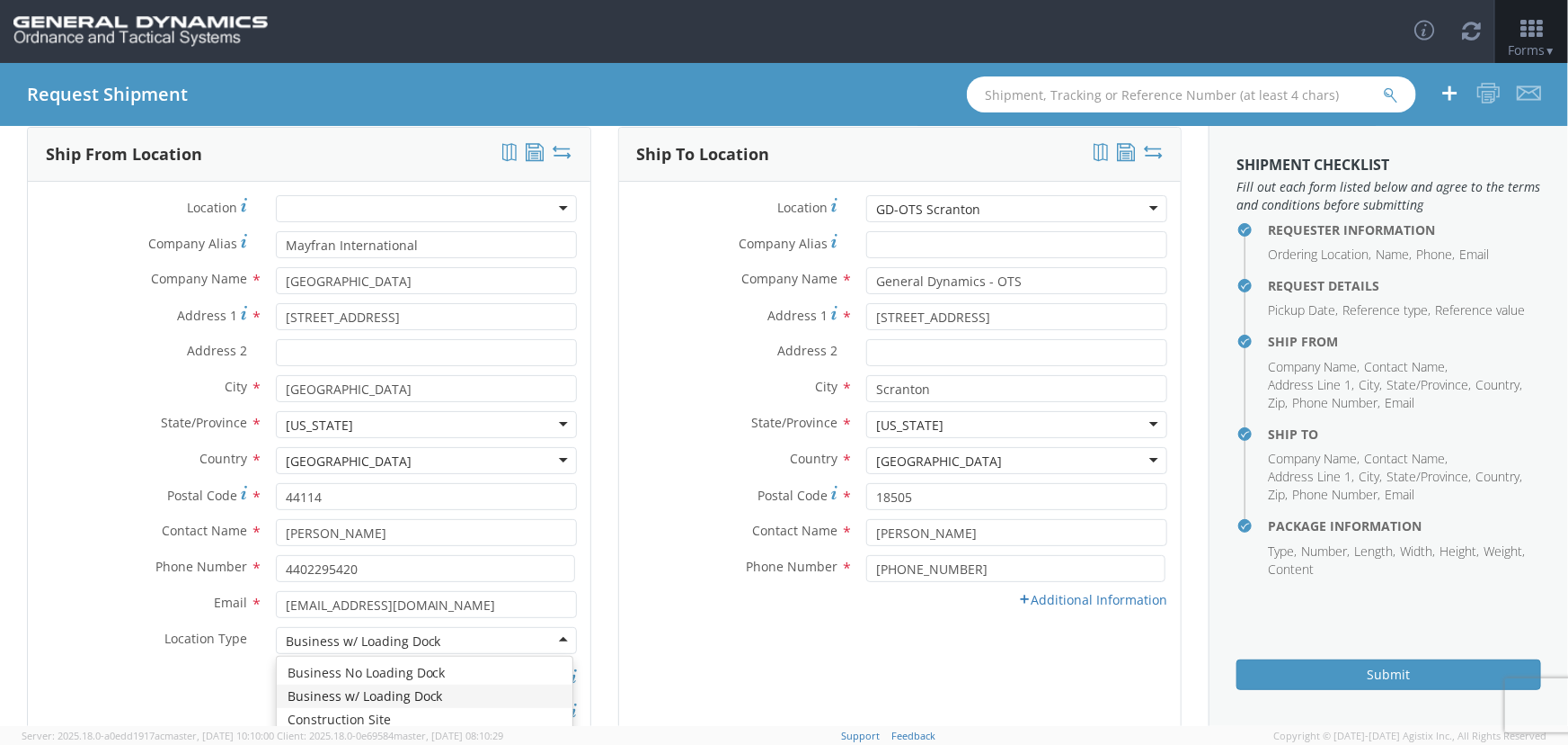
click at [534, 637] on div "Business w/ Loading Dock" at bounding box center [426, 639] width 301 height 27
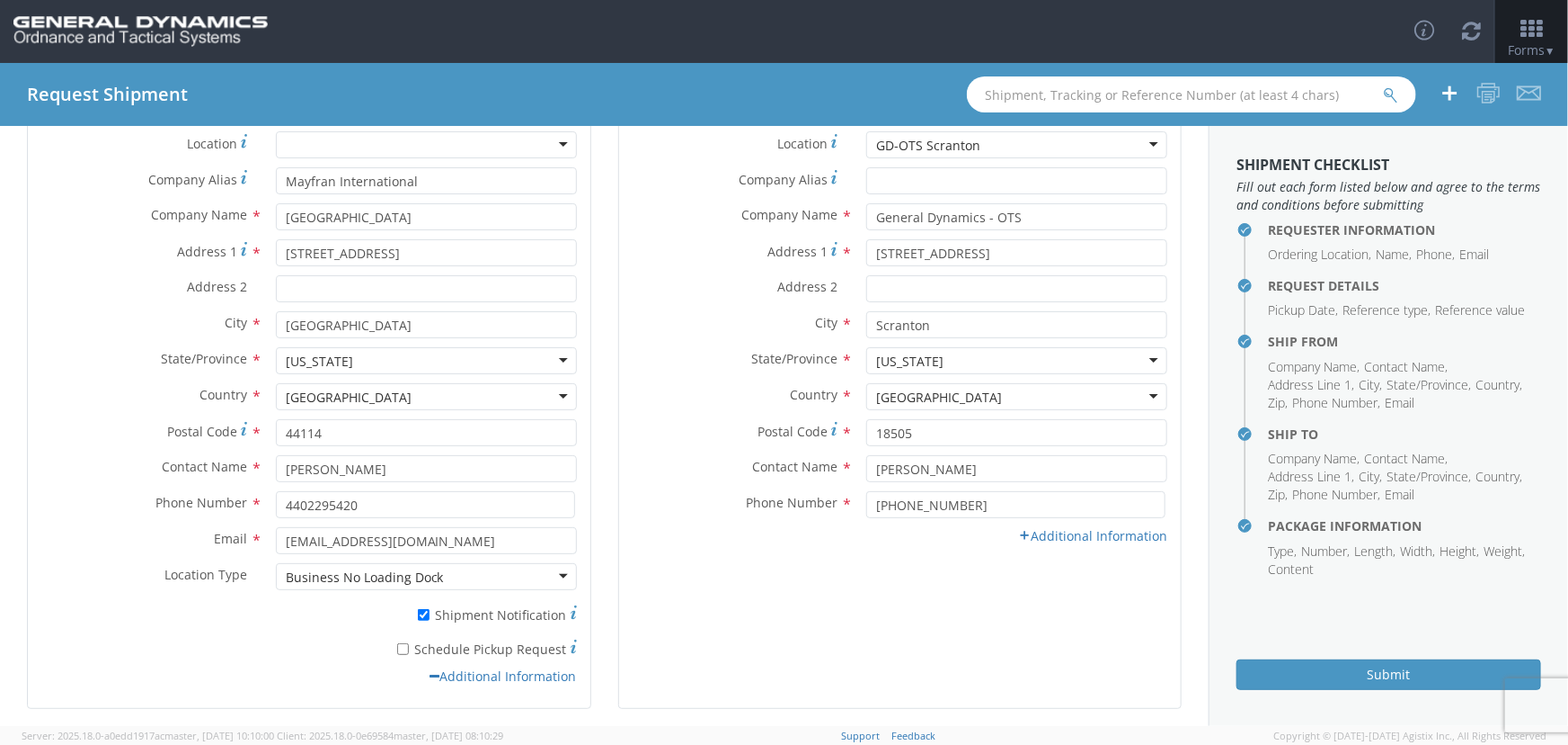
scroll to position [225, 0]
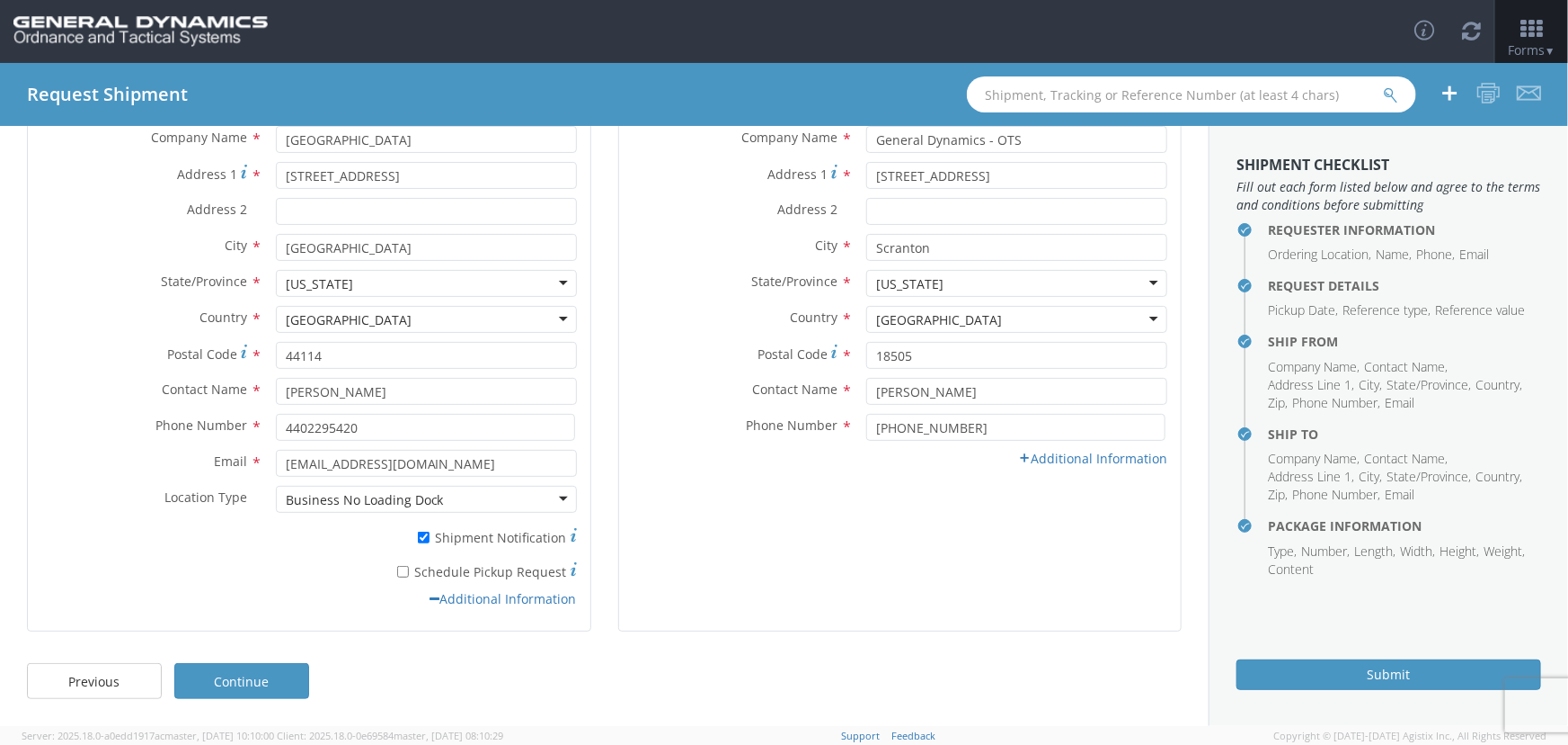
click at [257, 678] on link "Continue" at bounding box center [241, 680] width 135 height 36
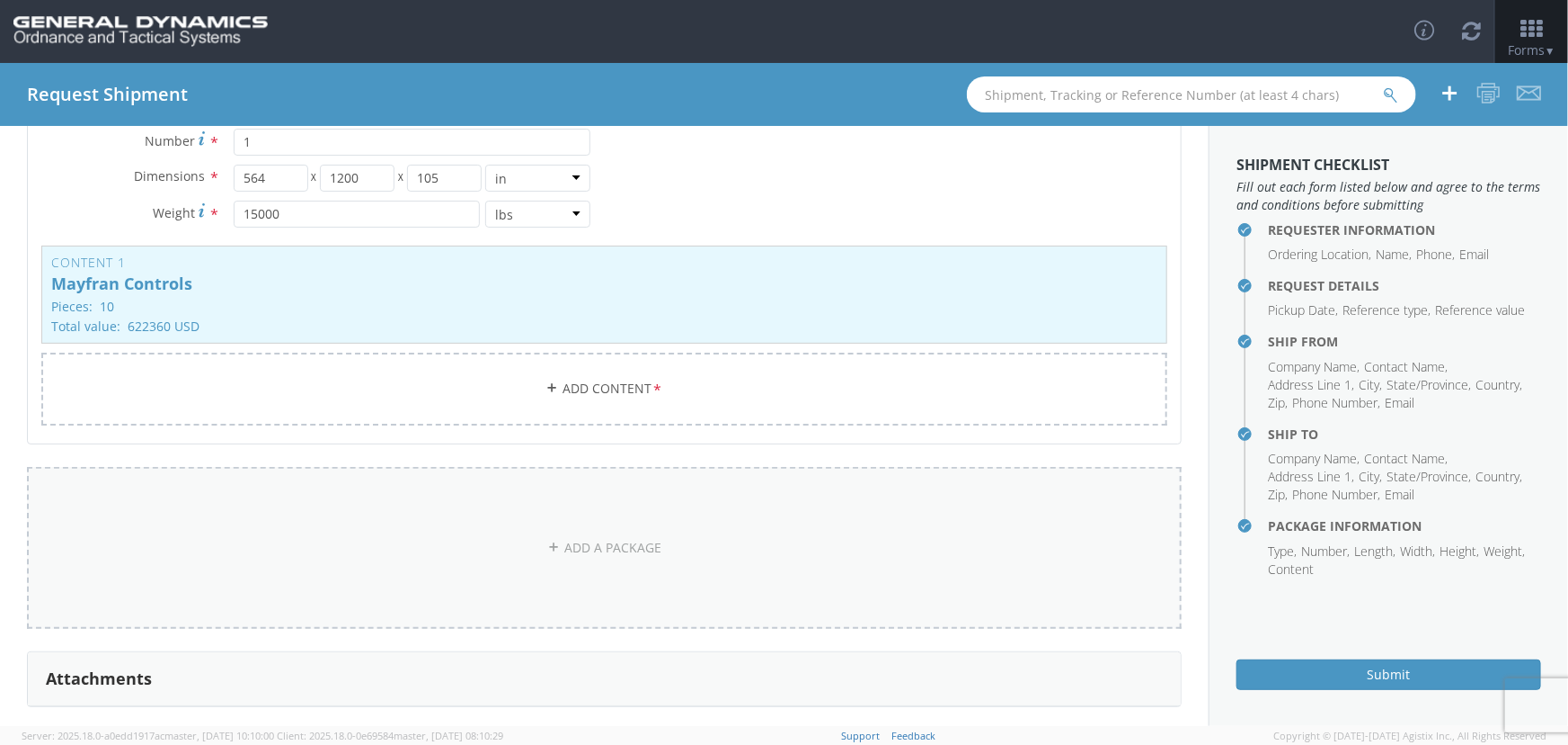
scroll to position [0, 0]
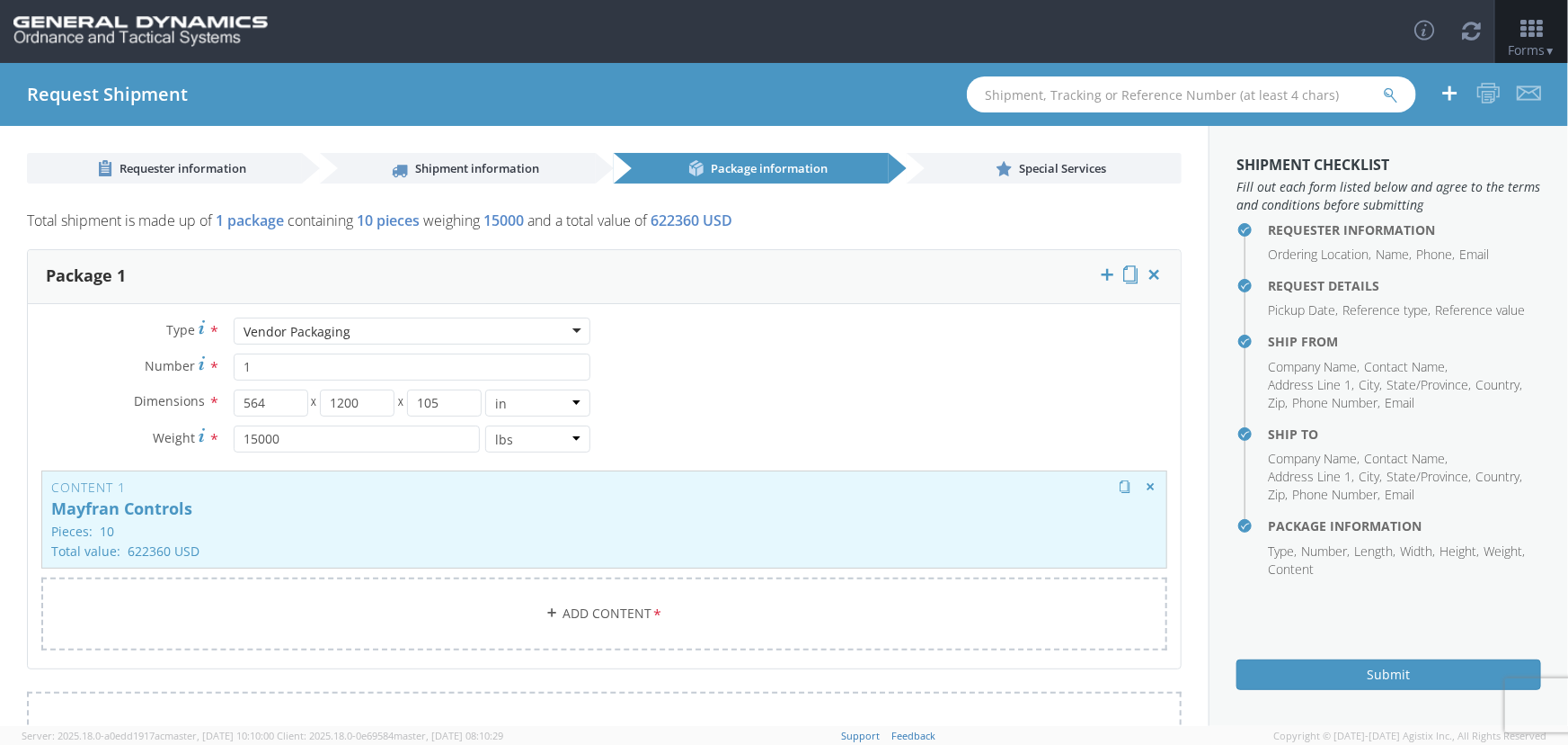
click at [332, 531] on p "Pieces: 10" at bounding box center [604, 530] width 1106 height 14
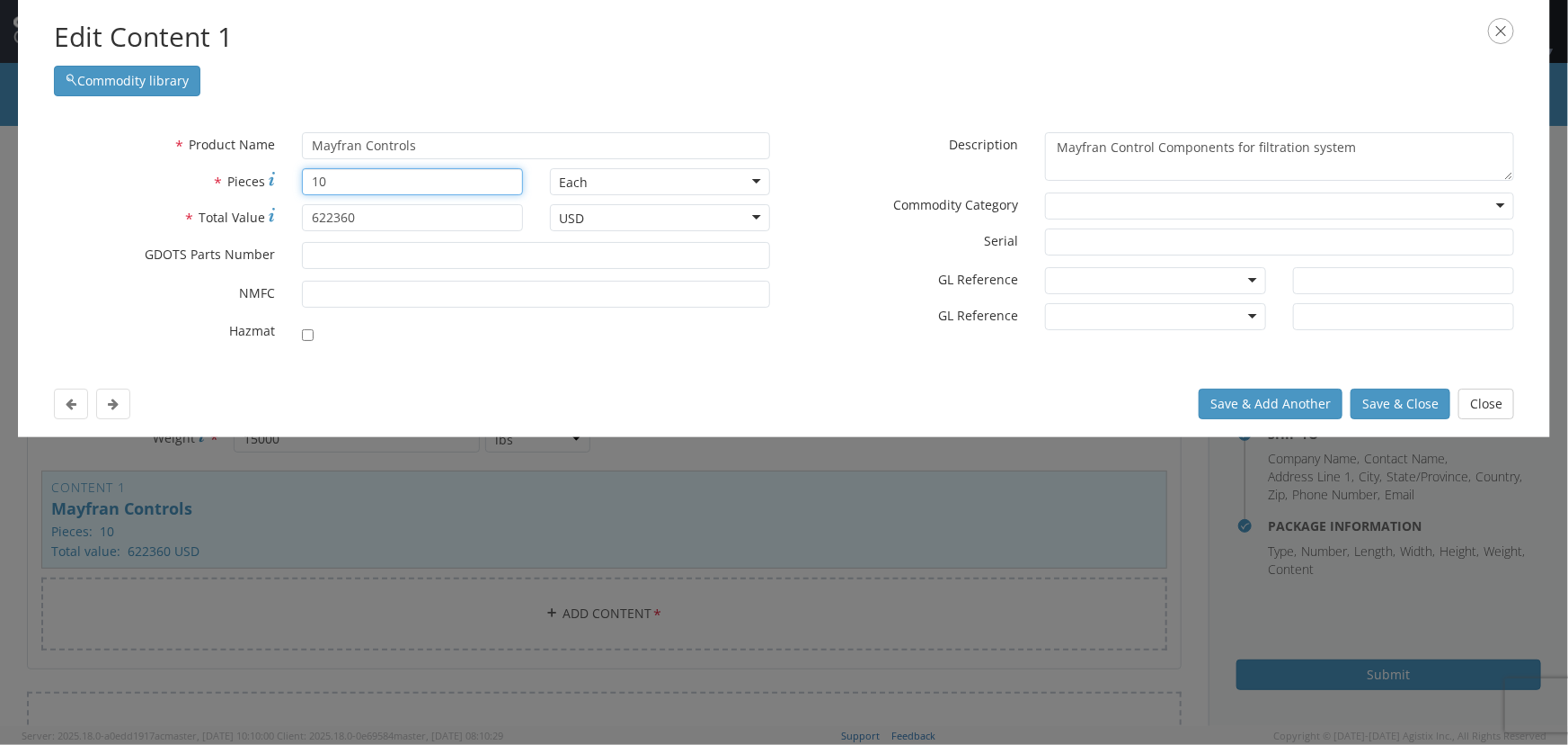
drag, startPoint x: 346, startPoint y: 180, endPoint x: 279, endPoint y: 174, distance: 67.3
click at [279, 174] on div "* Pieces 10" at bounding box center [288, 181] width 496 height 27
type input "5"
click at [416, 149] on input "Mayfran Controls" at bounding box center [536, 145] width 469 height 27
drag, startPoint x: 418, startPoint y: 142, endPoint x: 380, endPoint y: 143, distance: 38.0
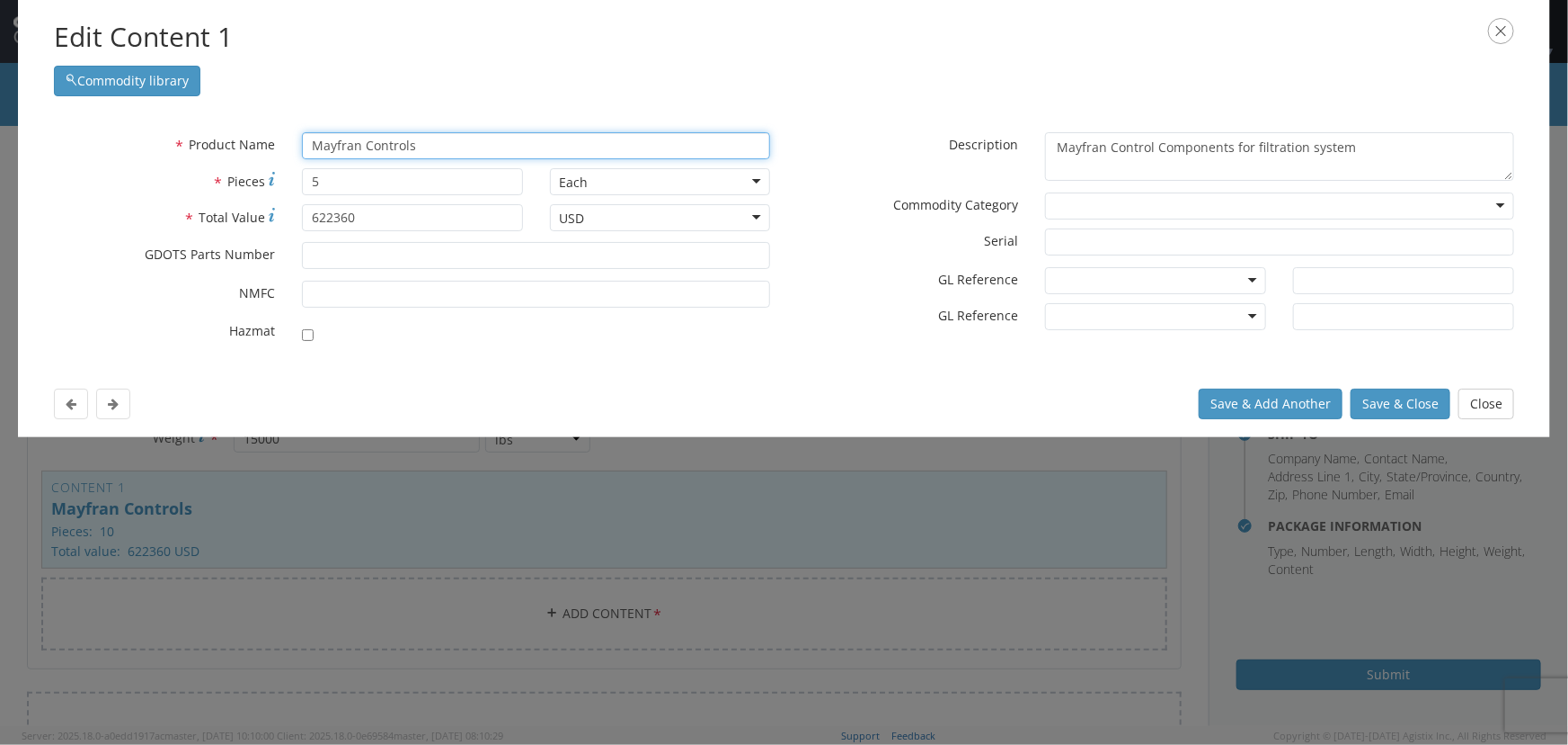
click at [380, 143] on input "Mayfran Controls" at bounding box center [536, 145] width 469 height 27
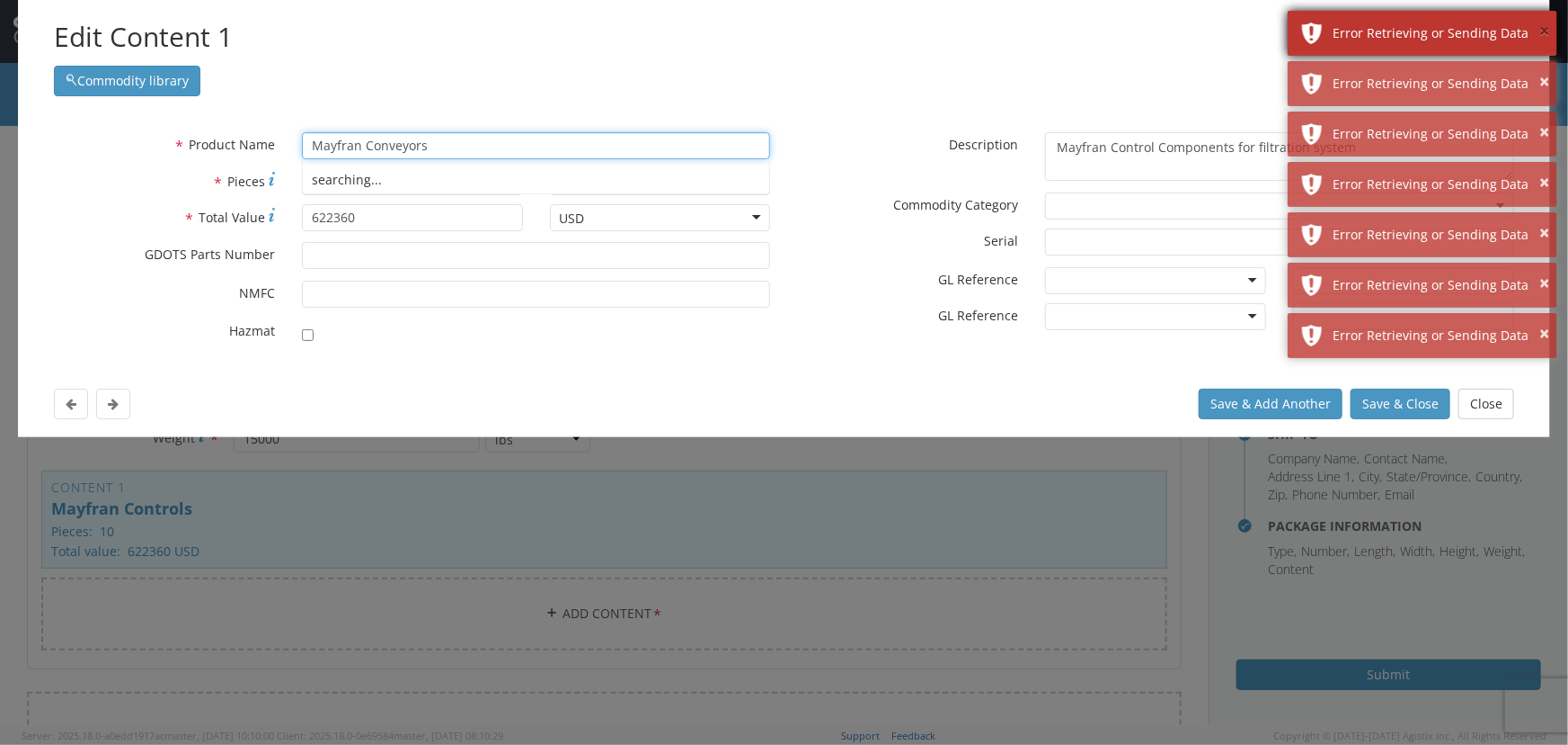
type input "Mayfran Conveyors"
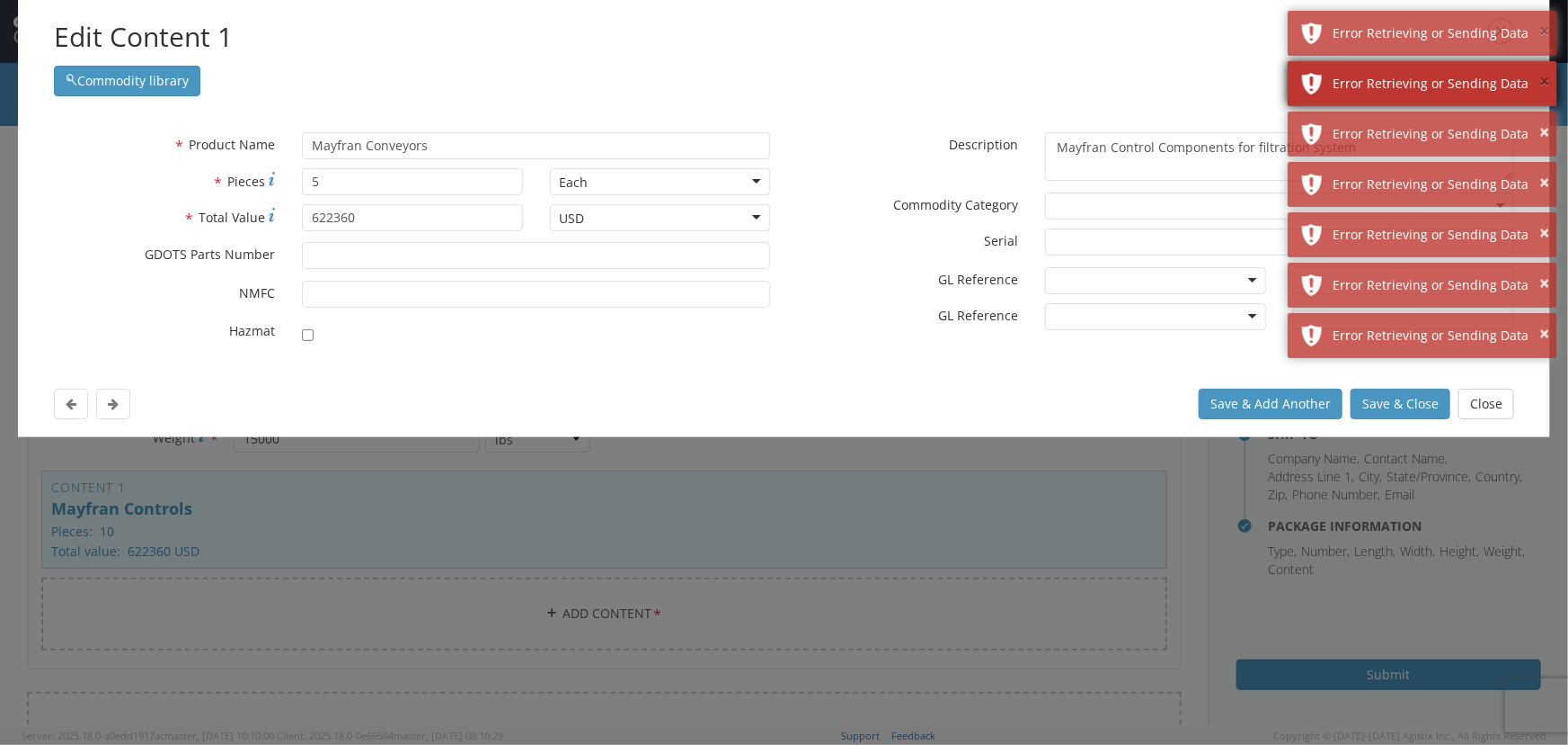
click at [1545, 35] on button "×" at bounding box center [1544, 32] width 10 height 26
click at [1545, 69] on button "×" at bounding box center [1544, 82] width 10 height 26
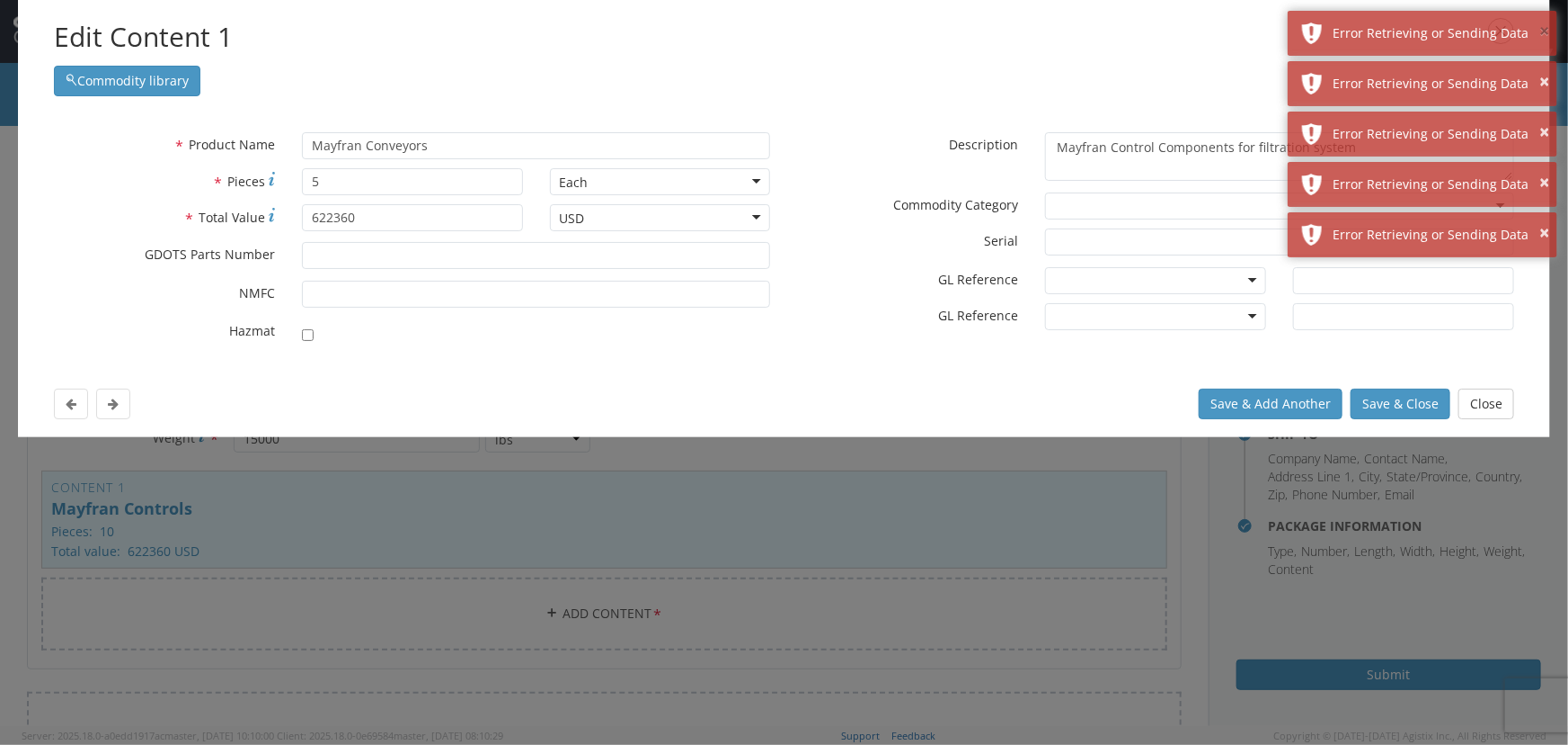
click at [1545, 35] on button "×" at bounding box center [1544, 32] width 10 height 26
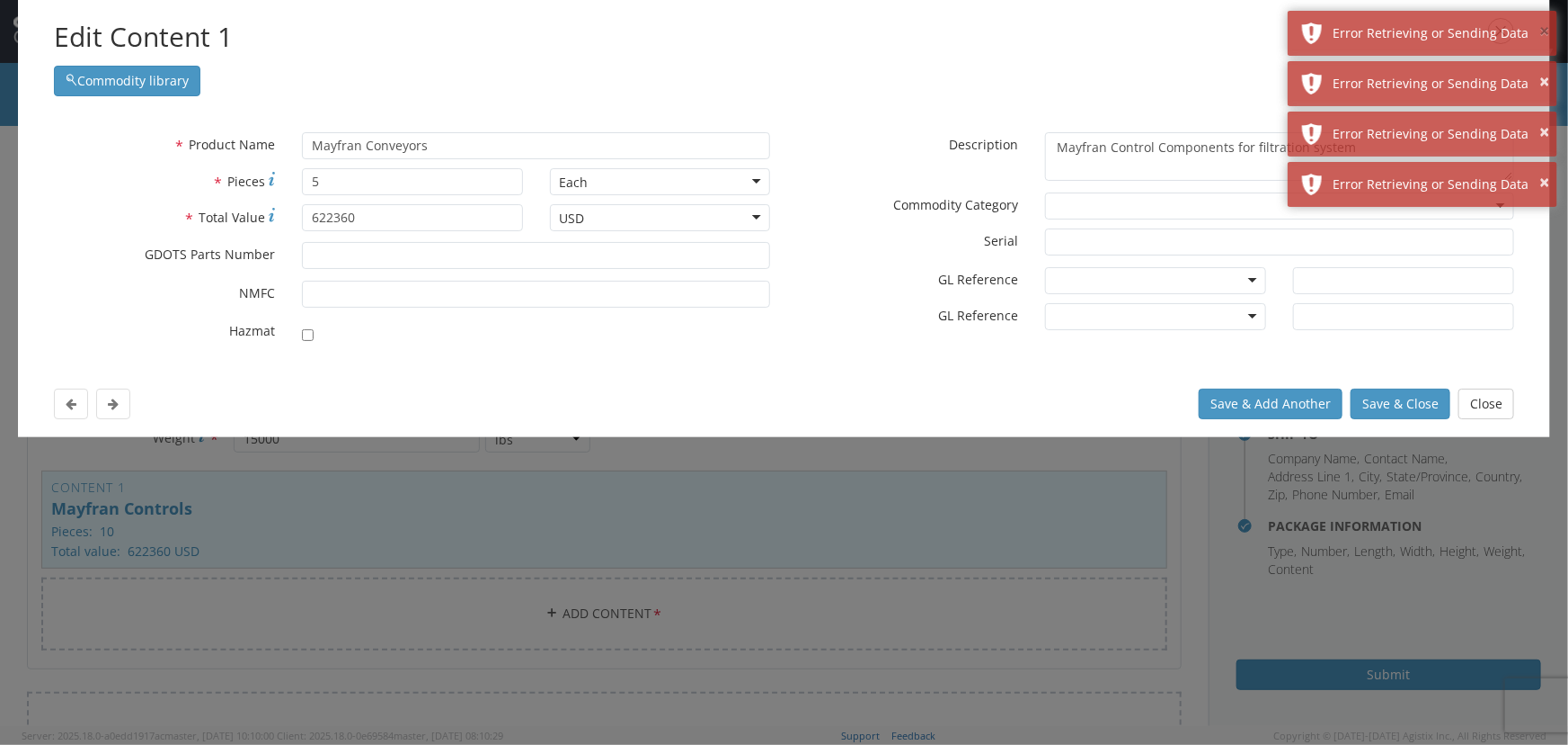
click at [1545, 35] on button "×" at bounding box center [1544, 32] width 10 height 26
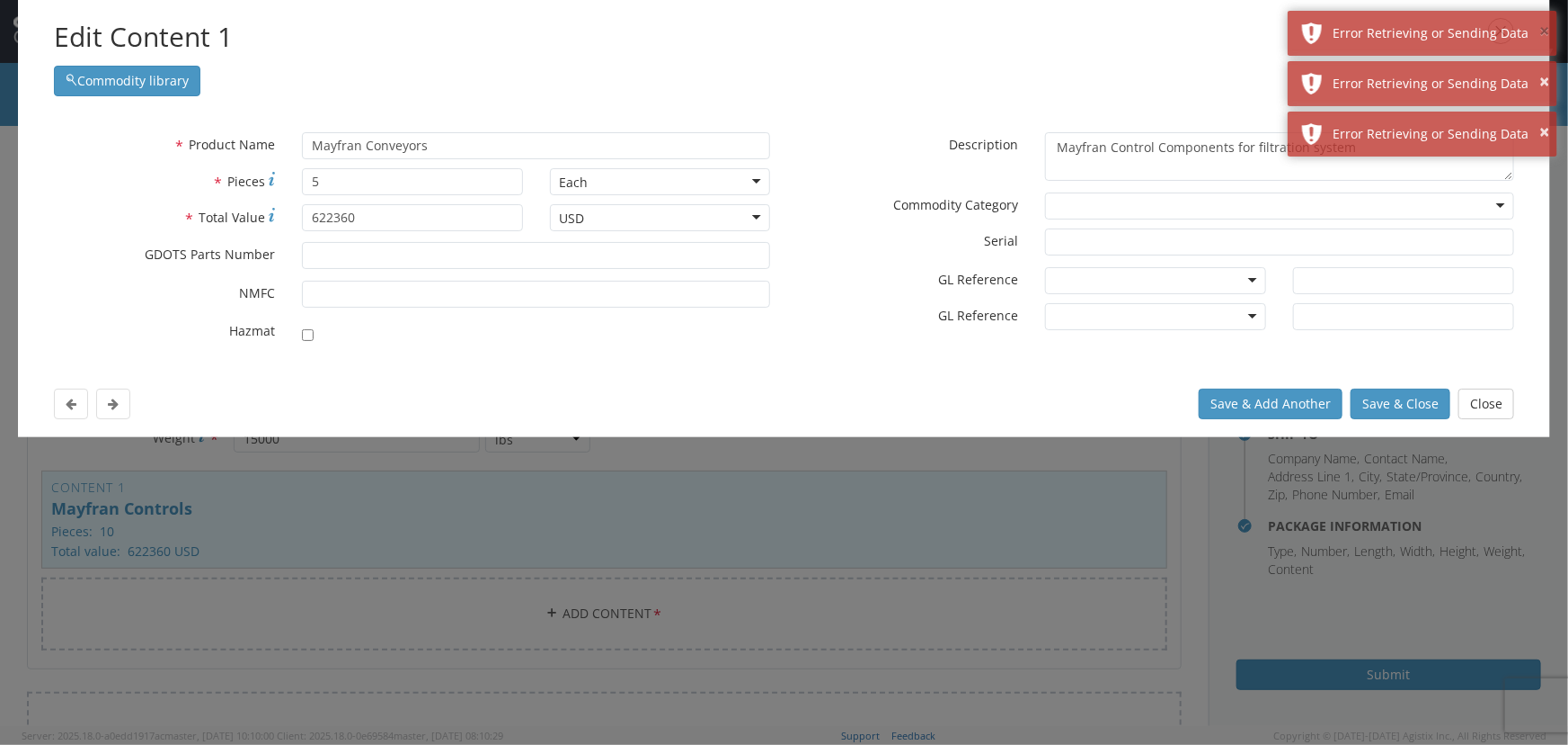
click at [1545, 35] on button "×" at bounding box center [1544, 32] width 10 height 26
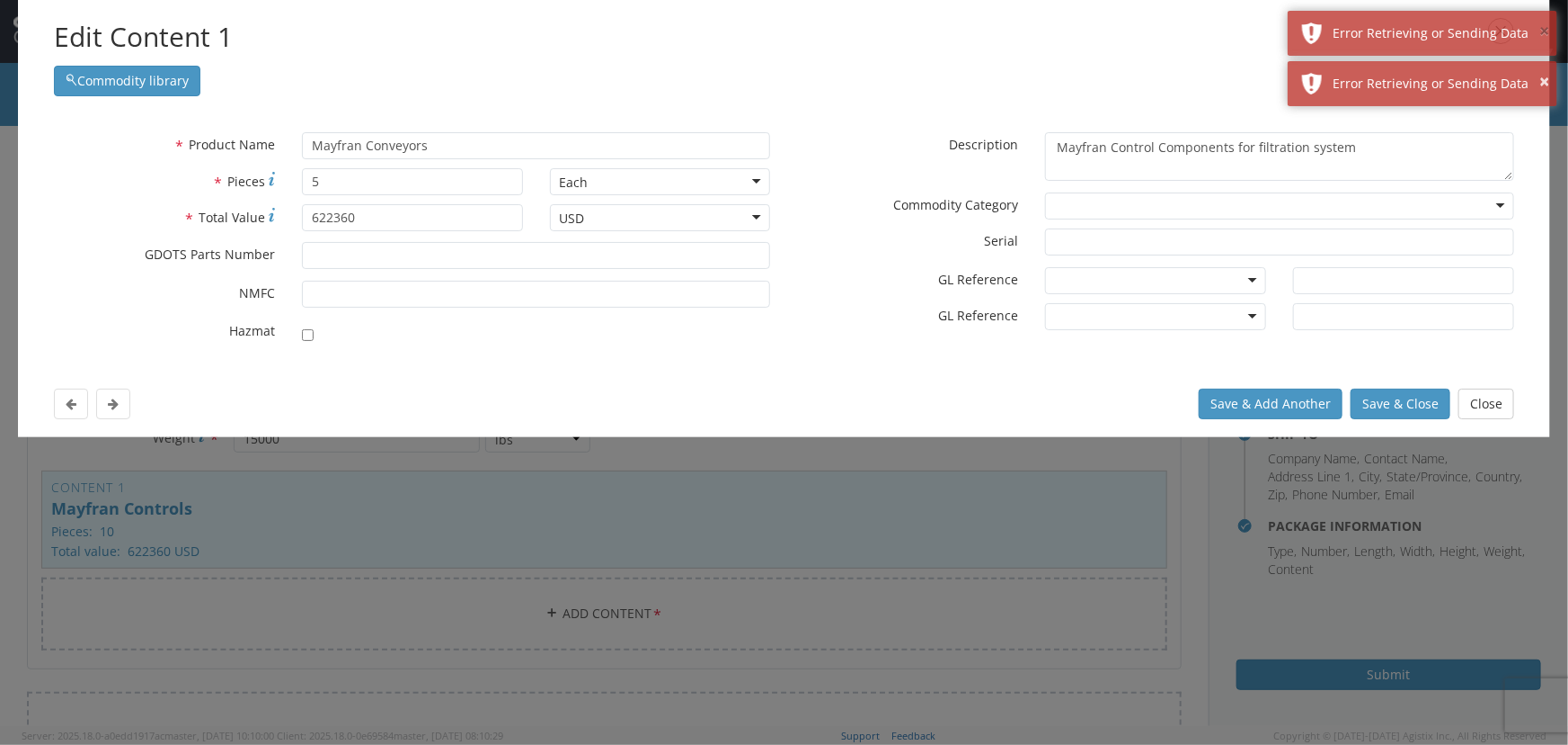
click at [1545, 35] on button "×" at bounding box center [1544, 32] width 10 height 26
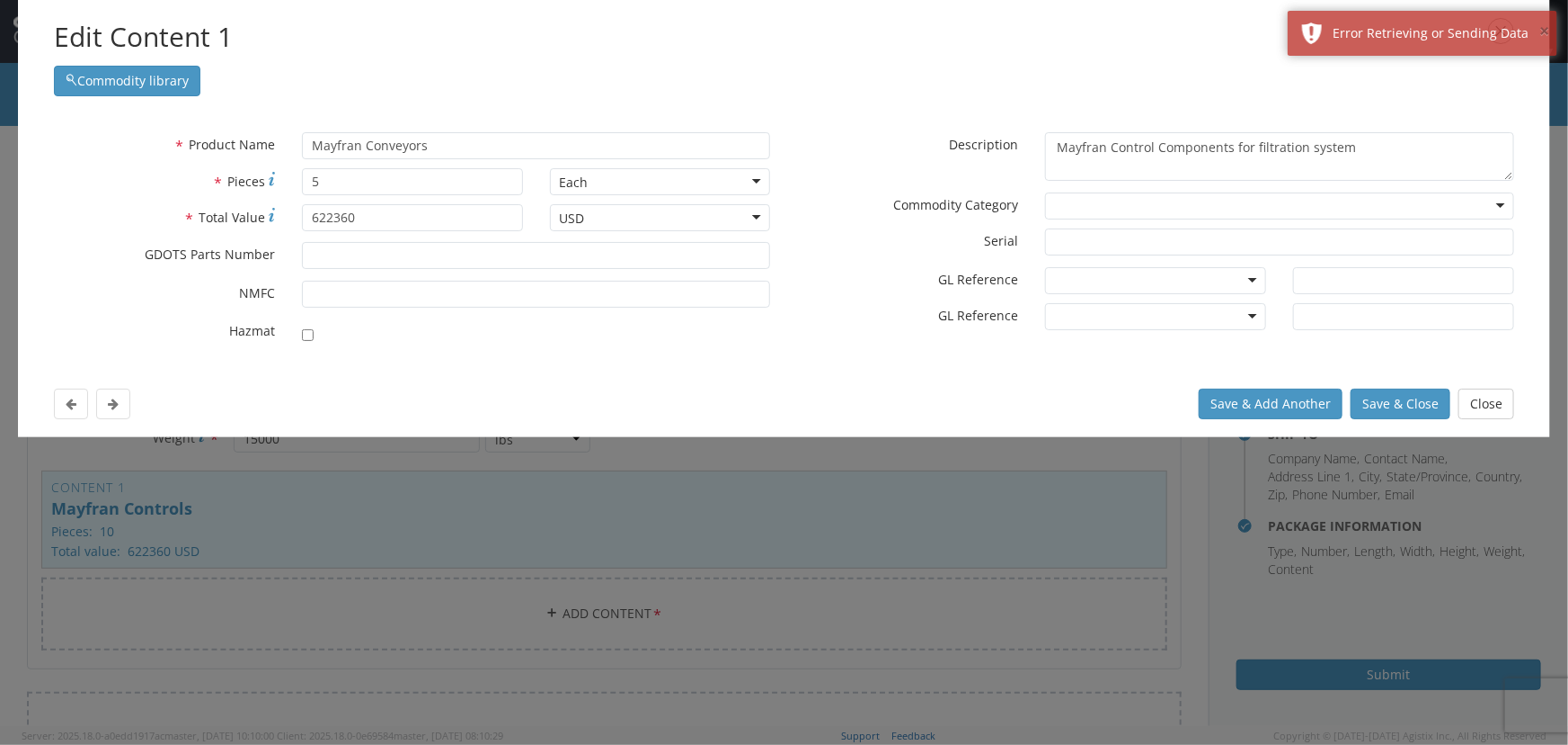
click at [1545, 35] on button "×" at bounding box center [1544, 32] width 10 height 26
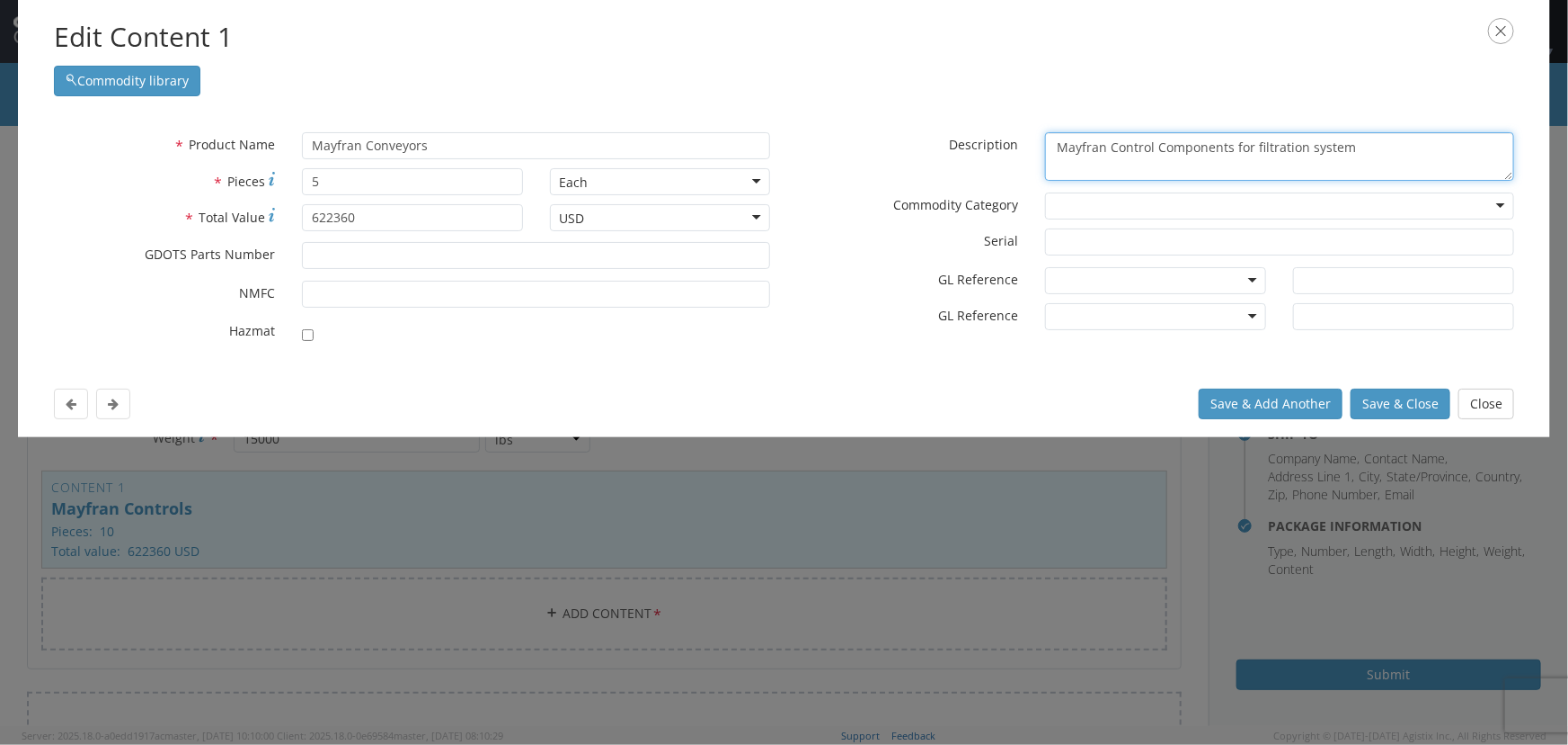
click at [1119, 143] on textarea "Mayfran Control Components for filtration system" at bounding box center [1280, 157] width 469 height 50
type textarea "Mayfran Conveyors for filtration system"
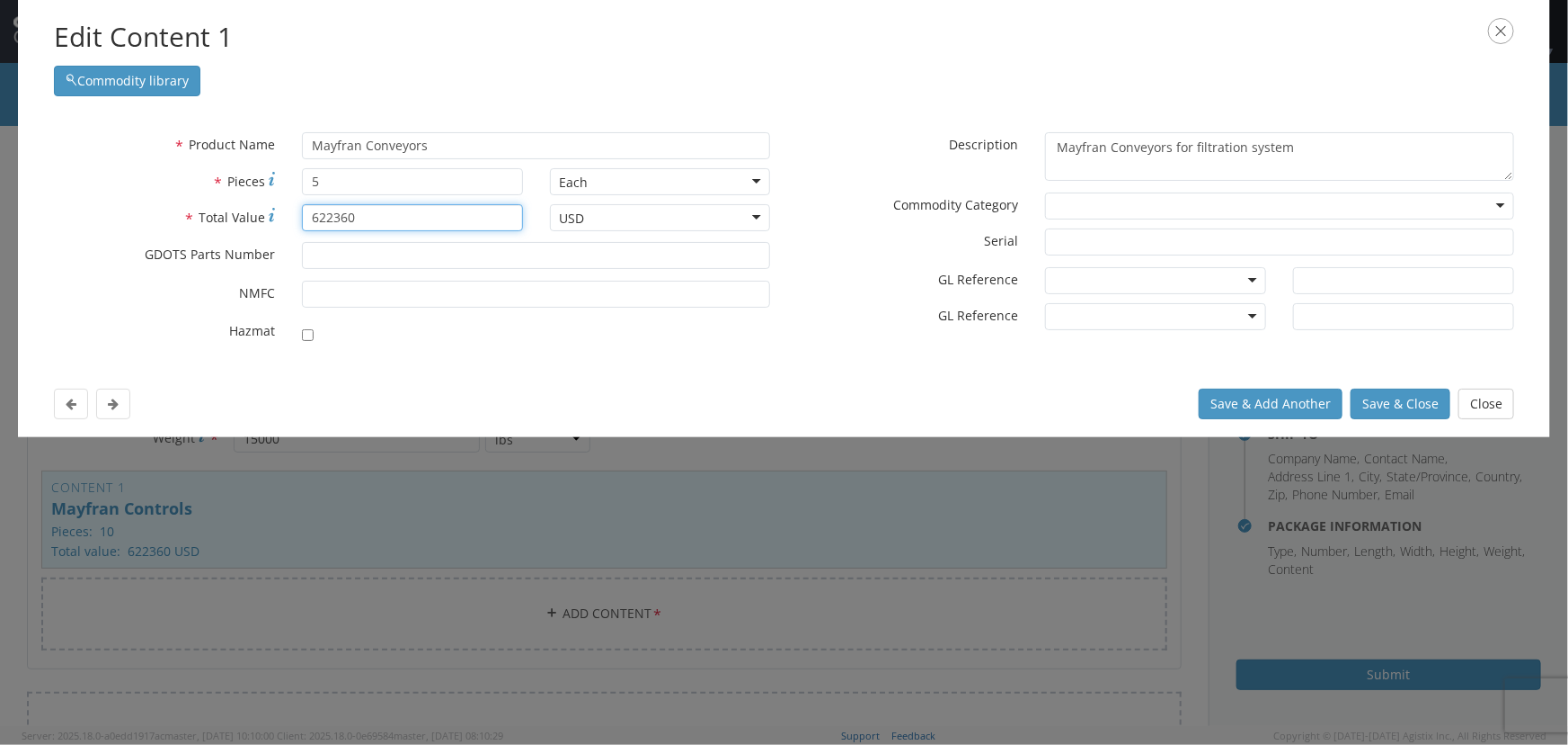
drag, startPoint x: 276, startPoint y: 235, endPoint x: 118, endPoint y: 261, distance: 160.1
click at [119, 261] on div "* Product Name [PERSON_NAME] searching... * Pieces 5 Each Each Bag Blister Pack…" at bounding box center [413, 242] width 745 height 220
type input "98550"
click at [1396, 404] on button "Save & Close" at bounding box center [1400, 403] width 100 height 30
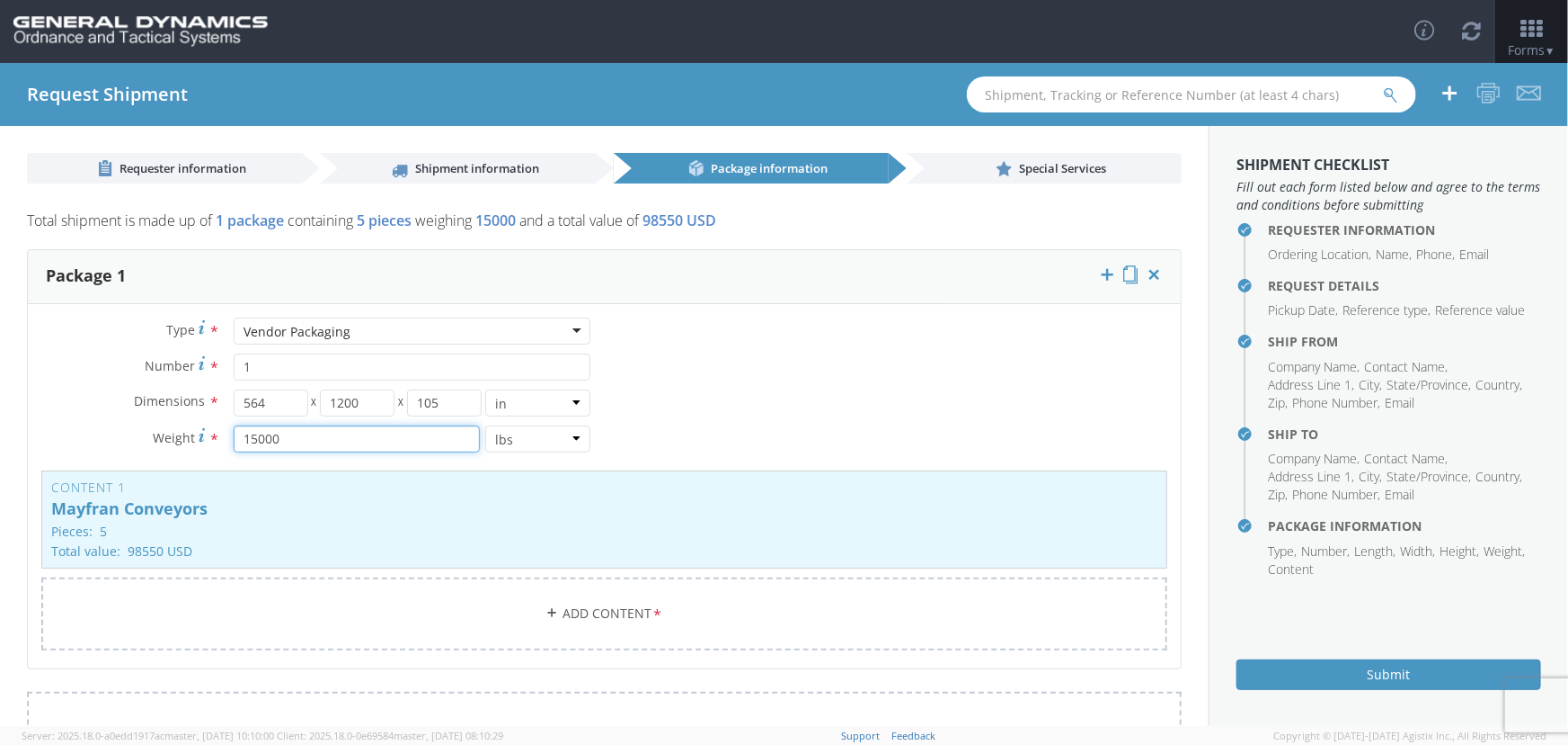
drag, startPoint x: 289, startPoint y: 434, endPoint x: 206, endPoint y: 430, distance: 83.1
click at [206, 430] on div "Weight * 15000 lbs kgs" at bounding box center [315, 439] width 577 height 27
drag, startPoint x: 449, startPoint y: 400, endPoint x: 406, endPoint y: 393, distance: 43.6
click at [407, 393] on input "105" at bounding box center [444, 402] width 74 height 27
click at [457, 411] on input "105" at bounding box center [444, 402] width 74 height 27
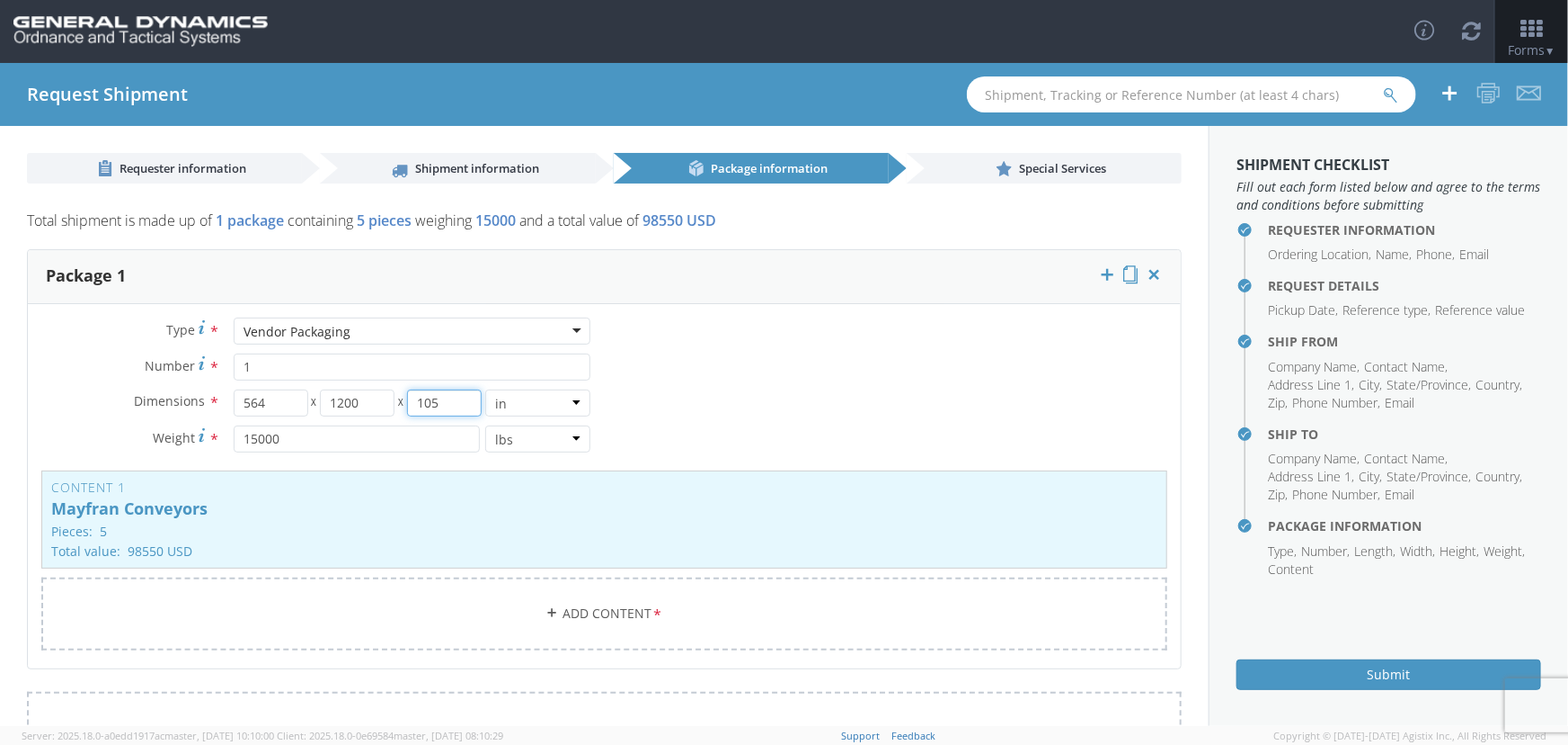
drag, startPoint x: 442, startPoint y: 406, endPoint x: 381, endPoint y: 400, distance: 61.3
click at [382, 401] on div "564 X 1200 X 105" at bounding box center [358, 402] width 248 height 27
type input "65"
click at [767, 417] on div "Type * Vendor Packaging Vendor Packaging Bale(s) Basket(s) Bolt(s) Bottle(s) Bu…" at bounding box center [603, 495] width 1153 height 355
drag, startPoint x: 298, startPoint y: 440, endPoint x: 216, endPoint y: 431, distance: 82.5
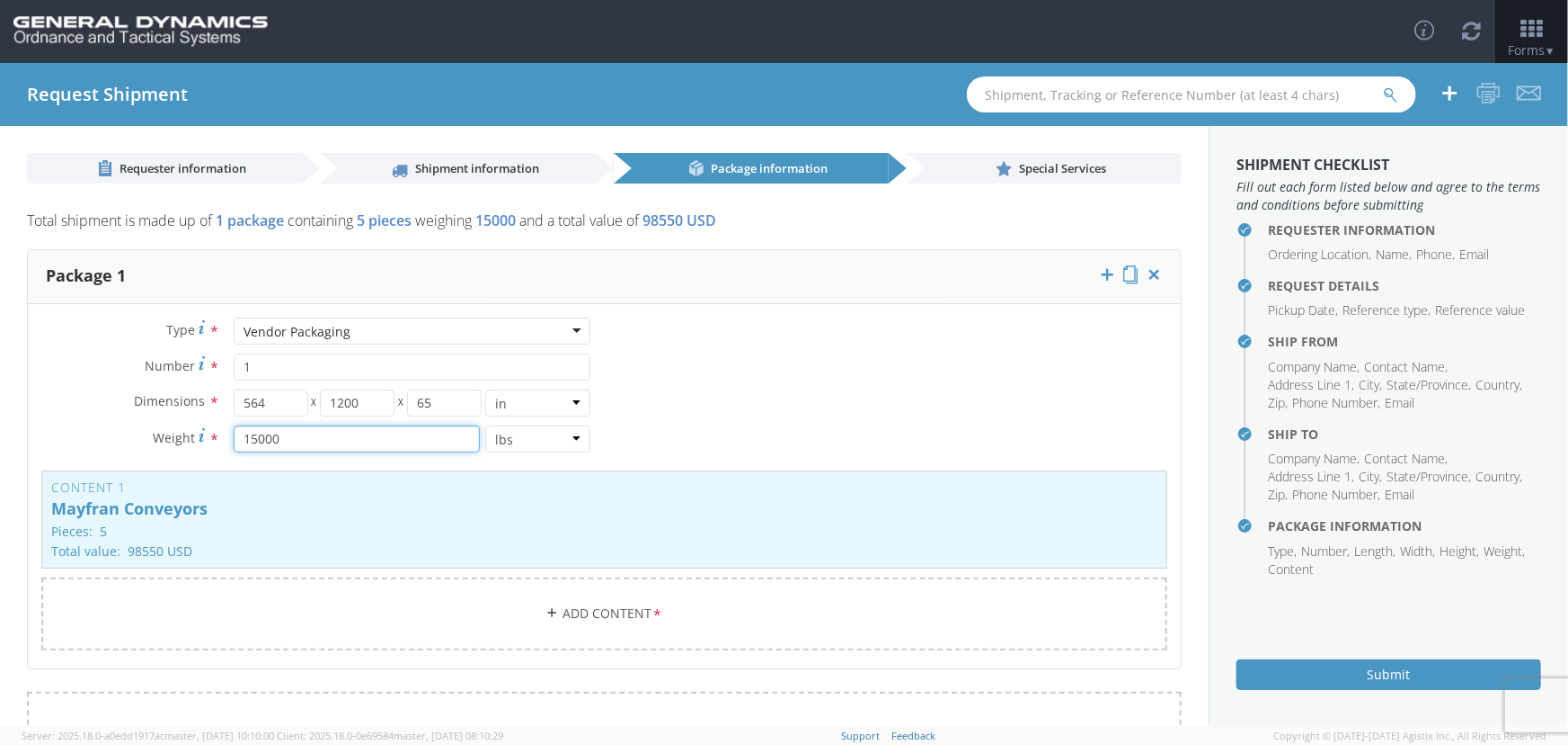
click at [220, 431] on div "15000 lbs kgs" at bounding box center [412, 439] width 384 height 27
type input "10000"
click at [784, 422] on div "Type * Vendor Packaging Vendor Packaging Bale(s) Basket(s) Bolt(s) Bottle(s) Bu…" at bounding box center [603, 495] width 1153 height 355
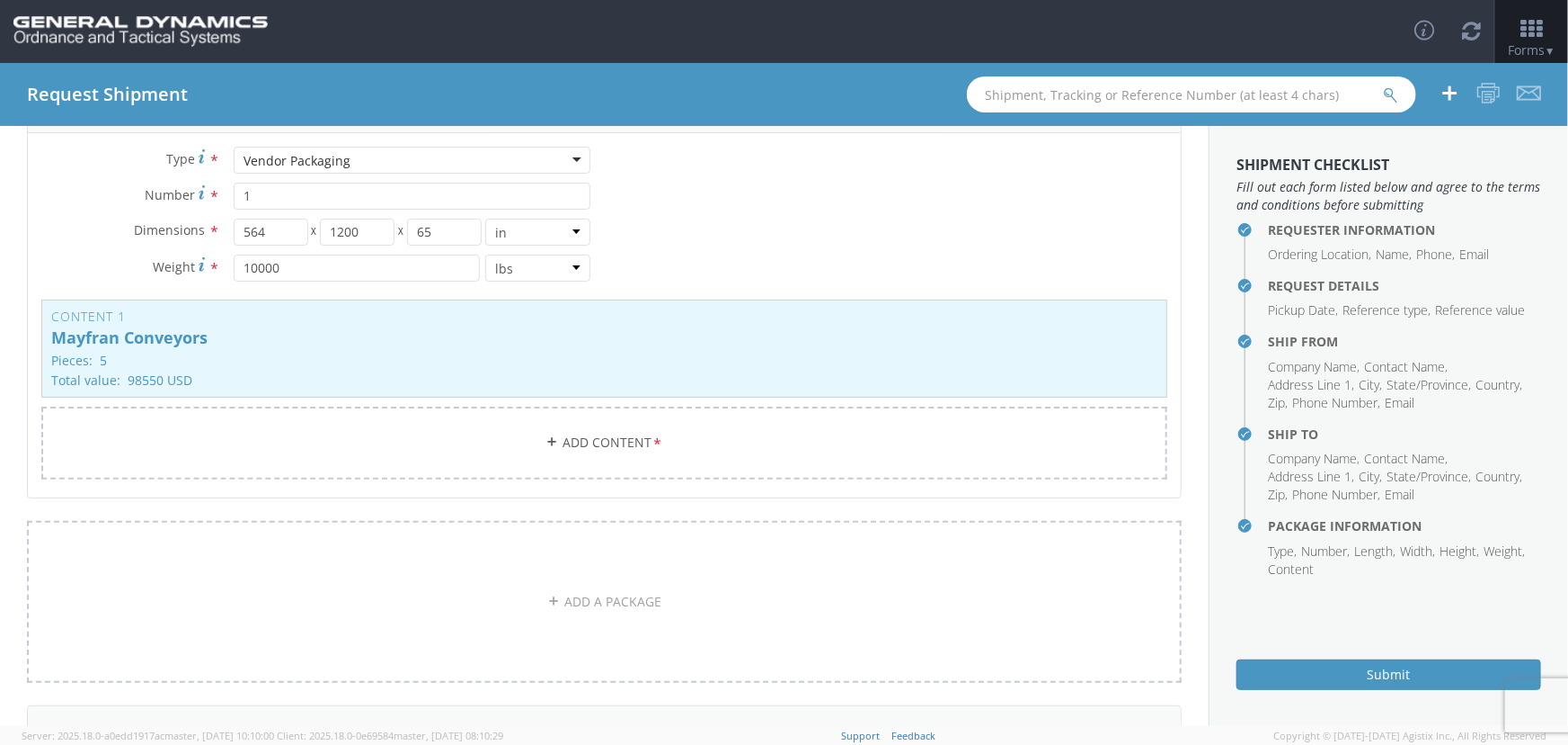
scroll to position [298, 0]
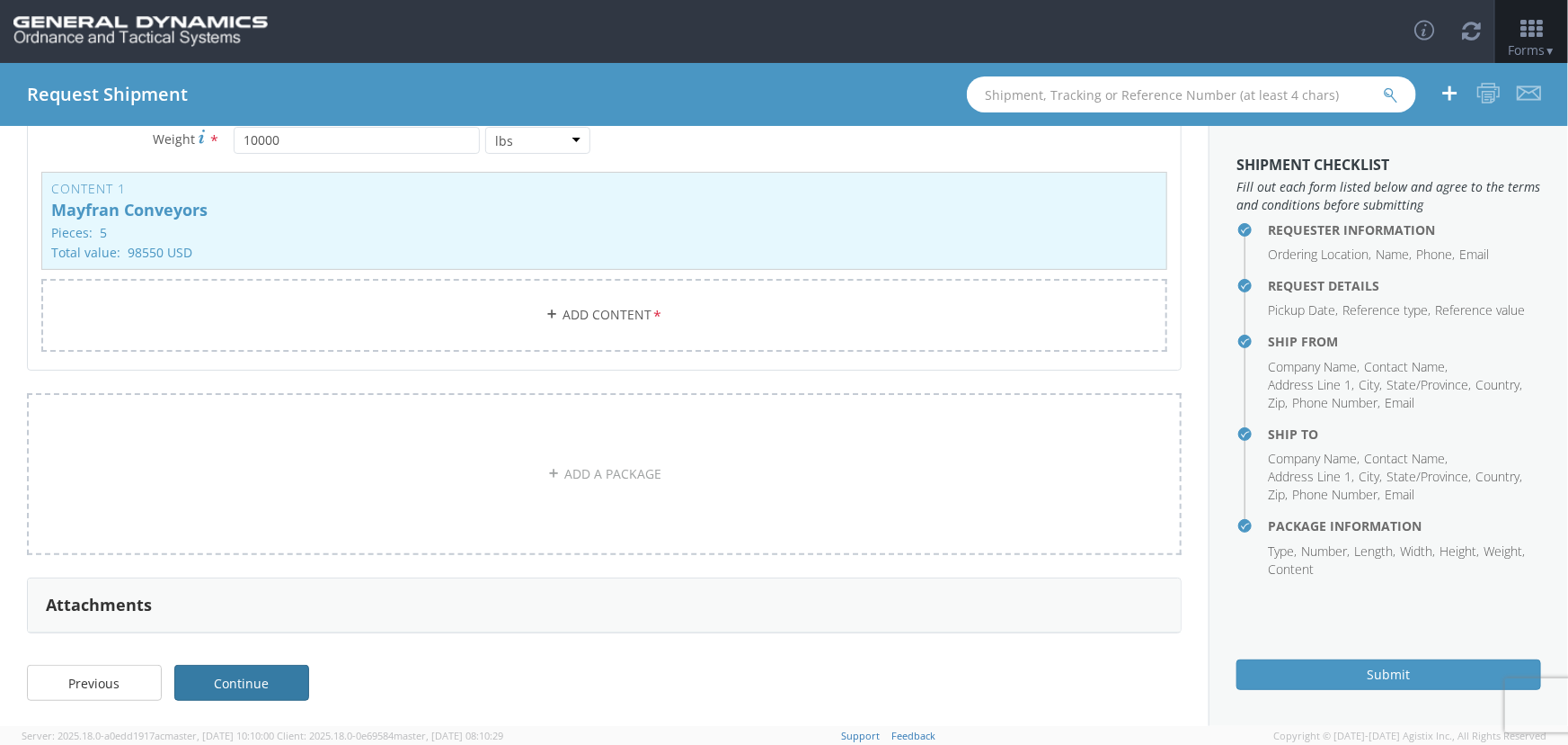
click at [240, 670] on link "Continue" at bounding box center [241, 682] width 135 height 36
